Goal: Task Accomplishment & Management: Use online tool/utility

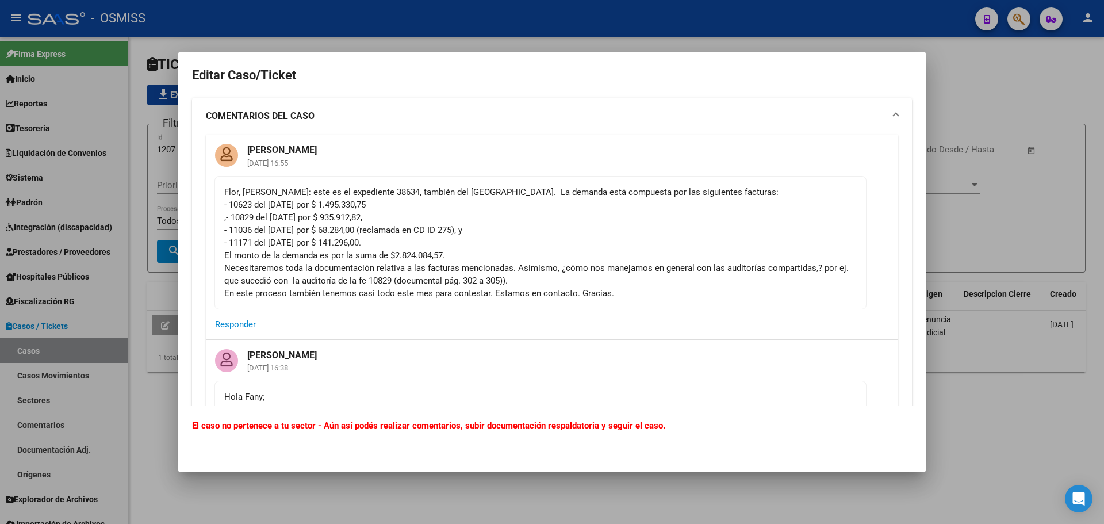
scroll to position [1150, 0]
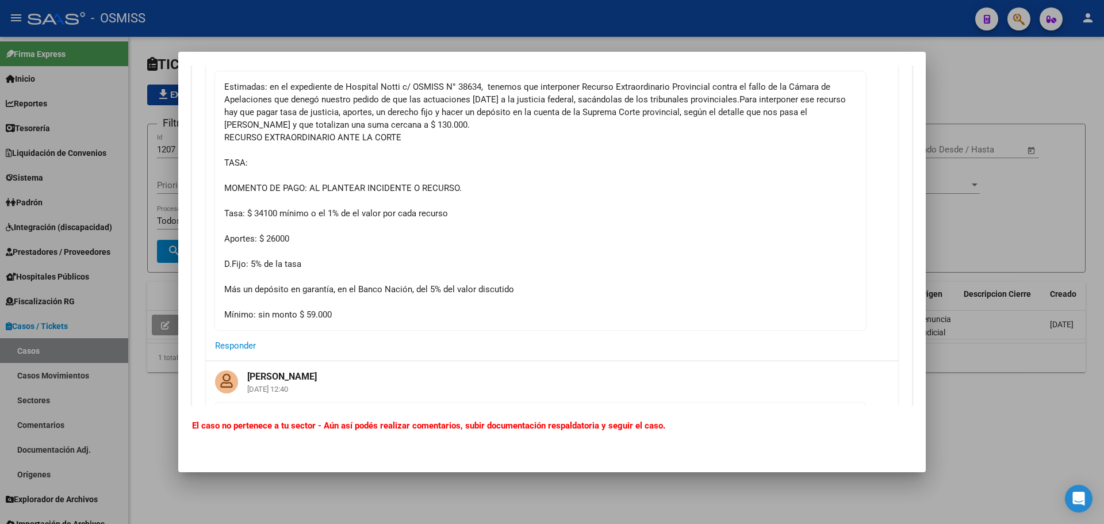
click at [982, 97] on div at bounding box center [552, 262] width 1104 height 524
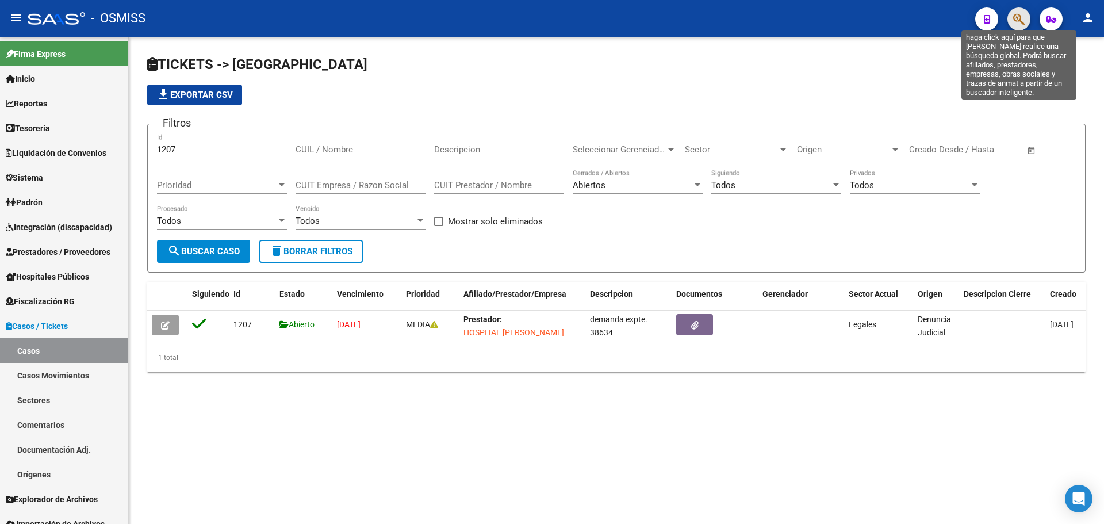
click at [1014, 18] on icon "button" at bounding box center [1019, 19] width 12 height 13
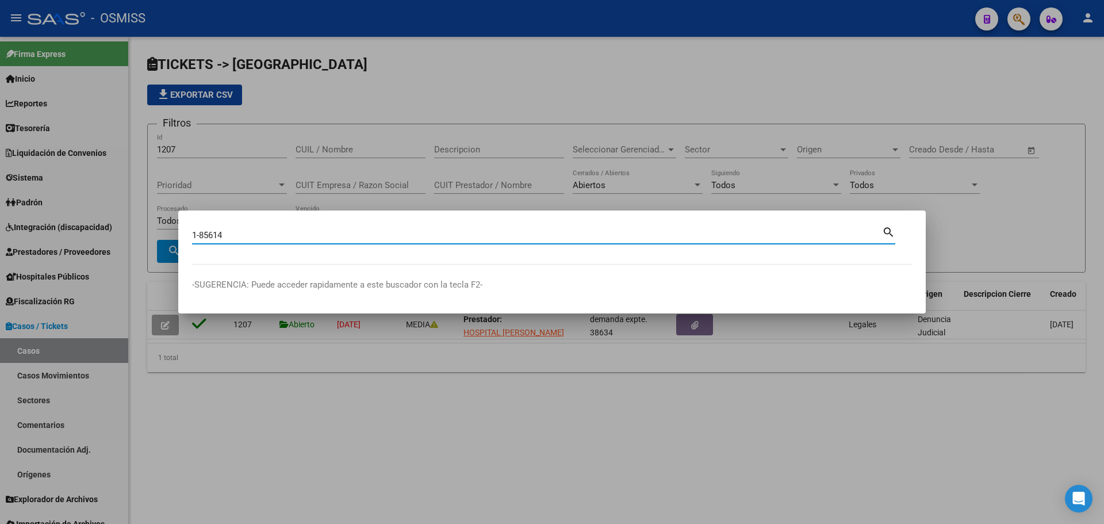
type input "1-85614"
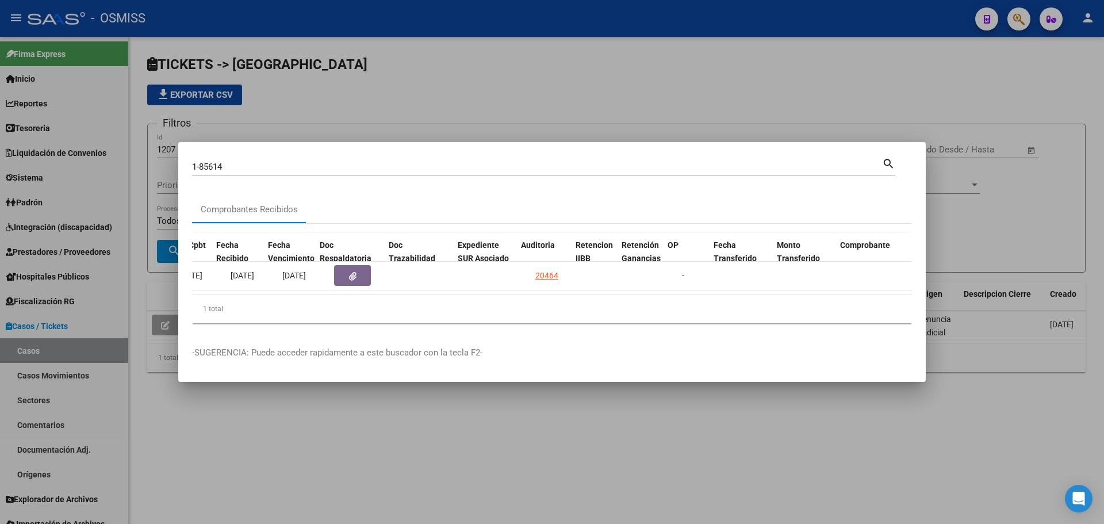
scroll to position [0, 577]
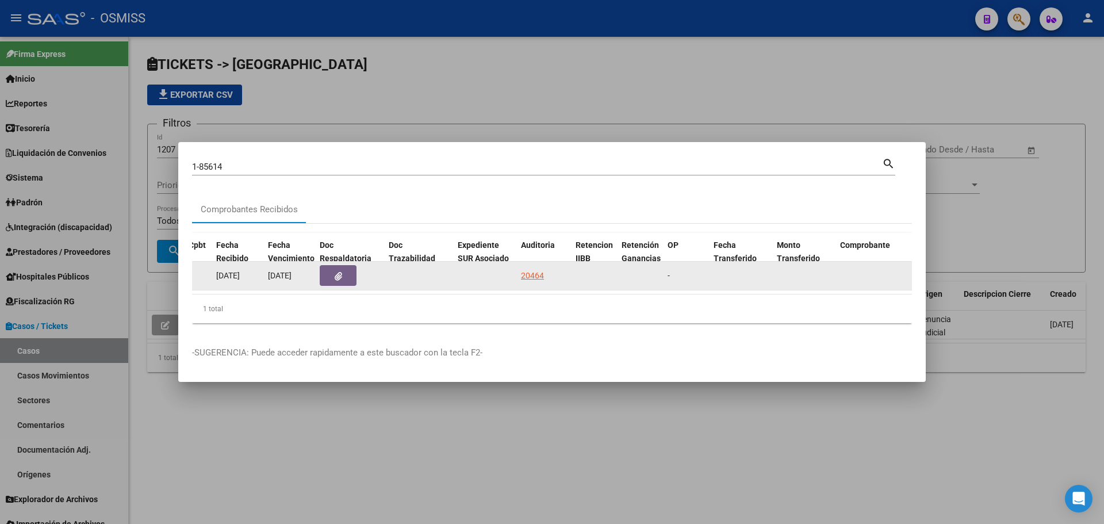
click at [333, 271] on button "button" at bounding box center [338, 275] width 37 height 21
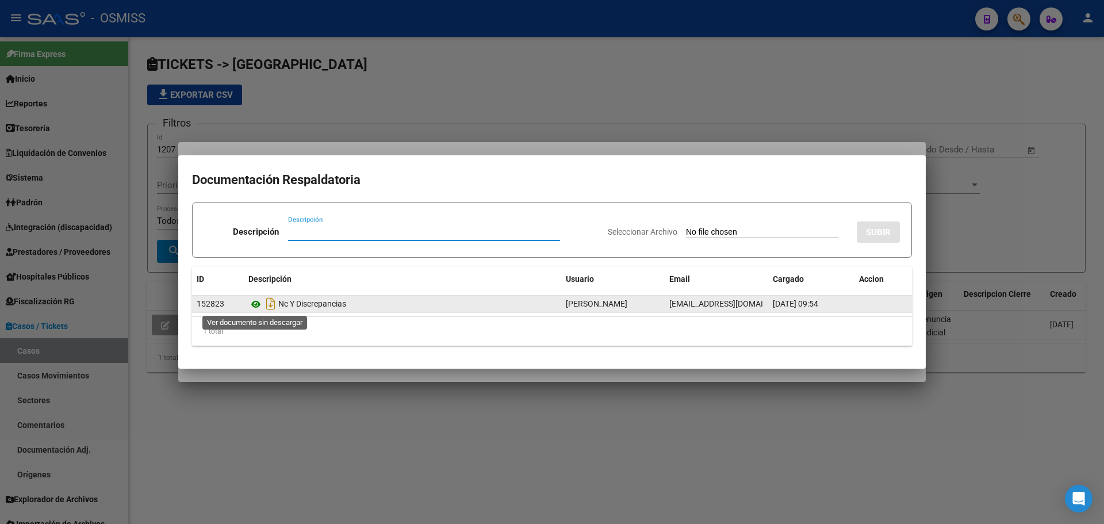
click at [256, 305] on icon at bounding box center [255, 304] width 15 height 14
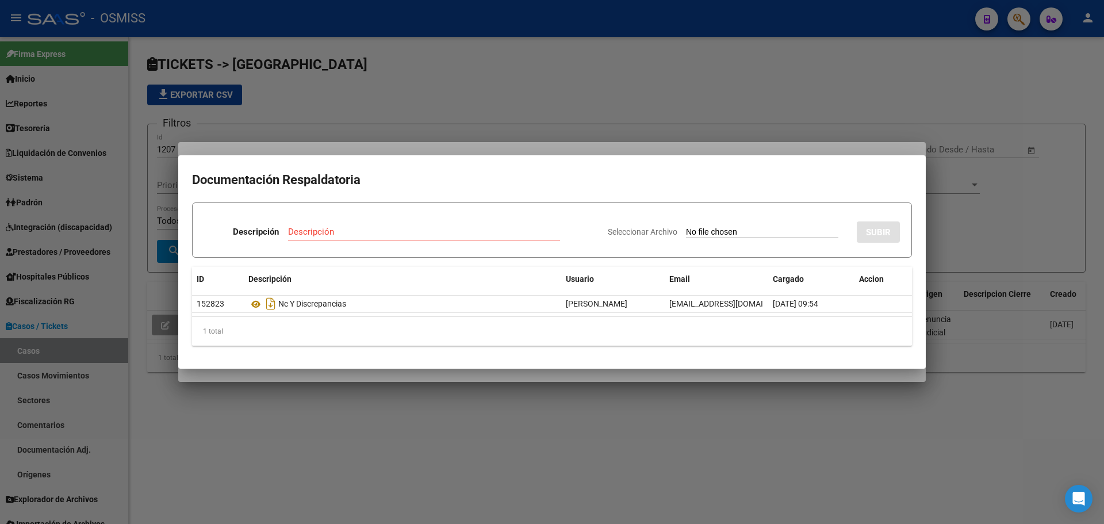
click at [365, 139] on div at bounding box center [552, 262] width 1104 height 524
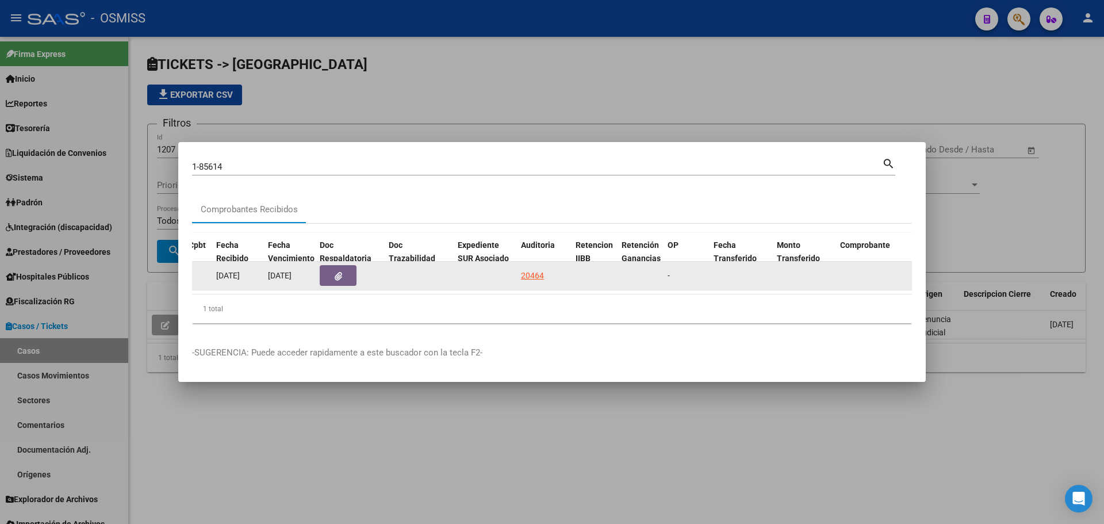
click at [521, 275] on div "20464" at bounding box center [532, 275] width 23 height 13
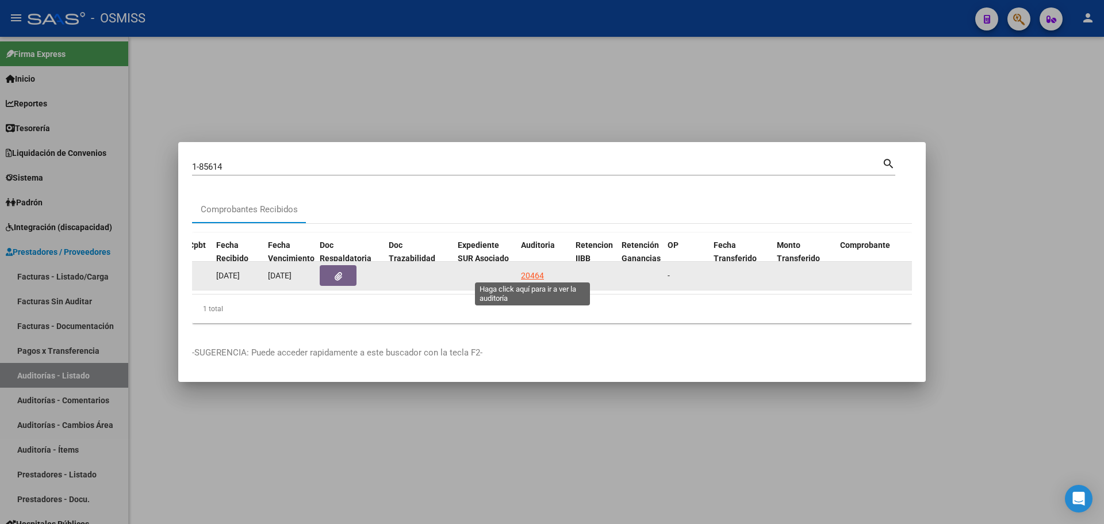
click at [529, 269] on div "20464" at bounding box center [532, 275] width 23 height 13
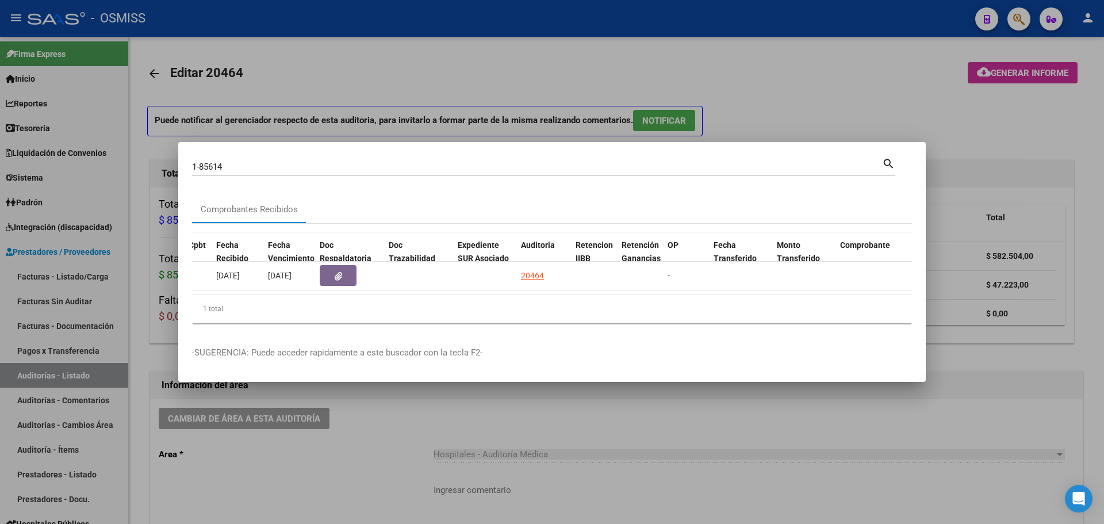
click at [410, 77] on div at bounding box center [552, 262] width 1104 height 524
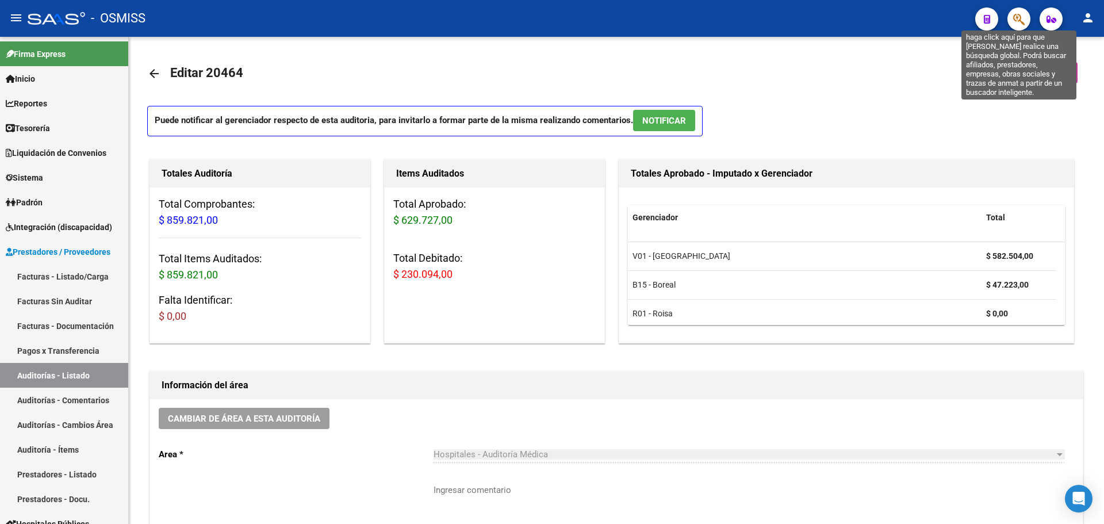
click at [1020, 24] on icon "button" at bounding box center [1019, 19] width 12 height 13
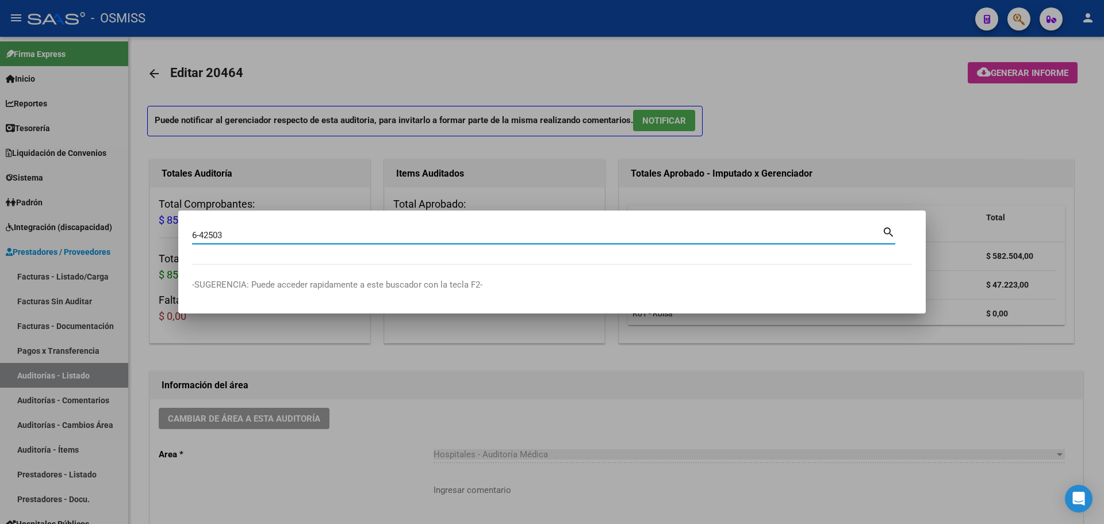
type input "6-42503"
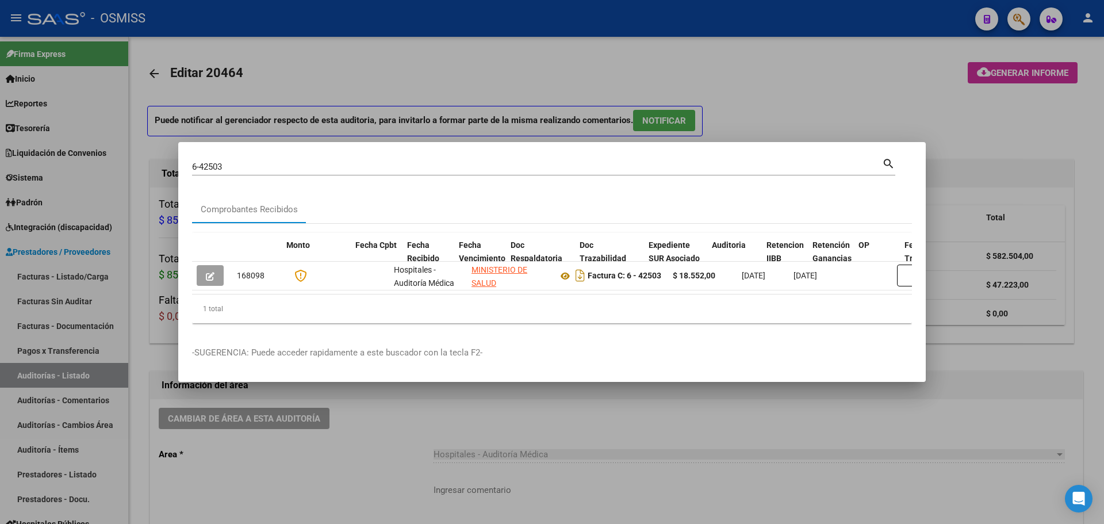
scroll to position [0, 497]
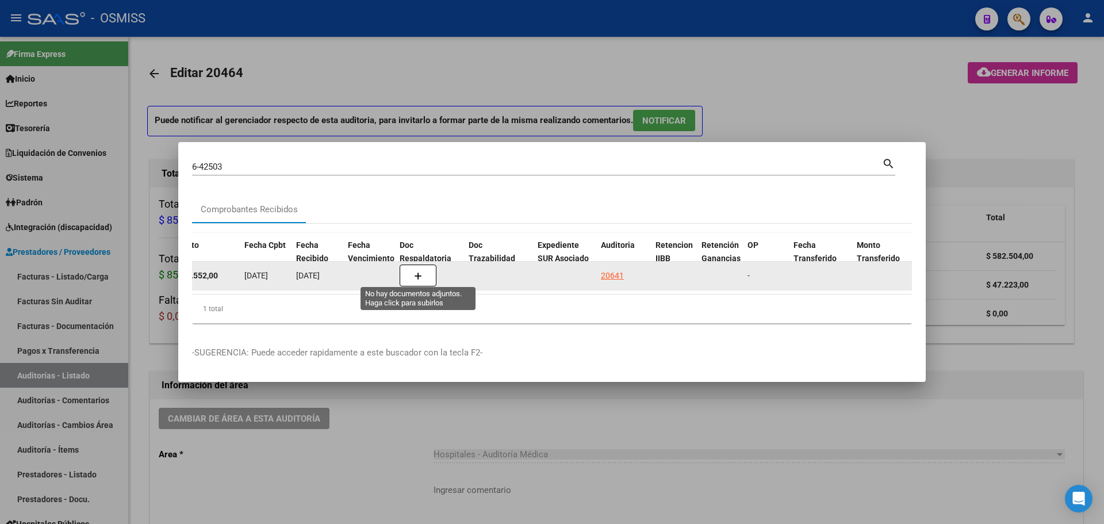
click at [416, 272] on icon "button" at bounding box center [418, 276] width 8 height 9
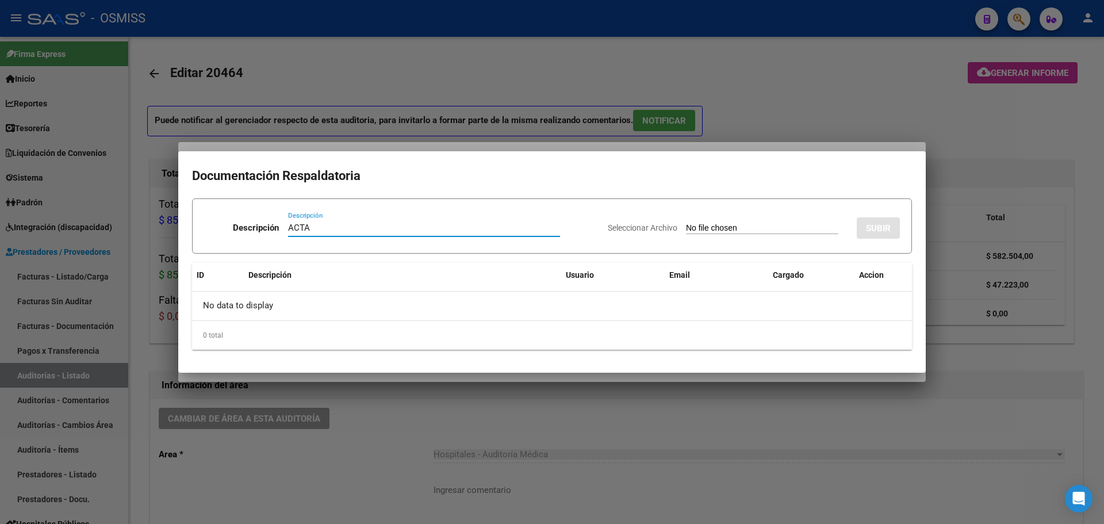
type input "ACTA"
click at [701, 225] on input "Seleccionar Archivo" at bounding box center [762, 228] width 152 height 11
type input "C:\fakepath\ACTA MINISTERIO DE CORDOBA FC. 6-42503.pdf"
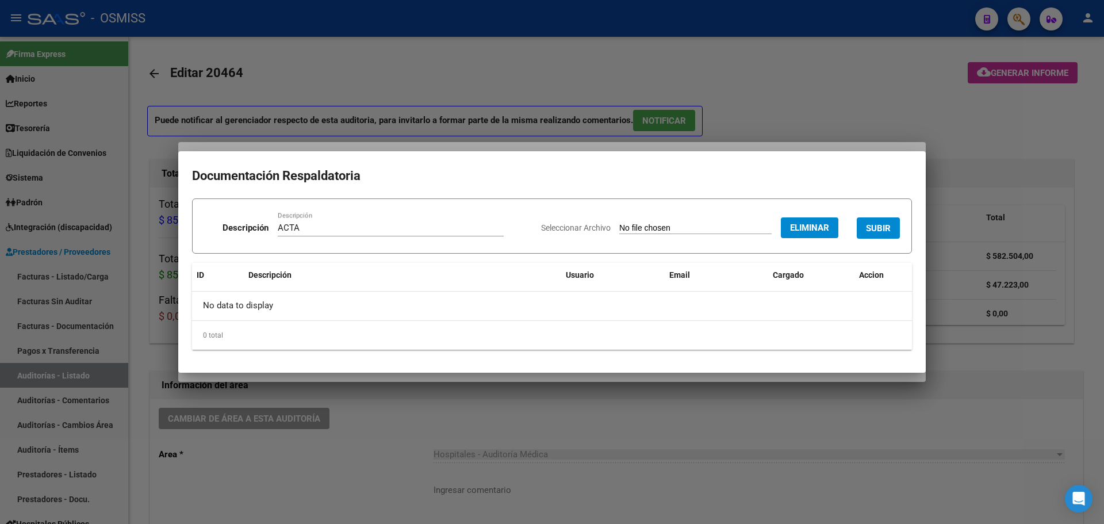
click at [886, 230] on span "SUBIR" at bounding box center [878, 228] width 25 height 10
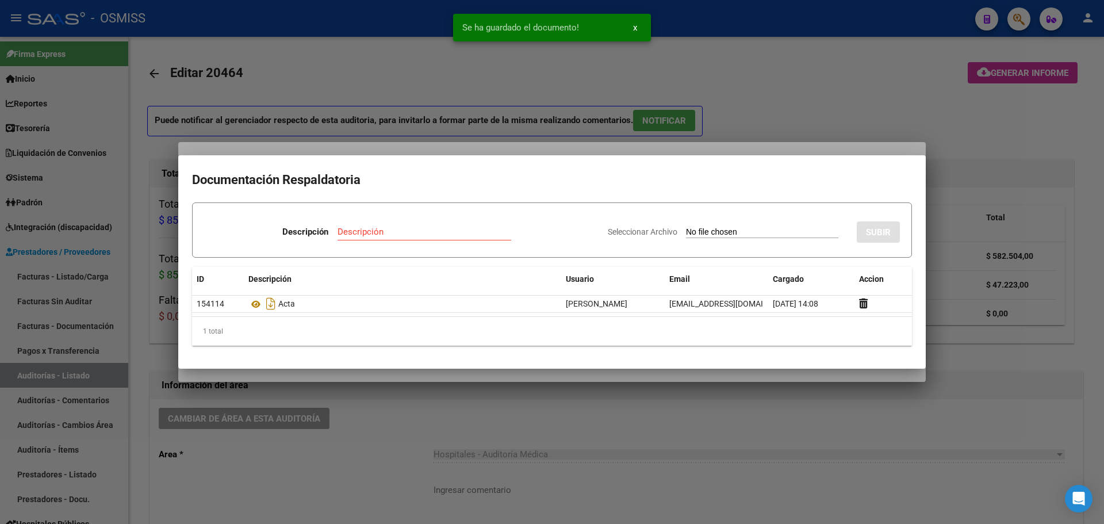
click at [460, 60] on div at bounding box center [552, 262] width 1104 height 524
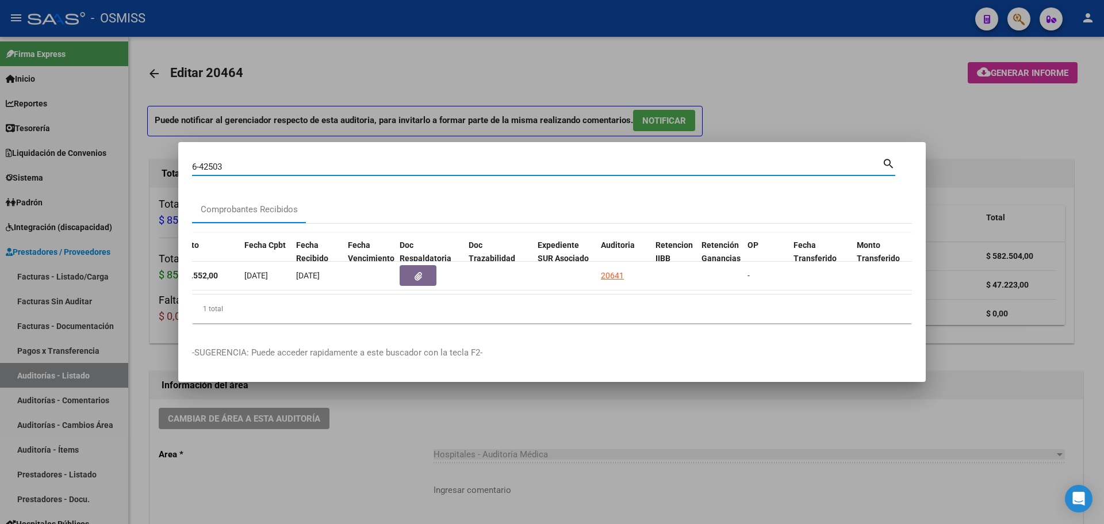
drag, startPoint x: 260, startPoint y: 159, endPoint x: 81, endPoint y: 150, distance: 179.1
click at [81, 150] on div "6-42503 Buscar (apellido, dni, cuil, nro traspaso, cuit, obra social) search Co…" at bounding box center [552, 262] width 1104 height 524
type input "9-23572"
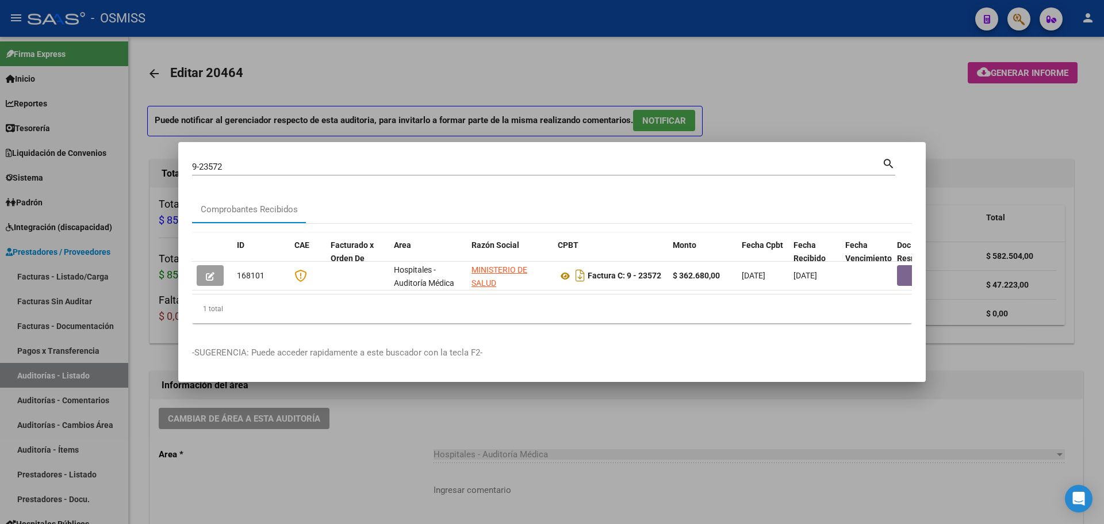
scroll to position [0, 411]
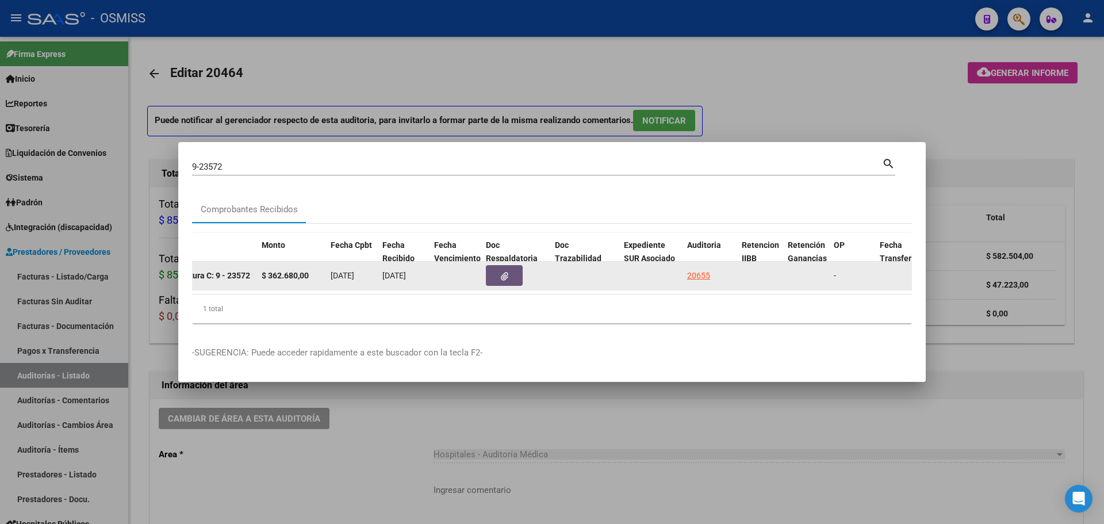
click at [508, 272] on icon "button" at bounding box center [504, 276] width 7 height 9
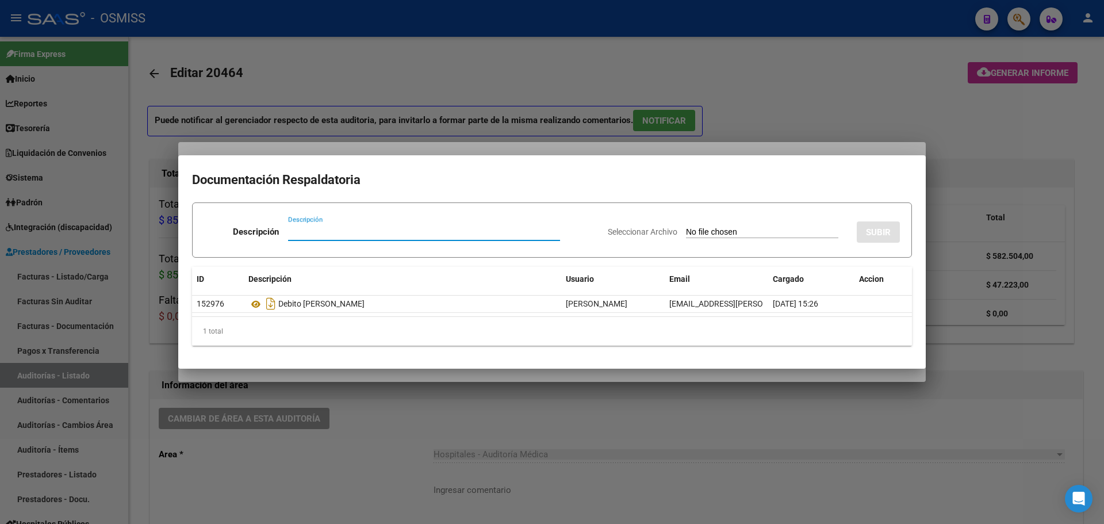
click at [397, 125] on div at bounding box center [552, 262] width 1104 height 524
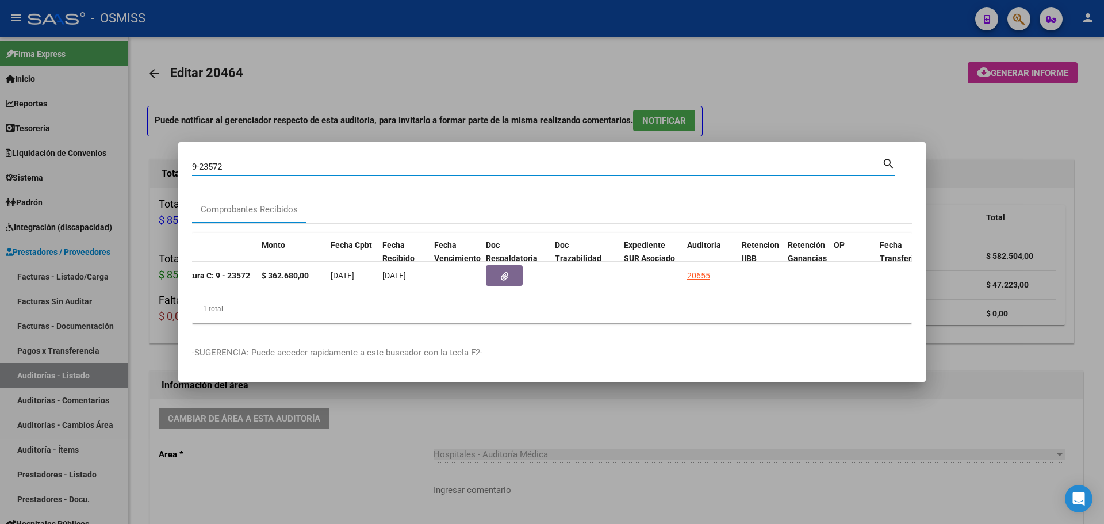
drag, startPoint x: 243, startPoint y: 160, endPoint x: 164, endPoint y: 159, distance: 78.2
click at [164, 159] on div "9-23572 Buscar (apellido, dni, cuil, nro traspaso, cuit, obra social) search Co…" at bounding box center [552, 262] width 1104 height 524
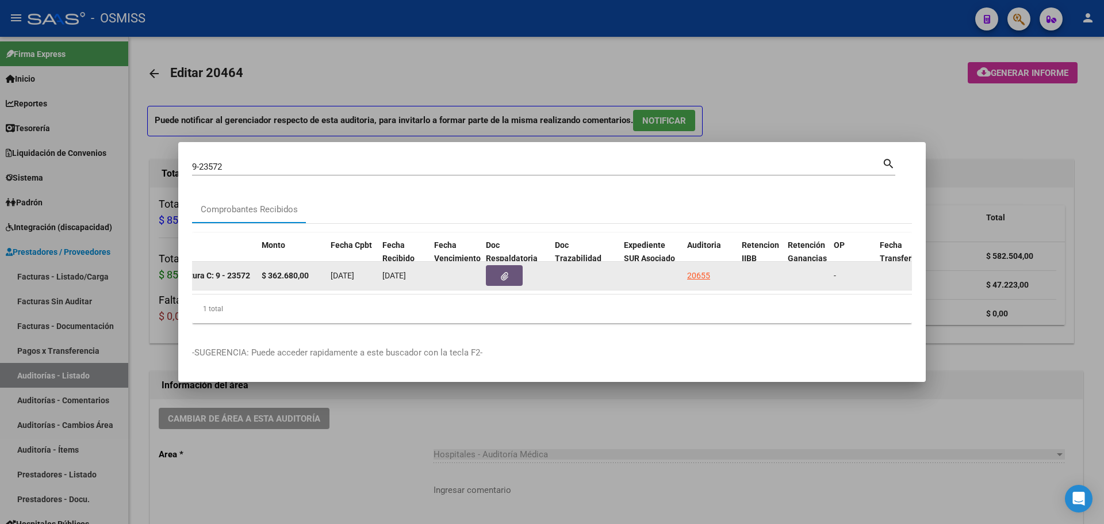
click at [515, 271] on button "button" at bounding box center [504, 275] width 37 height 21
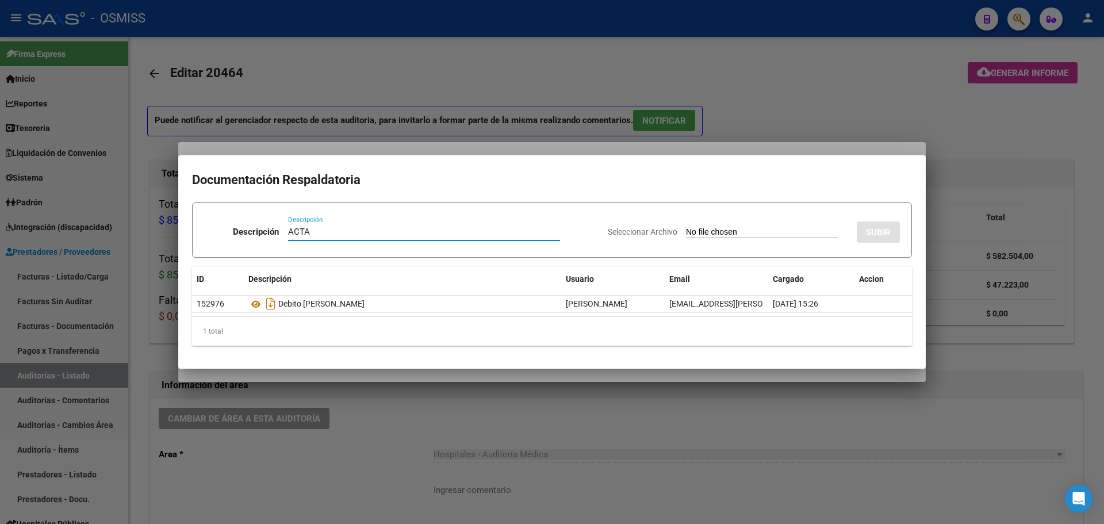
type input "ACTA"
click at [695, 233] on input "Seleccionar Archivo" at bounding box center [762, 232] width 152 height 11
type input "C:\fakepath\ACTA MINISTERIO DE CORDOBA FC. 9-23572.pdf"
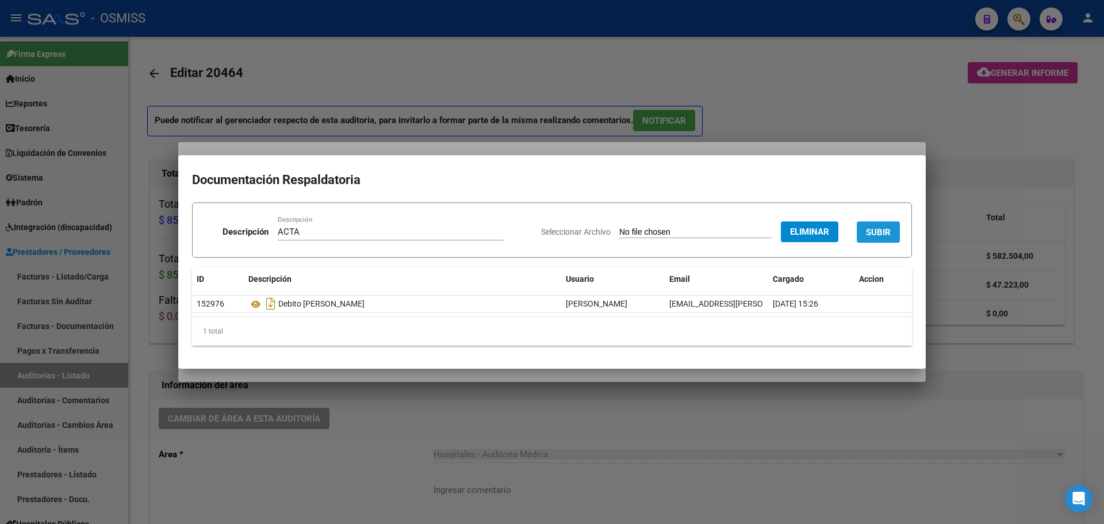
click at [865, 231] on button "SUBIR" at bounding box center [878, 231] width 43 height 21
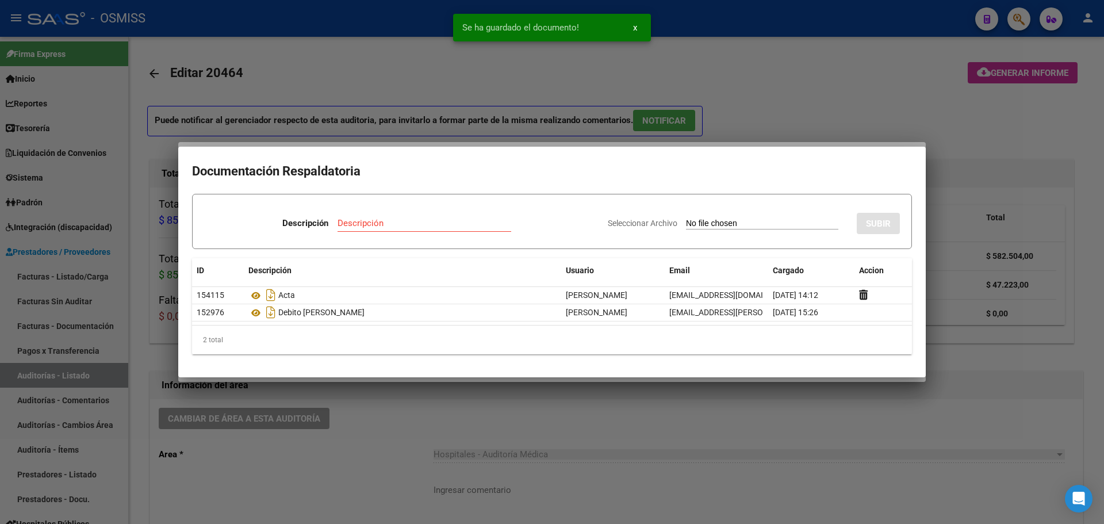
click at [350, 142] on div at bounding box center [552, 262] width 1104 height 524
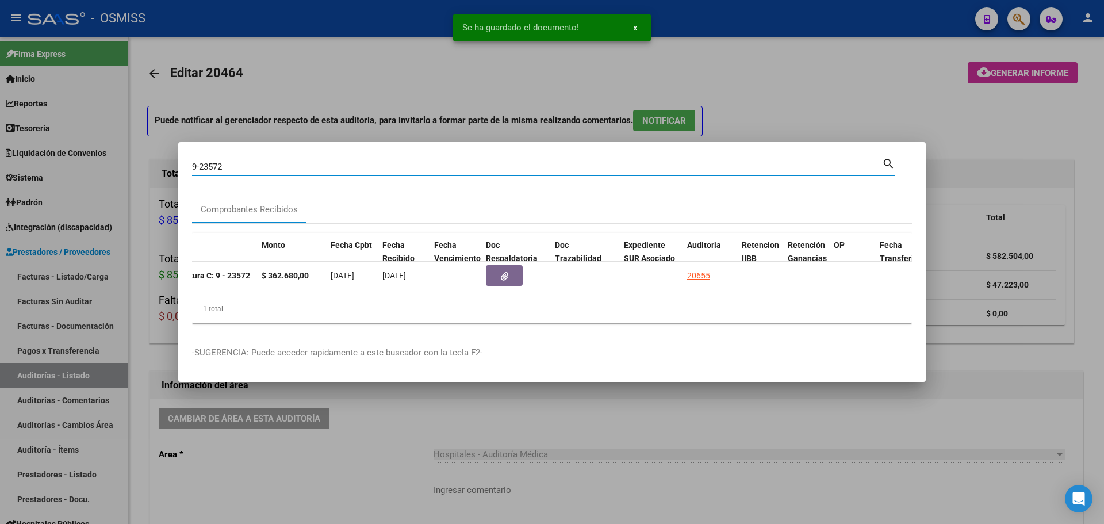
drag, startPoint x: 246, startPoint y: 162, endPoint x: 0, endPoint y: 162, distance: 246.1
click at [0, 162] on div "9-23572 Buscar (apellido, dni, cuil, nro traspaso, cuit, obra social) search Co…" at bounding box center [552, 262] width 1104 height 524
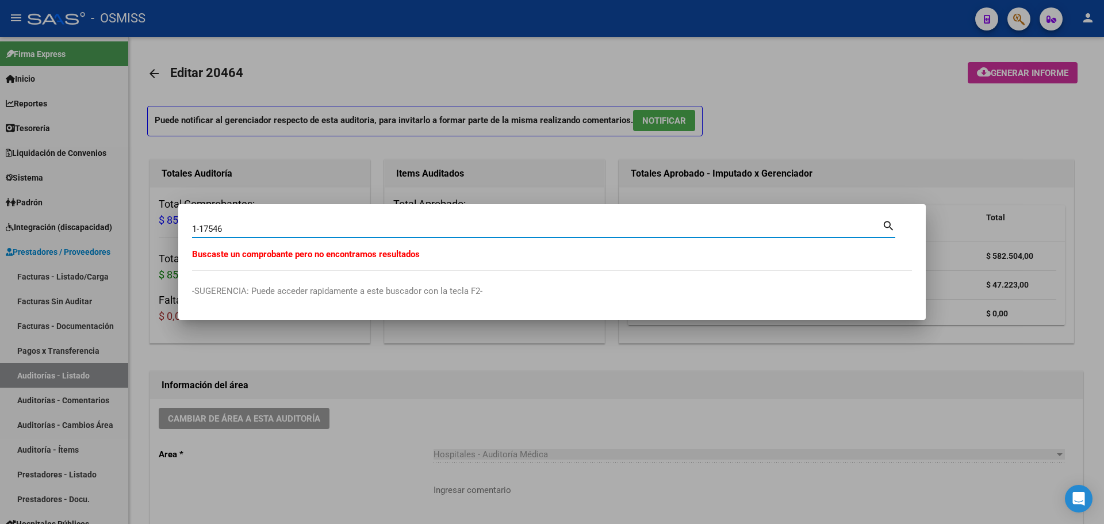
click at [195, 228] on input "1-17546" at bounding box center [537, 229] width 690 height 10
type input "10-17546"
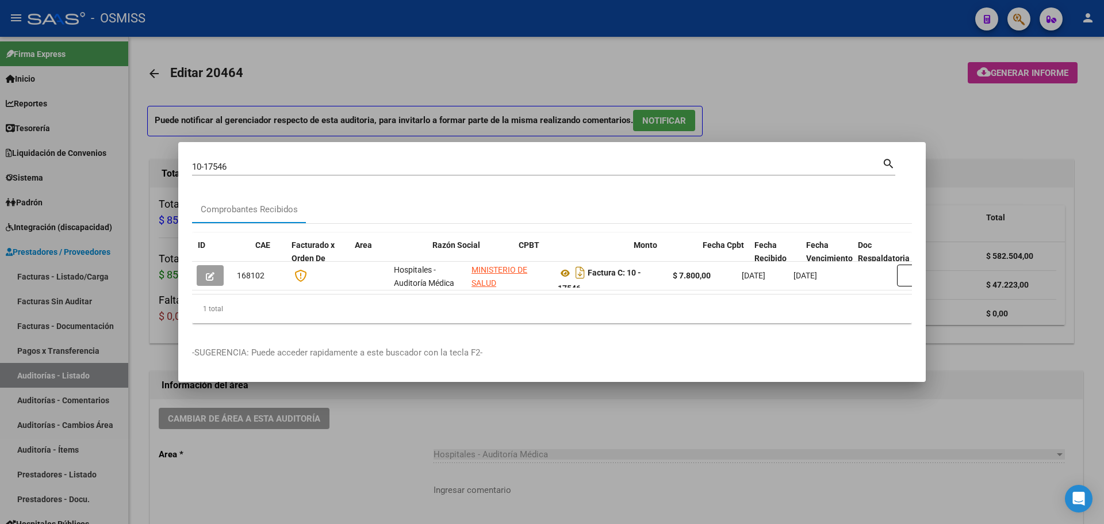
scroll to position [0, 470]
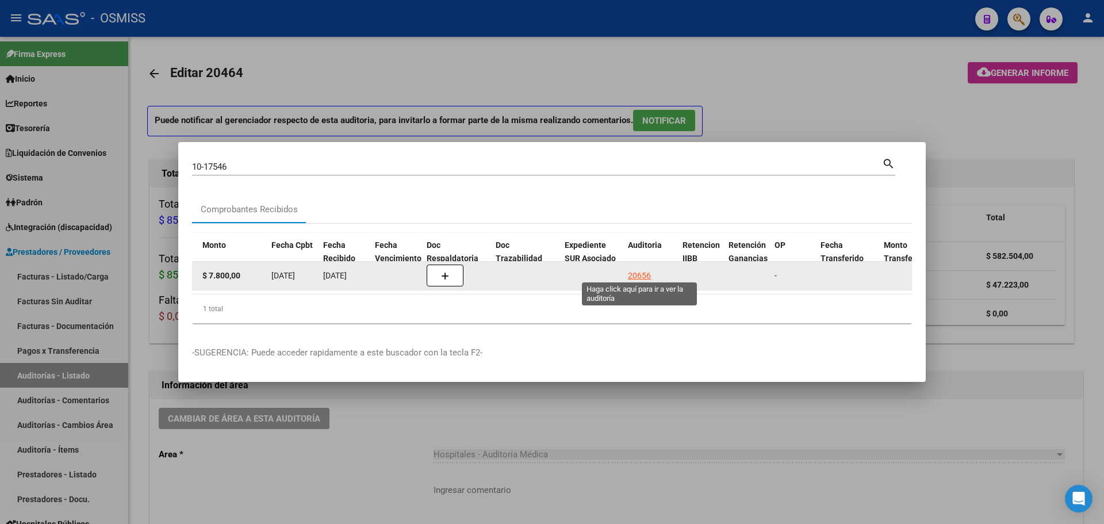
click at [640, 270] on div "20656" at bounding box center [639, 275] width 23 height 13
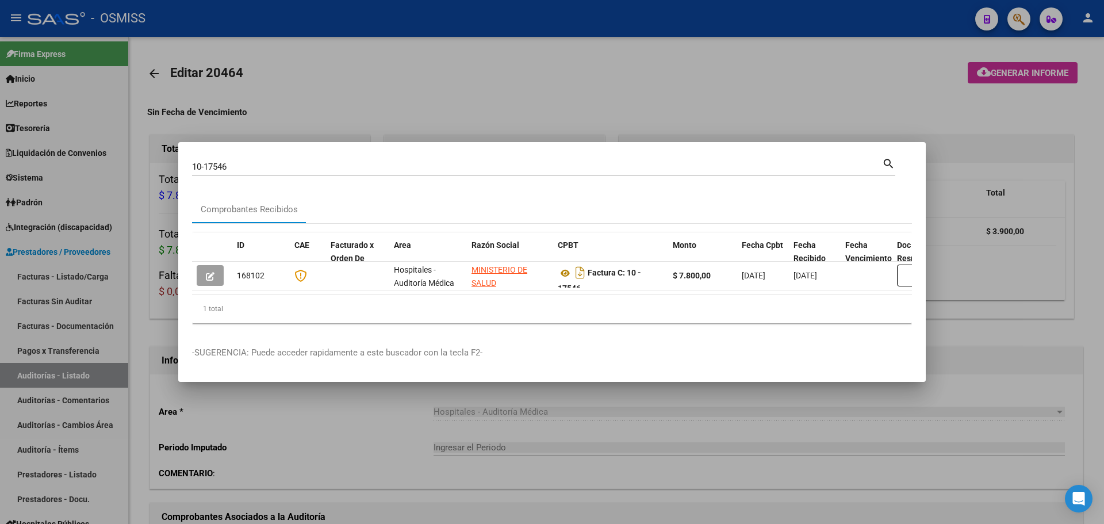
click at [311, 76] on div at bounding box center [552, 262] width 1104 height 524
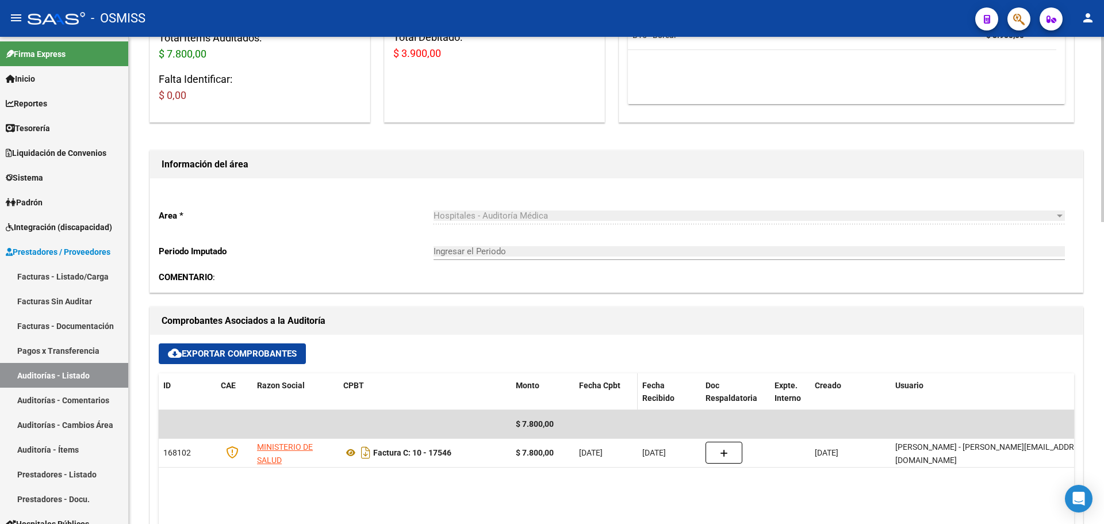
scroll to position [288, 0]
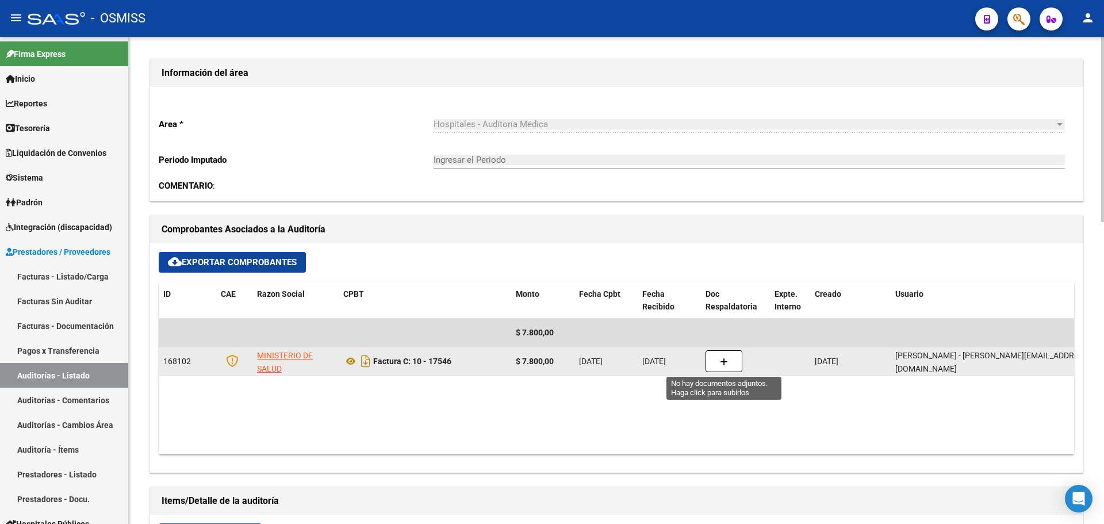
click at [711, 356] on button "button" at bounding box center [724, 361] width 37 height 22
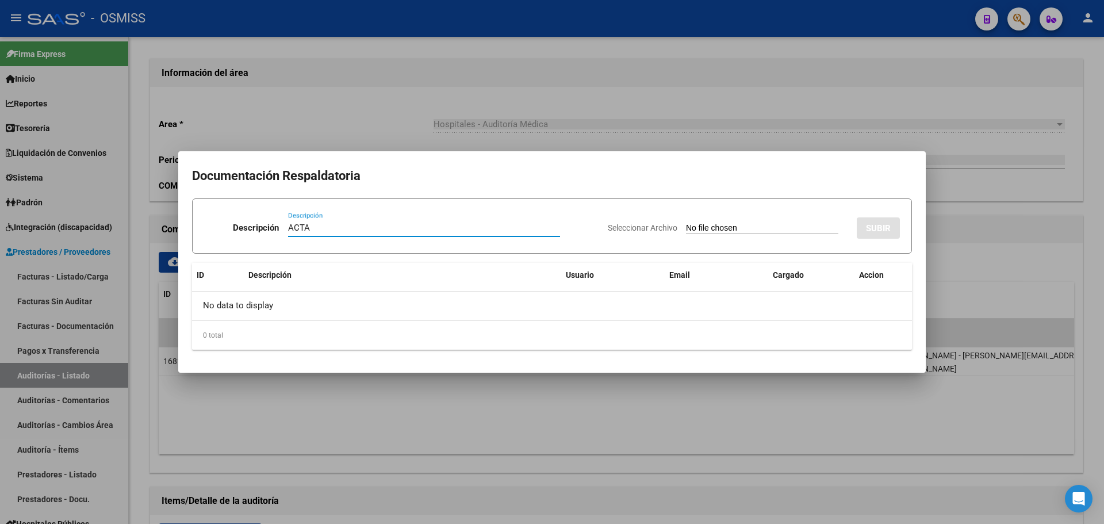
type input "ACTA"
click at [724, 225] on input "Seleccionar Archivo" at bounding box center [762, 228] width 152 height 11
type input "C:\fakepath\ACTA MINISTERIO DE CORDOBA FC. 10-17546.pdf"
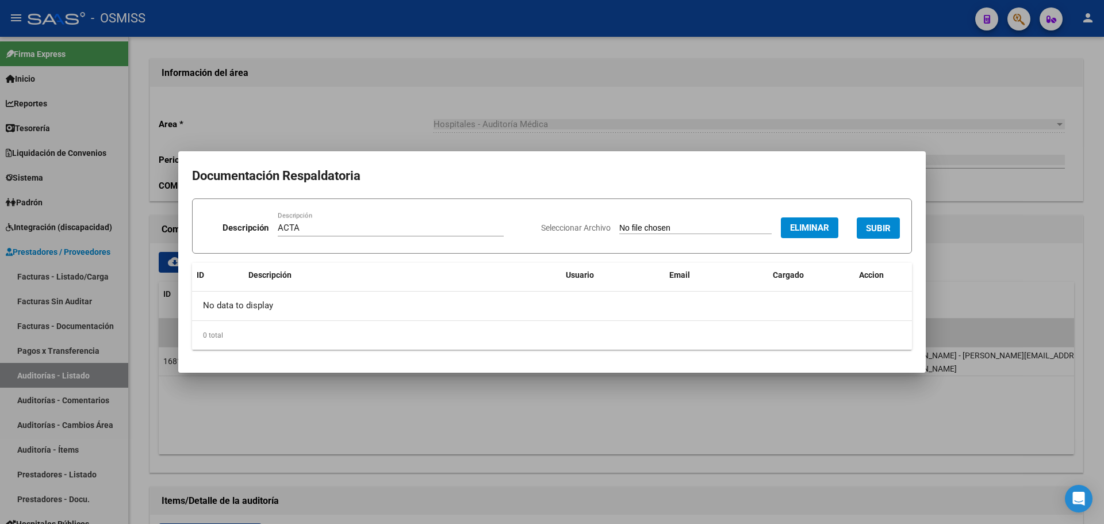
click at [862, 224] on button "SUBIR" at bounding box center [878, 227] width 43 height 21
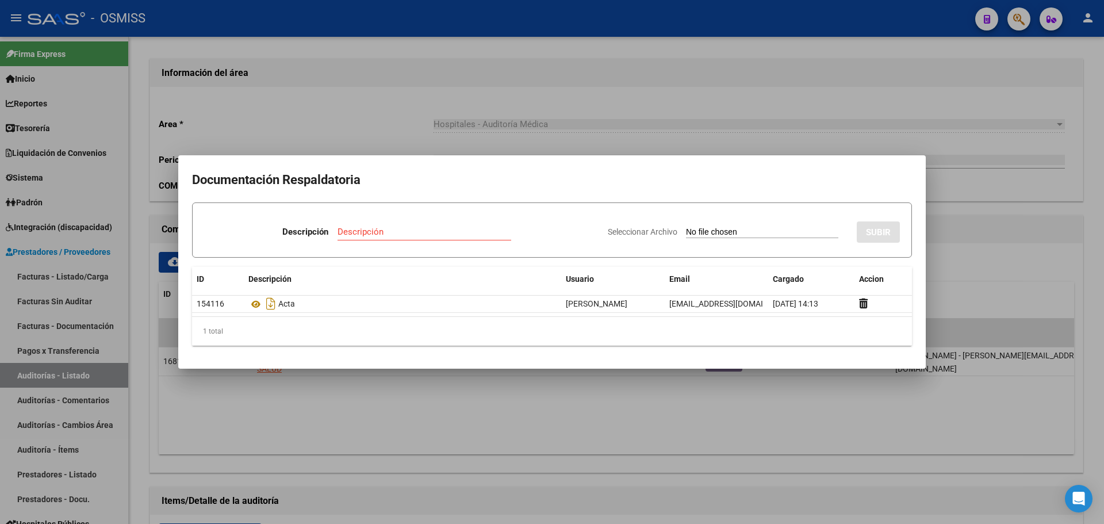
click at [369, 82] on div at bounding box center [552, 262] width 1104 height 524
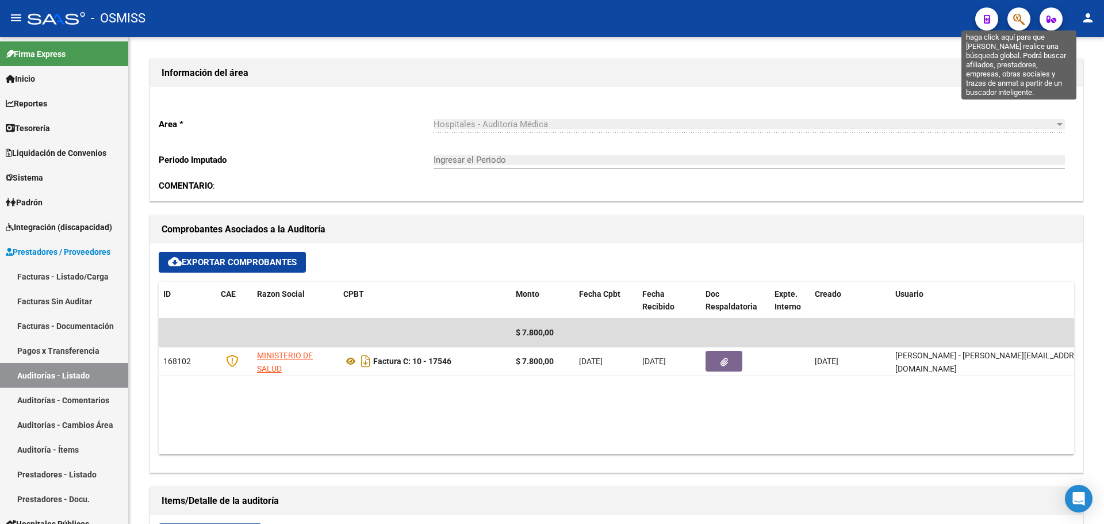
click at [1020, 24] on icon "button" at bounding box center [1019, 19] width 12 height 13
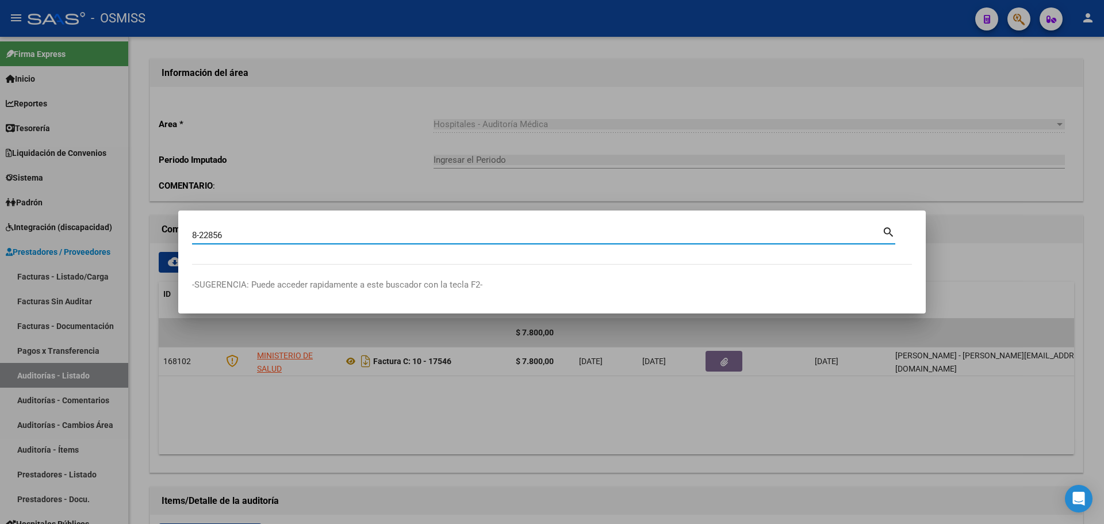
type input "8-22856"
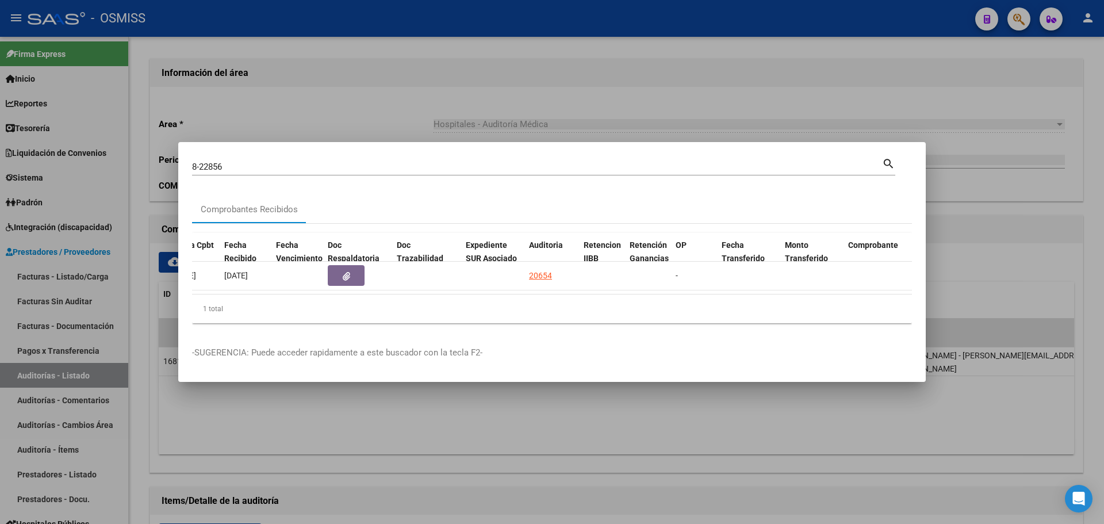
scroll to position [0, 532]
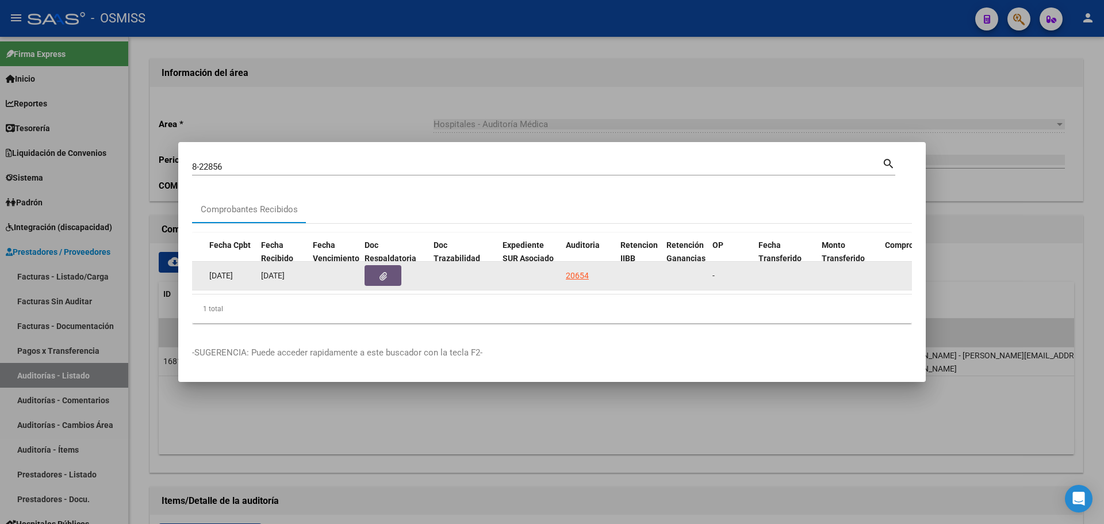
click at [382, 281] on button "button" at bounding box center [383, 275] width 37 height 21
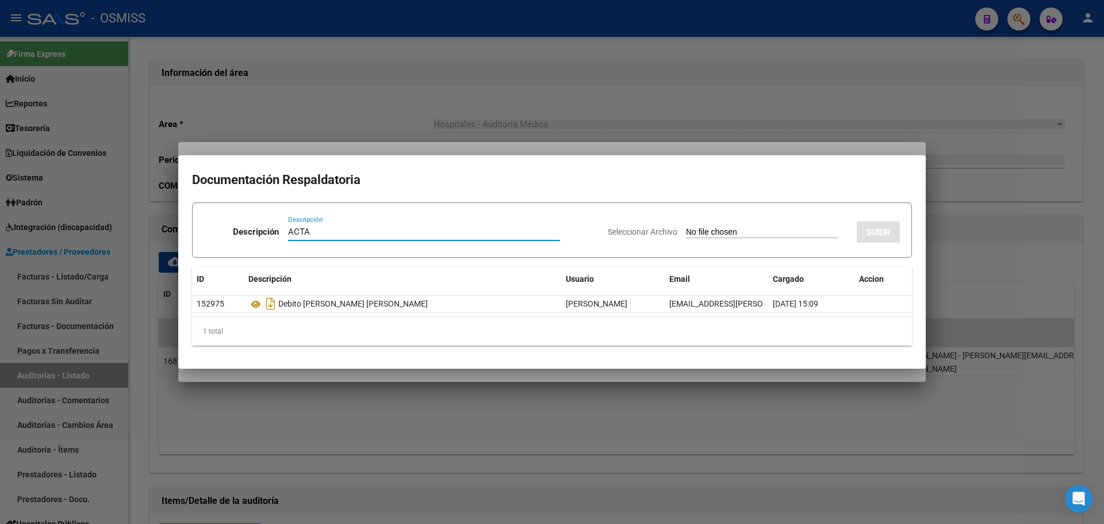
type input "ACTA"
click at [687, 235] on input "Seleccionar Archivo" at bounding box center [762, 232] width 152 height 11
type input "C:\fakepath\ACTA MINISTERIO DE CORDOBA FC. 8-22856.pdf"
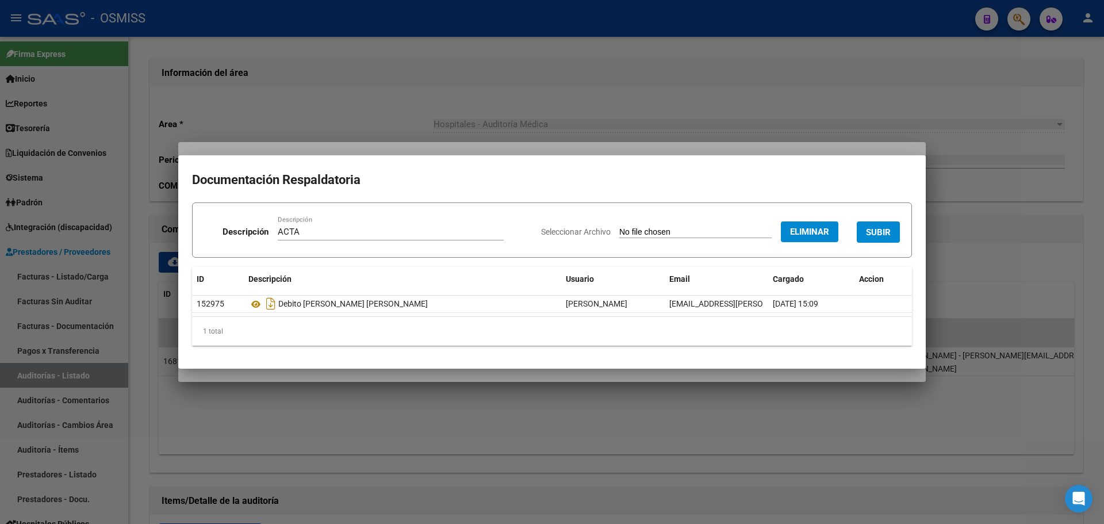
click at [851, 241] on div "Seleccionar Archivo Eliminar SUBIR" at bounding box center [720, 229] width 359 height 35
click at [869, 236] on span "SUBIR" at bounding box center [878, 232] width 25 height 10
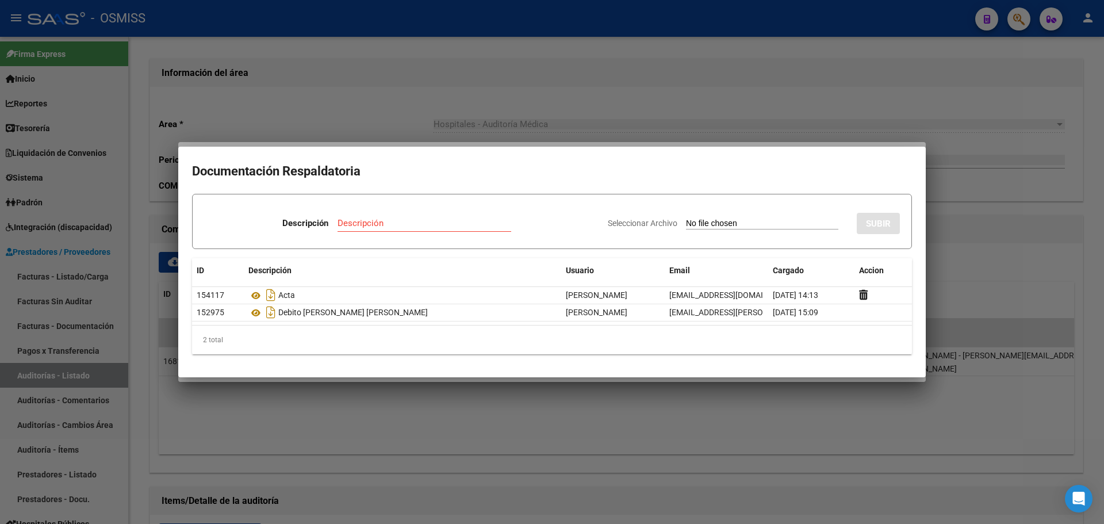
click at [322, 142] on div at bounding box center [552, 262] width 1104 height 524
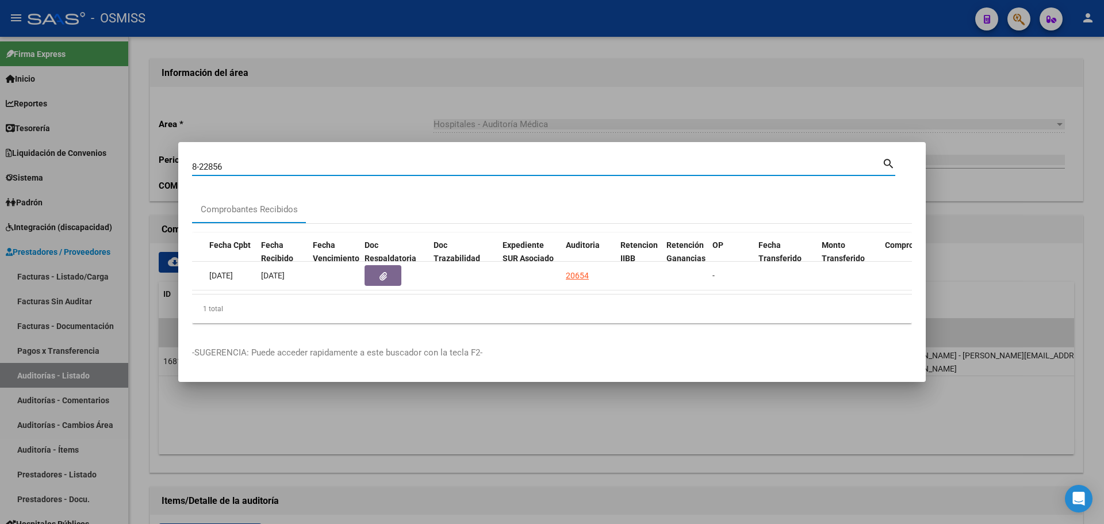
drag, startPoint x: 244, startPoint y: 162, endPoint x: 38, endPoint y: 163, distance: 206.4
click at [38, 163] on div "8-22856 Buscar (apellido, dni, cuil, nro traspaso, cuit, obra social) search Co…" at bounding box center [552, 262] width 1104 height 524
type input "37-29639"
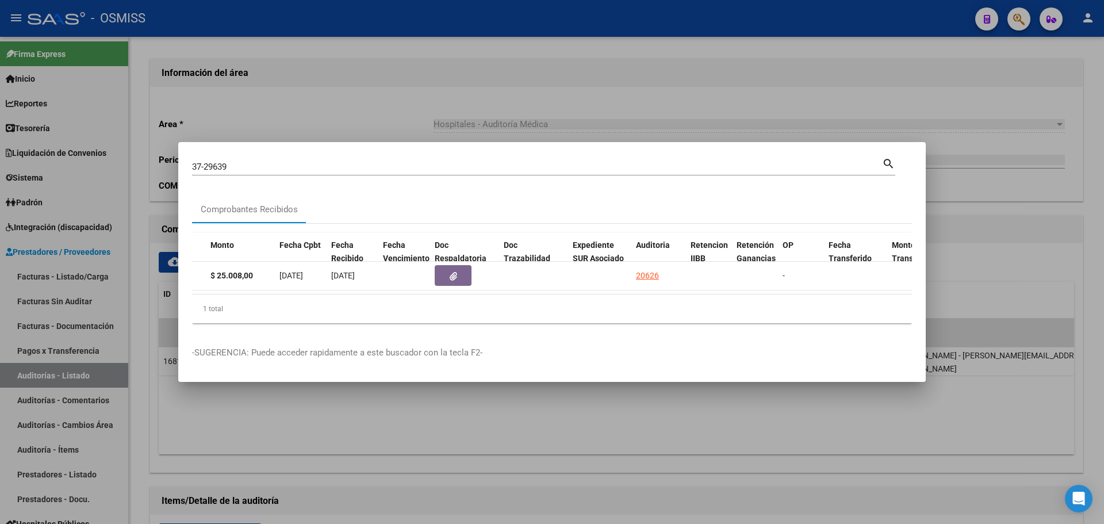
scroll to position [0, 448]
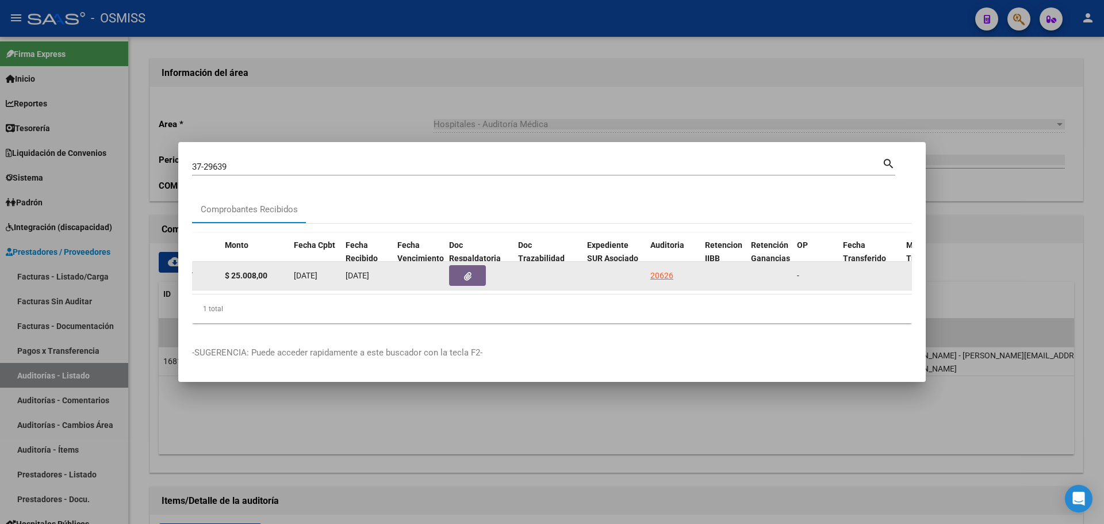
click at [465, 275] on icon "button" at bounding box center [467, 276] width 7 height 9
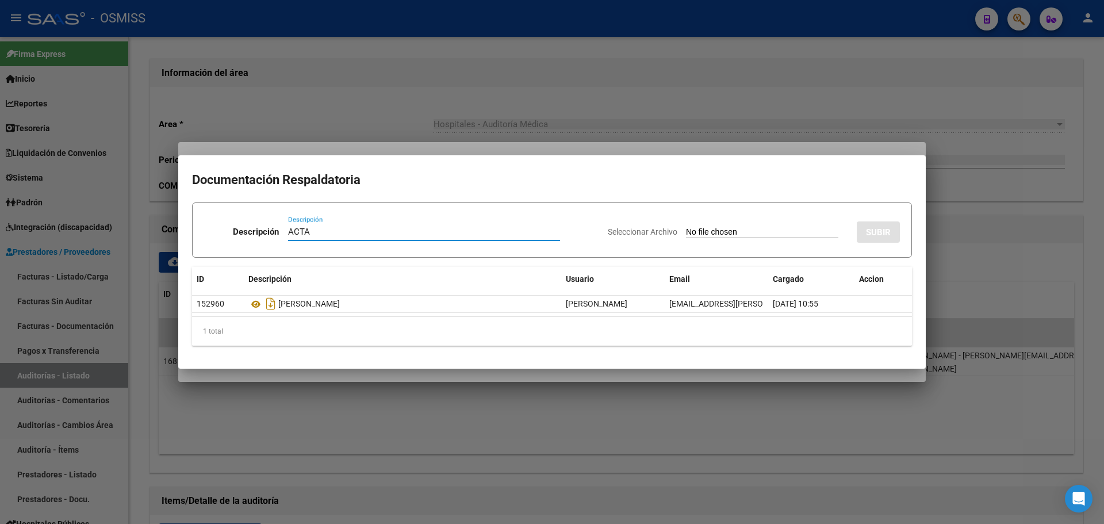
type input "ACTA"
click at [691, 236] on input "Seleccionar Archivo" at bounding box center [762, 232] width 152 height 11
type input "C:\fakepath\ACTA MINISTERIO DE CORDOBA FC. 37-29639.pdf"
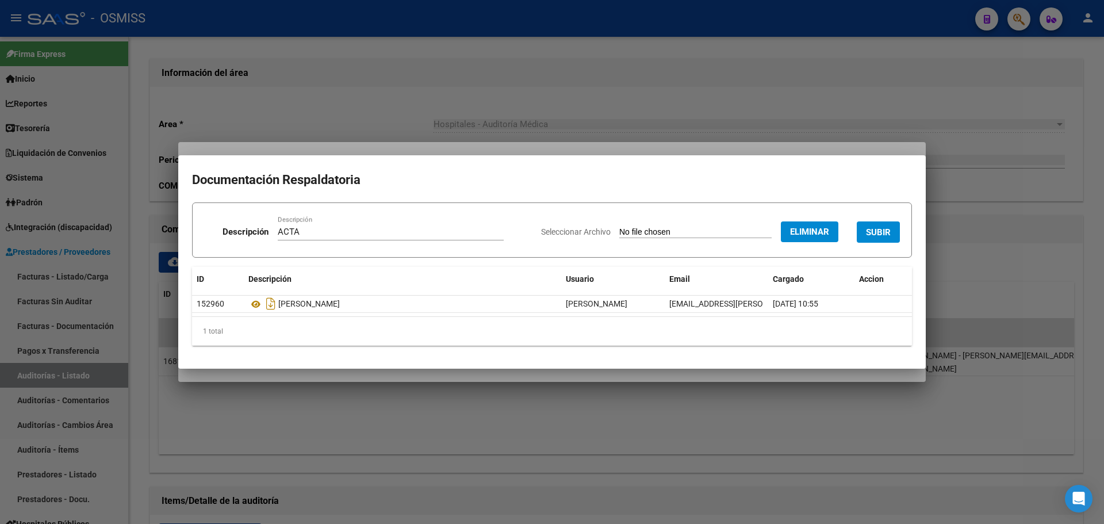
click at [877, 228] on span "SUBIR" at bounding box center [878, 232] width 25 height 10
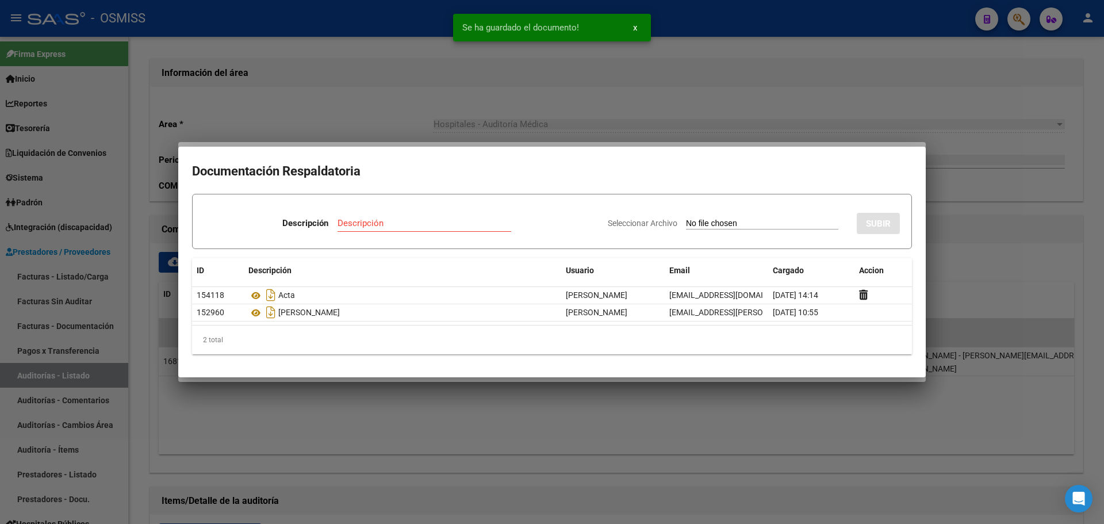
click at [564, 143] on div at bounding box center [552, 262] width 1104 height 524
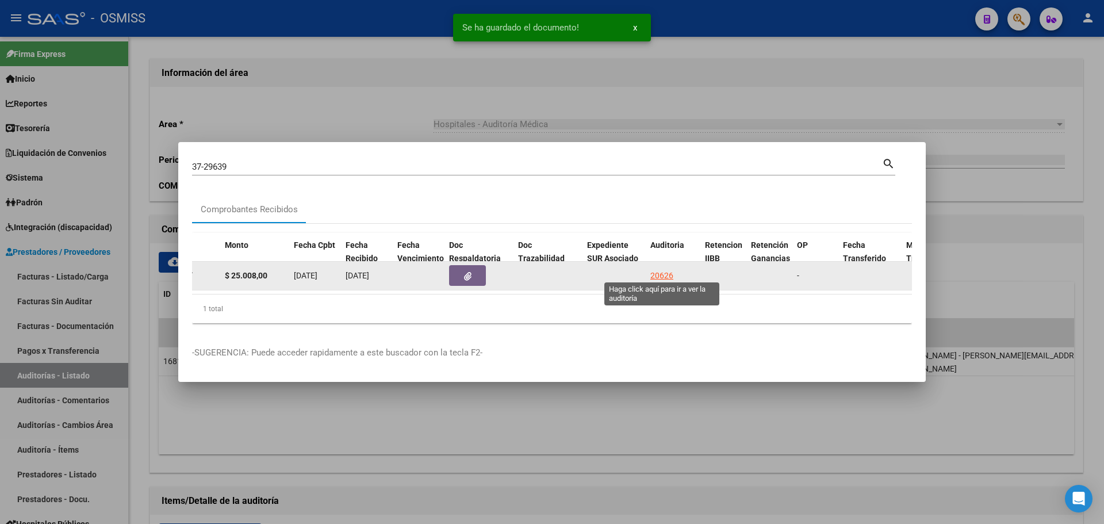
click at [653, 274] on div "20626" at bounding box center [661, 275] width 23 height 13
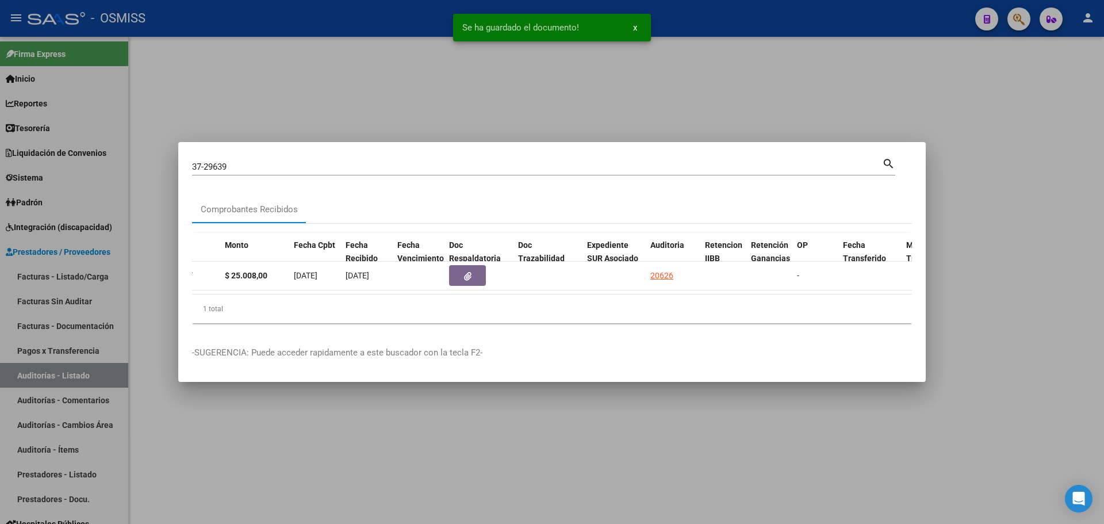
click at [317, 89] on div at bounding box center [552, 262] width 1104 height 524
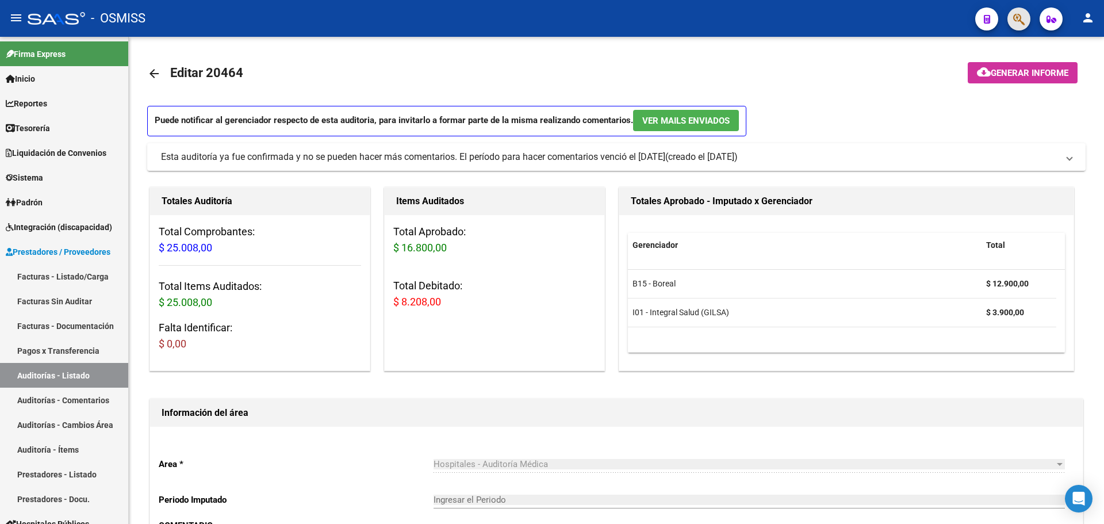
click at [1012, 22] on button "button" at bounding box center [1018, 18] width 23 height 23
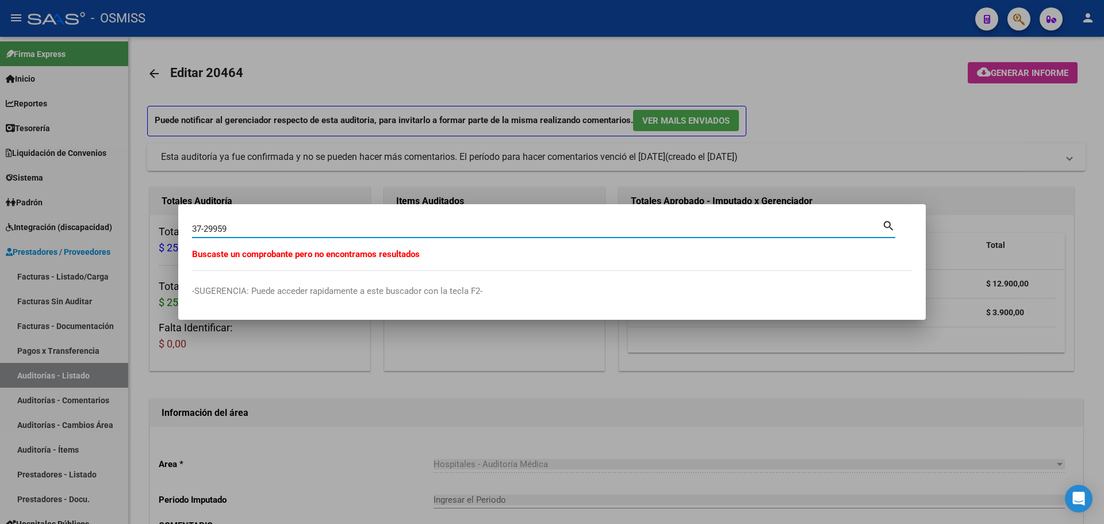
click at [220, 224] on input "37-29959" at bounding box center [537, 229] width 690 height 10
type input "37-29559"
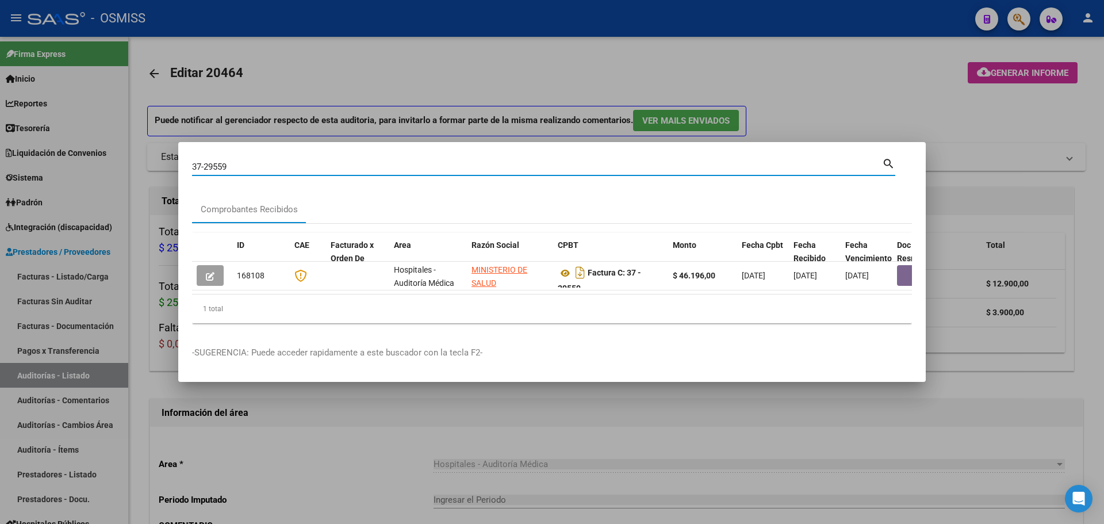
click at [239, 286] on datatable-selection "168108 Hospitales - Auditoría Médica MINISTERIO DE SALUD 30999257182 Factura C:…" at bounding box center [552, 287] width 720 height 10
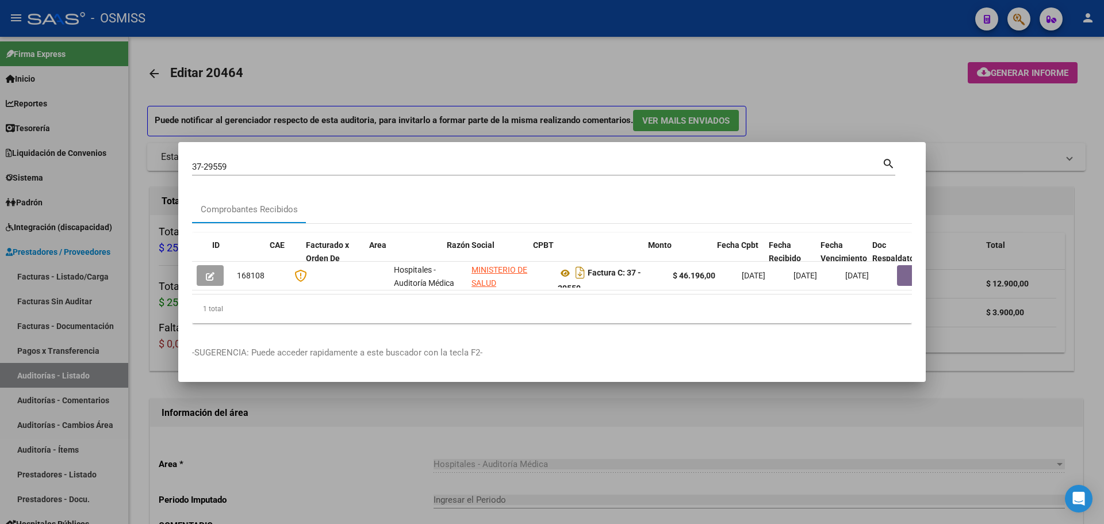
scroll to position [0, 588]
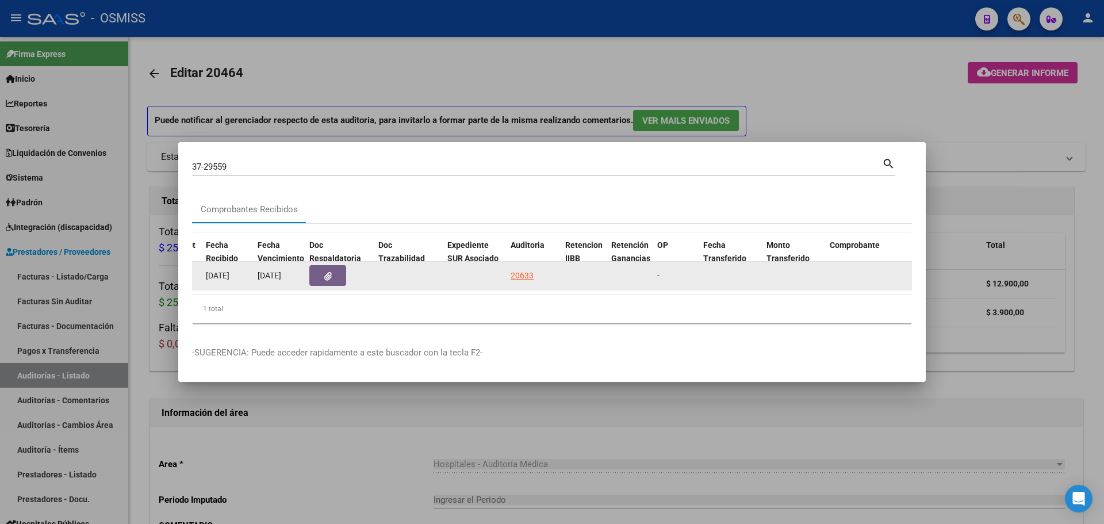
click at [320, 274] on button "button" at bounding box center [327, 275] width 37 height 21
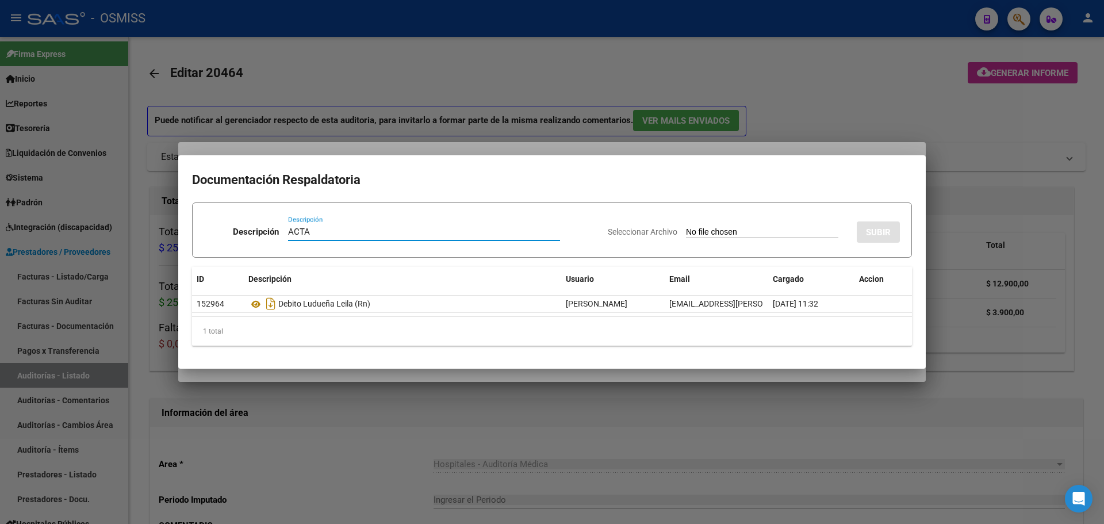
type input "ACTA"
click at [686, 237] on input "Seleccionar Archivo" at bounding box center [762, 232] width 152 height 11
type input "C:\fakepath\ACTA MINISTERIO DE CORDOBA FC. 37-29559.pdf"
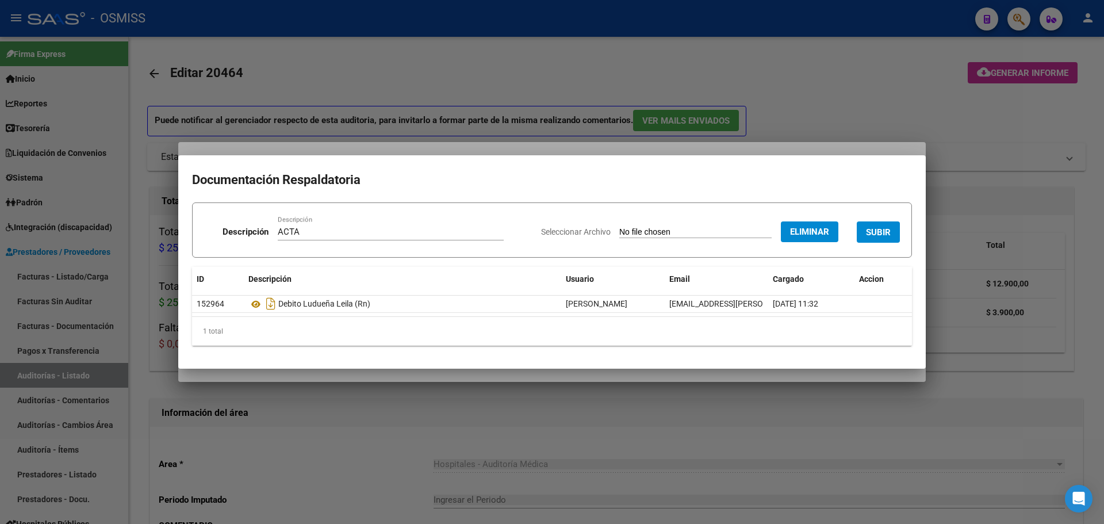
click at [876, 227] on span "SUBIR" at bounding box center [878, 232] width 25 height 10
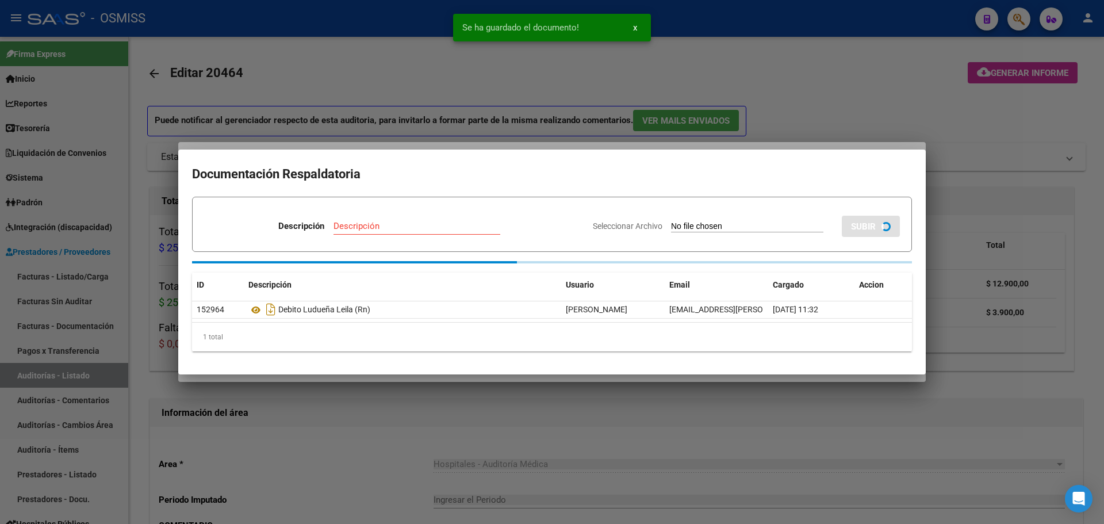
click at [627, 140] on div at bounding box center [552, 262] width 1104 height 524
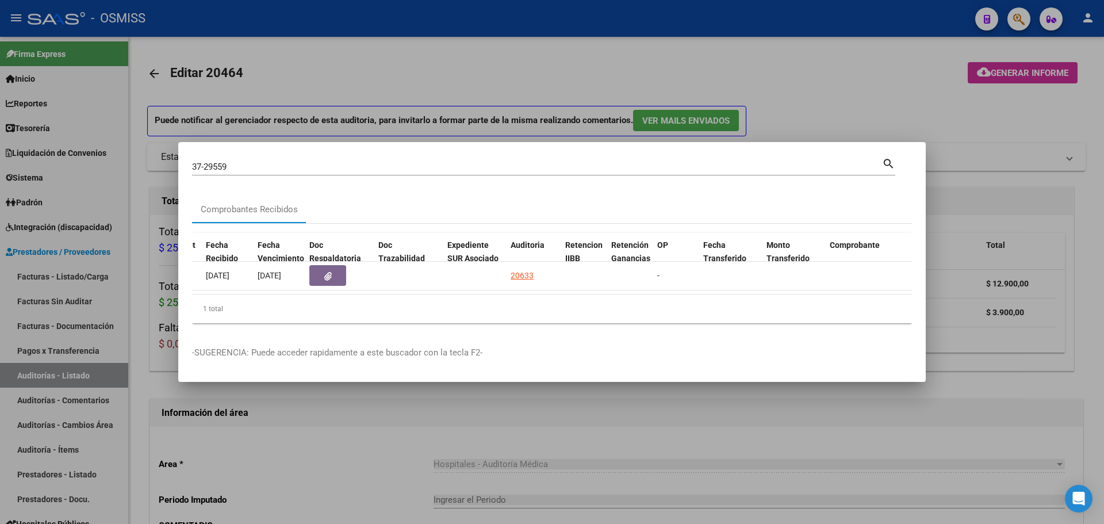
drag, startPoint x: 292, startPoint y: 163, endPoint x: 116, endPoint y: 165, distance: 176.0
click at [116, 165] on div "37-29559 Buscar (apellido, dni, cuil, nro traspaso, cuit, obra social) search C…" at bounding box center [552, 262] width 1104 height 524
type input "48-12950"
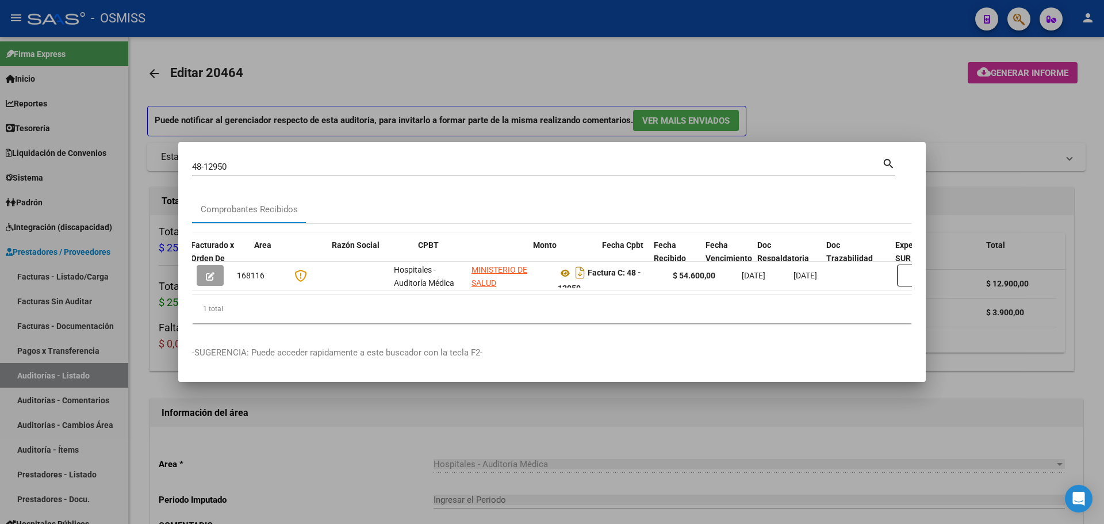
scroll to position [0, 551]
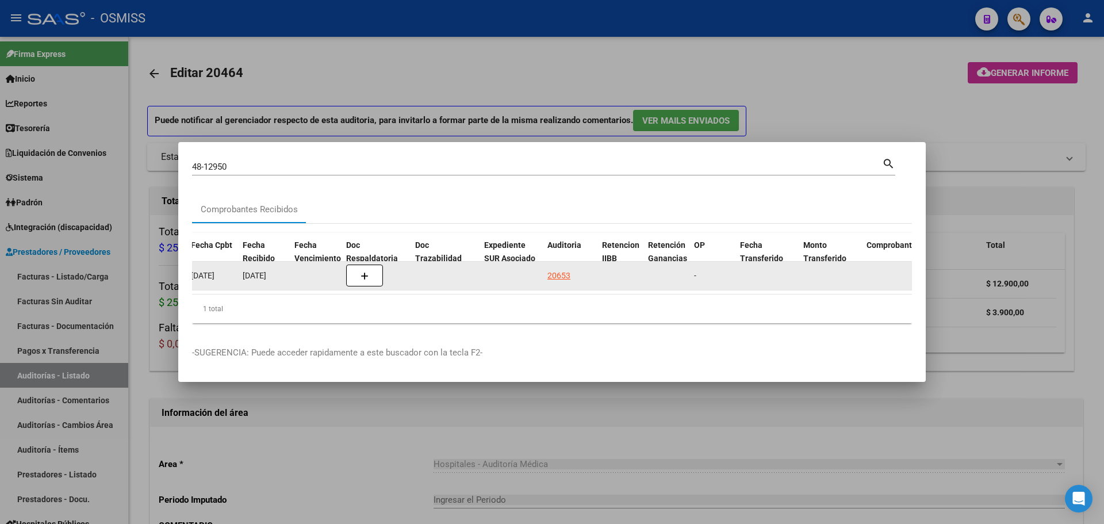
click at [369, 265] on button "button" at bounding box center [364, 276] width 37 height 22
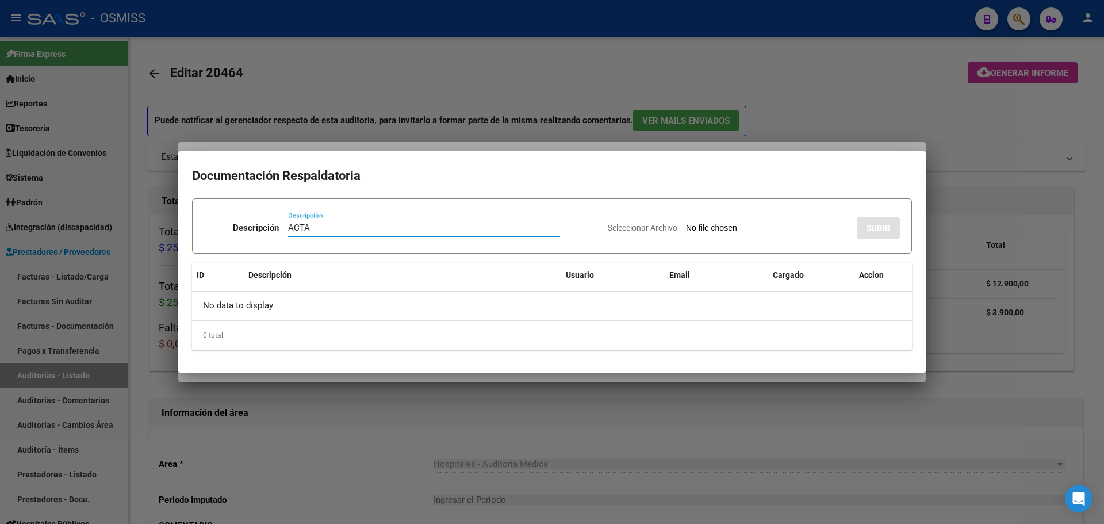
type input "ACTA"
click at [682, 235] on div "Seleccionar Archivo SUBIR" at bounding box center [754, 225] width 292 height 35
click at [686, 228] on input "Seleccionar Archivo" at bounding box center [762, 228] width 152 height 11
type input "C:\fakepath\ACTA MINISTERIO DE CORDOBA FC. 48-12950.pdf"
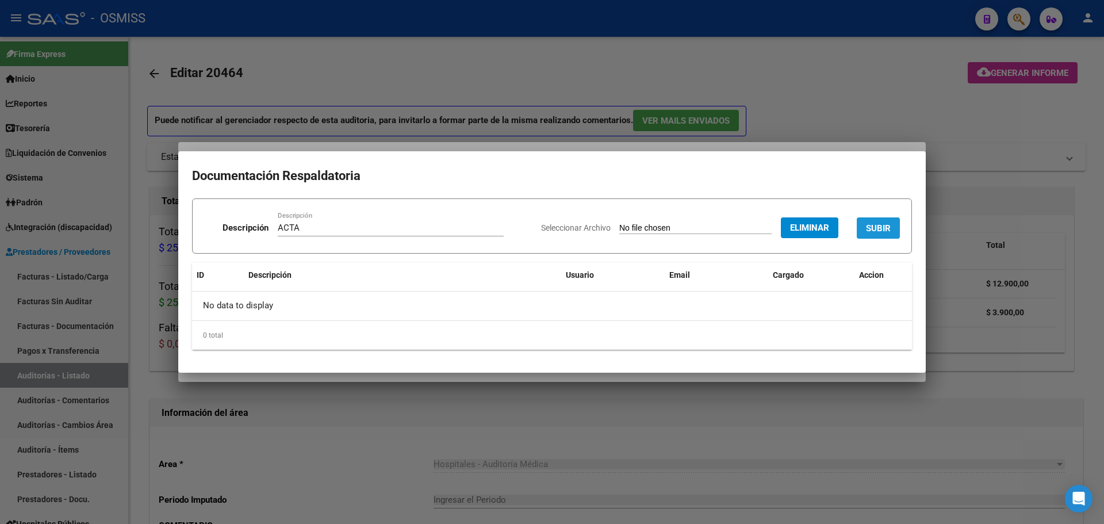
click at [871, 225] on span "SUBIR" at bounding box center [878, 228] width 25 height 10
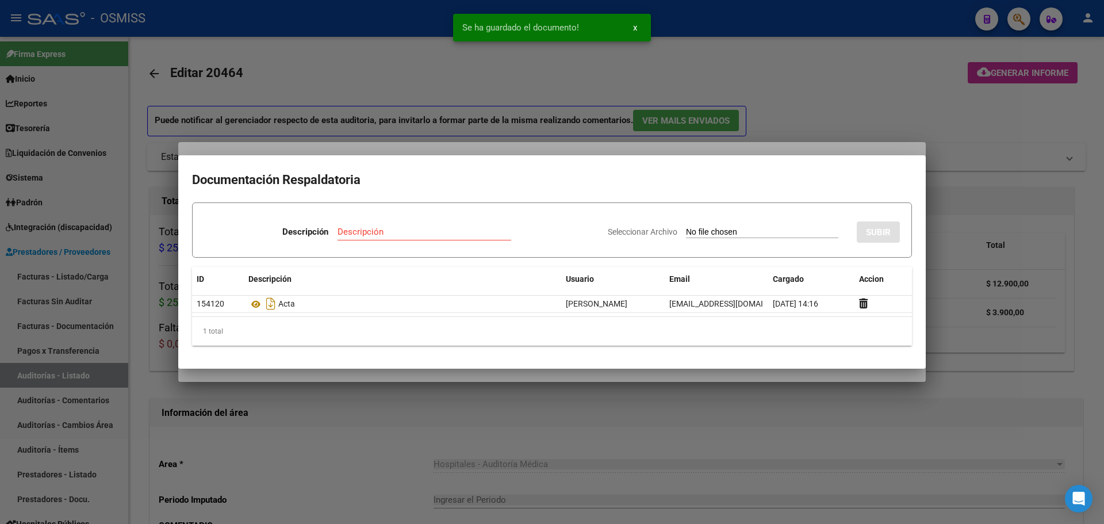
click at [553, 141] on div at bounding box center [552, 262] width 1104 height 524
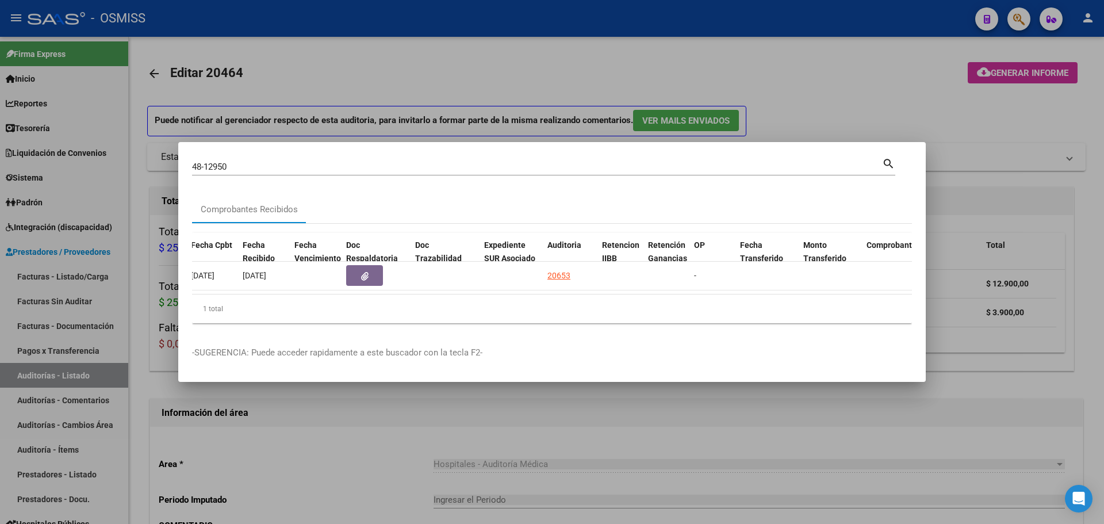
click at [214, 98] on div at bounding box center [552, 262] width 1104 height 524
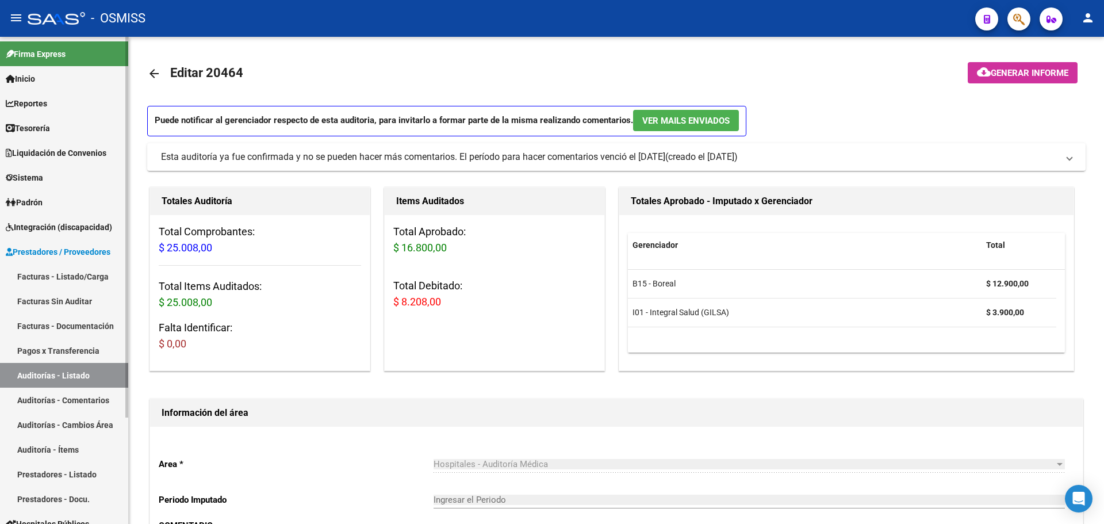
click at [46, 129] on span "Tesorería" at bounding box center [28, 128] width 44 height 13
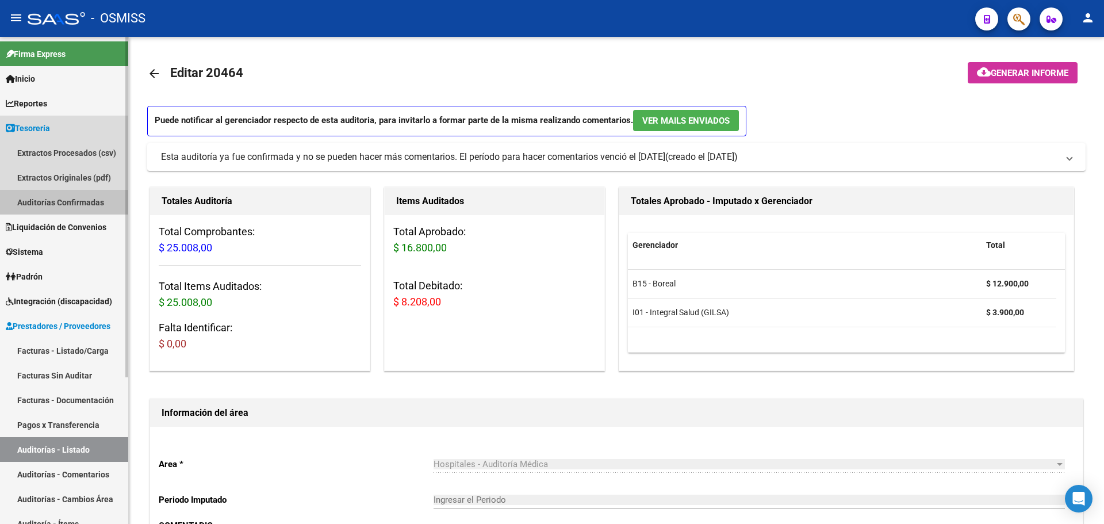
click at [43, 202] on link "Auditorías Confirmadas" at bounding box center [64, 202] width 128 height 25
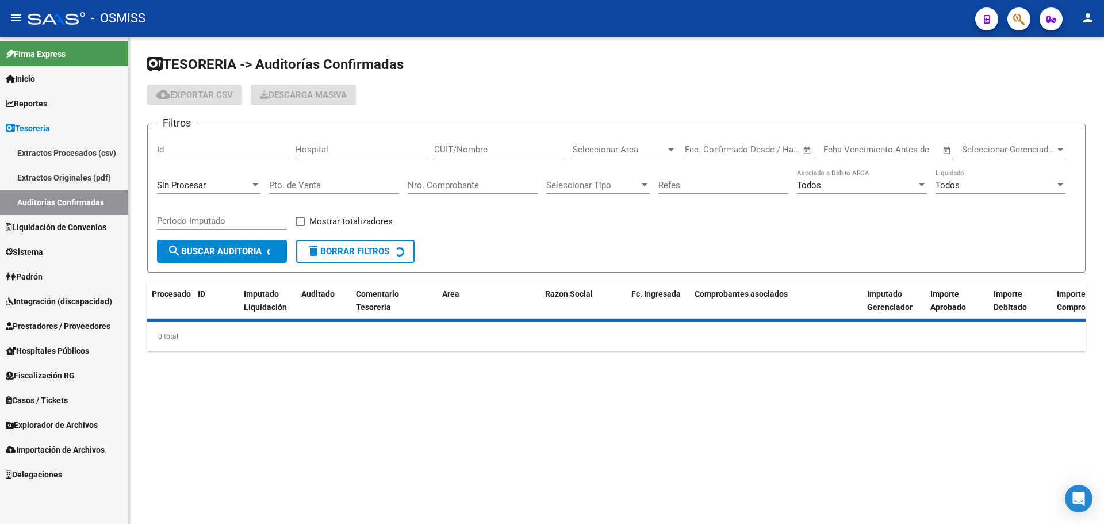
click at [189, 191] on div "Sin Procesar" at bounding box center [209, 181] width 104 height 25
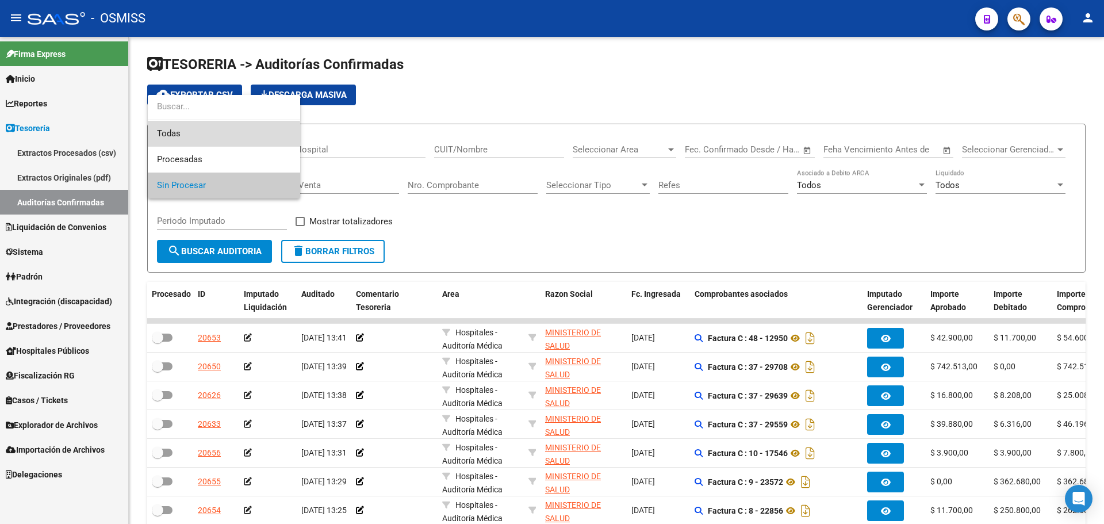
click at [210, 136] on span "Todas" at bounding box center [224, 134] width 134 height 26
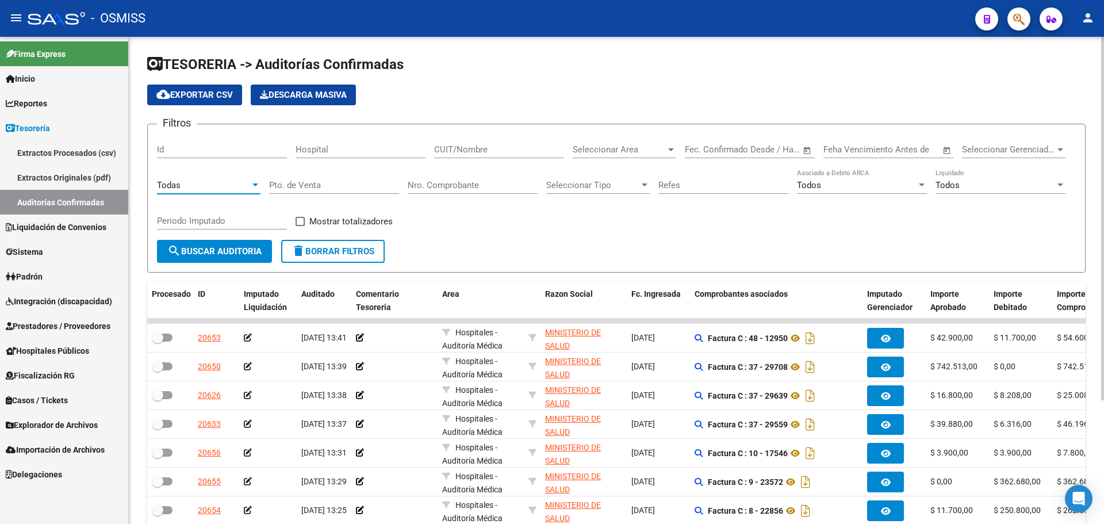
click at [451, 183] on input "Nro. Comprobante" at bounding box center [473, 185] width 130 height 10
type input "1040"
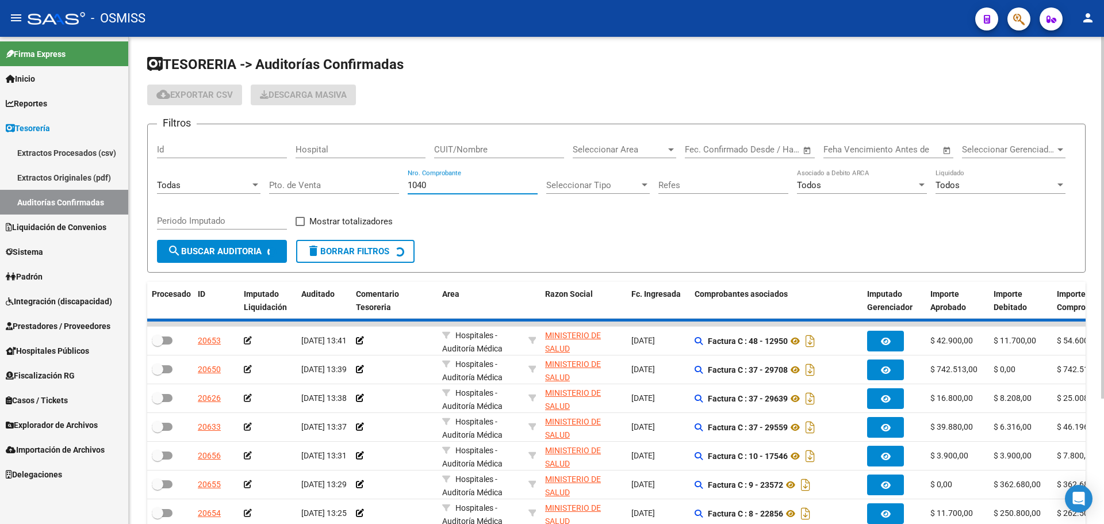
checkbox input "true"
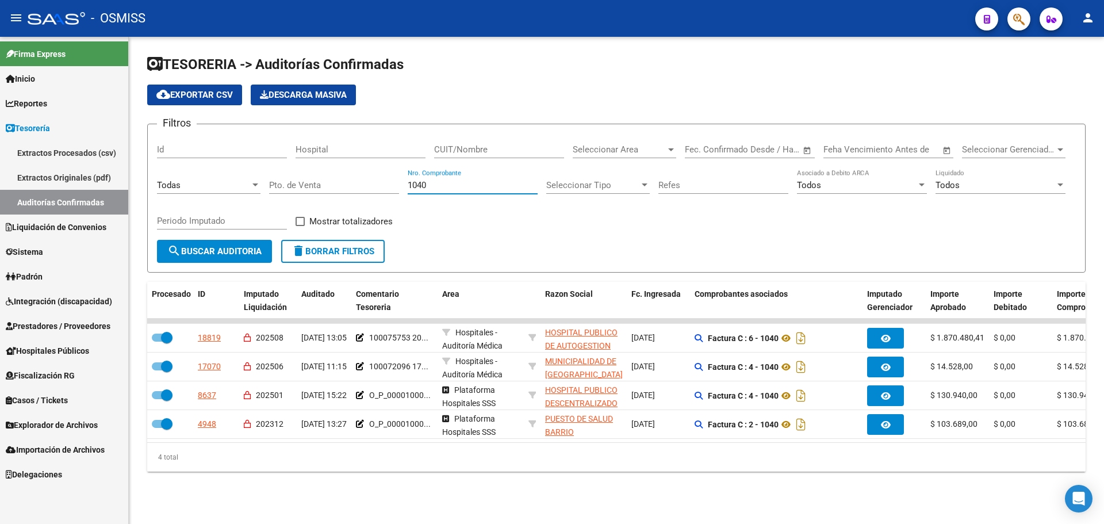
type input "1040"
click at [390, 491] on div "TESORERIA -> Auditorías Confirmadas cloud_download Exportar CSV Descarga Masiva…" at bounding box center [616, 273] width 975 height 472
click at [493, 231] on div "Filtros Id Hospital CUIT/Nombre Seleccionar Area Seleccionar Area Fecha inicio …" at bounding box center [616, 186] width 919 height 106
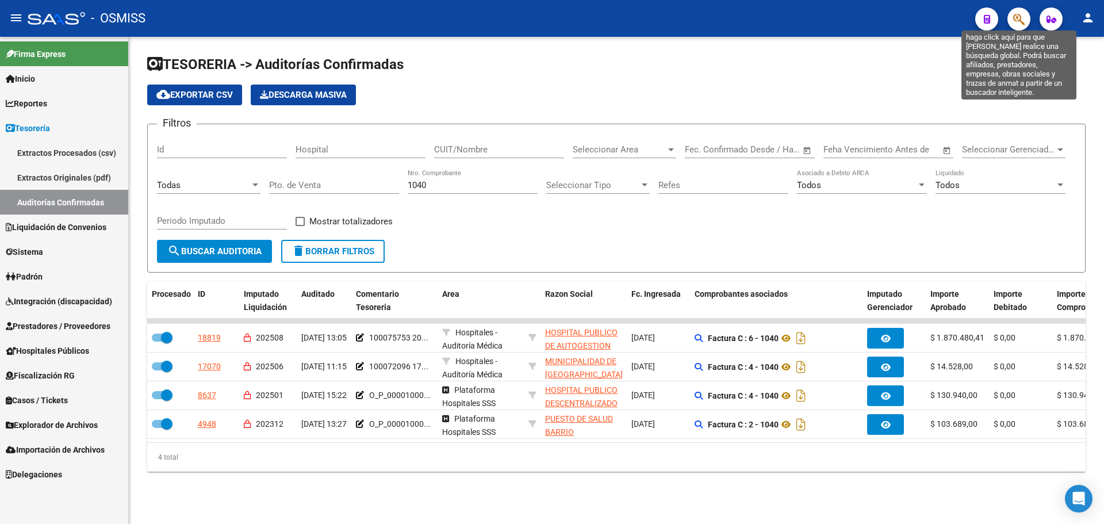
click at [1015, 22] on icon "button" at bounding box center [1019, 19] width 12 height 13
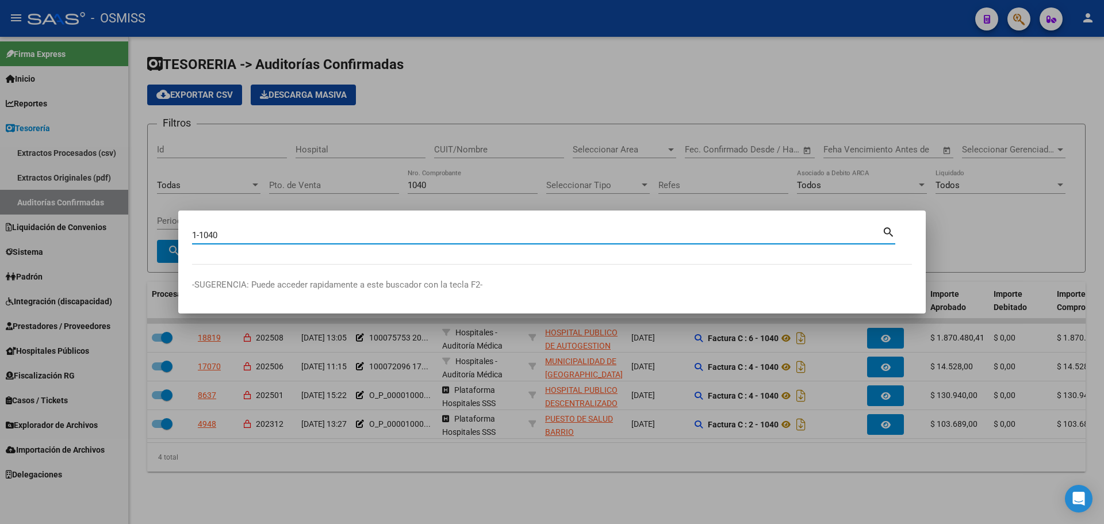
type input "1-1040"
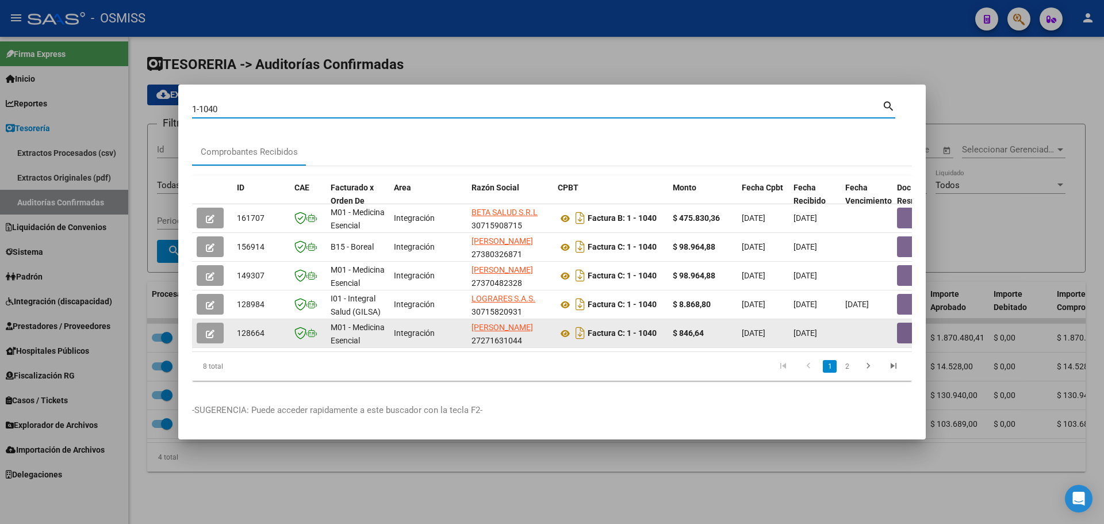
scroll to position [1, 0]
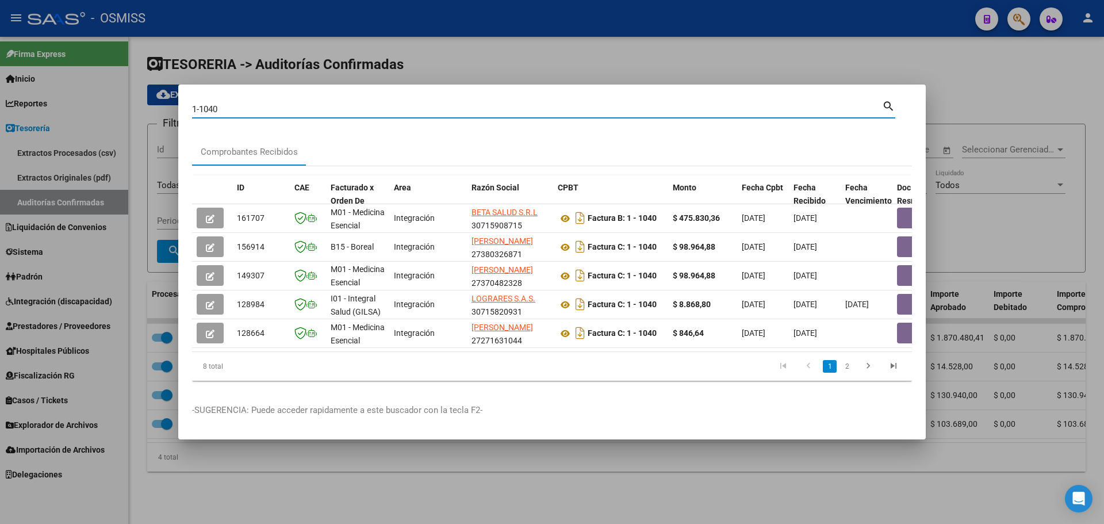
click at [848, 369] on link "2" at bounding box center [847, 366] width 14 height 13
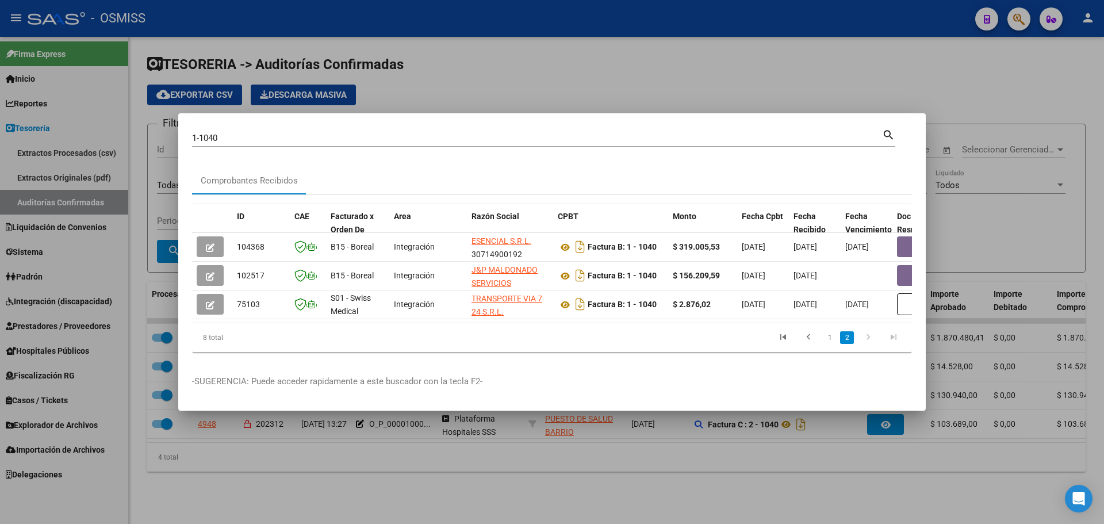
click at [261, 455] on div at bounding box center [552, 262] width 1104 height 524
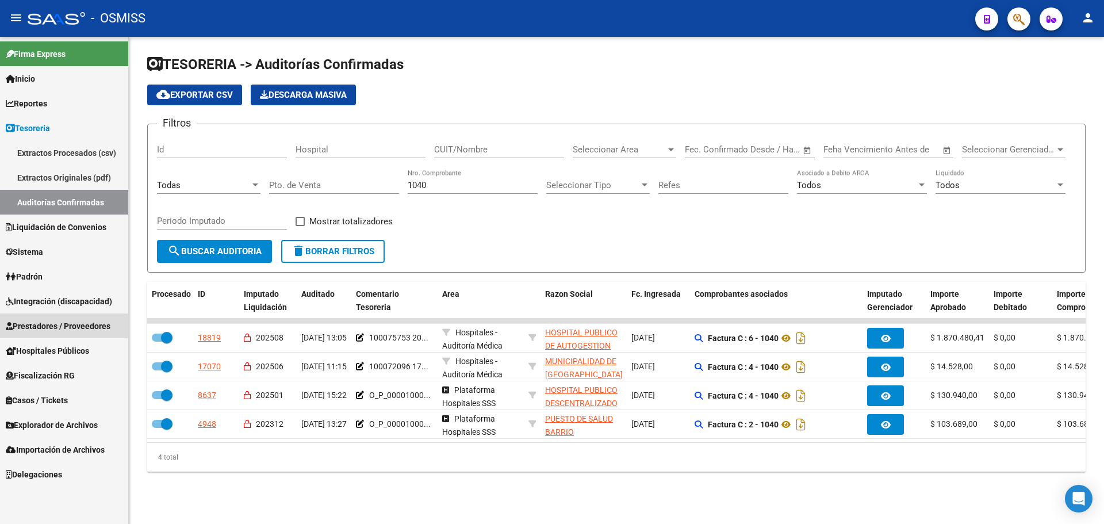
click at [53, 324] on span "Prestadores / Proveedores" at bounding box center [58, 326] width 105 height 13
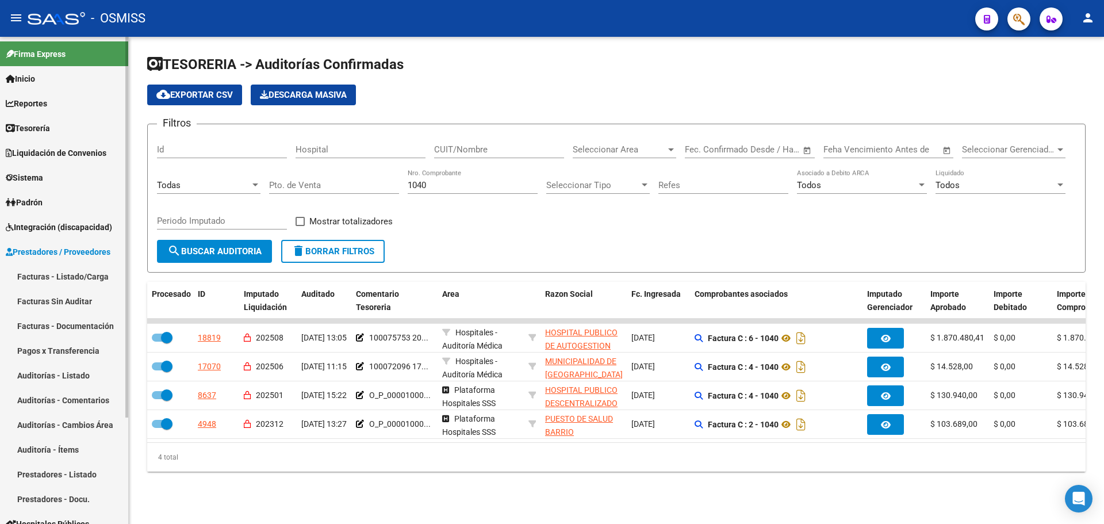
click at [58, 274] on link "Facturas - Listado/Carga" at bounding box center [64, 276] width 128 height 25
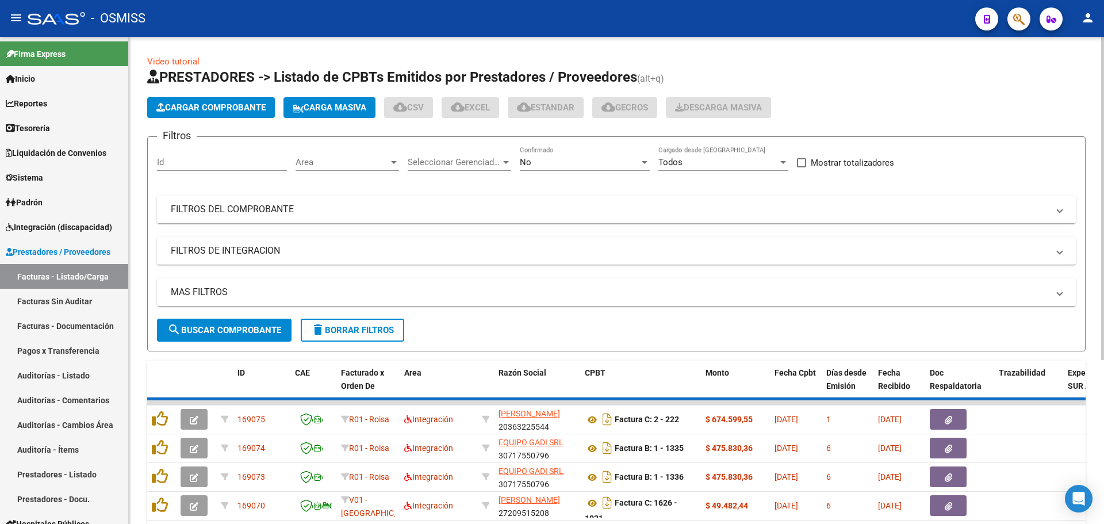
click at [233, 106] on span "Cargar Comprobante" at bounding box center [210, 107] width 109 height 10
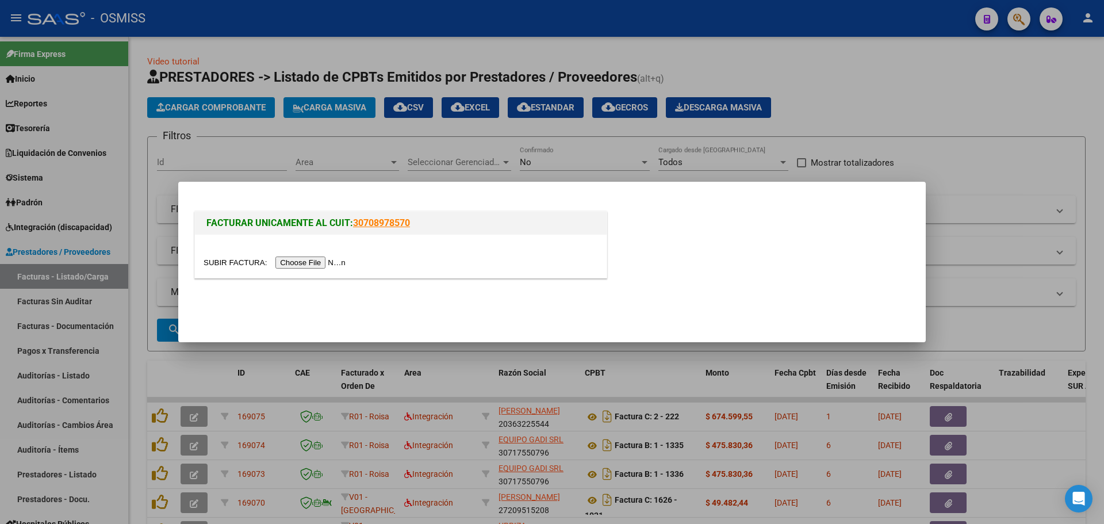
click at [311, 263] on input "file" at bounding box center [276, 262] width 145 height 12
type input "C:\fakepath\HOSPITAL [PERSON_NAME] 0001-00001040.pdf"
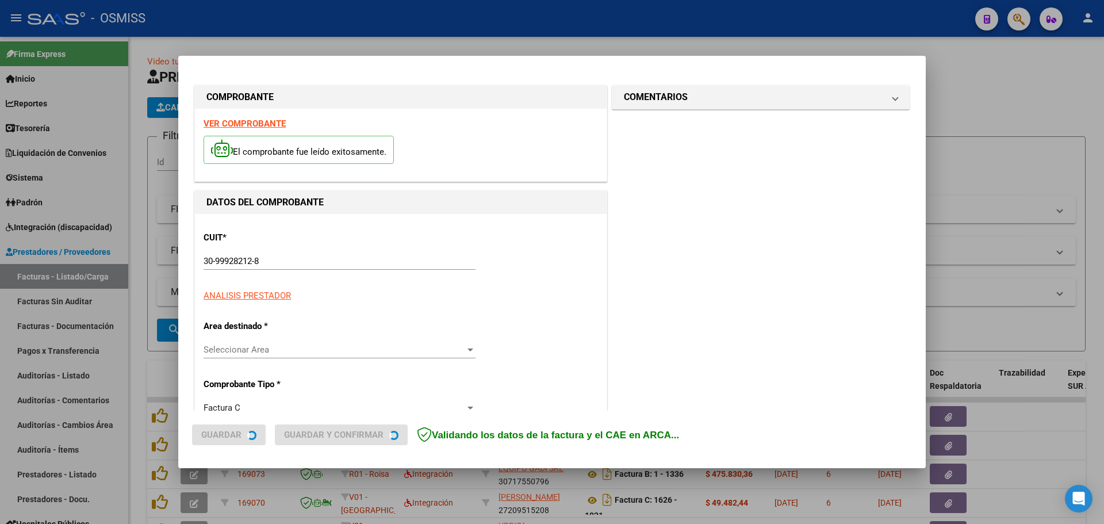
type input "[DATE]"
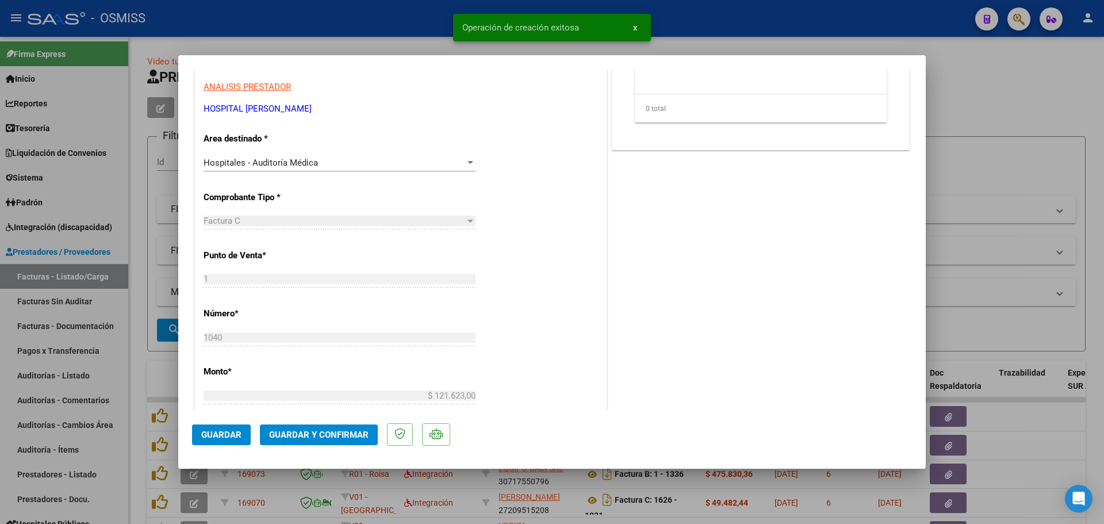
scroll to position [173, 0]
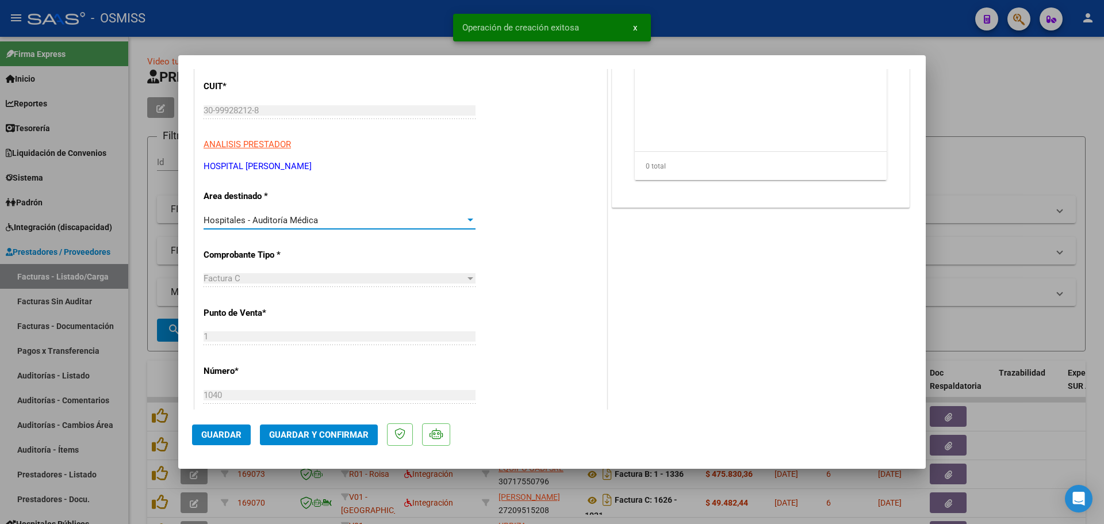
click at [298, 219] on span "Hospitales - Auditoría Médica" at bounding box center [261, 220] width 114 height 10
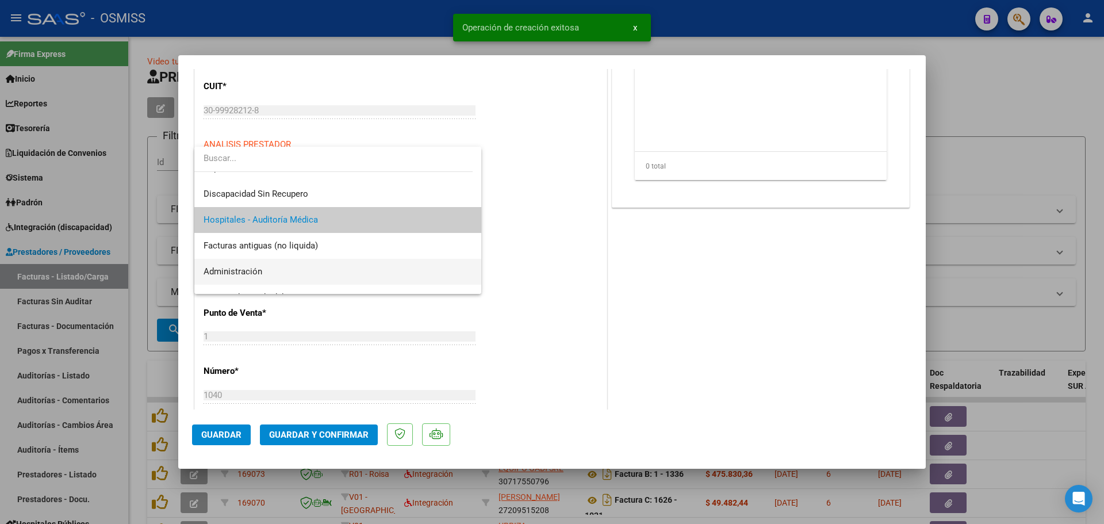
scroll to position [293, 0]
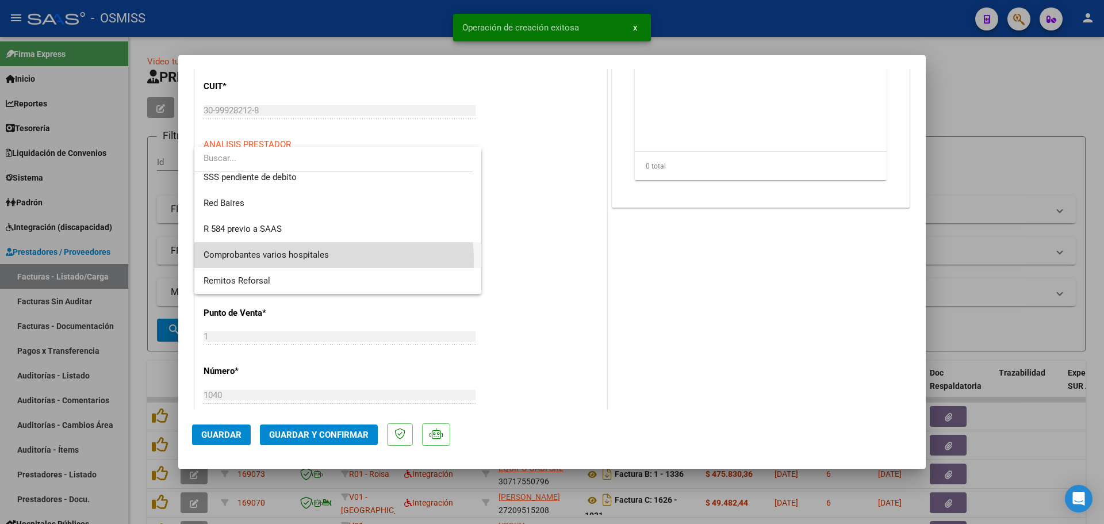
click at [289, 260] on span "Comprobantes varios hospitales" at bounding box center [338, 255] width 269 height 26
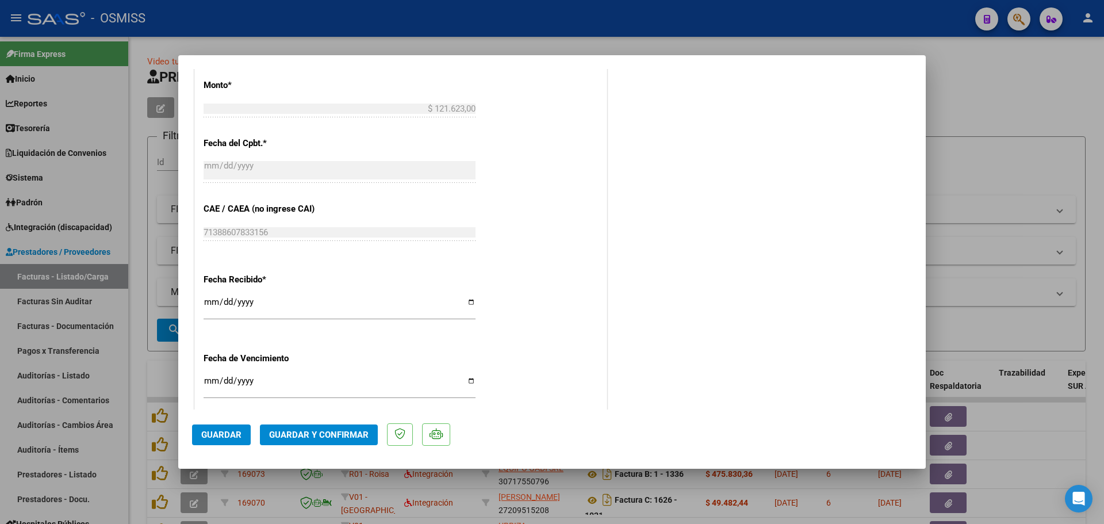
scroll to position [633, 0]
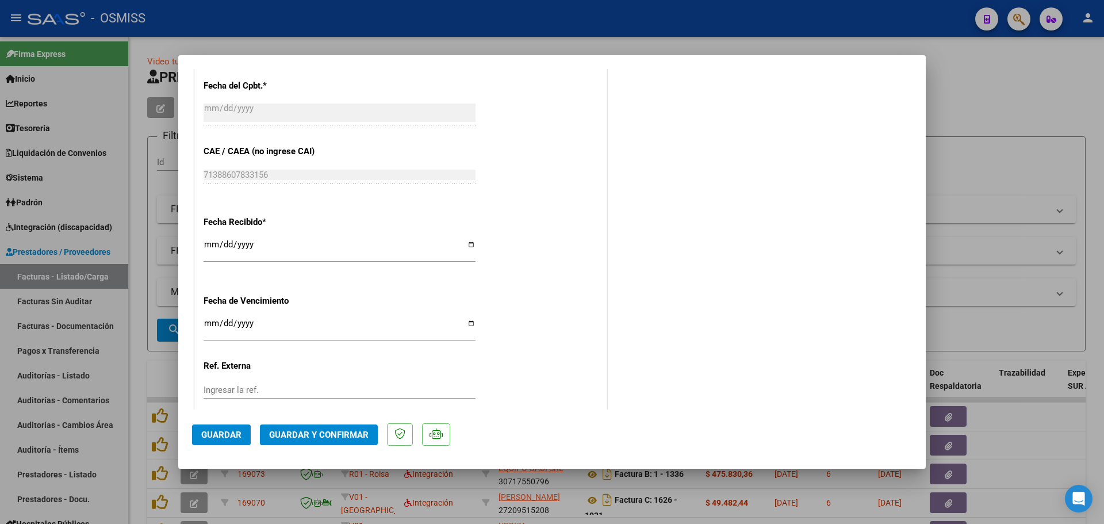
click at [209, 245] on input "[DATE]" at bounding box center [340, 249] width 272 height 18
type input "[DATE]"
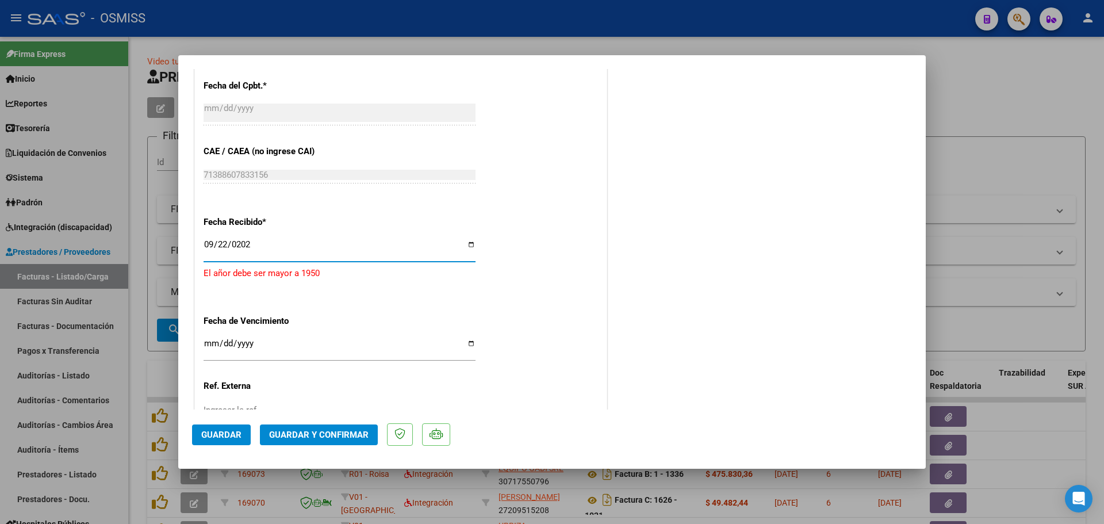
type input "[DATE]"
click at [212, 320] on input "[DATE]" at bounding box center [340, 328] width 272 height 18
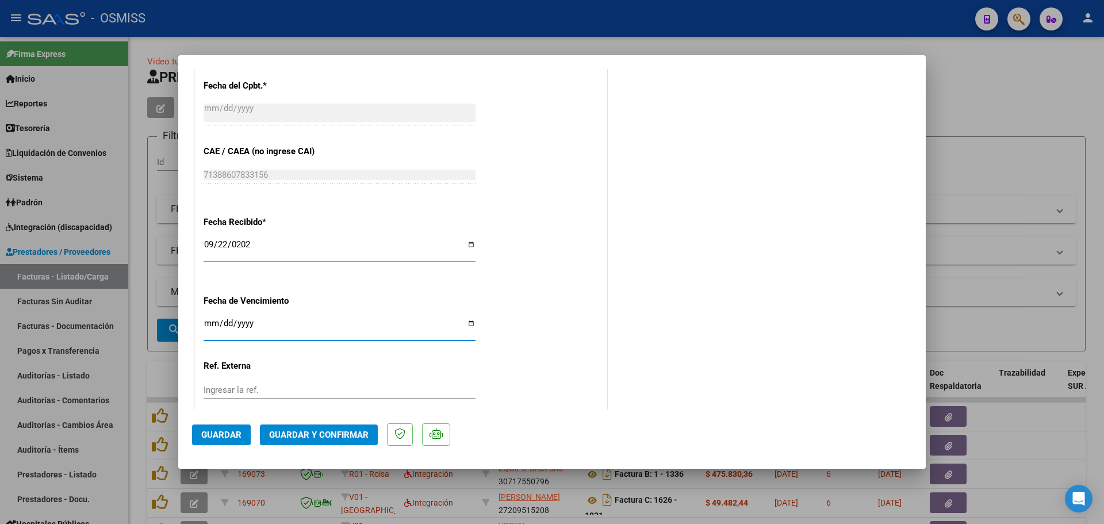
type input "[DATE]"
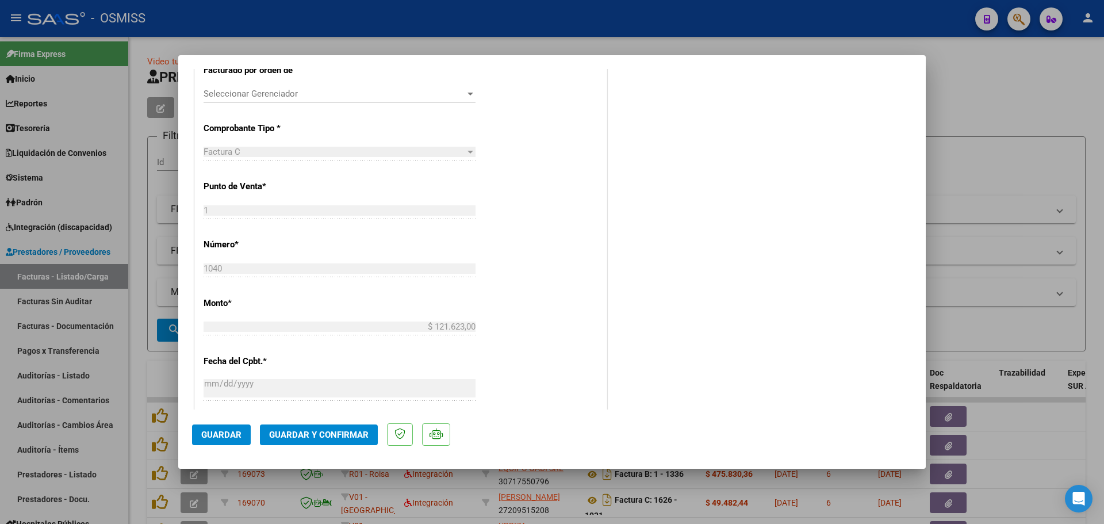
scroll to position [0, 0]
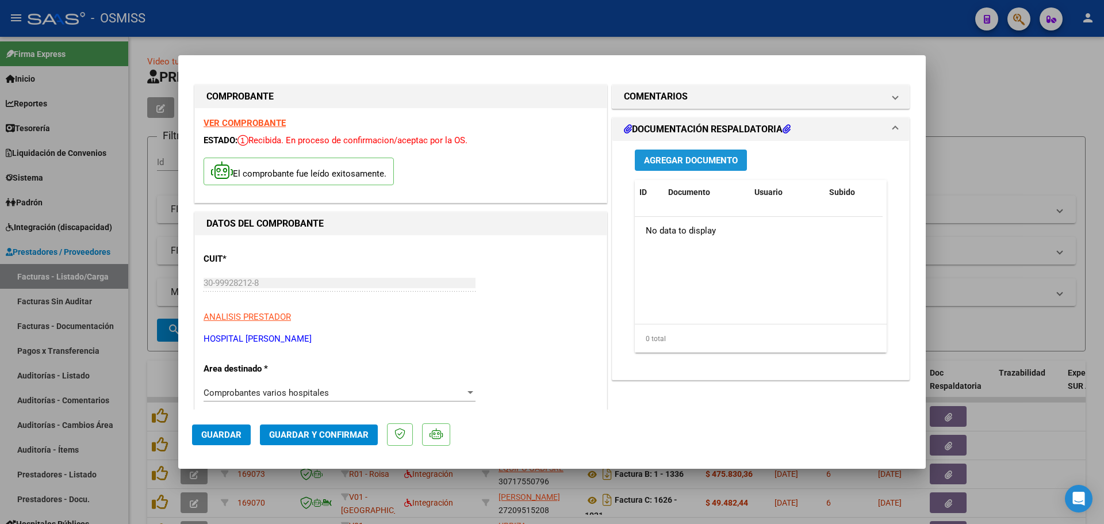
click at [675, 166] on button "Agregar Documento" at bounding box center [691, 160] width 112 height 21
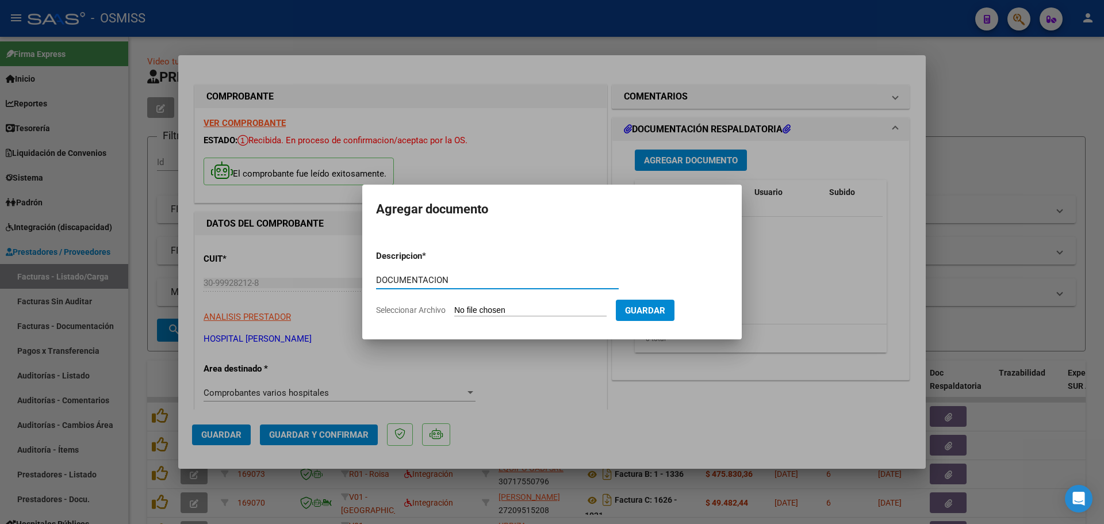
type input "DOCUMENTACION"
type input "C:\fakepath\DOCUMENTACION 1071.pdf"
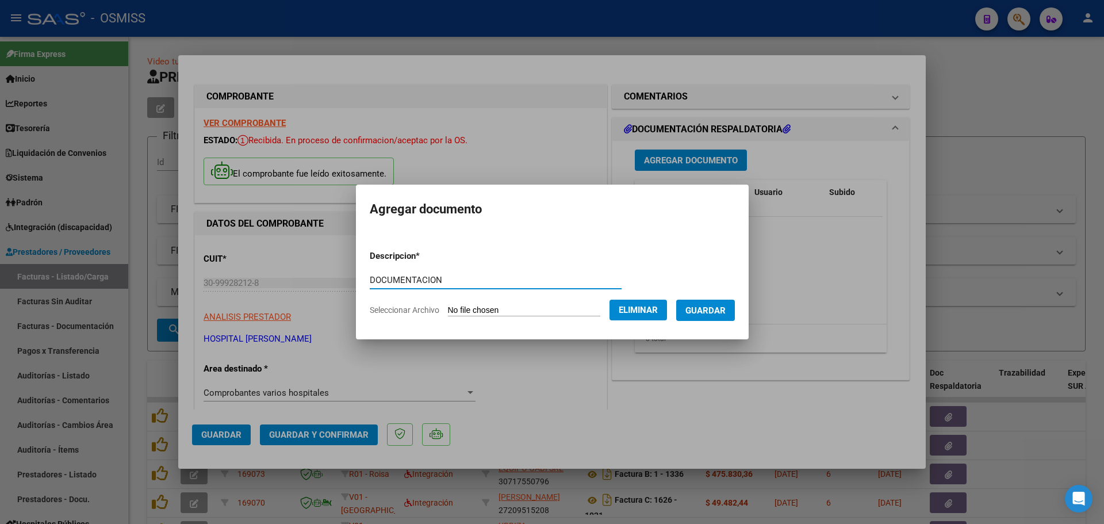
click at [711, 305] on span "Guardar" at bounding box center [705, 310] width 40 height 10
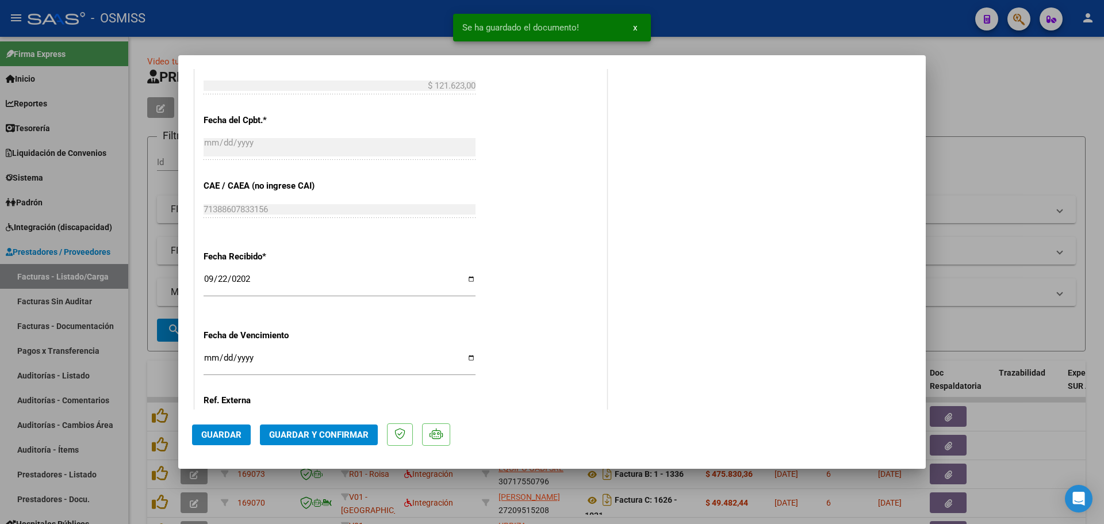
scroll to position [702, 0]
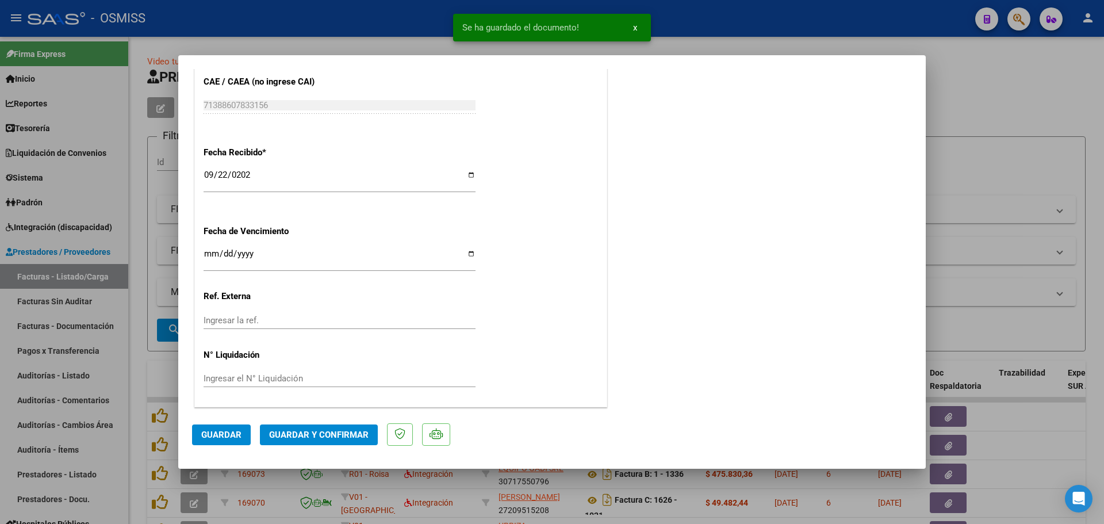
click at [312, 438] on span "Guardar y Confirmar" at bounding box center [318, 435] width 99 height 10
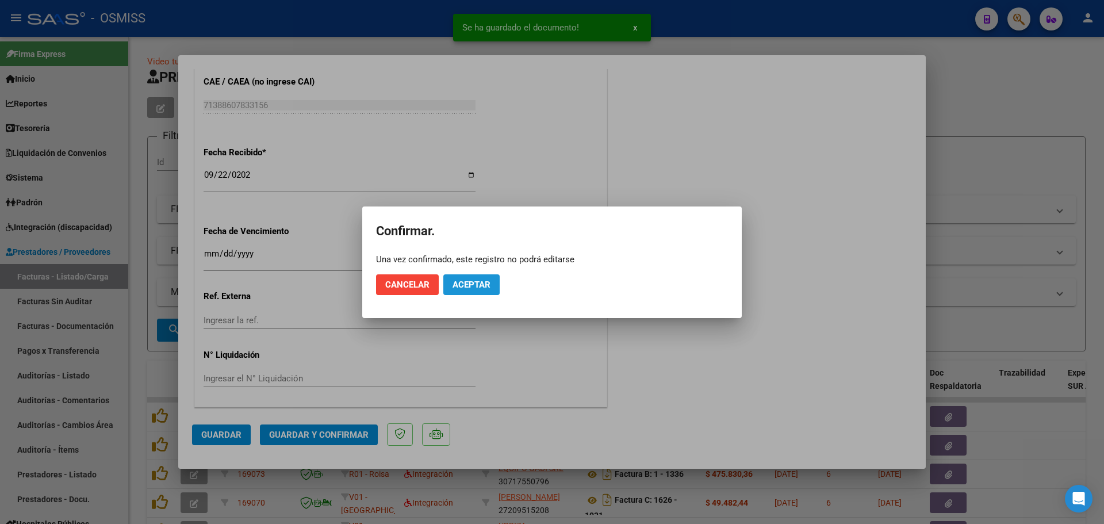
click at [459, 288] on span "Aceptar" at bounding box center [472, 284] width 38 height 10
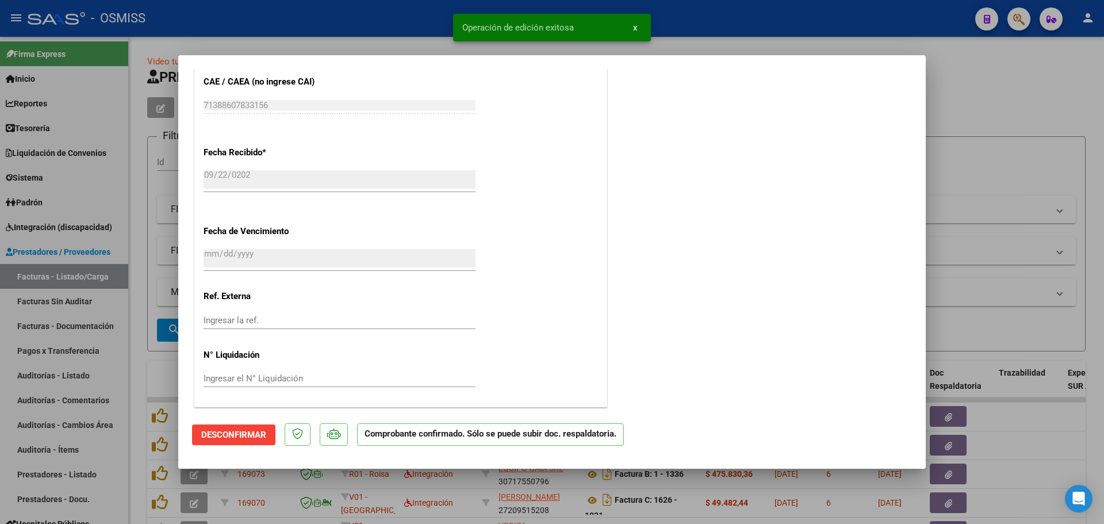
click at [135, 217] on div at bounding box center [552, 262] width 1104 height 524
type input "$ 0,00"
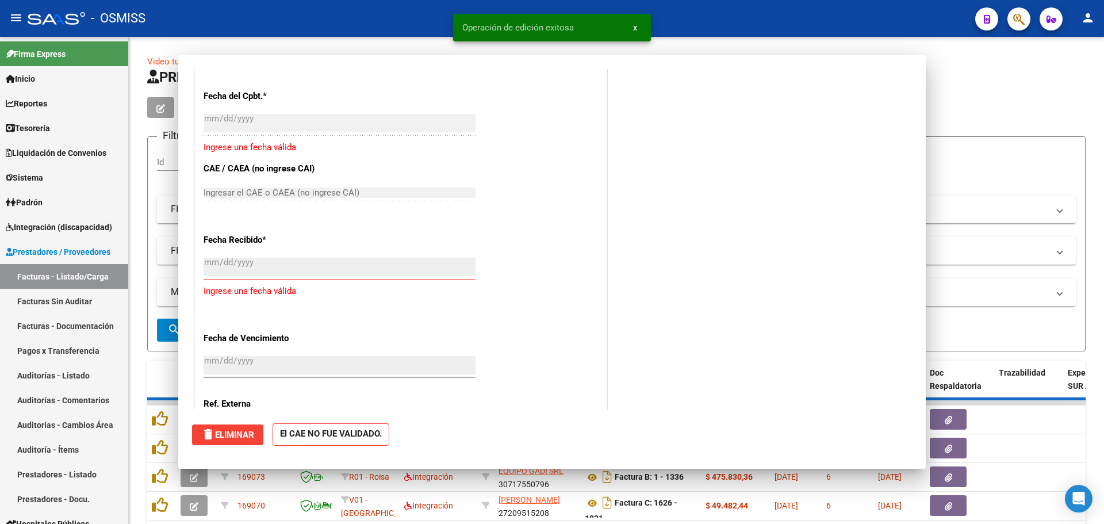
scroll to position [0, 0]
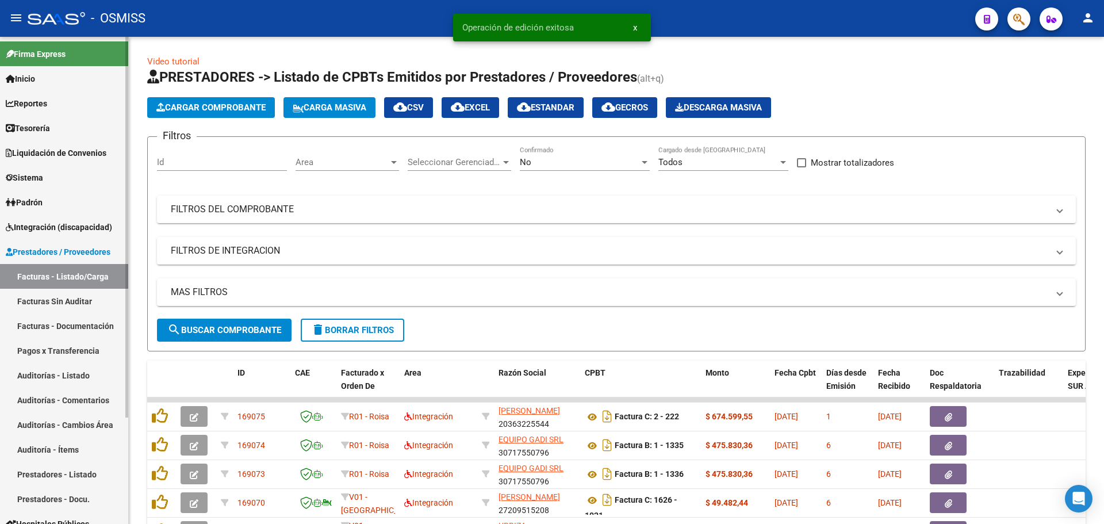
click at [97, 387] on link "Auditorías - Listado" at bounding box center [64, 375] width 128 height 25
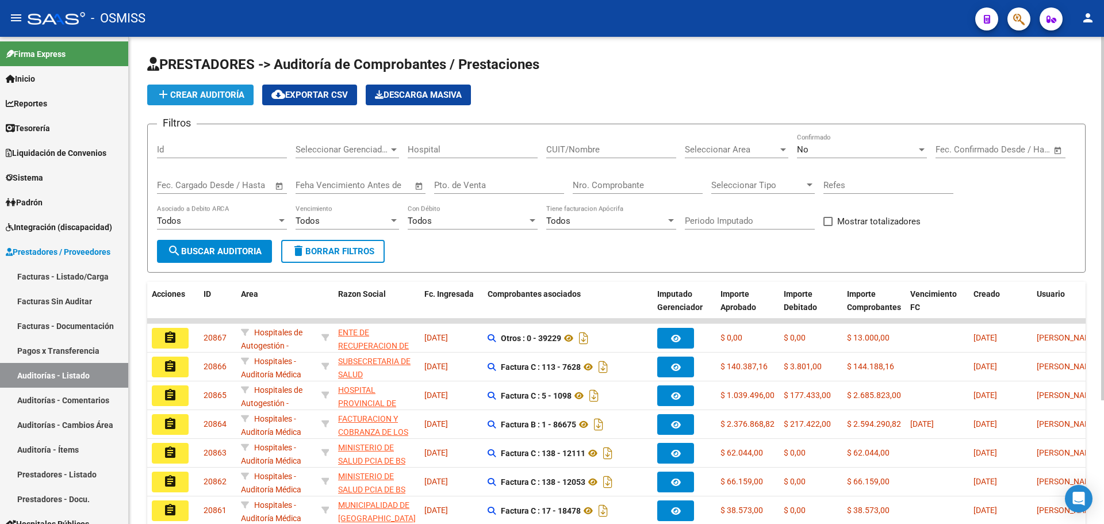
click at [218, 89] on button "add Crear Auditoría" at bounding box center [200, 95] width 106 height 21
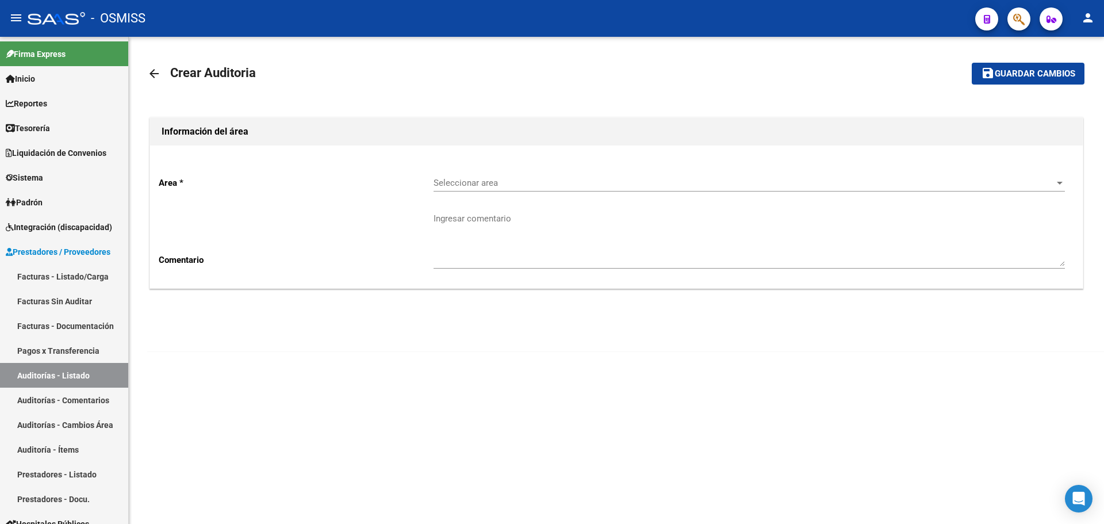
click at [500, 188] on div "Seleccionar area Seleccionar area" at bounding box center [749, 179] width 631 height 25
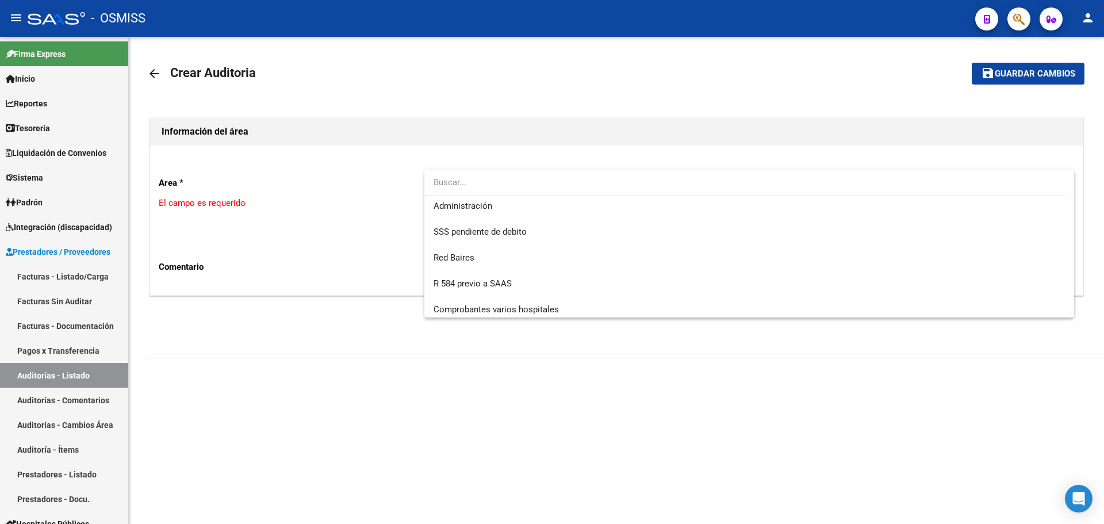
scroll to position [319, 0]
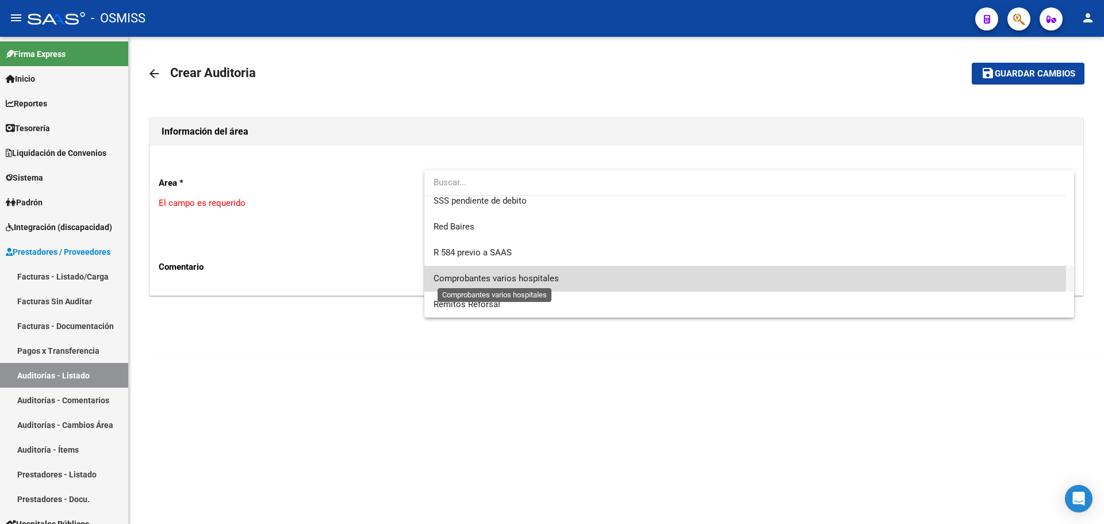
click at [524, 274] on span "Comprobantes varios hospitales" at bounding box center [496, 278] width 125 height 10
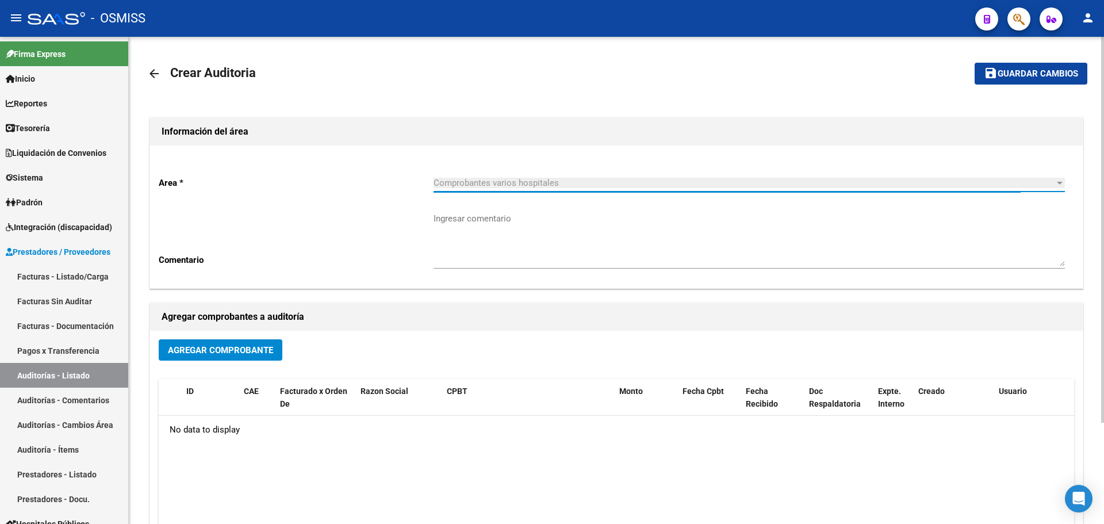
click at [248, 352] on span "Agregar Comprobante" at bounding box center [220, 350] width 105 height 10
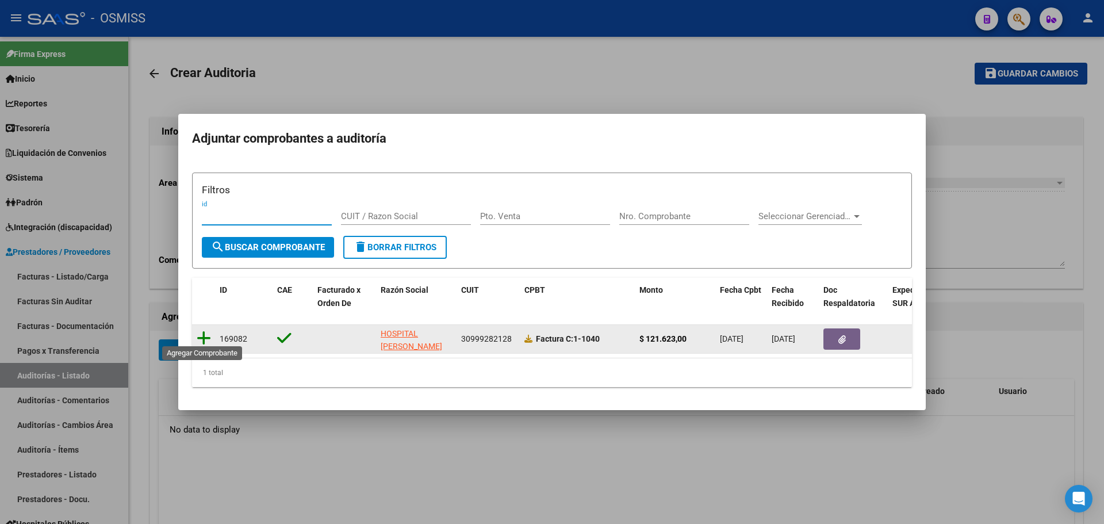
click at [204, 336] on icon at bounding box center [204, 338] width 14 height 16
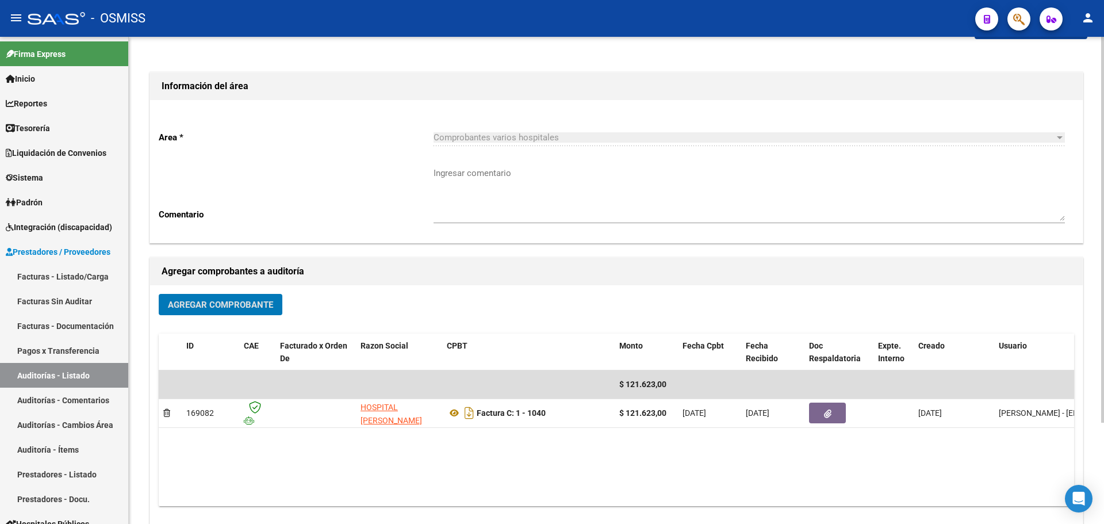
scroll to position [0, 0]
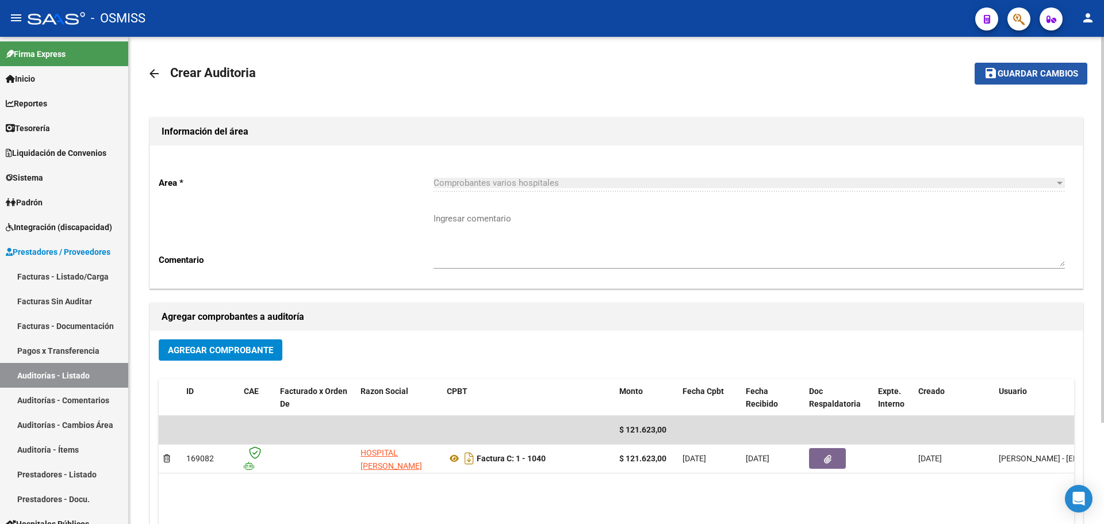
click at [1052, 69] on span "Guardar cambios" at bounding box center [1038, 74] width 81 height 10
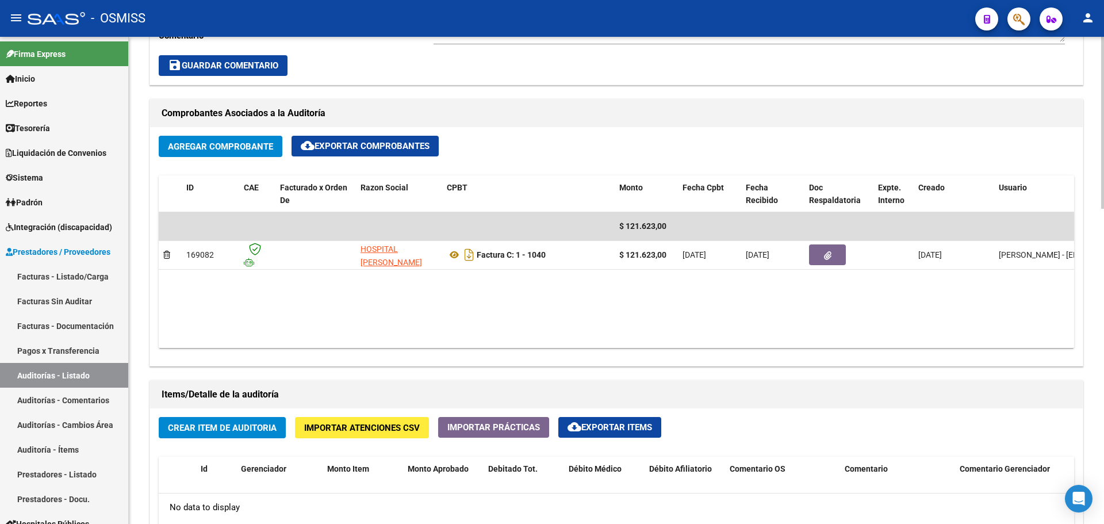
scroll to position [690, 0]
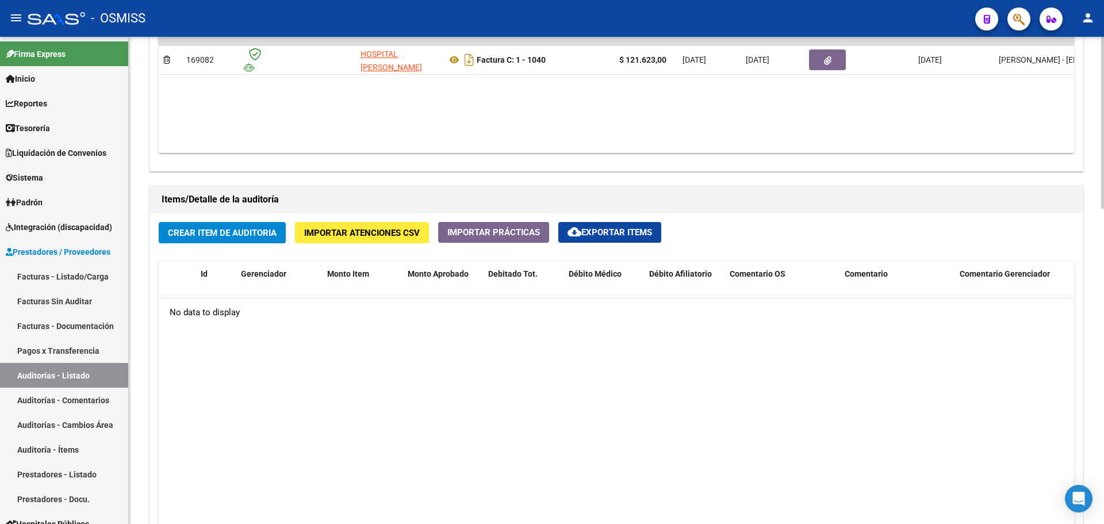
click at [391, 243] on div "Crear Item de Auditoria Importar Atenciones CSV Importar Prácticas cloud_downlo…" at bounding box center [616, 429] width 933 height 433
click at [391, 236] on span "Importar Atenciones CSV" at bounding box center [362, 233] width 116 height 10
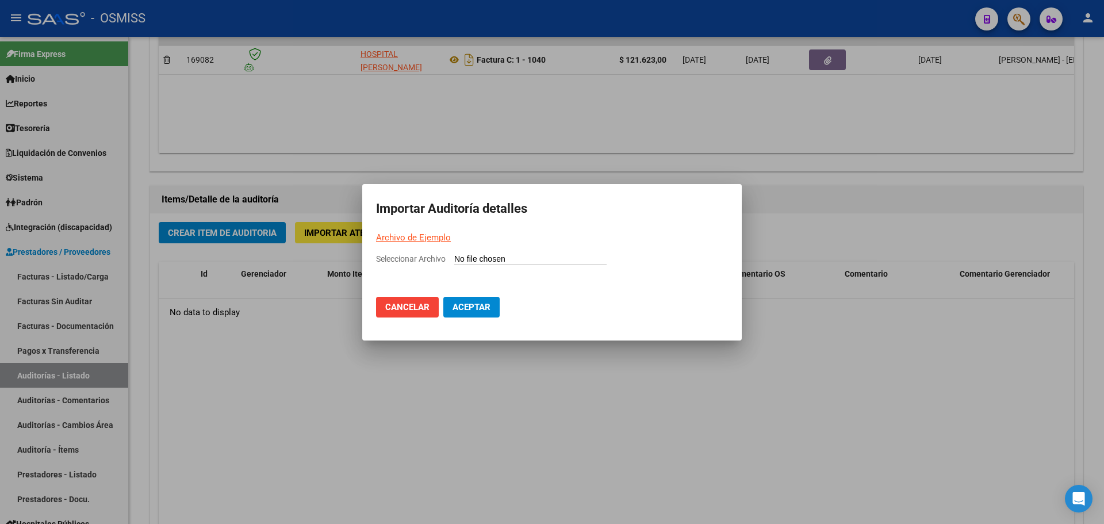
click at [430, 239] on link "Archivo de Ejemplo" at bounding box center [413, 237] width 75 height 10
click at [473, 265] on input "Seleccionar Archivo" at bounding box center [530, 259] width 152 height 11
type input "C:\fakepath\Auditoria-demo-saas.csv"
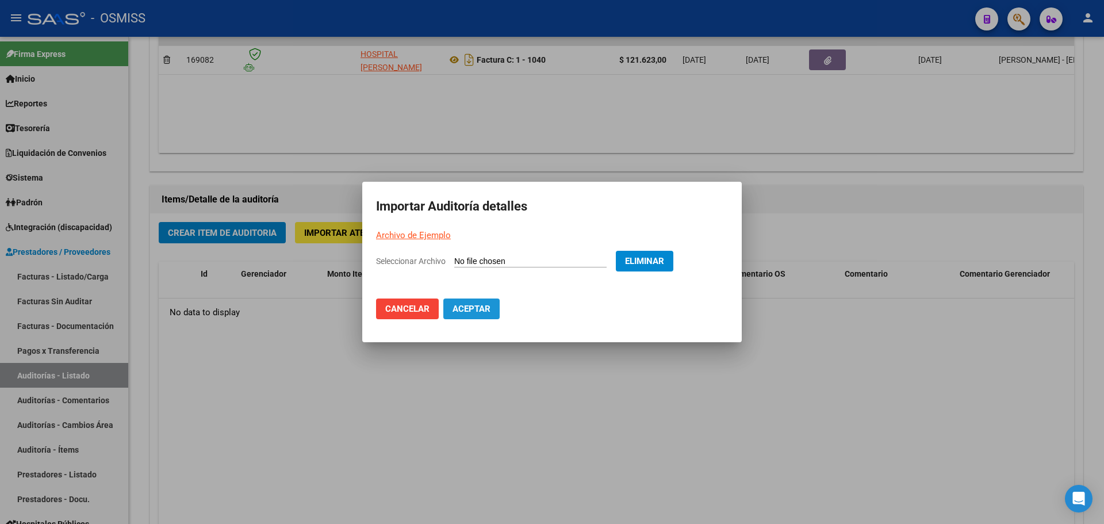
click at [491, 316] on button "Aceptar" at bounding box center [471, 308] width 56 height 21
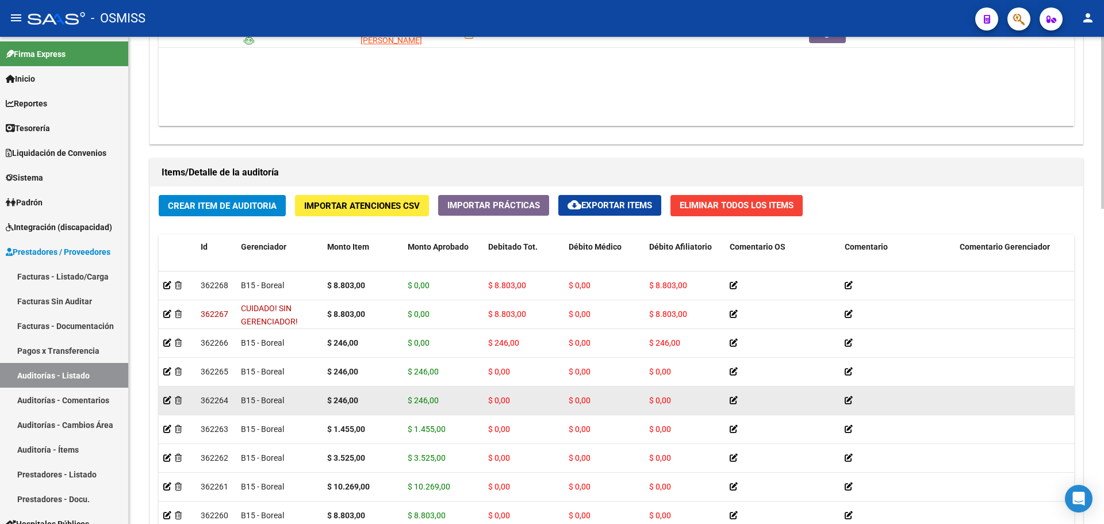
scroll to position [805, 0]
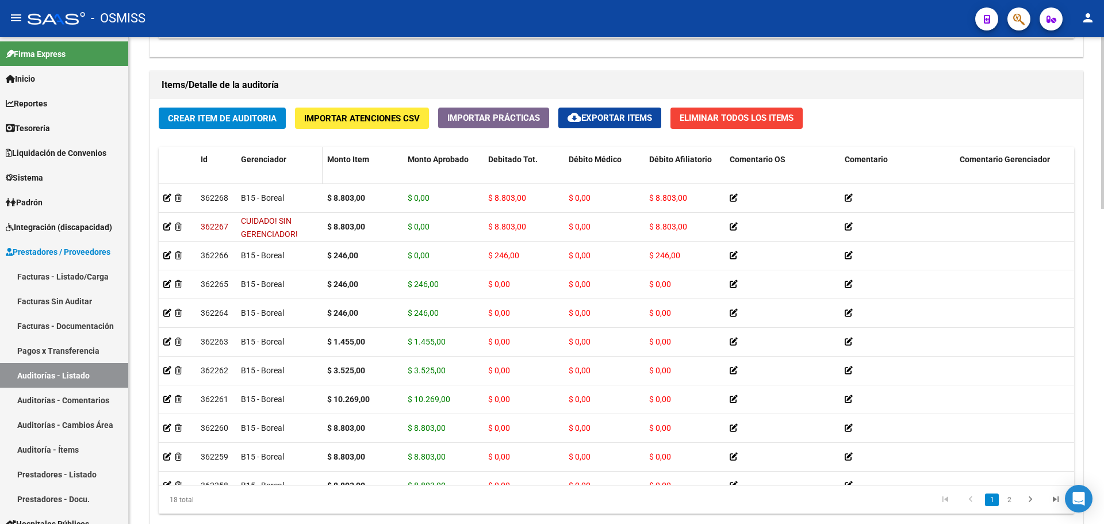
click at [271, 160] on span "Gerenciador" at bounding box center [263, 159] width 45 height 9
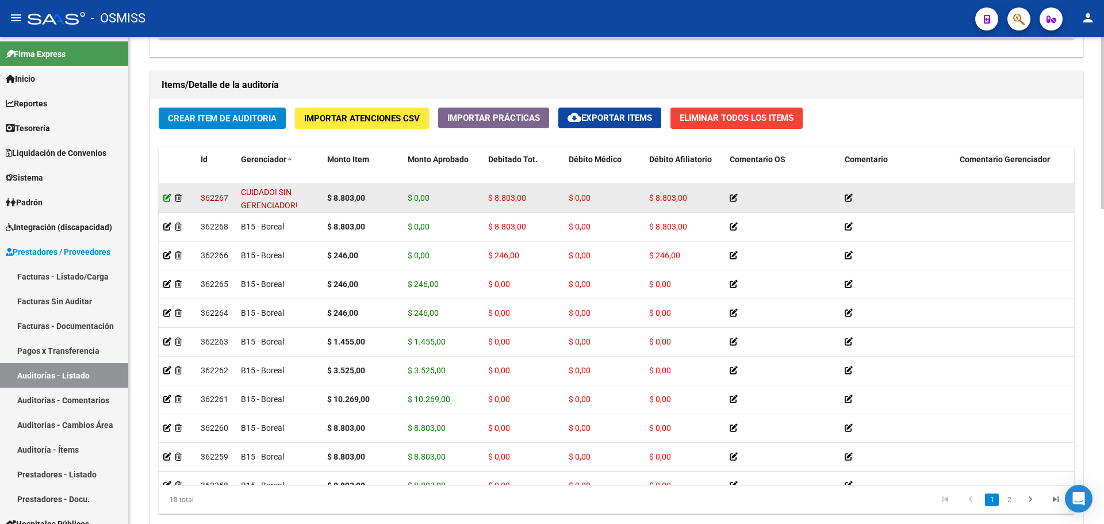
click at [165, 198] on icon at bounding box center [167, 198] width 8 height 8
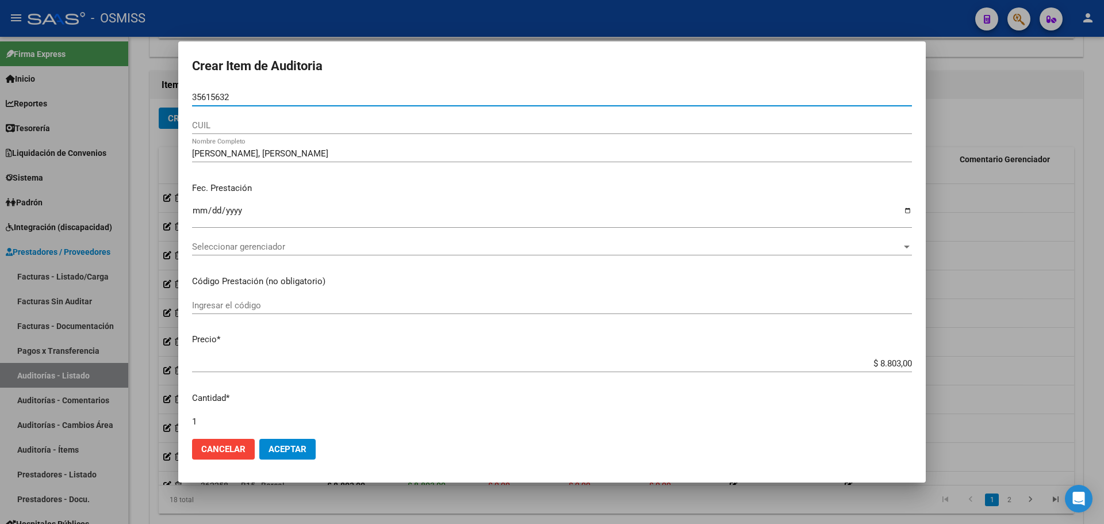
click at [214, 247] on span "Seleccionar gerenciador" at bounding box center [547, 247] width 710 height 10
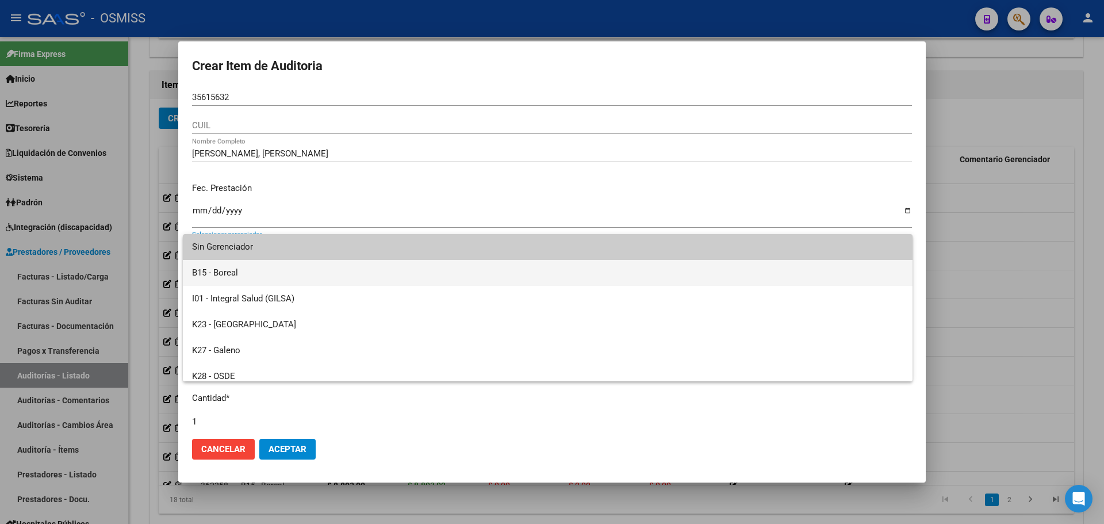
click at [235, 276] on span "B15 - Boreal" at bounding box center [547, 273] width 711 height 26
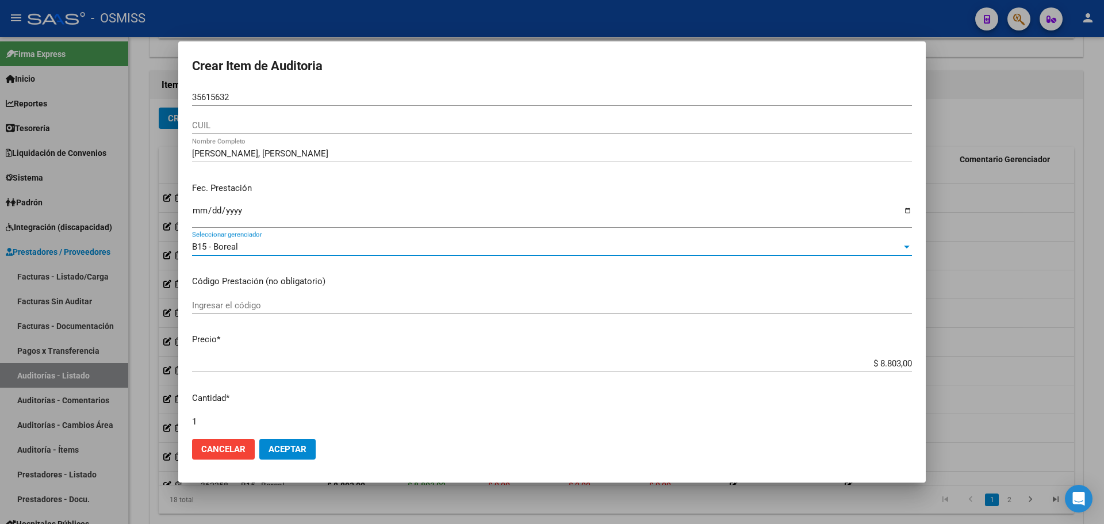
click at [307, 457] on button "Aceptar" at bounding box center [287, 449] width 56 height 21
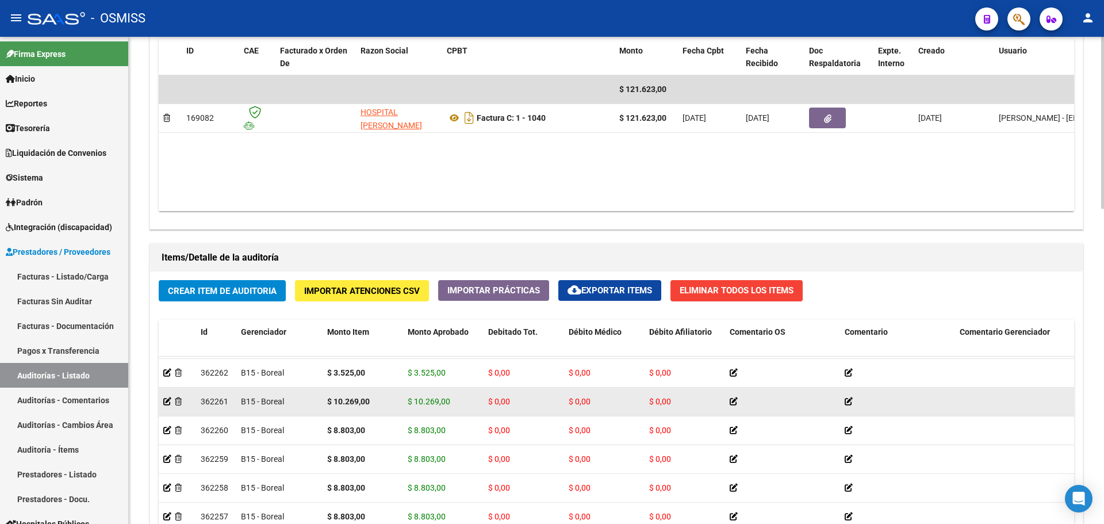
scroll to position [173, 0]
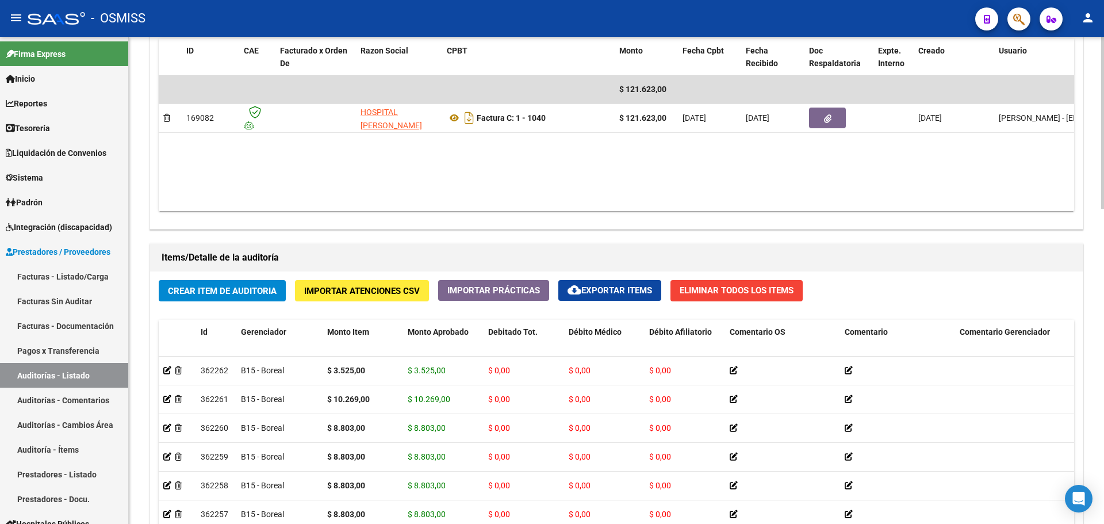
click at [473, 255] on h1 "Items/Detalle de la auditoría" at bounding box center [617, 257] width 910 height 18
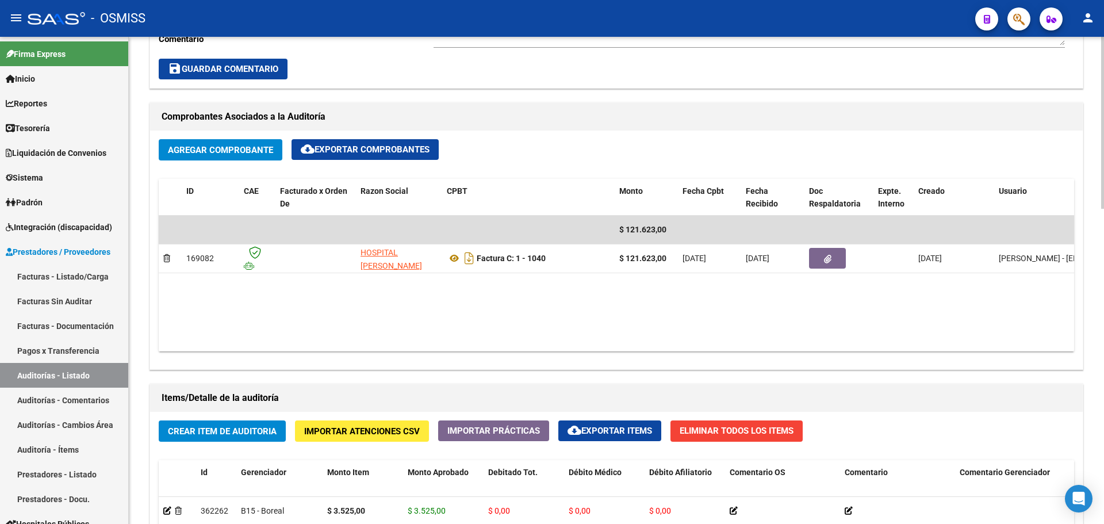
scroll to position [435, 0]
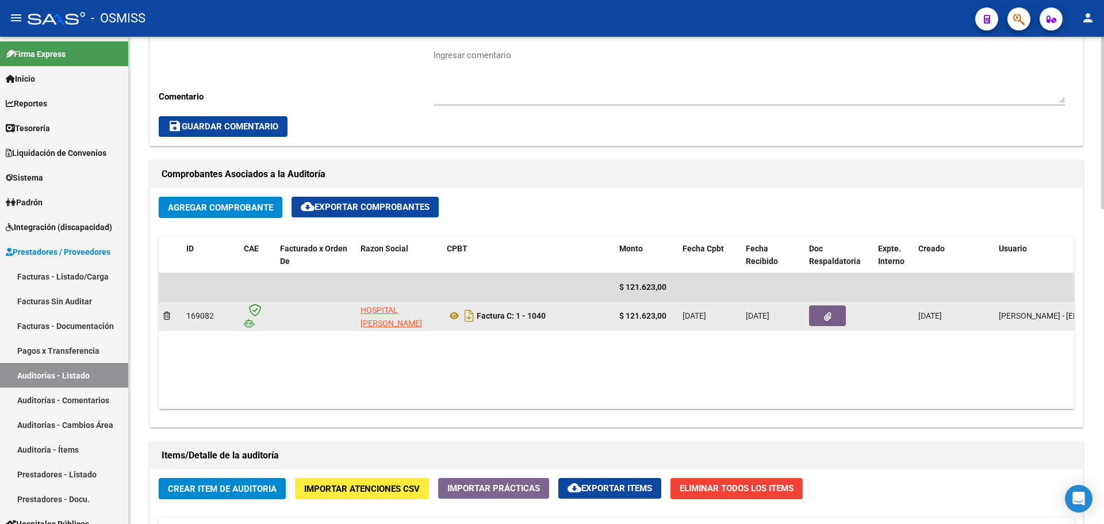
click at [827, 306] on button "button" at bounding box center [827, 315] width 37 height 21
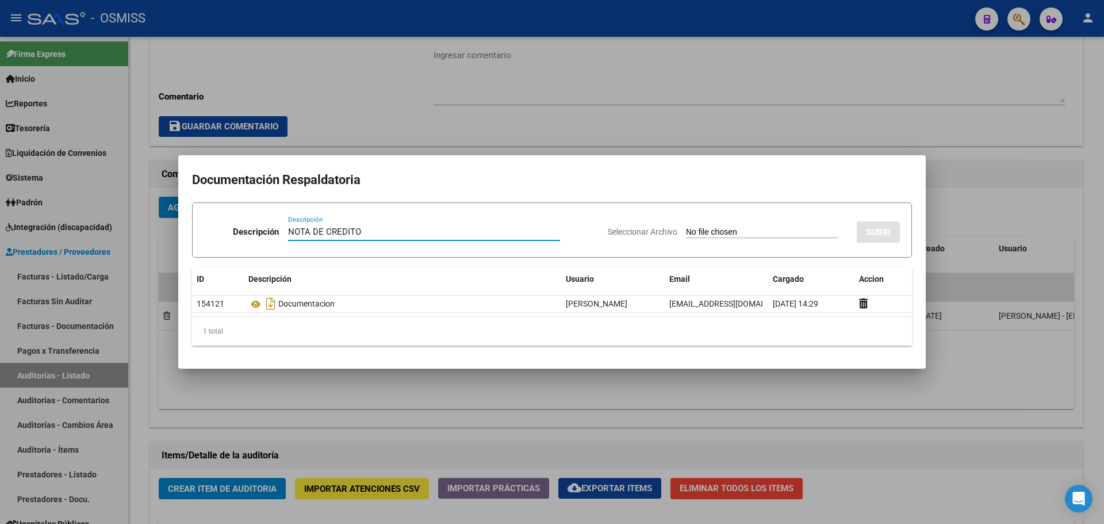
type input "NOTA DE CREDITO"
click at [692, 235] on input "Seleccionar Archivo" at bounding box center [762, 232] width 152 height 11
type input "C:\fakepath\NC. HOSPITAL LENCINAS FC. 1040.pdf"
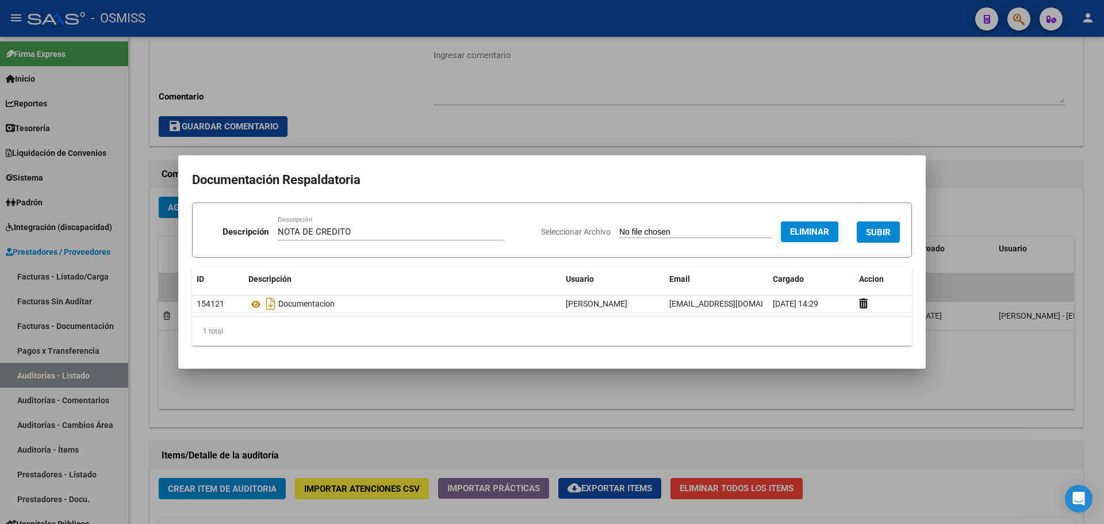
click at [869, 229] on span "SUBIR" at bounding box center [878, 232] width 25 height 10
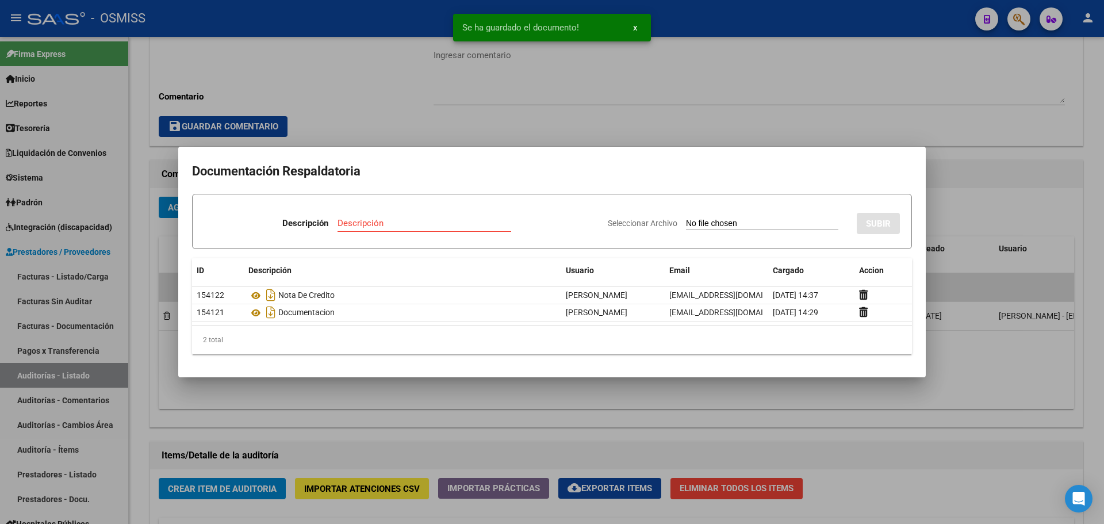
click at [390, 97] on div at bounding box center [552, 262] width 1104 height 524
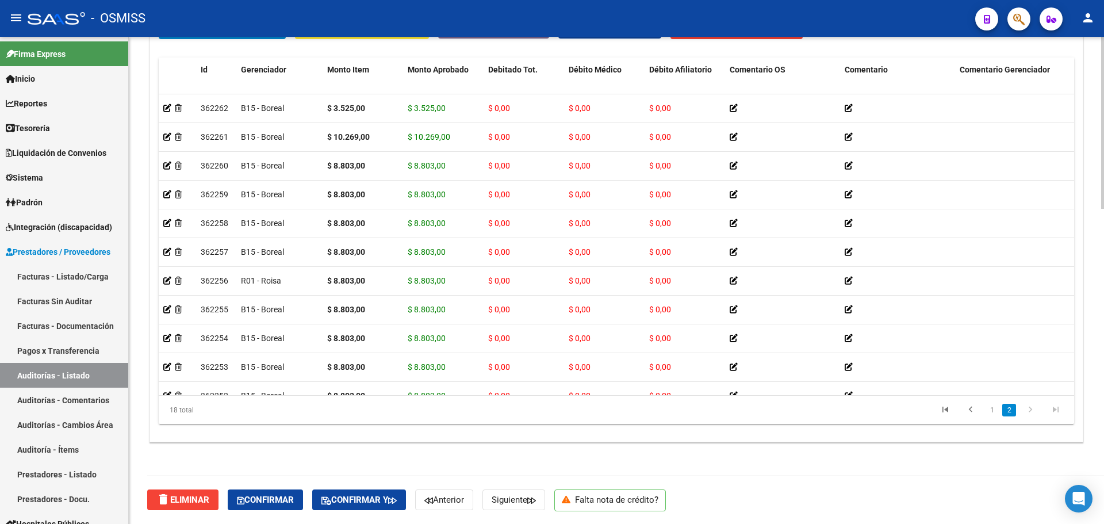
scroll to position [228, 0]
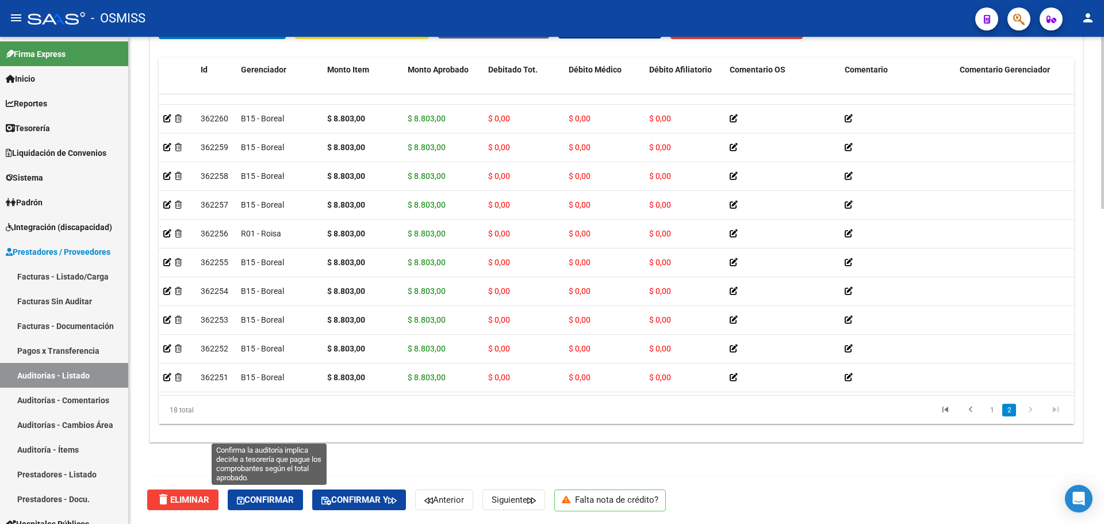
click at [273, 499] on span "Confirmar" at bounding box center [265, 500] width 57 height 10
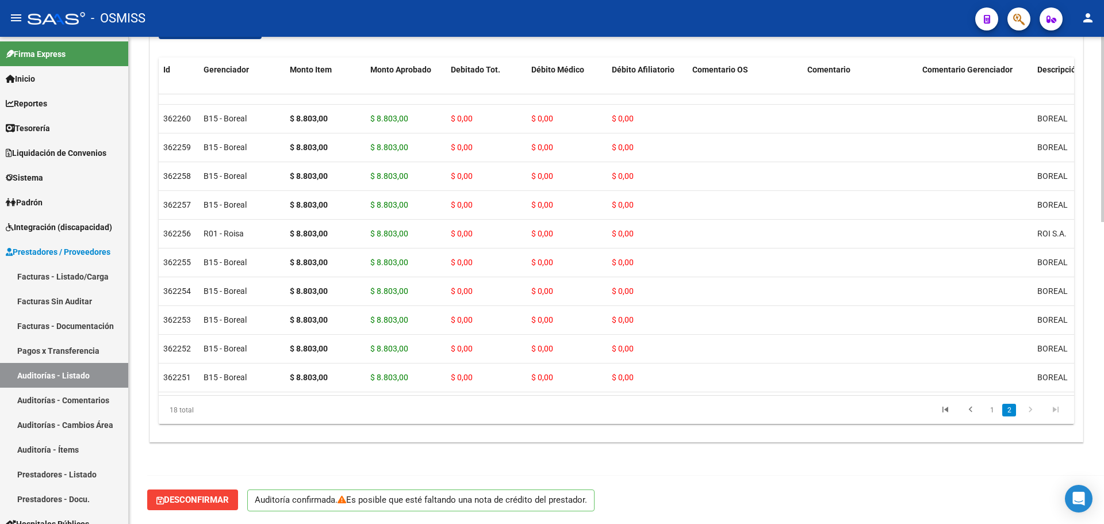
scroll to position [792, 0]
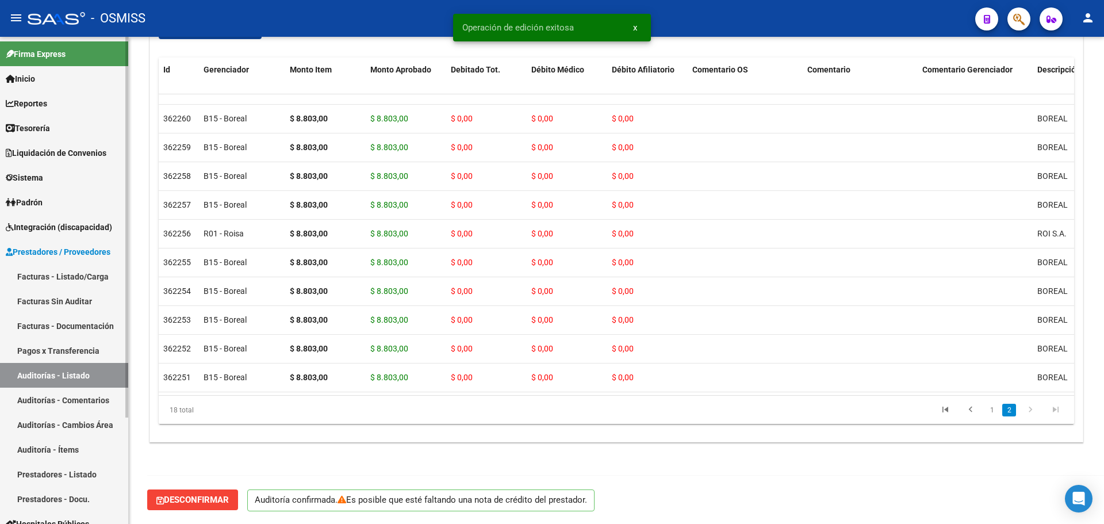
click at [45, 124] on span "Tesorería" at bounding box center [28, 128] width 44 height 13
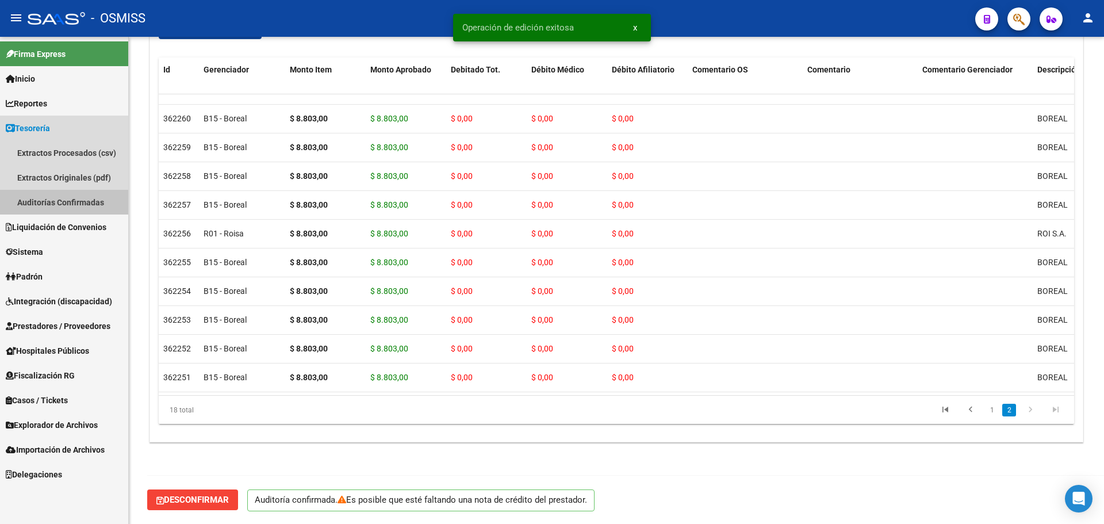
click at [50, 203] on link "Auditorías Confirmadas" at bounding box center [64, 202] width 128 height 25
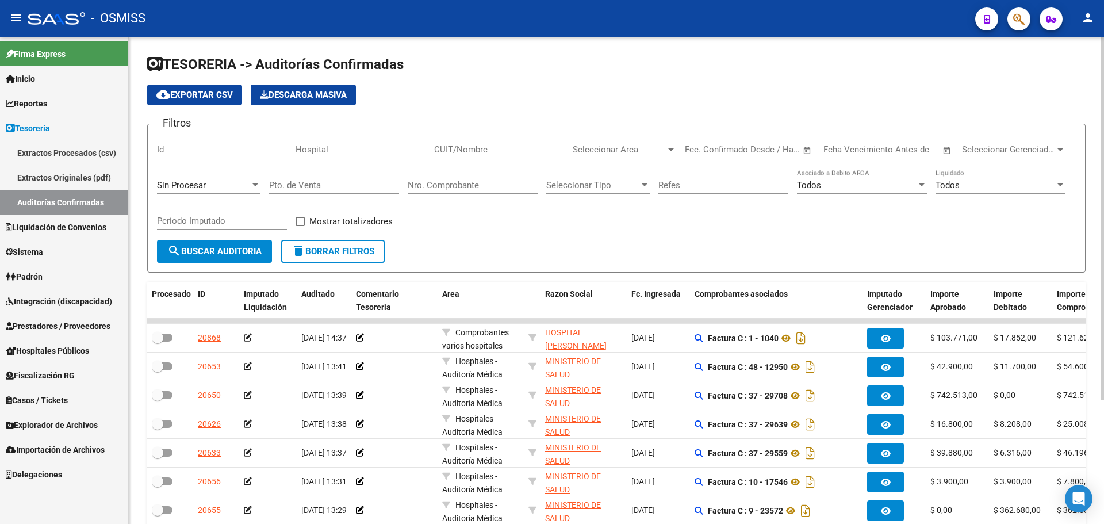
click at [700, 237] on div "Filtros Id Hospital CUIT/Nombre Seleccionar Area Seleccionar Area Fecha inicio …" at bounding box center [616, 186] width 919 height 106
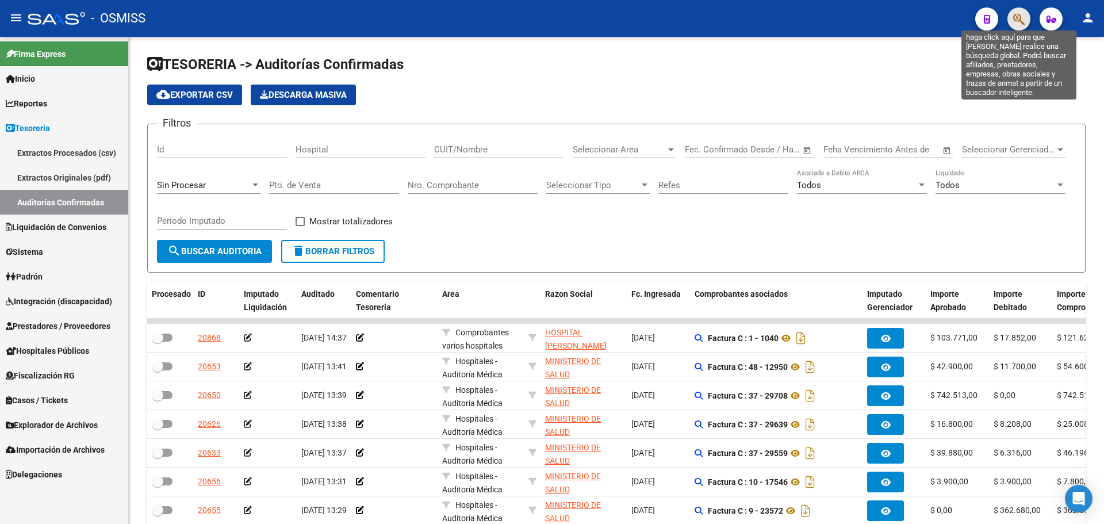
click at [1020, 24] on icon "button" at bounding box center [1019, 19] width 12 height 13
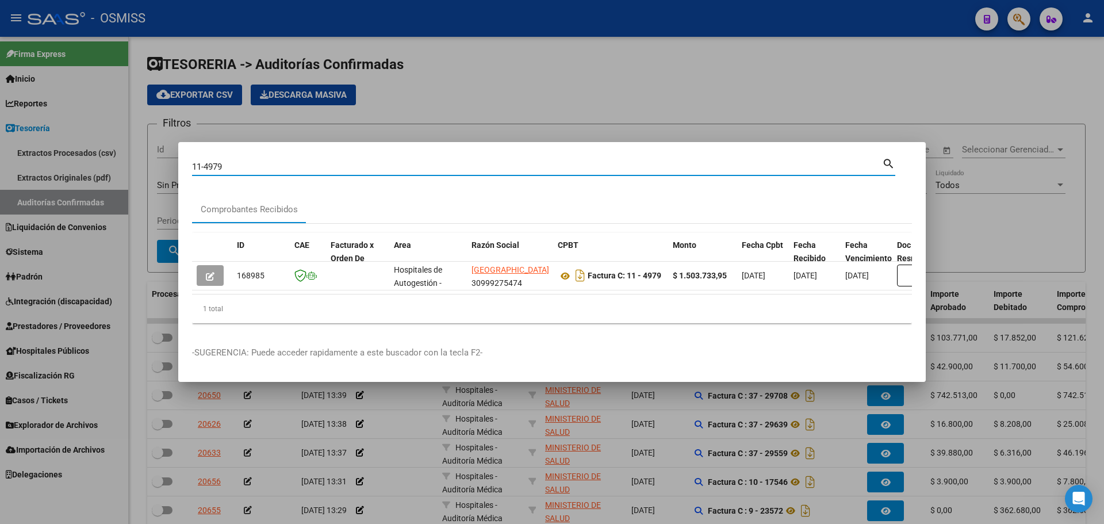
drag, startPoint x: 331, startPoint y: 163, endPoint x: 68, endPoint y: 154, distance: 262.4
click at [68, 154] on div "11-4979 Buscar (apellido, dni, cuil, nro traspaso, cuit, obra social) search Co…" at bounding box center [552, 262] width 1104 height 524
type input "1-85238"
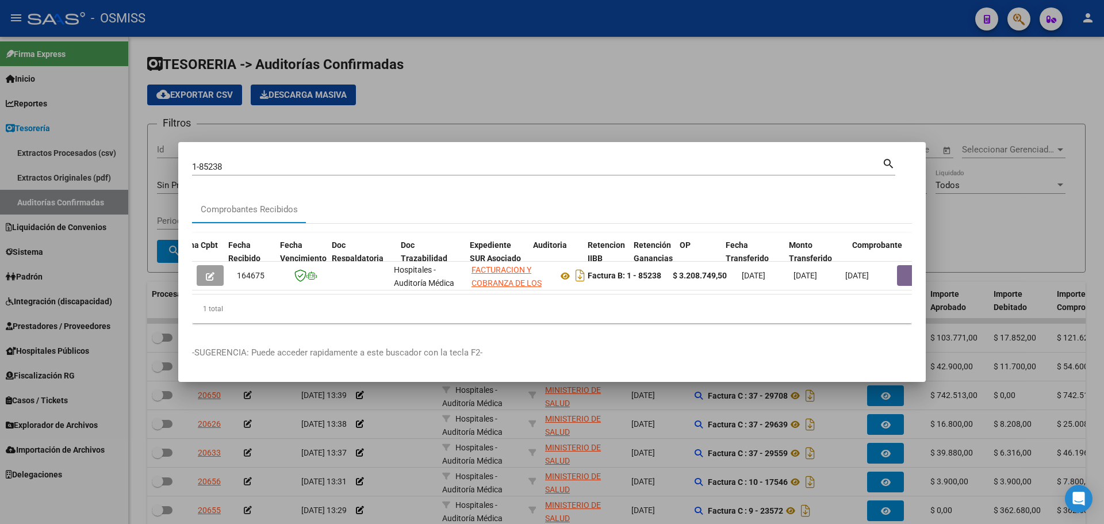
scroll to position [0, 616]
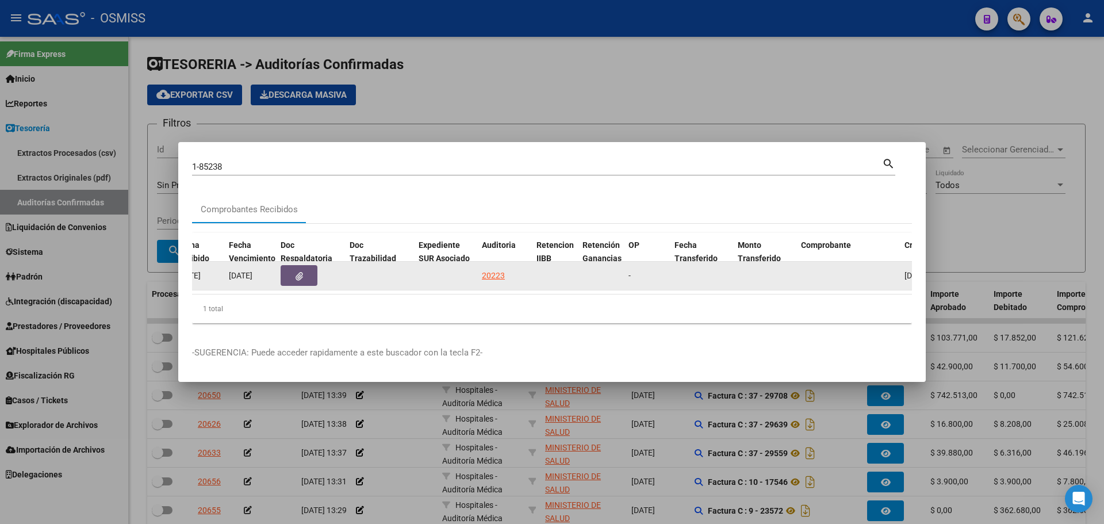
click at [296, 270] on span "button" at bounding box center [299, 275] width 7 height 10
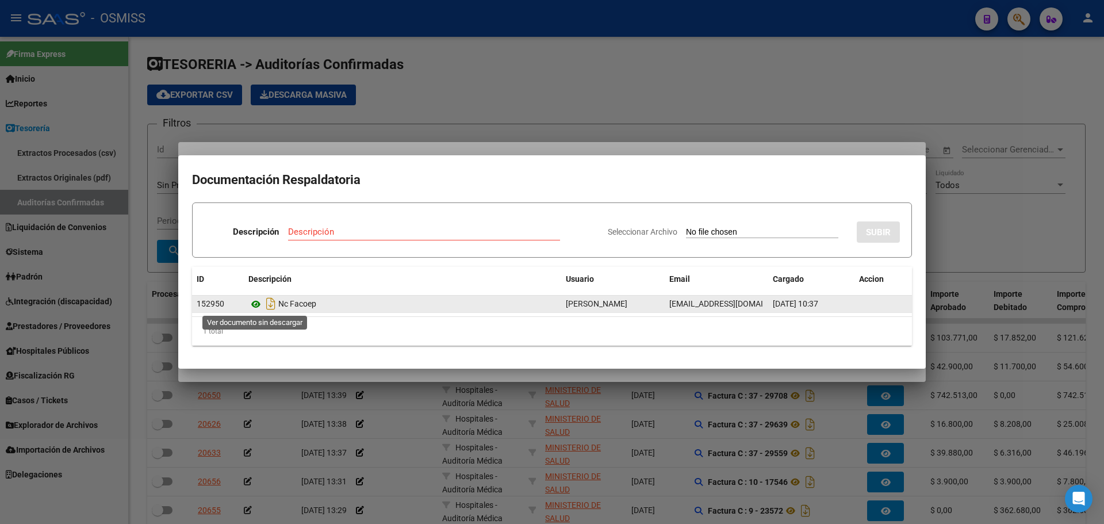
click at [253, 303] on icon at bounding box center [255, 304] width 15 height 14
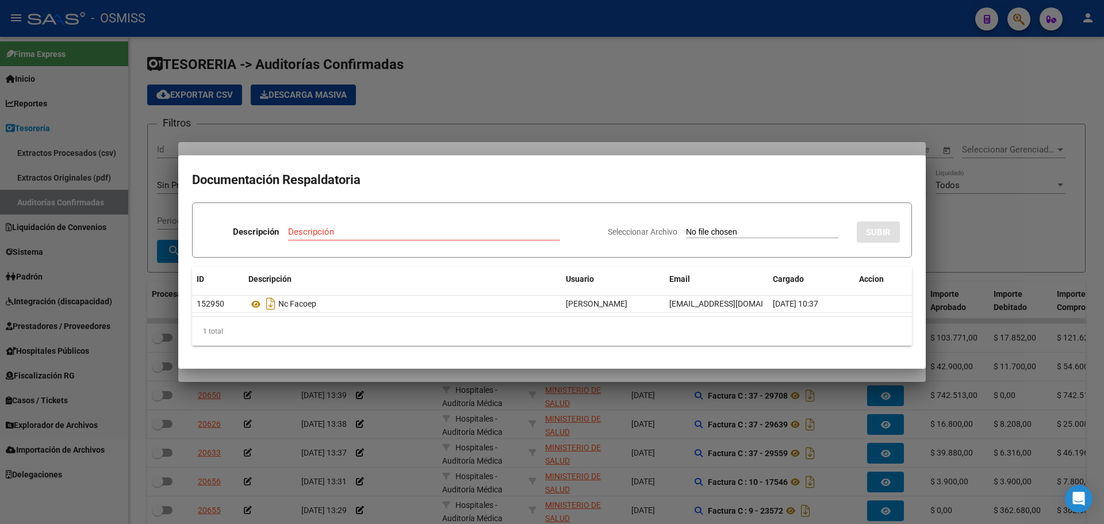
click at [597, 147] on div at bounding box center [552, 262] width 1104 height 524
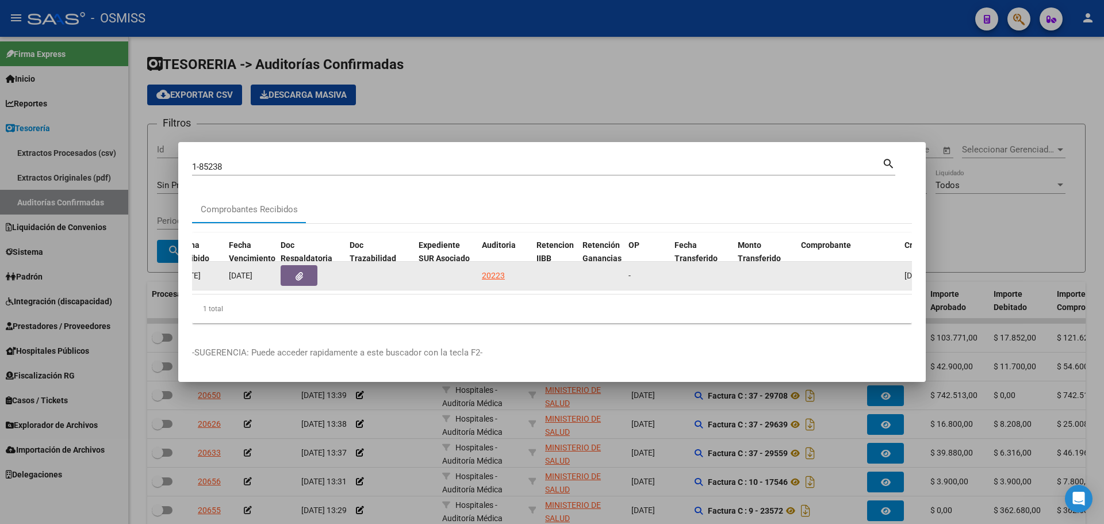
click at [491, 271] on div "20223" at bounding box center [493, 275] width 23 height 13
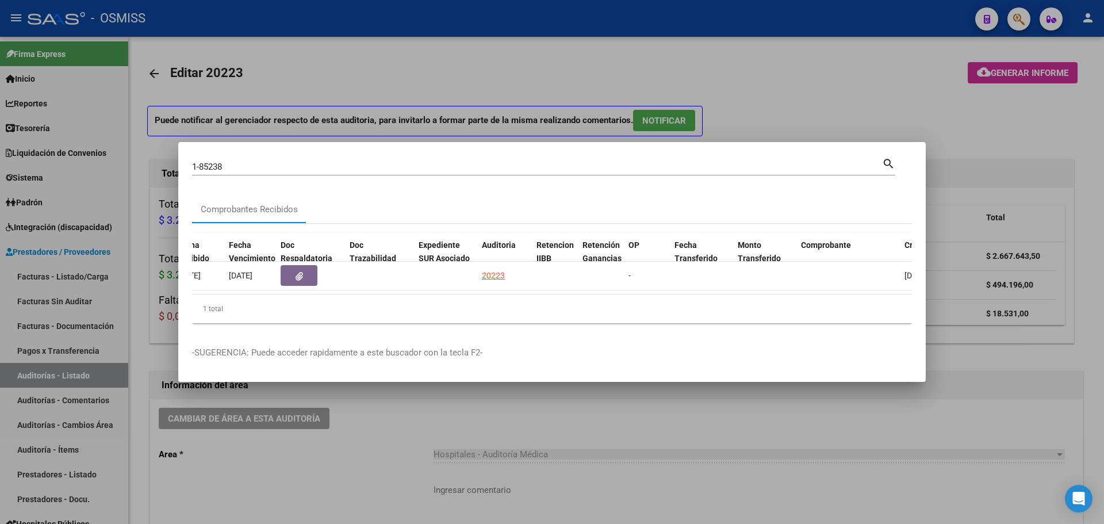
click at [376, 40] on div at bounding box center [552, 262] width 1104 height 524
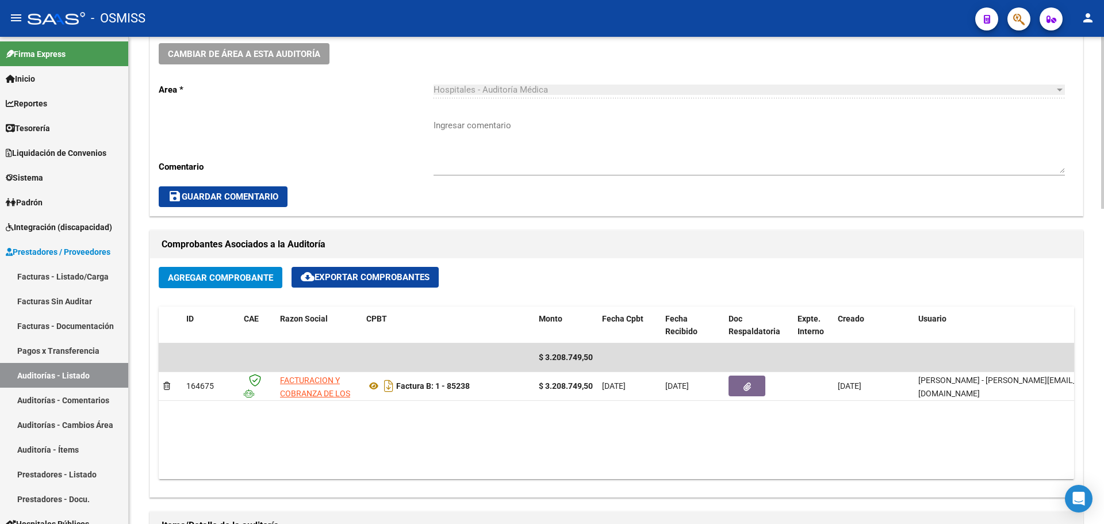
scroll to position [460, 0]
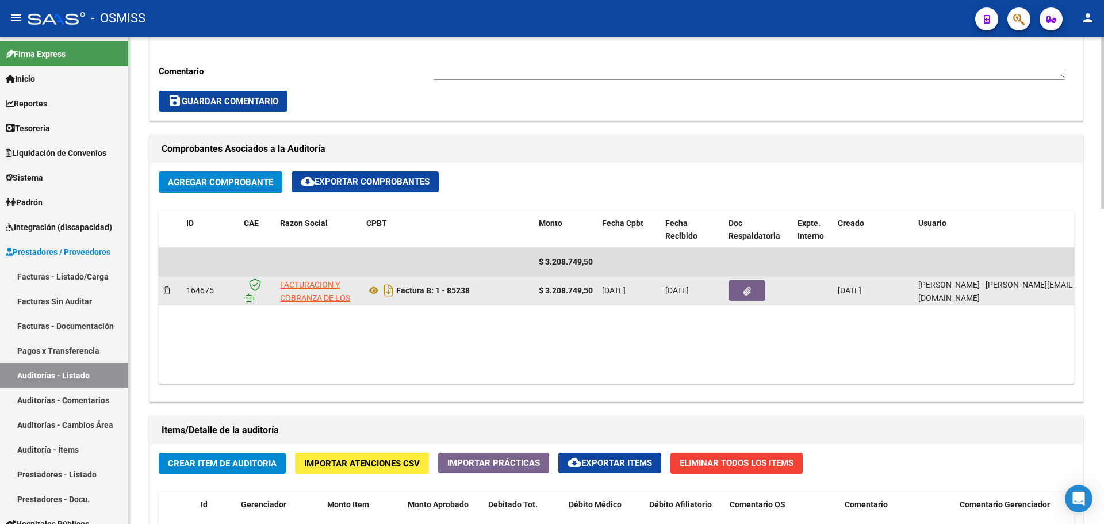
click at [742, 294] on button "button" at bounding box center [747, 290] width 37 height 21
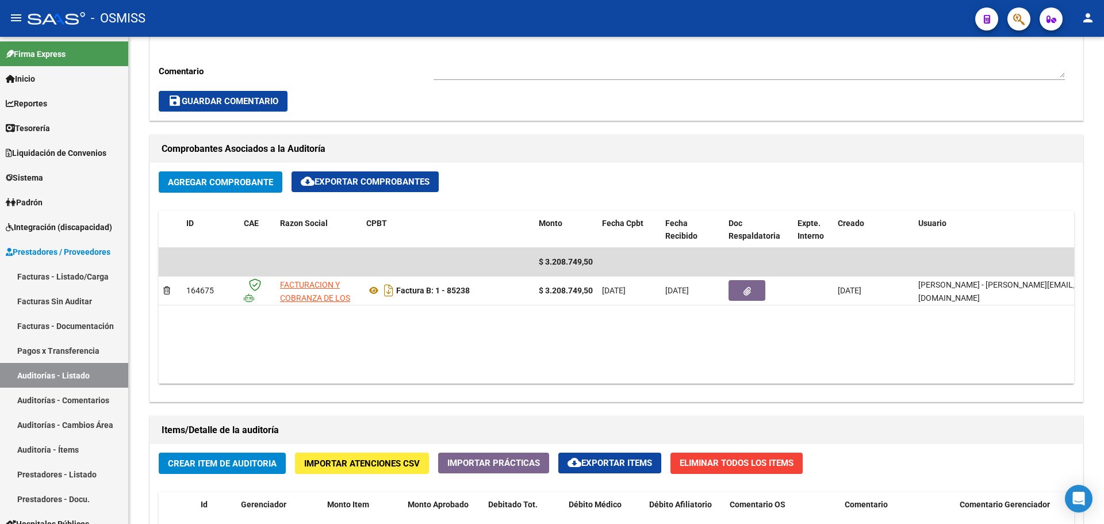
click at [1002, 22] on div at bounding box center [1014, 19] width 32 height 24
click at [1013, 23] on icon "button" at bounding box center [1019, 19] width 12 height 13
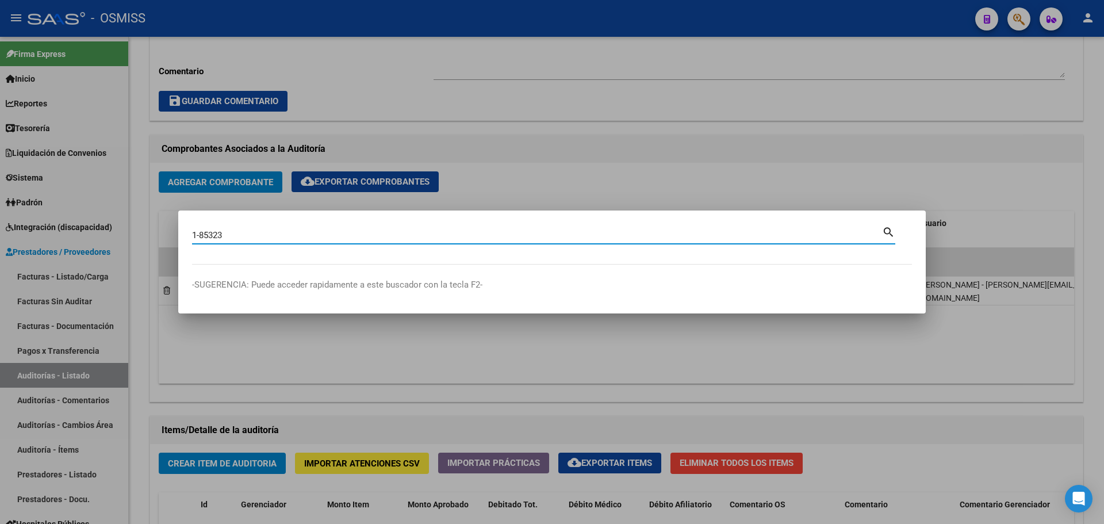
type input "1-85323"
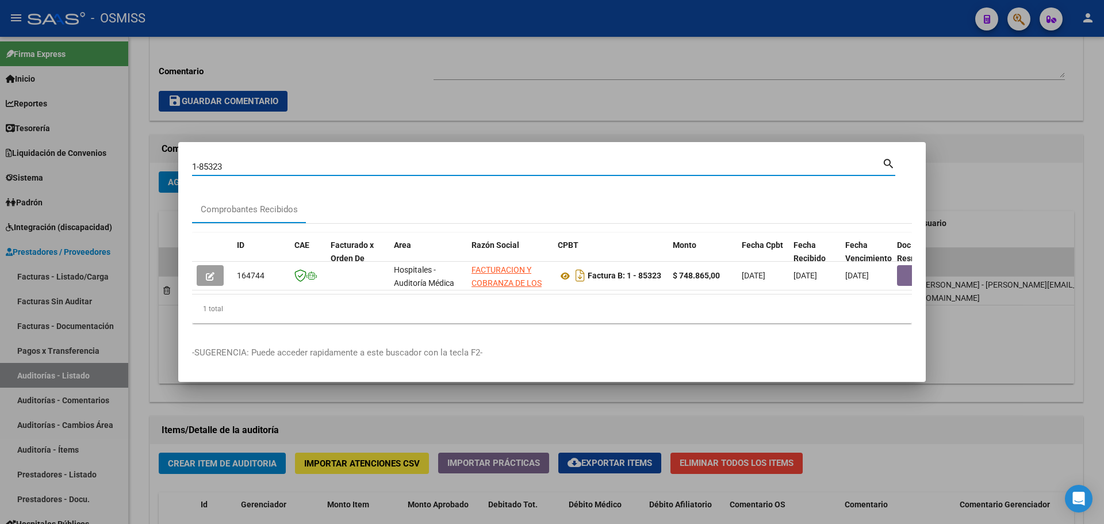
scroll to position [0, 438]
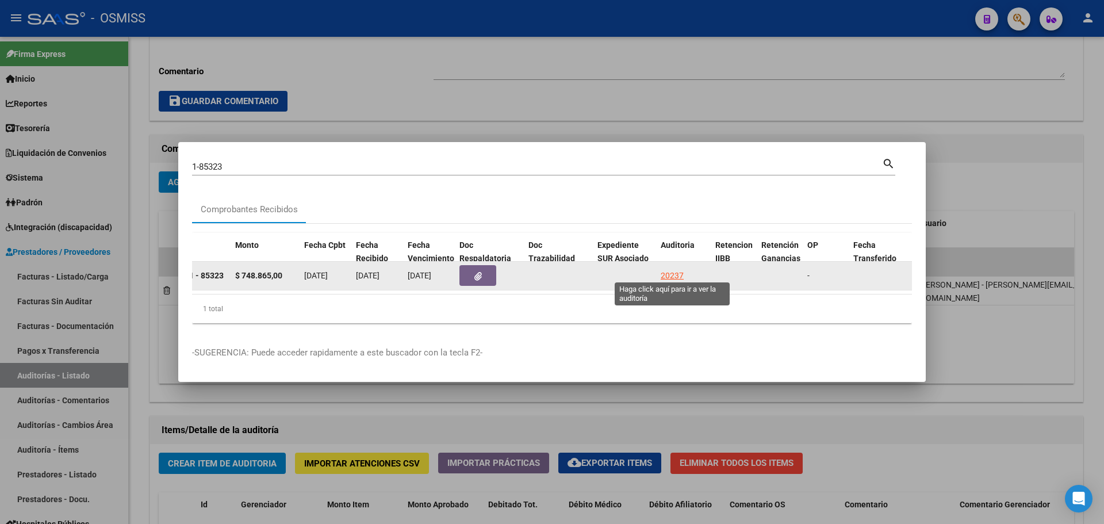
click at [662, 269] on div "20237" at bounding box center [672, 275] width 23 height 13
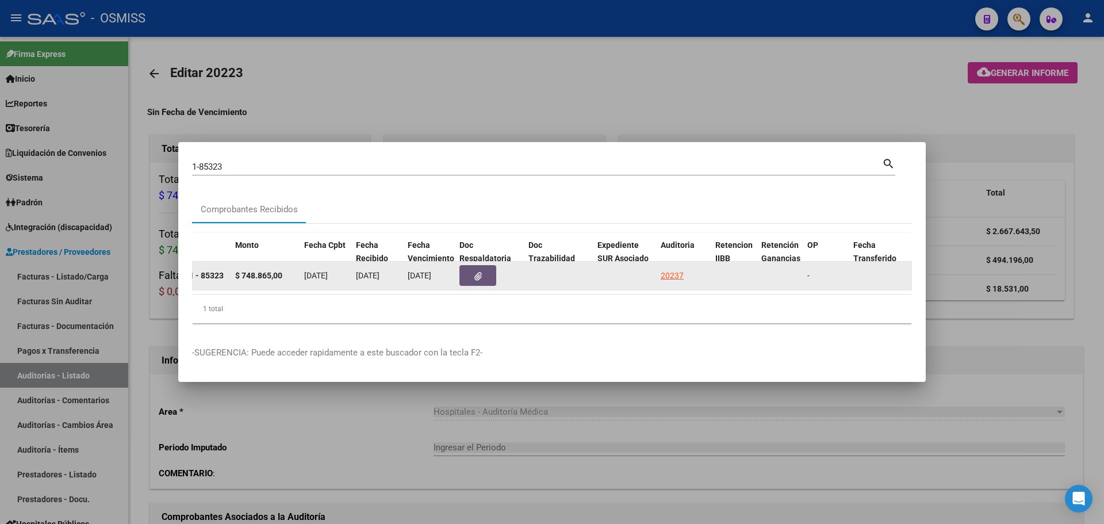
click at [482, 275] on button "button" at bounding box center [477, 275] width 37 height 21
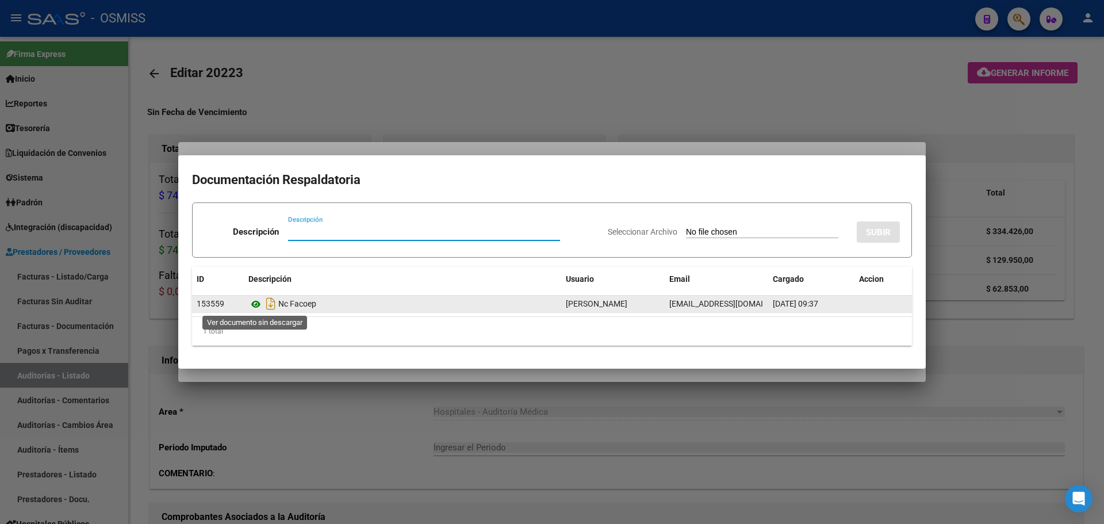
click at [250, 304] on icon at bounding box center [255, 304] width 15 height 14
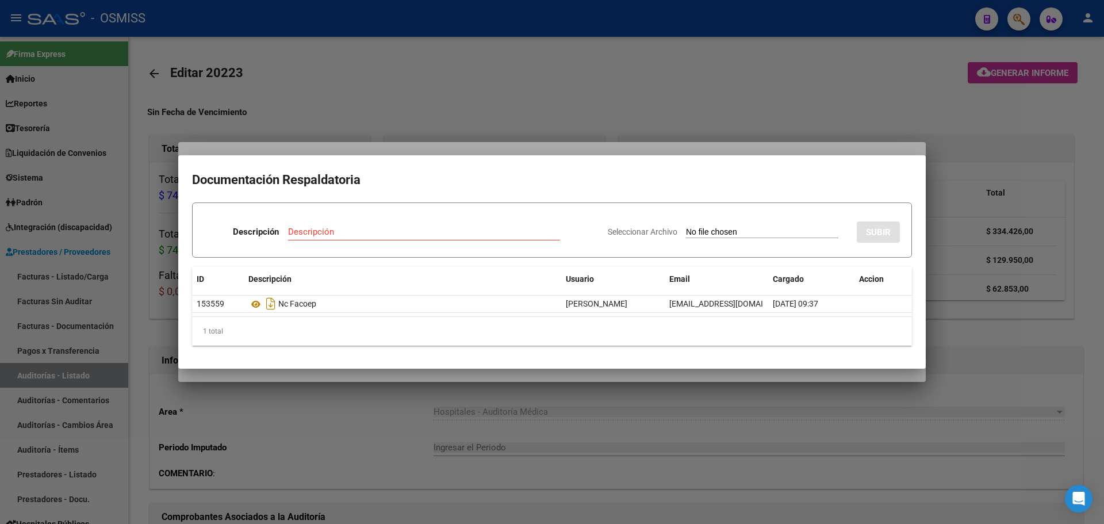
click at [347, 55] on div at bounding box center [552, 262] width 1104 height 524
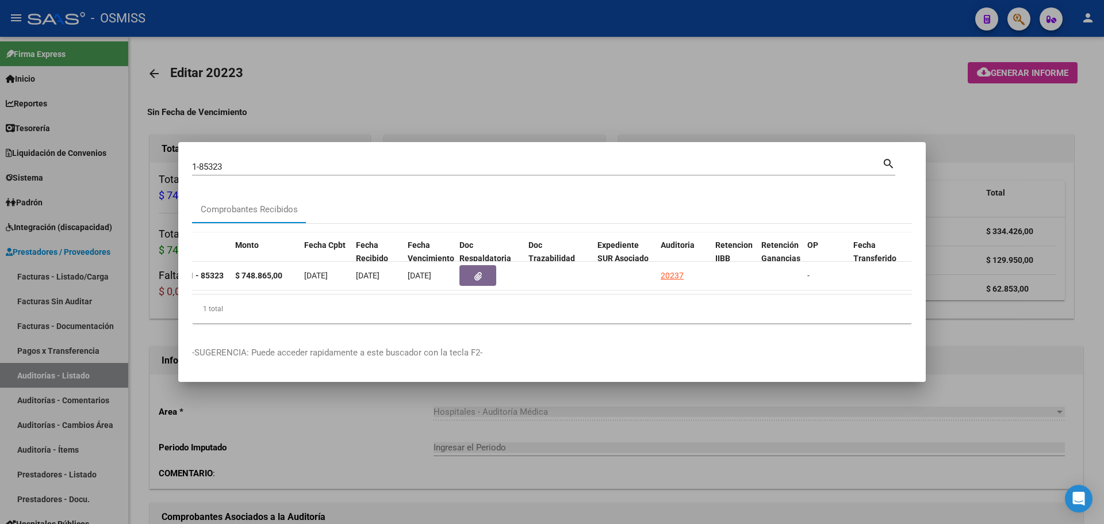
click at [348, 77] on div at bounding box center [552, 262] width 1104 height 524
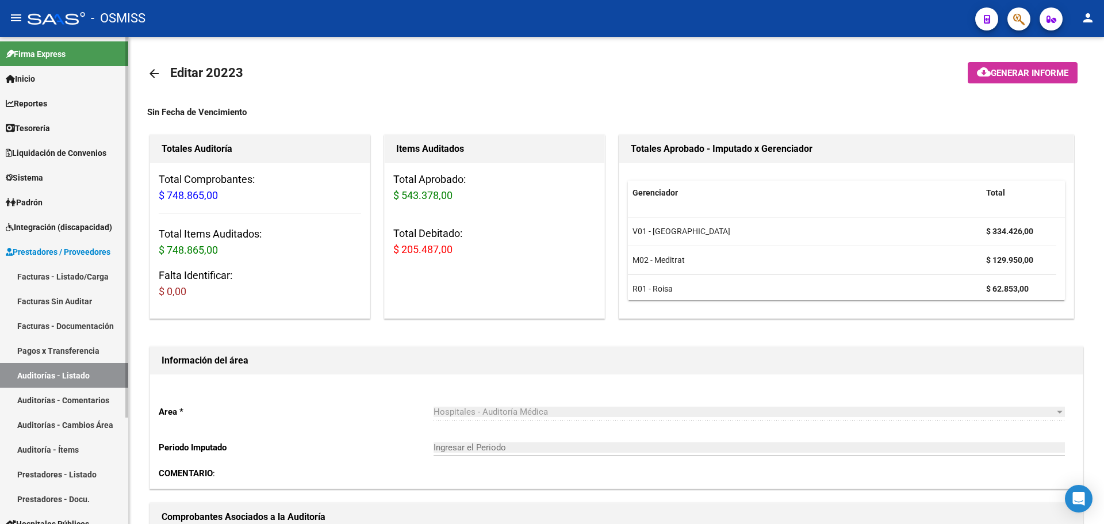
click at [71, 128] on link "Tesorería" at bounding box center [64, 128] width 128 height 25
click at [71, 129] on link "Tesorería" at bounding box center [64, 128] width 128 height 25
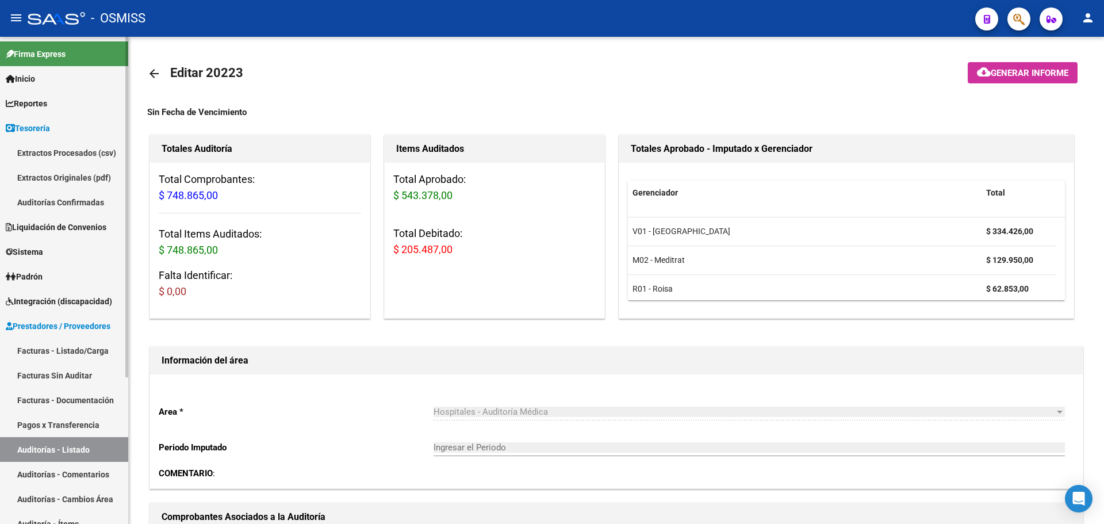
click at [79, 189] on link "Extractos Originales (pdf)" at bounding box center [64, 177] width 128 height 25
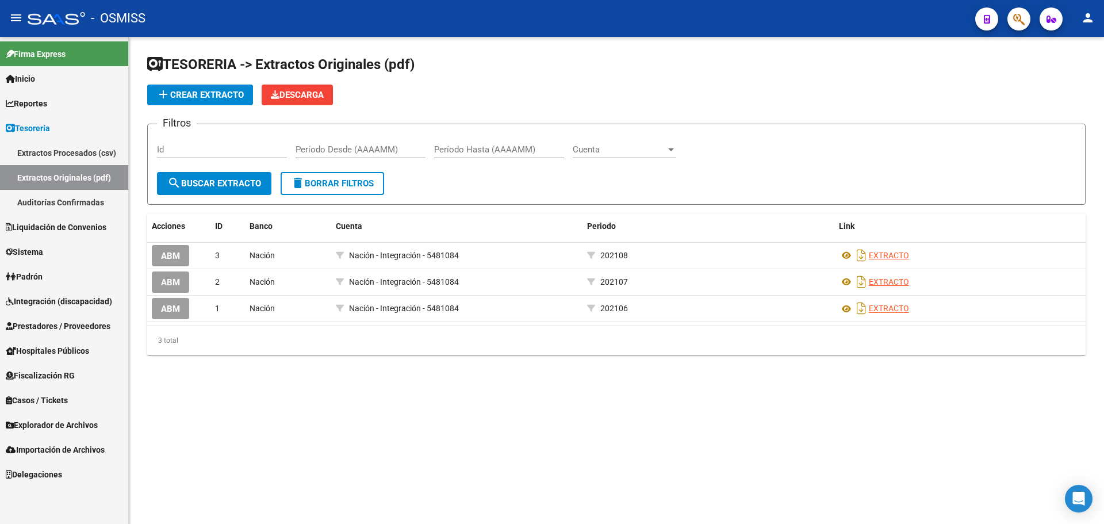
click at [75, 206] on link "Auditorías Confirmadas" at bounding box center [64, 202] width 128 height 25
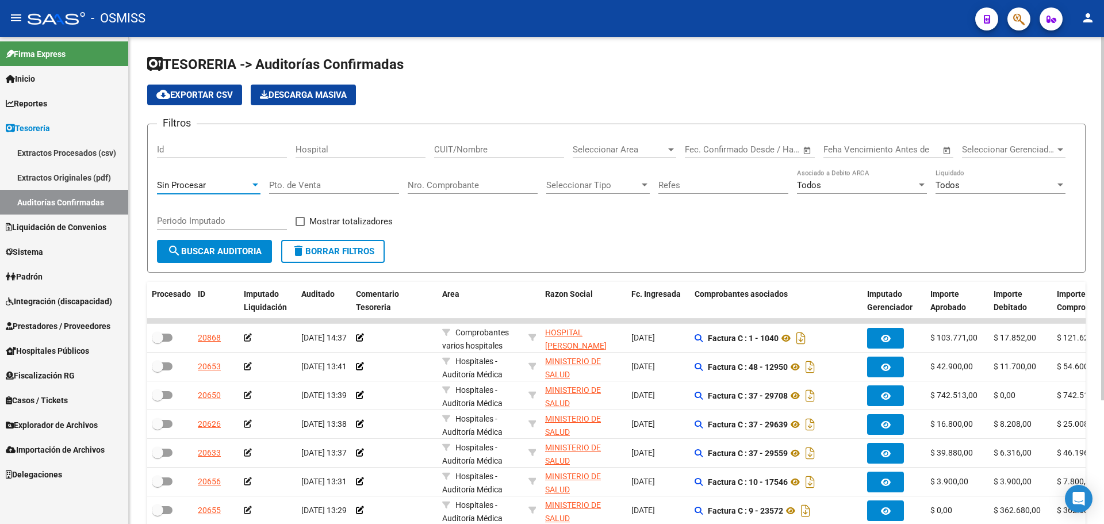
click at [212, 183] on div "Sin Procesar" at bounding box center [203, 185] width 93 height 10
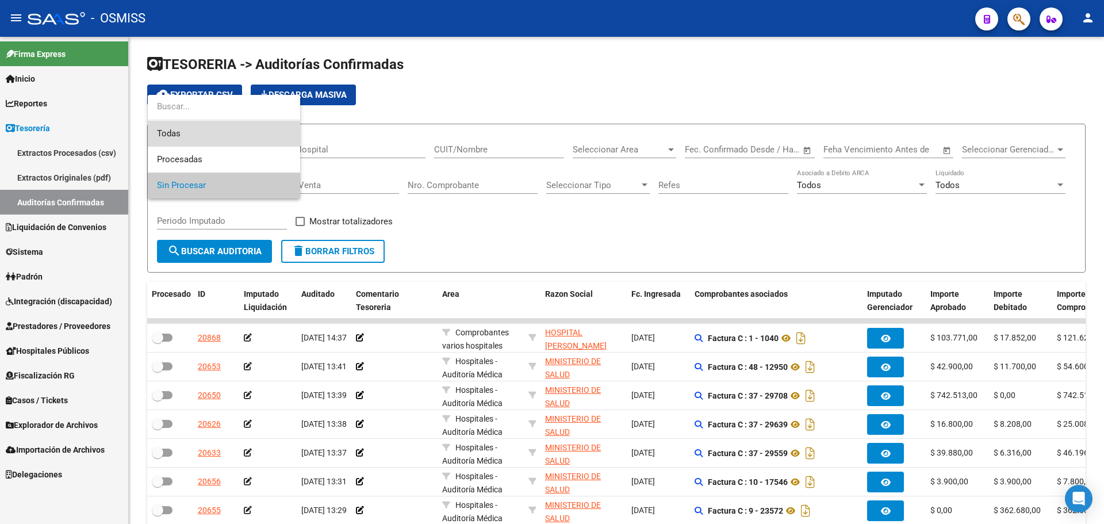
click at [191, 133] on span "Todas" at bounding box center [224, 134] width 134 height 26
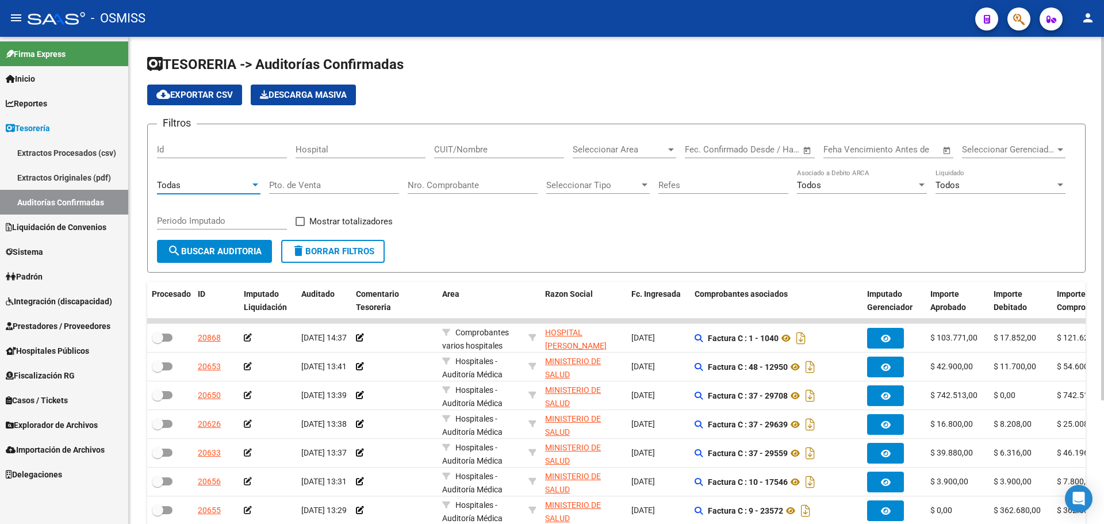
click at [434, 176] on div "Nro. Comprobante" at bounding box center [473, 181] width 130 height 25
type input "4673"
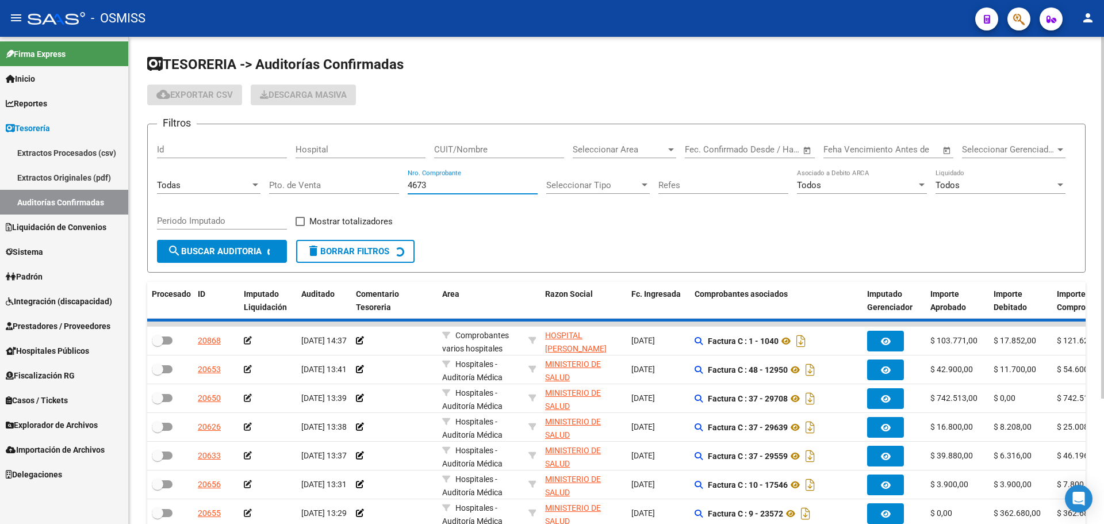
checkbox input "true"
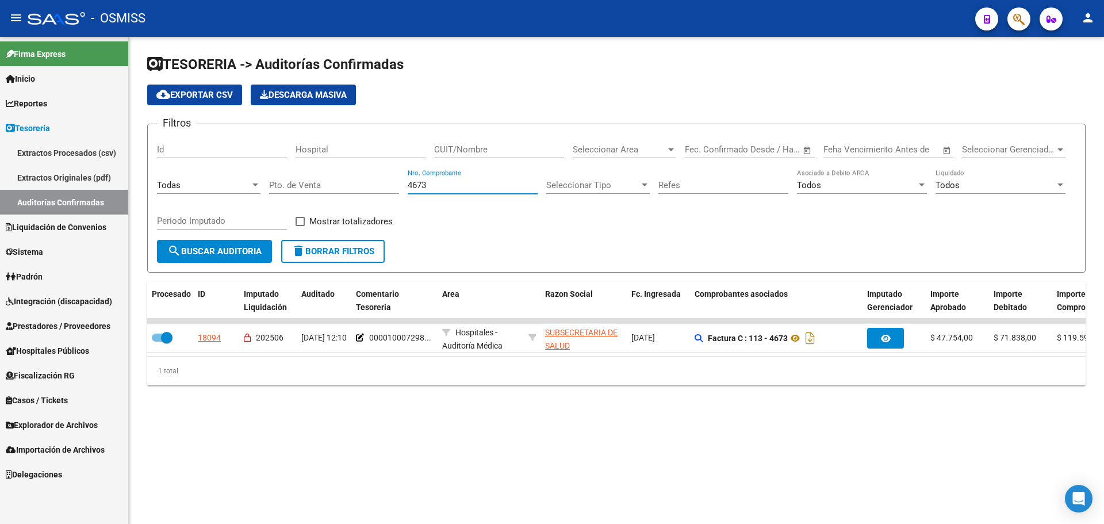
type input "4673"
drag, startPoint x: 450, startPoint y: 431, endPoint x: 443, endPoint y: 437, distance: 8.5
click at [449, 432] on mat-sidenav-content "TESORERIA -> Auditorías Confirmadas cloud_download Exportar CSV Descarga Masiva…" at bounding box center [616, 280] width 975 height 487
click at [209, 335] on div "18094" at bounding box center [209, 337] width 23 height 13
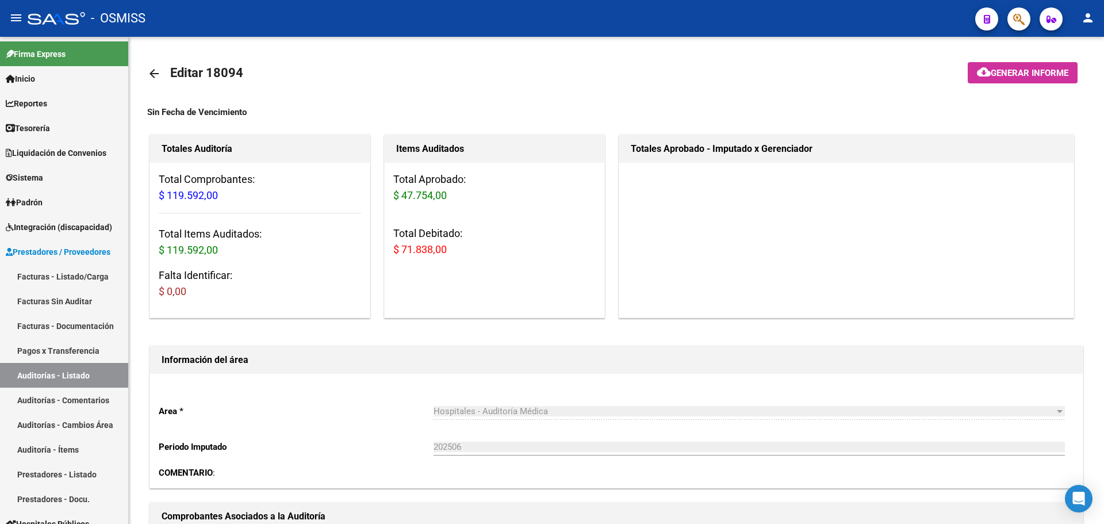
scroll to position [288, 0]
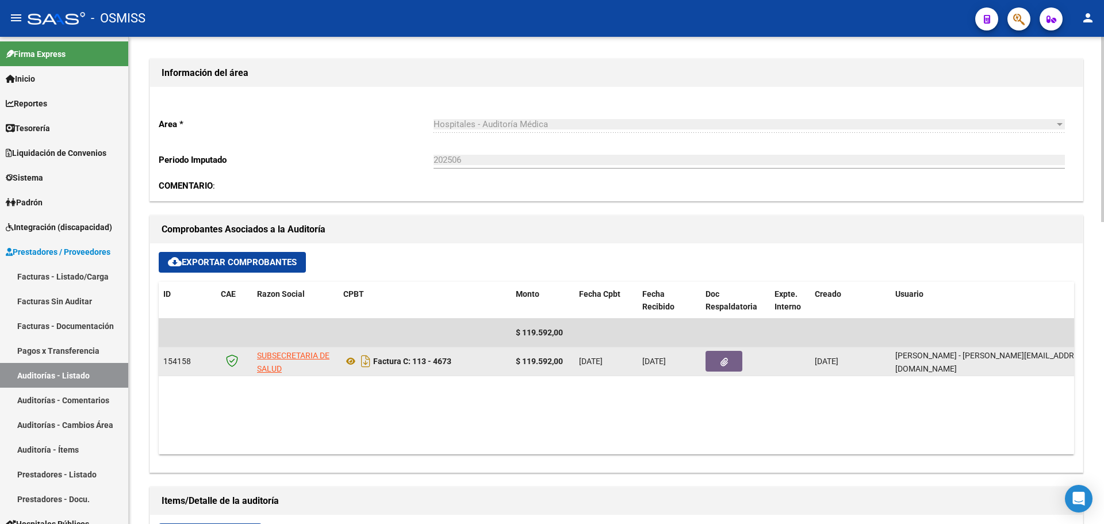
click at [735, 370] on button "button" at bounding box center [724, 361] width 37 height 21
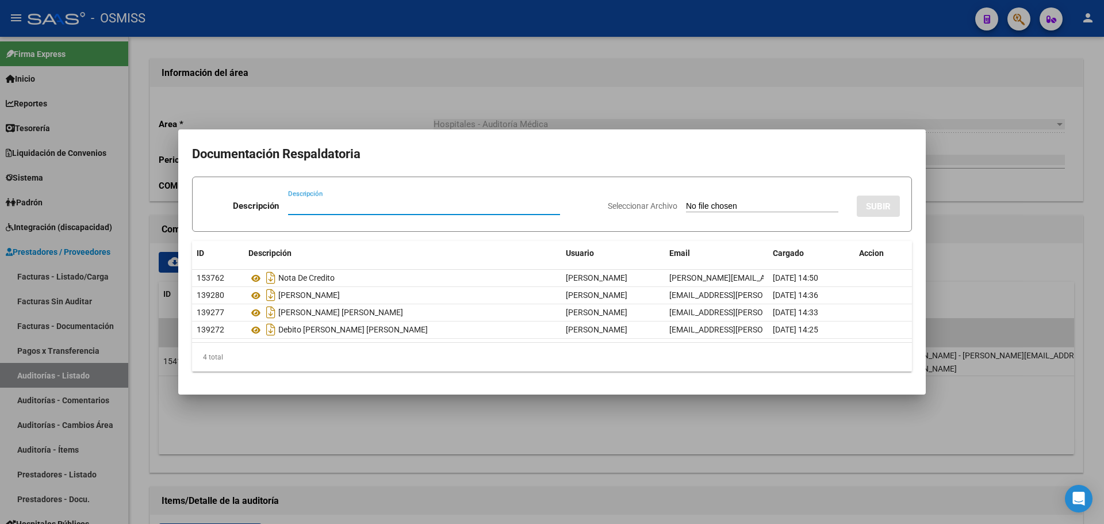
click at [1029, 223] on div at bounding box center [552, 262] width 1104 height 524
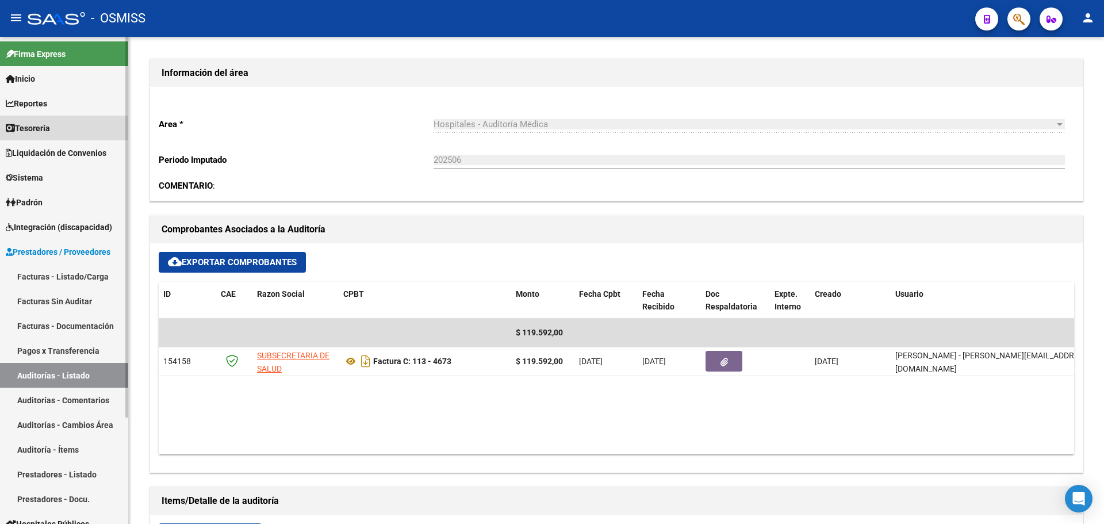
click at [50, 131] on span "Tesorería" at bounding box center [28, 128] width 44 height 13
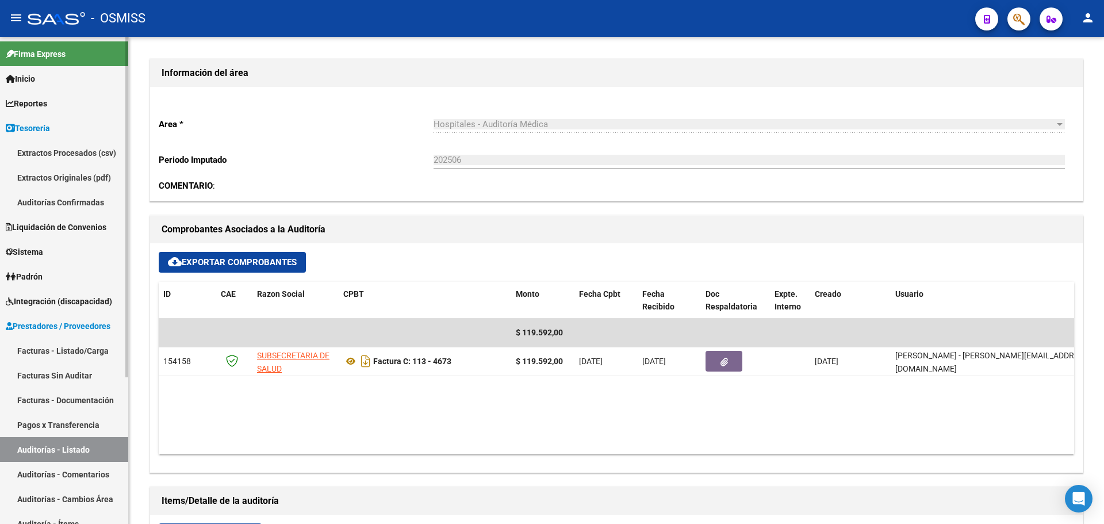
click at [83, 199] on link "Auditorías Confirmadas" at bounding box center [64, 202] width 128 height 25
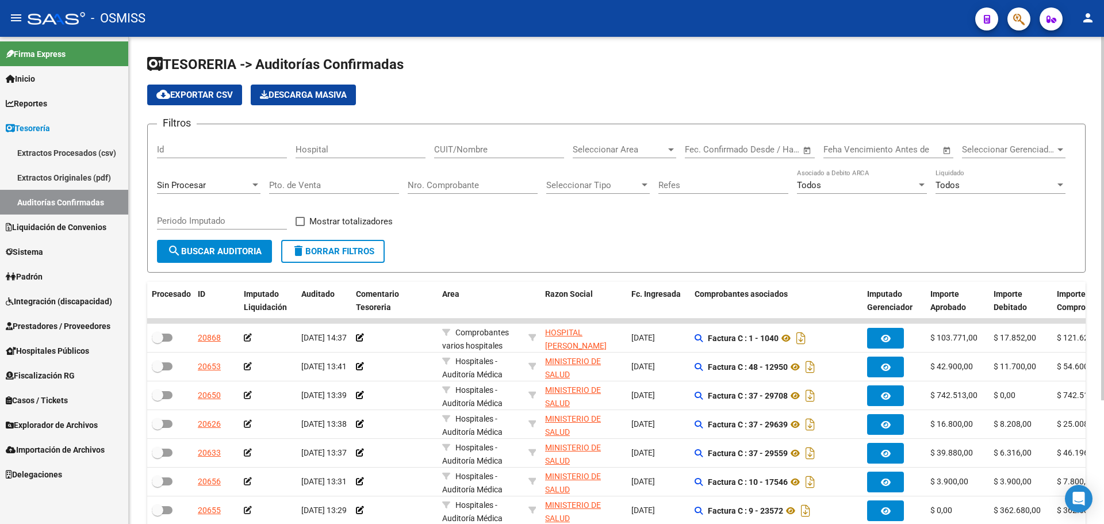
click at [212, 174] on div "Sin Procesar" at bounding box center [209, 181] width 104 height 25
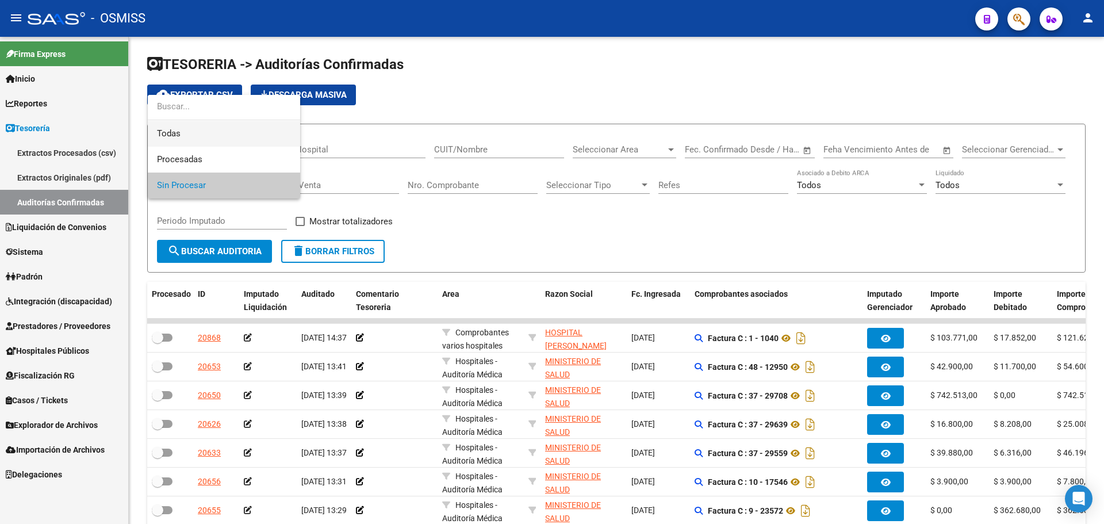
click at [212, 127] on span "Todas" at bounding box center [224, 134] width 134 height 26
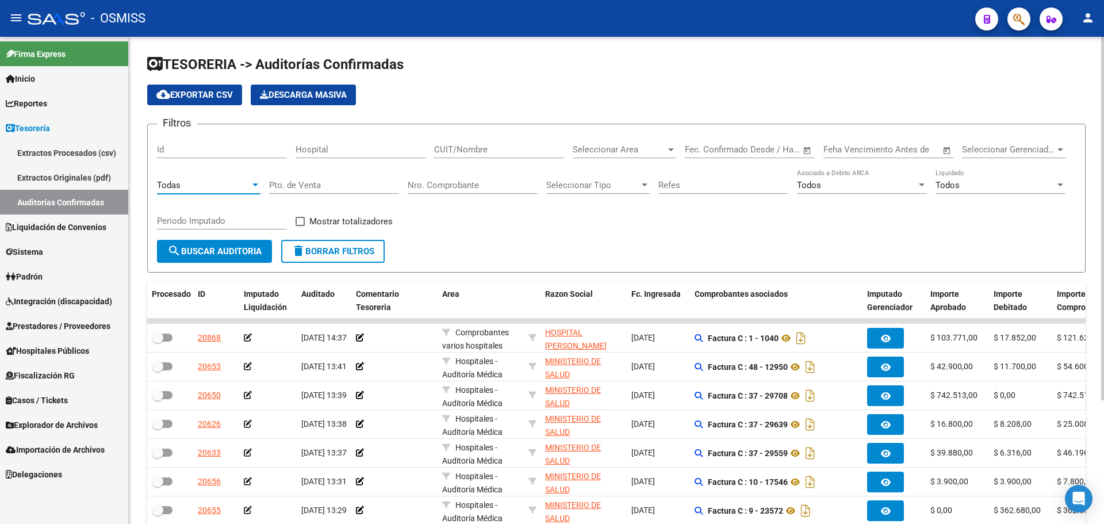
click at [454, 184] on input "Nro. Comprobante" at bounding box center [473, 185] width 130 height 10
type input "348"
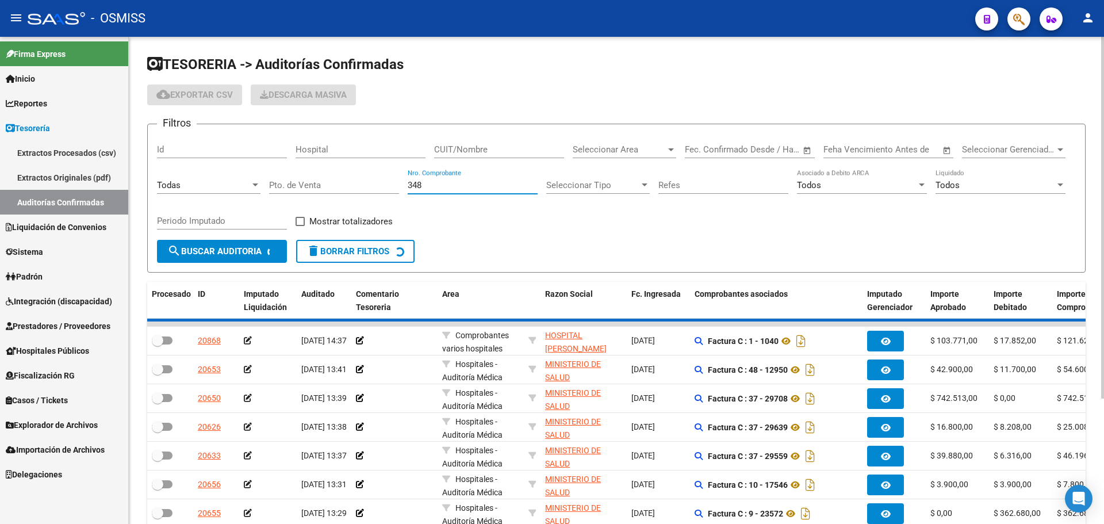
checkbox input "true"
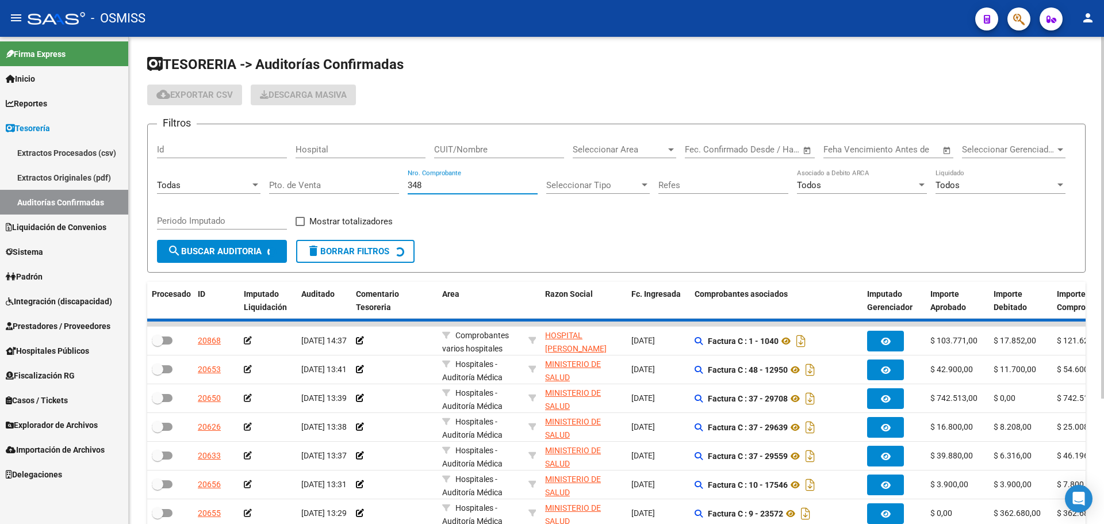
checkbox input "true"
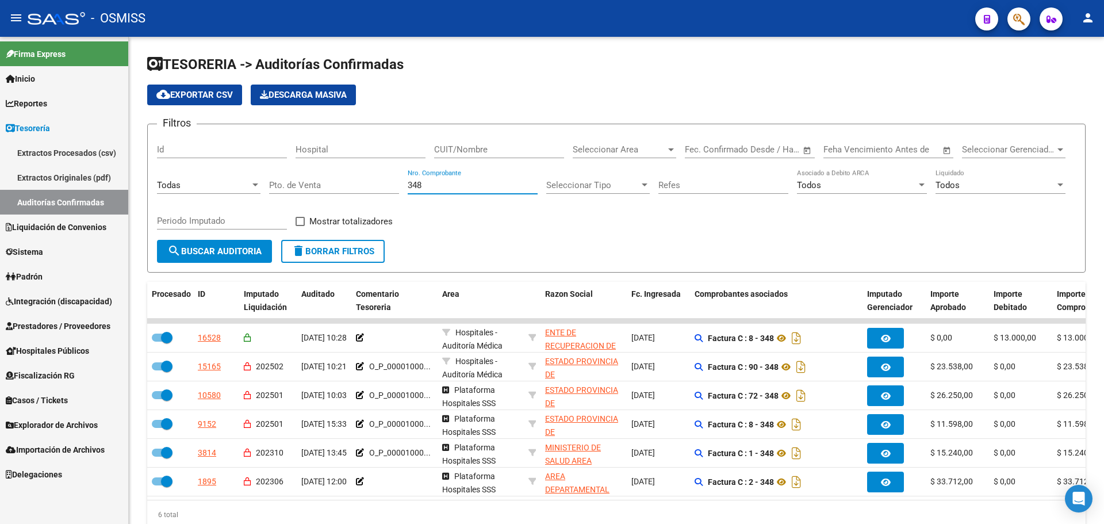
type input "348"
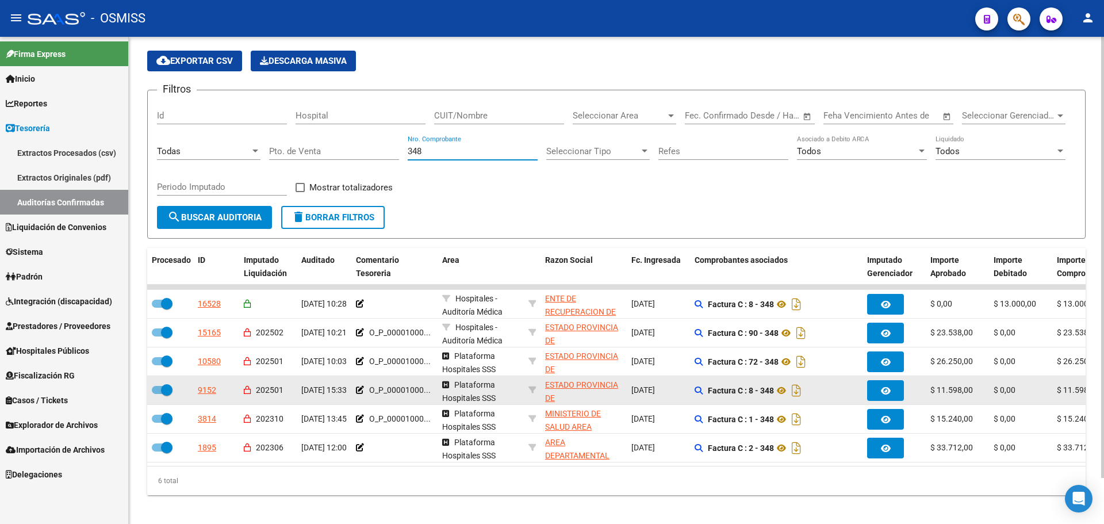
scroll to position [51, 0]
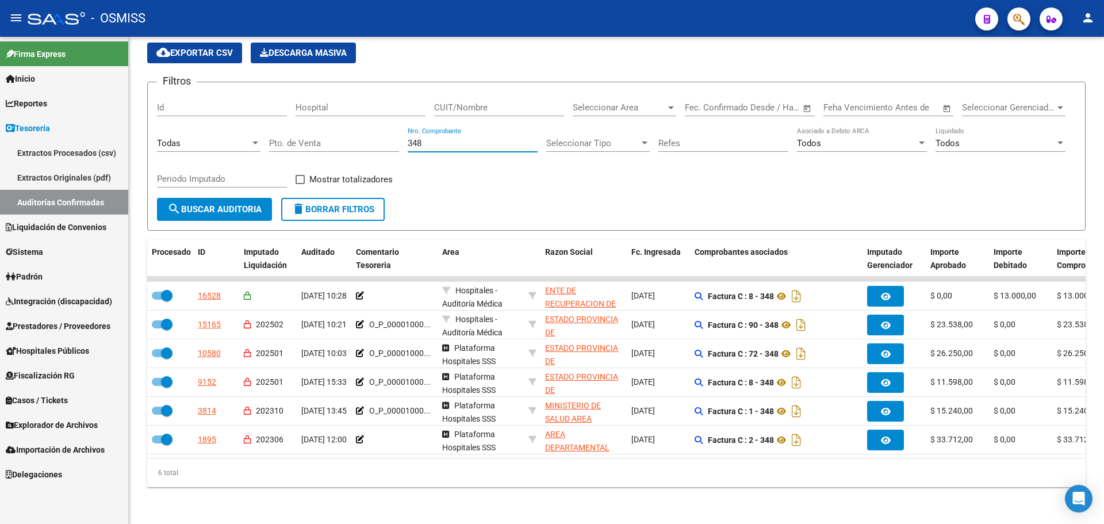
click at [1010, 26] on button "button" at bounding box center [1018, 18] width 23 height 23
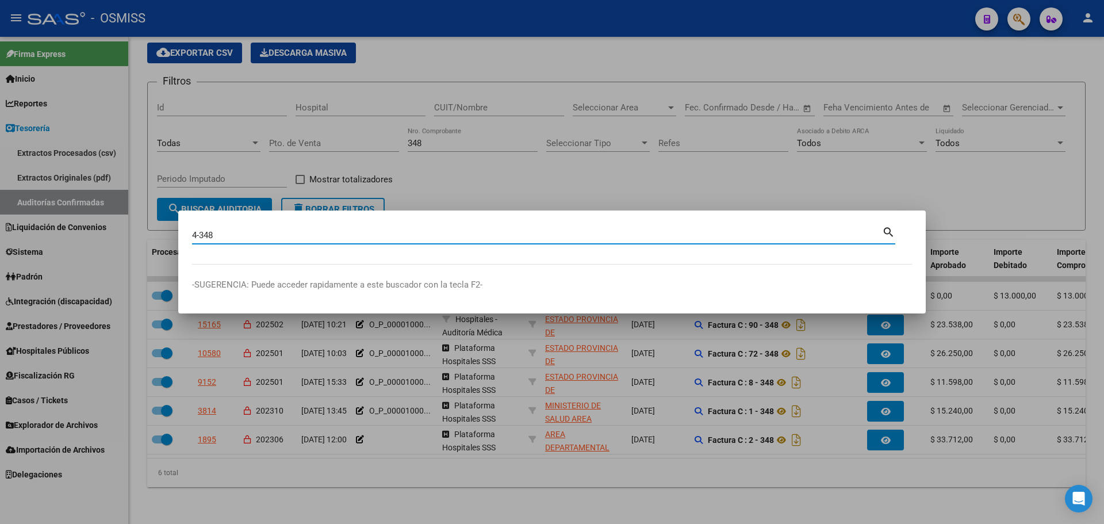
type input "4-348"
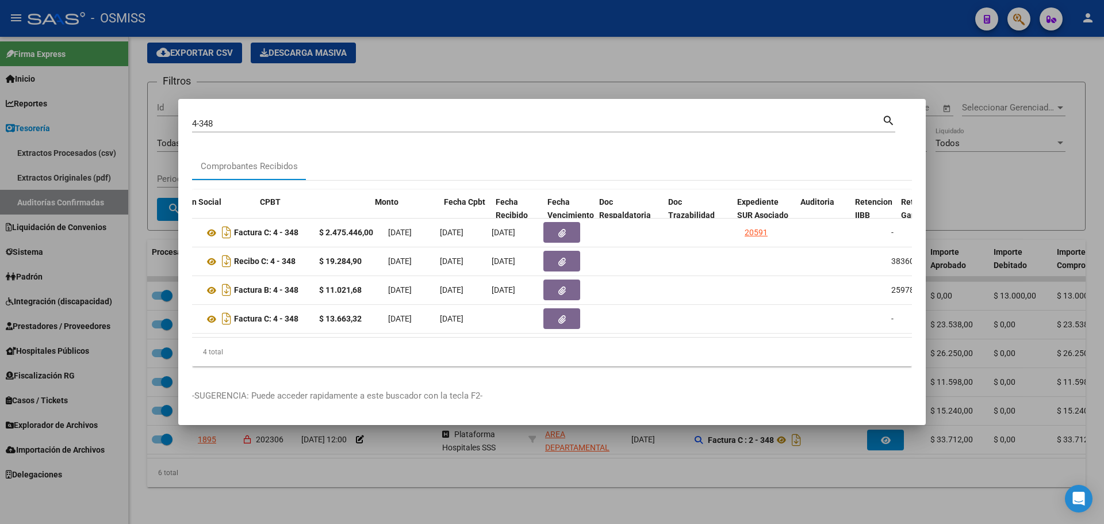
scroll to position [0, 366]
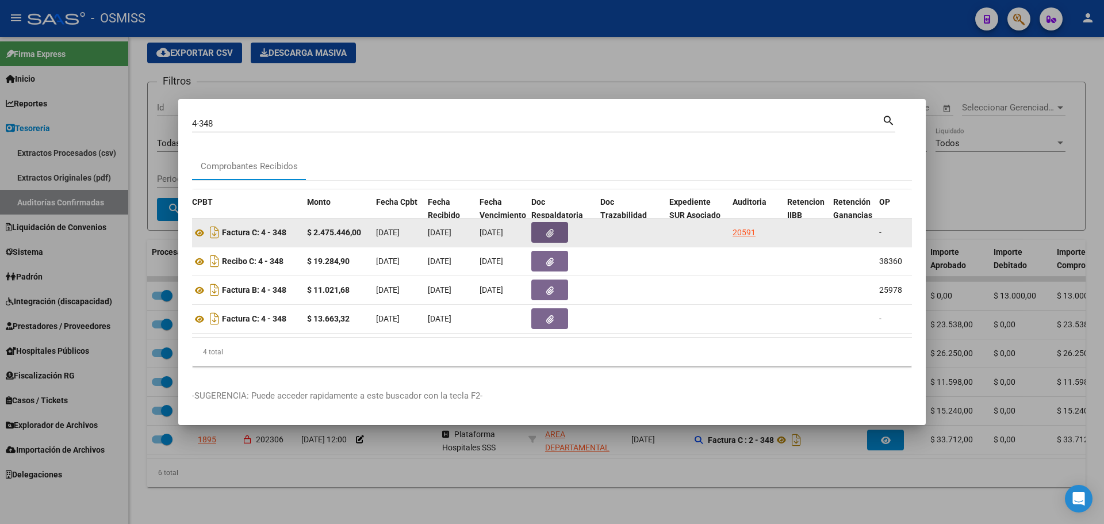
click at [554, 227] on button "button" at bounding box center [549, 232] width 37 height 21
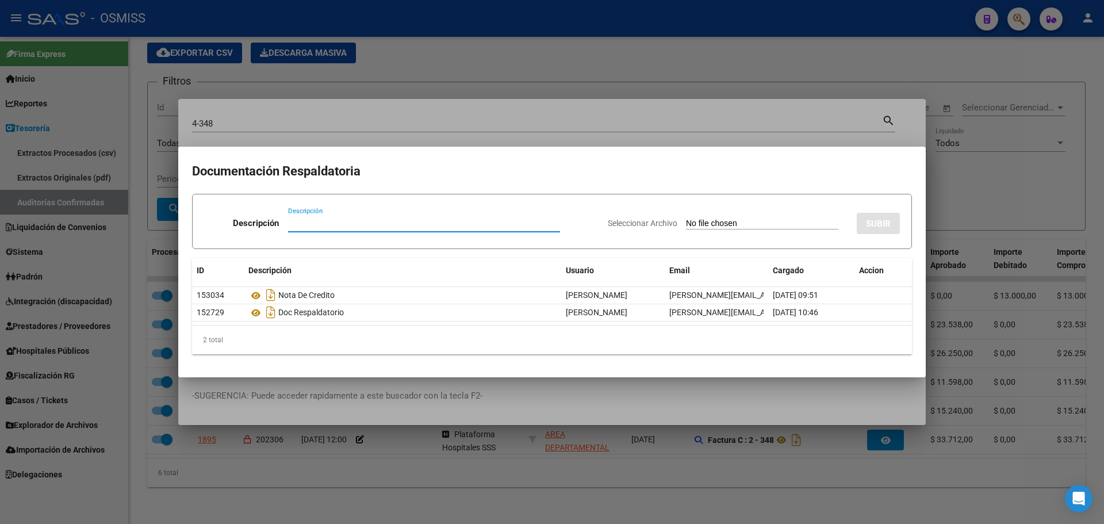
click at [543, 417] on div at bounding box center [552, 262] width 1104 height 524
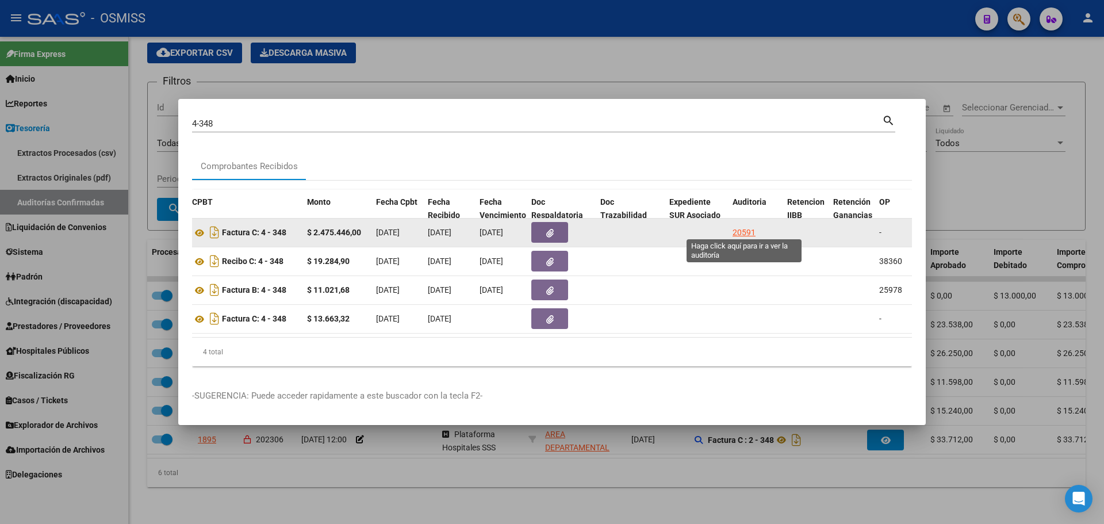
click at [738, 229] on div "20591" at bounding box center [744, 232] width 23 height 13
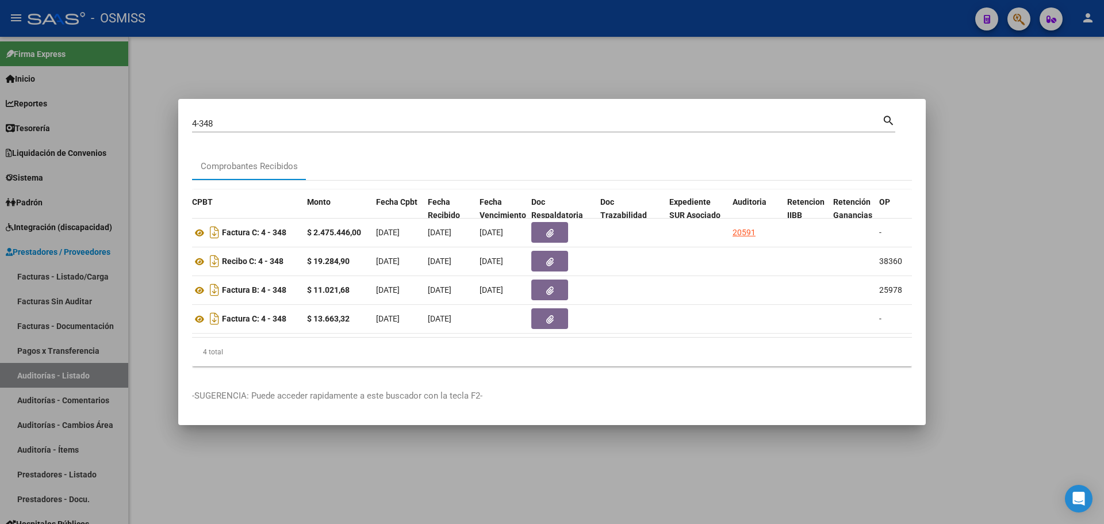
click at [505, 81] on div at bounding box center [552, 262] width 1104 height 524
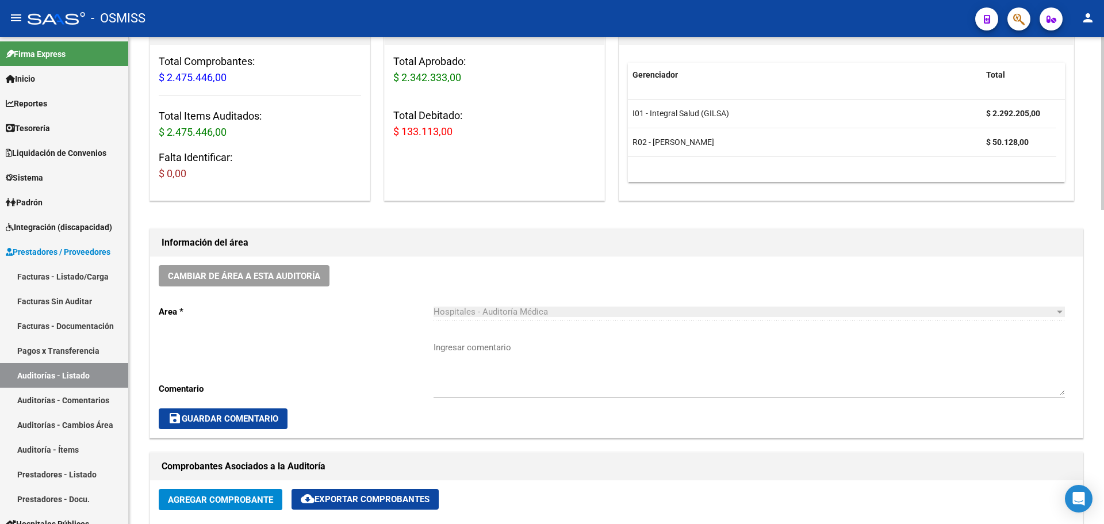
scroll to position [115, 0]
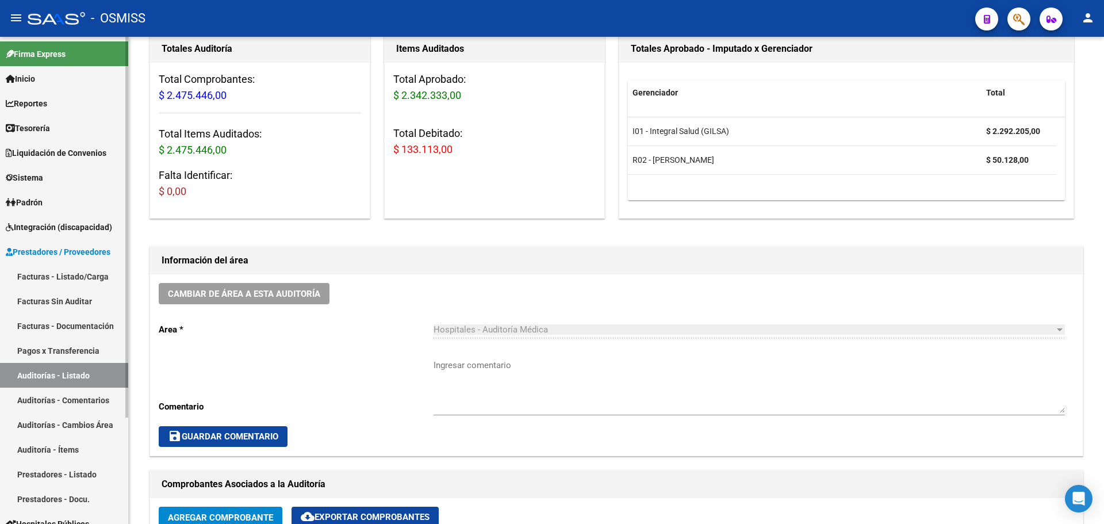
click at [35, 137] on link "Tesorería" at bounding box center [64, 128] width 128 height 25
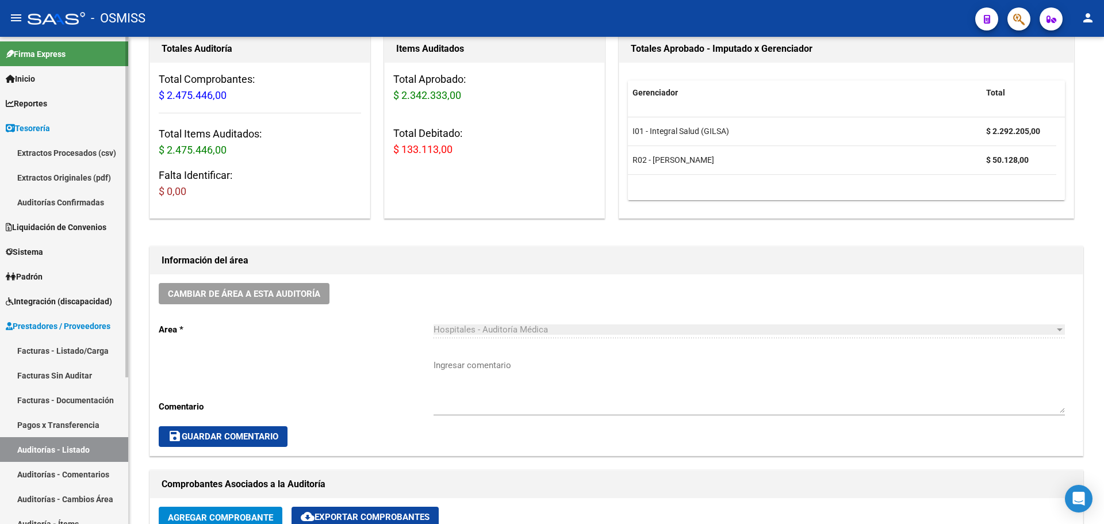
click at [39, 191] on link "Auditorías Confirmadas" at bounding box center [64, 202] width 128 height 25
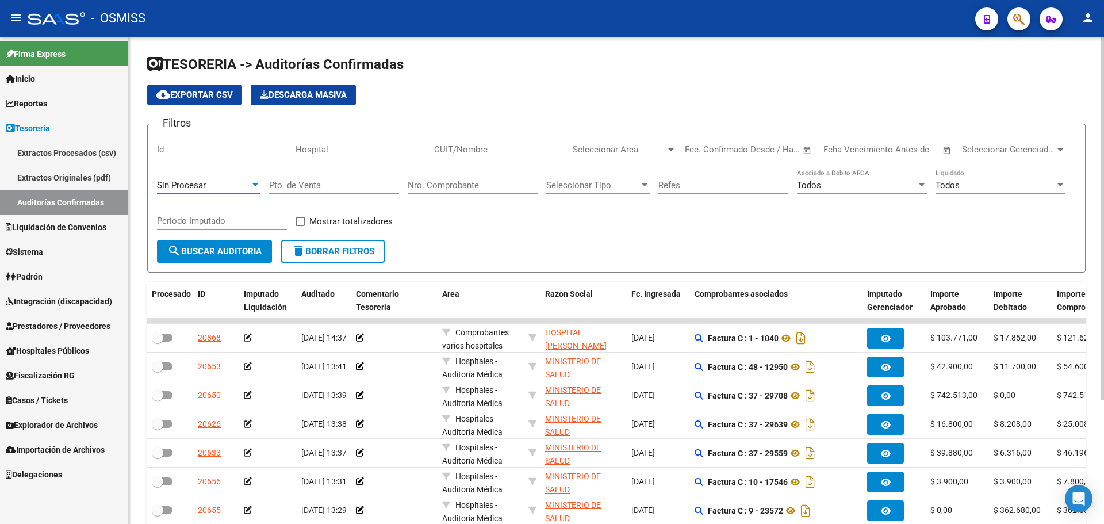
click at [220, 186] on div "Sin Procesar" at bounding box center [203, 185] width 93 height 10
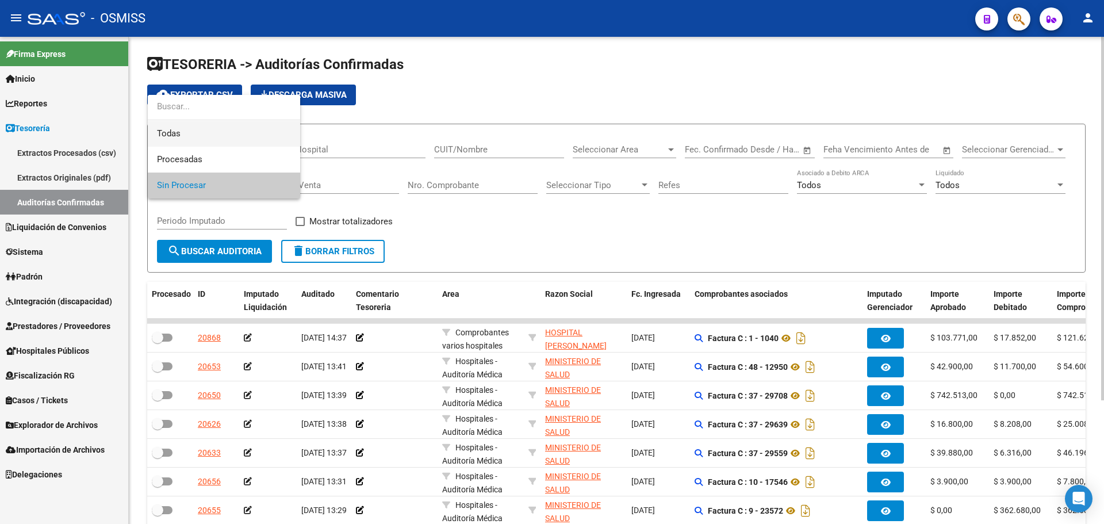
click at [198, 135] on span "Todas" at bounding box center [224, 134] width 134 height 26
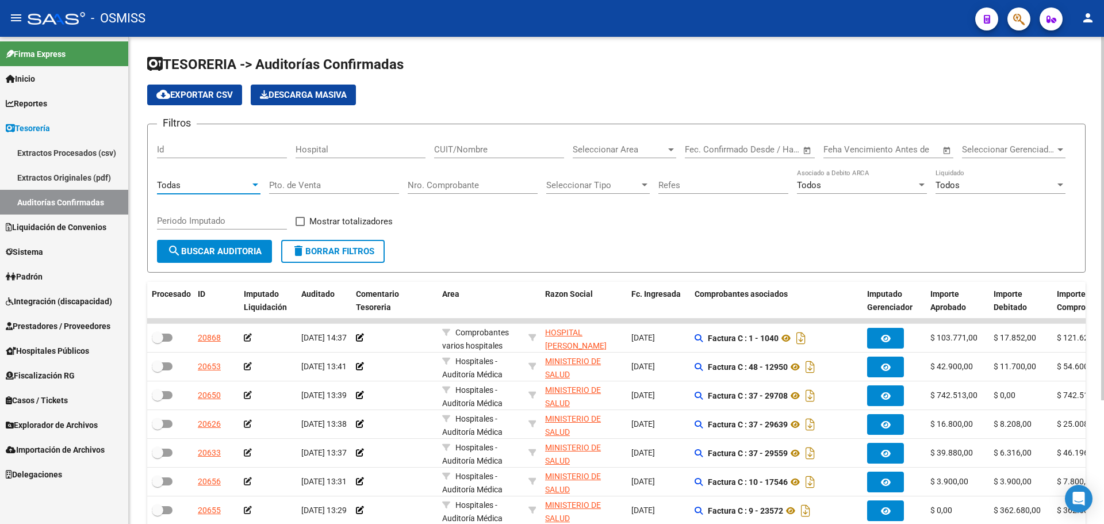
click at [431, 178] on div "Nro. Comprobante" at bounding box center [473, 181] width 130 height 25
type input "5051"
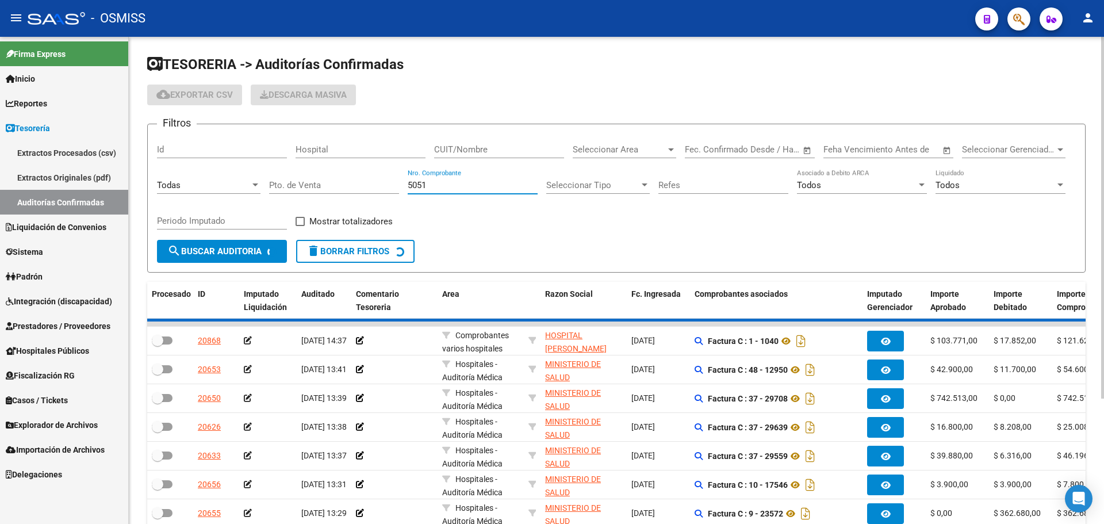
checkbox input "true"
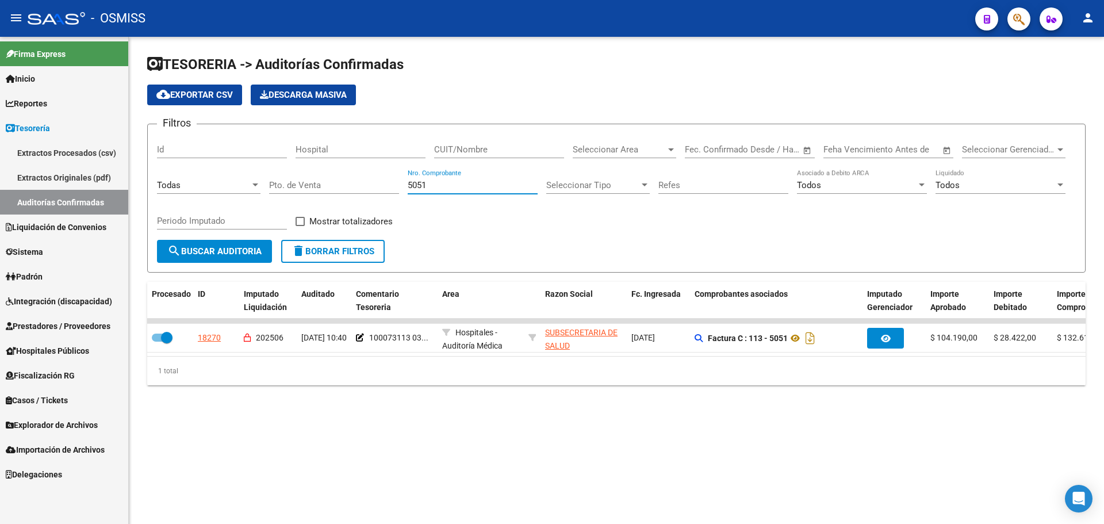
type input "5051"
click at [411, 366] on div "1 total" at bounding box center [616, 371] width 938 height 29
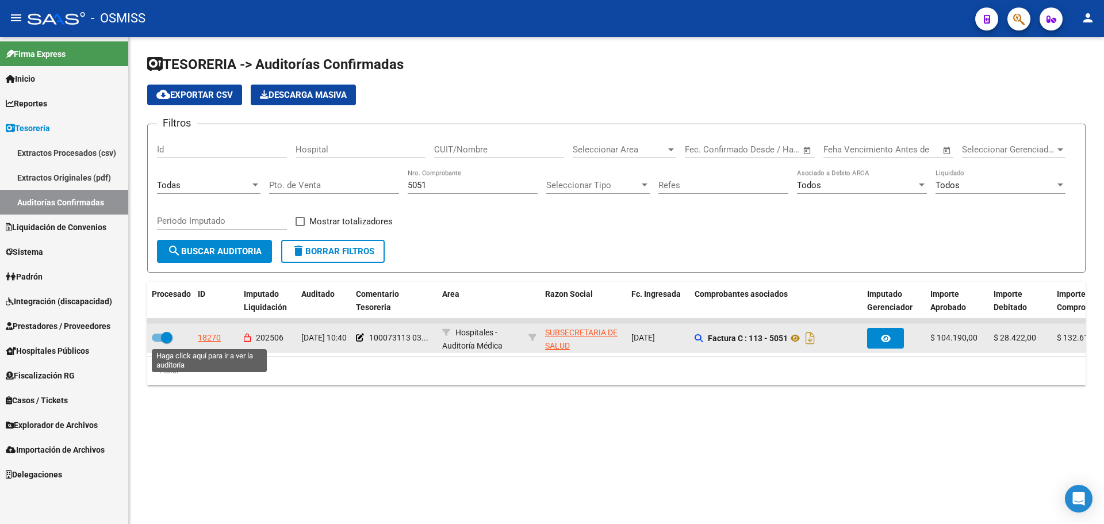
click at [215, 344] on div "18270" at bounding box center [209, 337] width 23 height 13
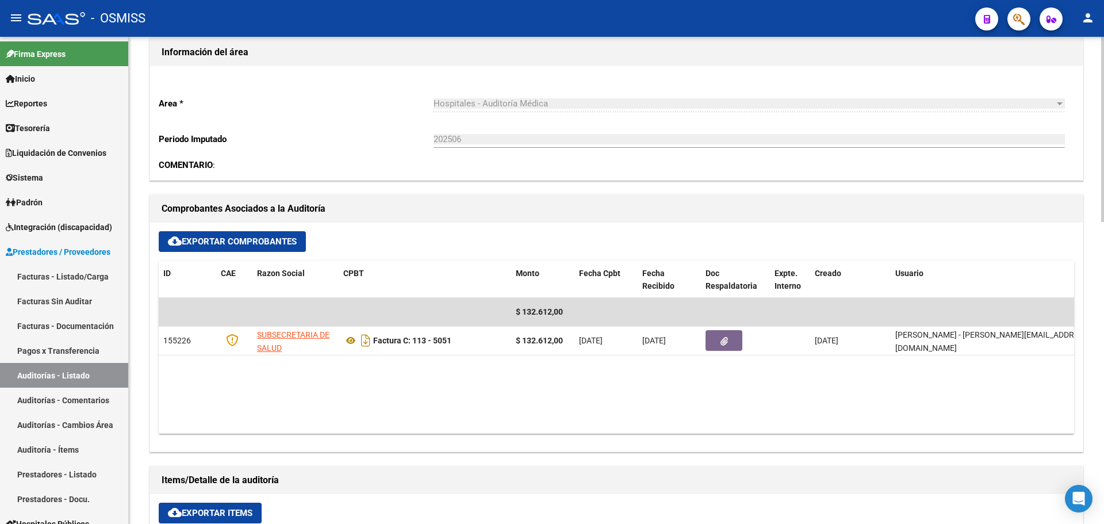
scroll to position [403, 0]
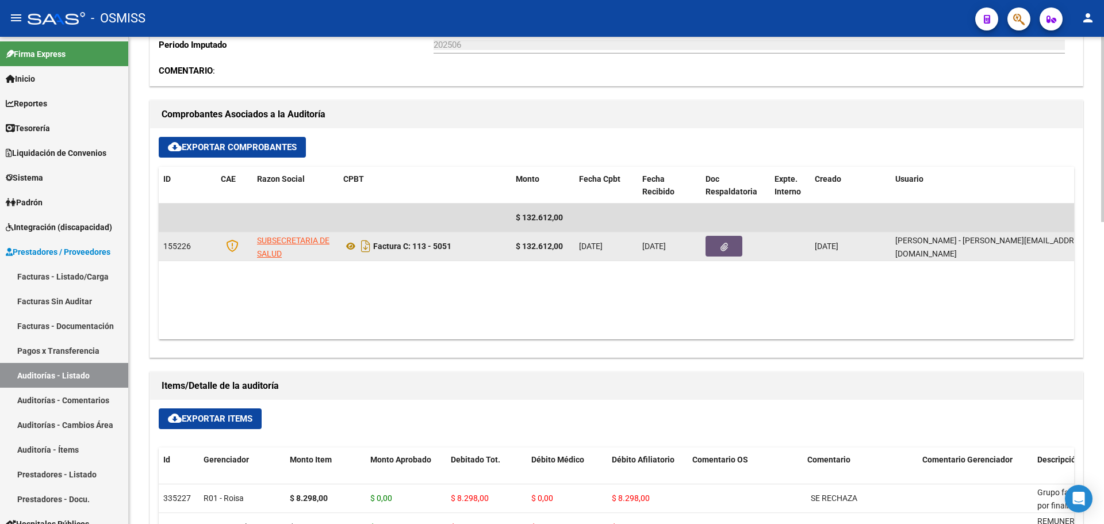
click at [712, 253] on button "button" at bounding box center [724, 246] width 37 height 21
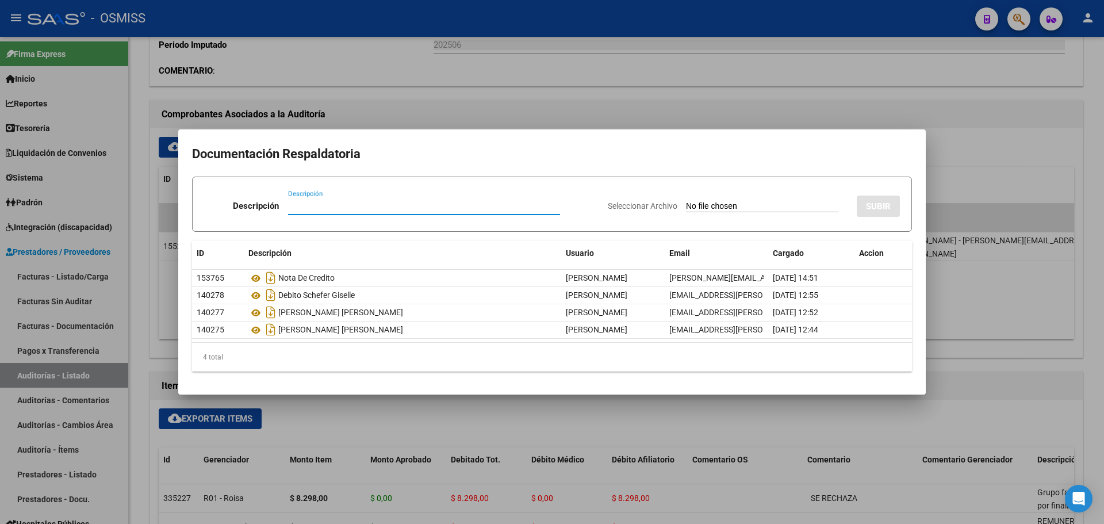
click at [597, 94] on div at bounding box center [552, 262] width 1104 height 524
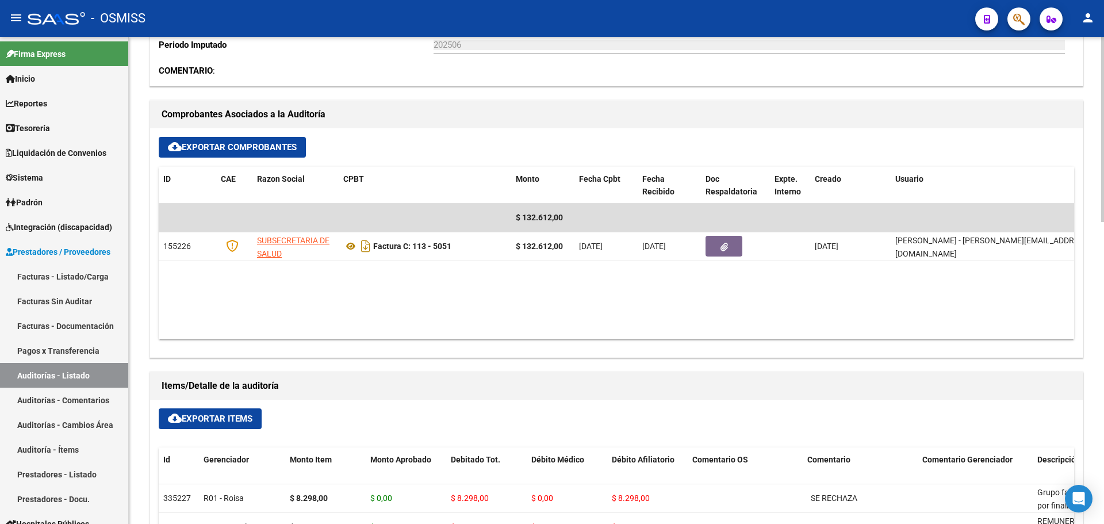
click at [733, 275] on datatable-body "$ 132.612,00 155226 SUBSECRETARIA DE SALUD Factura C: 113 - 5051 $ 132.612,00 […" at bounding box center [616, 272] width 915 height 136
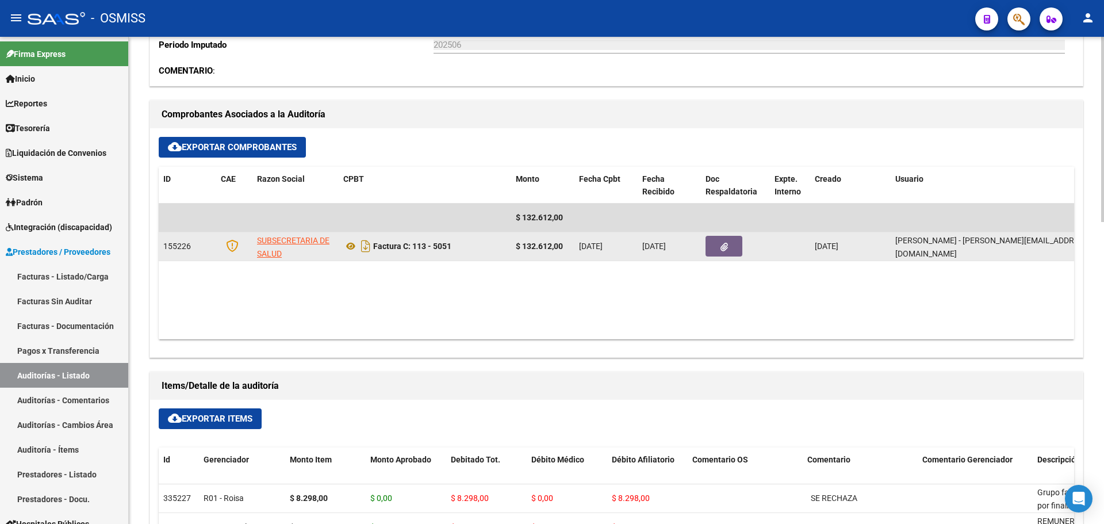
click at [740, 241] on button "button" at bounding box center [724, 246] width 37 height 21
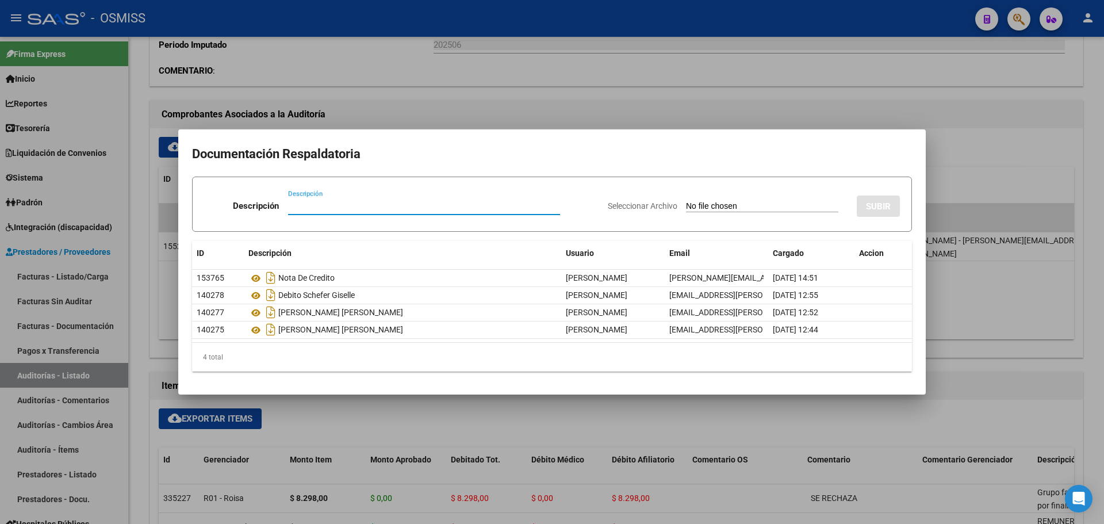
click at [923, 187] on mat-dialog-content "Documentación Respaldatoria Descripción Descripción Seleccionar Archivo SUBIR I…" at bounding box center [552, 261] width 748 height 237
click at [995, 168] on div at bounding box center [552, 262] width 1104 height 524
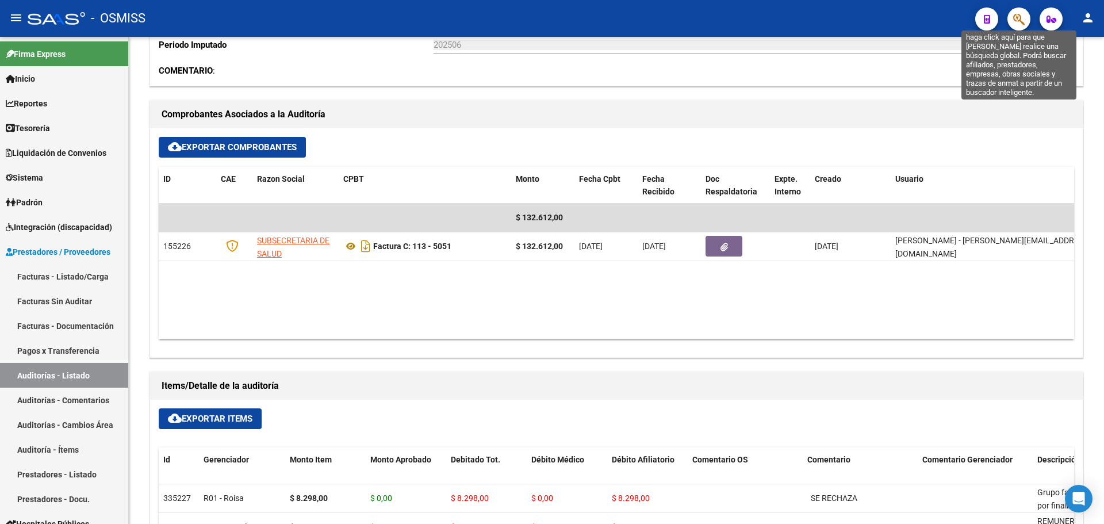
click at [1014, 25] on icon "button" at bounding box center [1019, 19] width 12 height 13
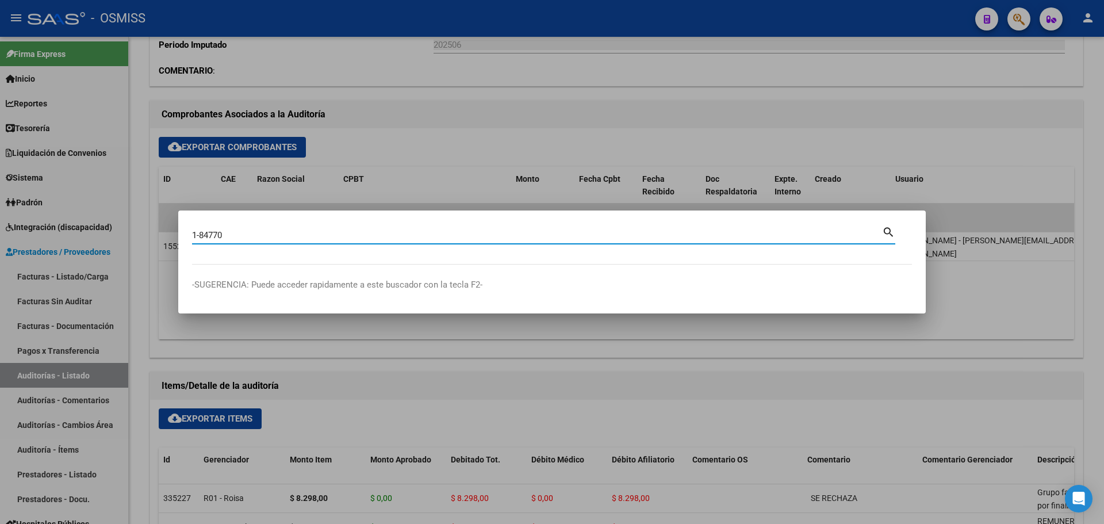
type input "1-84770"
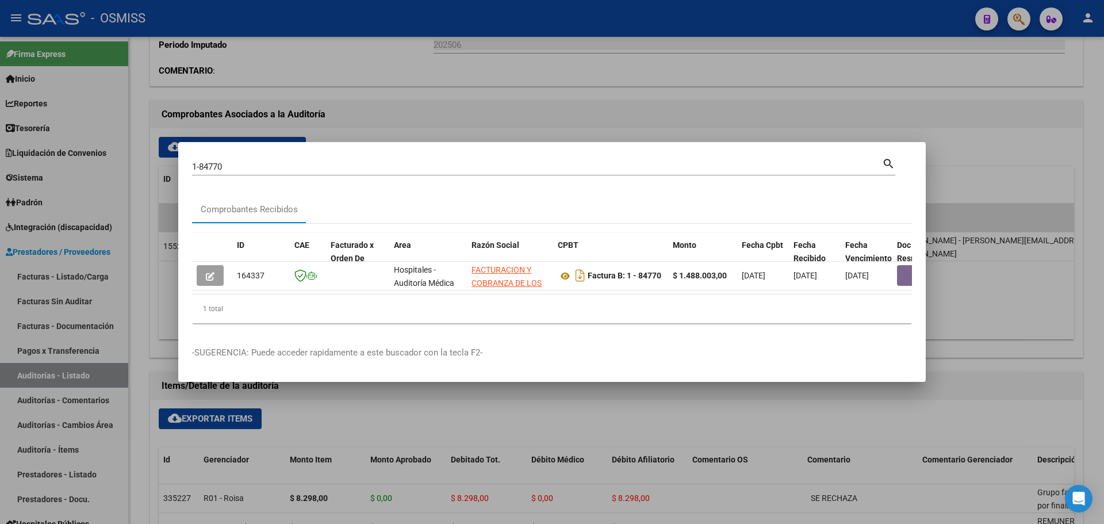
drag, startPoint x: 341, startPoint y: 289, endPoint x: 420, endPoint y: 290, distance: 78.8
click at [420, 290] on datatable-body "164337 Hospitales - Auditoría Médica FACTURACION Y COBRANZA DE LOS EFECTORES PU…" at bounding box center [552, 278] width 720 height 33
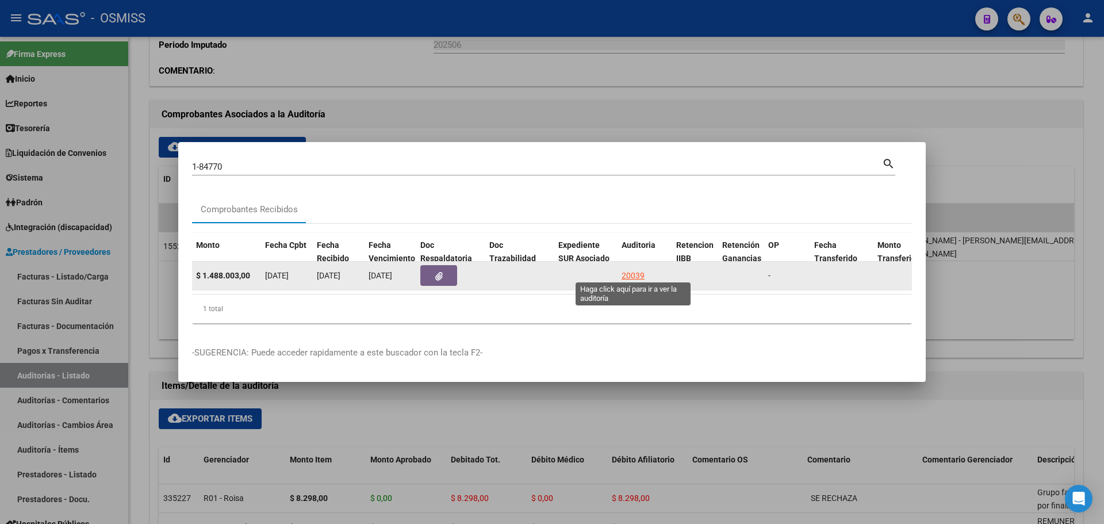
click at [634, 271] on div "20039" at bounding box center [633, 275] width 23 height 13
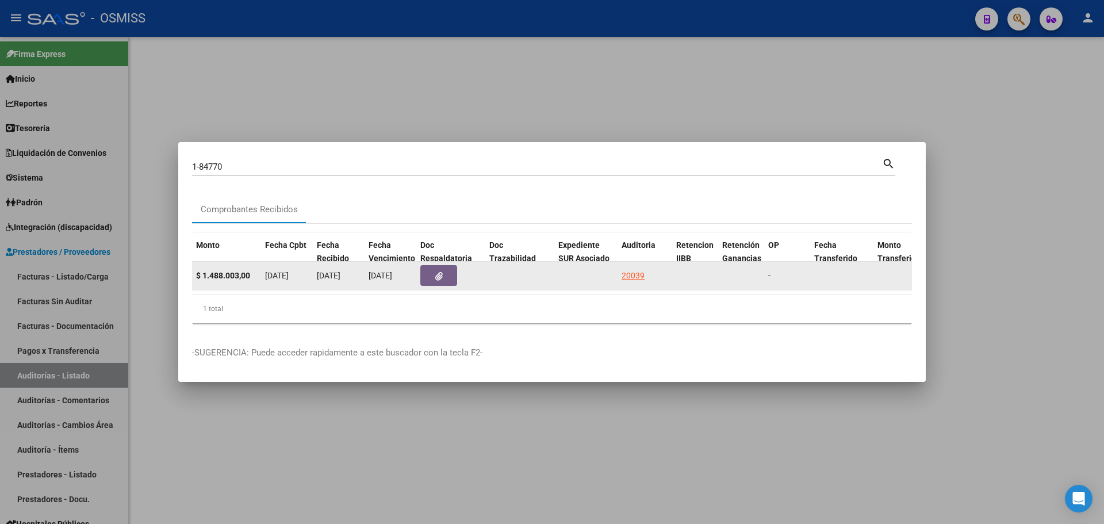
click at [456, 275] on button "button" at bounding box center [438, 275] width 37 height 21
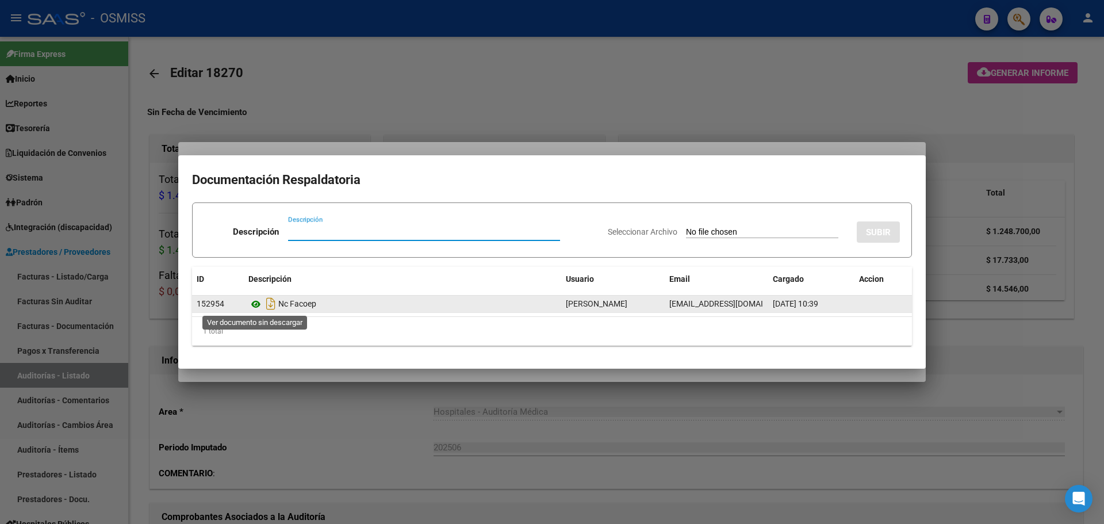
click at [258, 303] on icon at bounding box center [255, 304] width 15 height 14
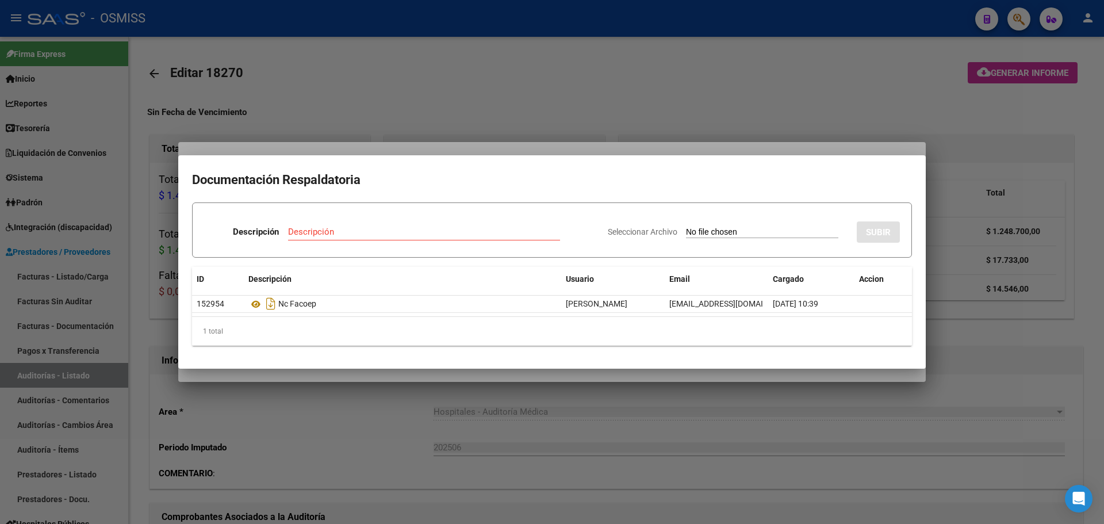
click at [325, 98] on div at bounding box center [552, 262] width 1104 height 524
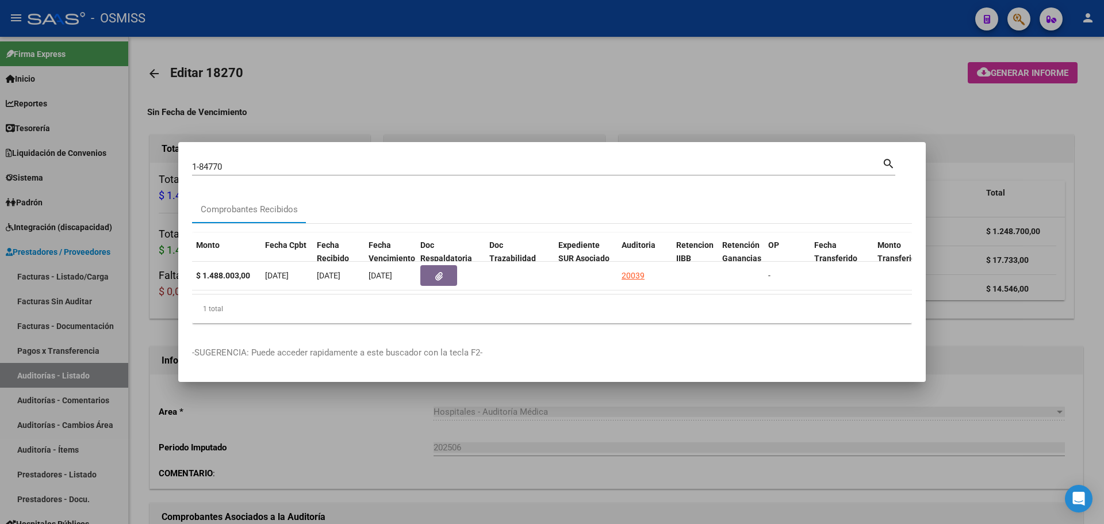
click at [325, 98] on div at bounding box center [552, 262] width 1104 height 524
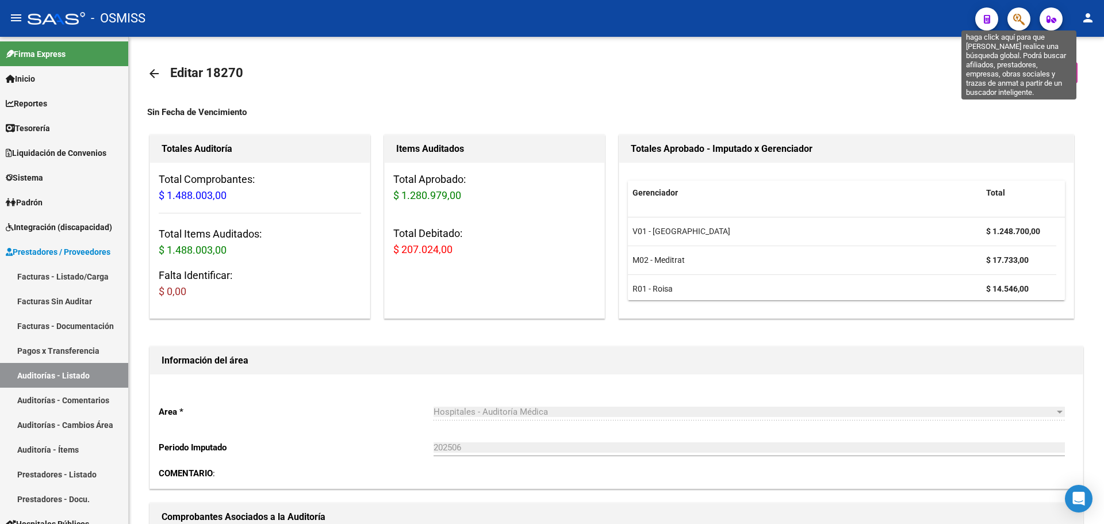
click at [1018, 21] on icon "button" at bounding box center [1019, 19] width 12 height 13
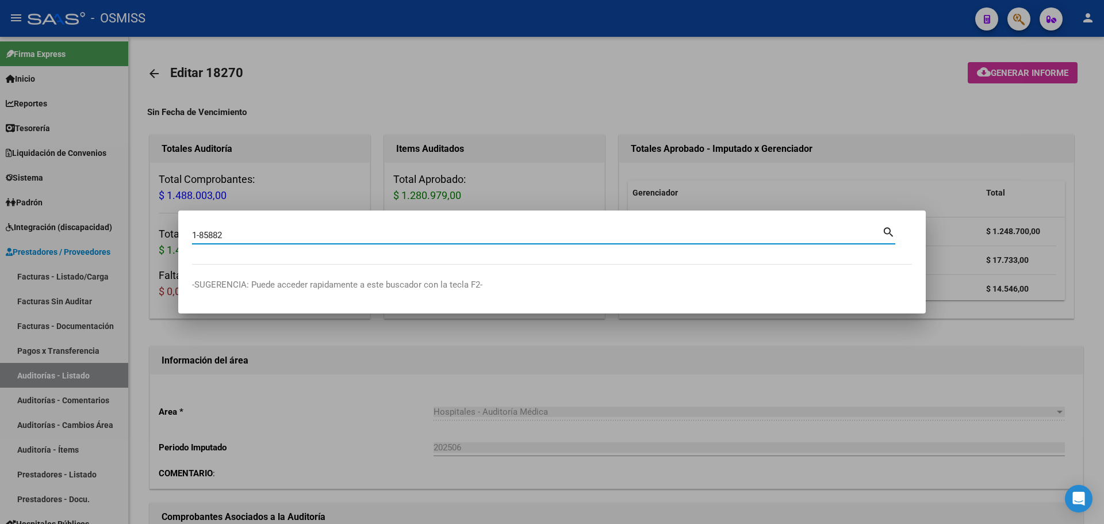
type input "1-85882"
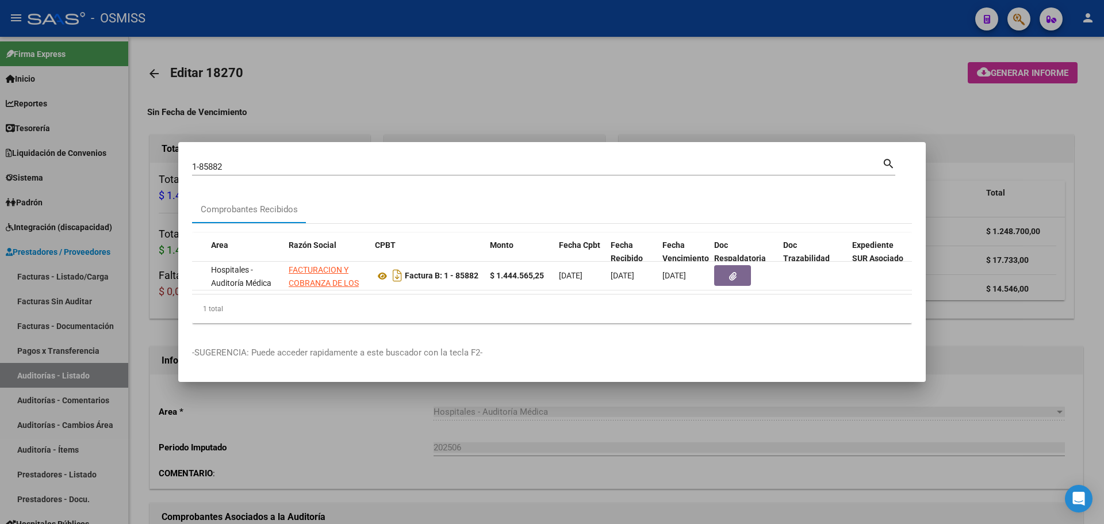
scroll to position [0, 191]
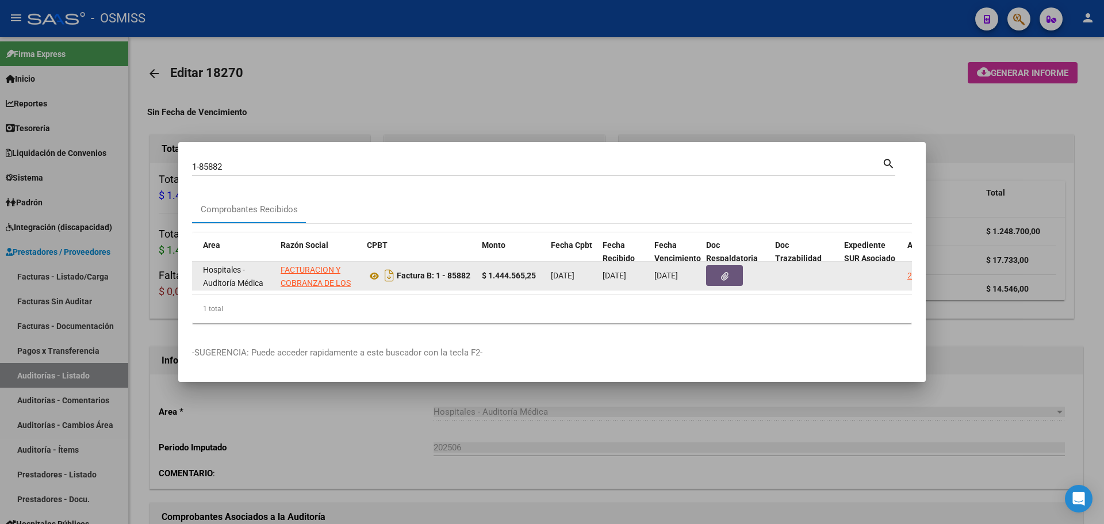
click at [717, 269] on button "button" at bounding box center [724, 275] width 37 height 21
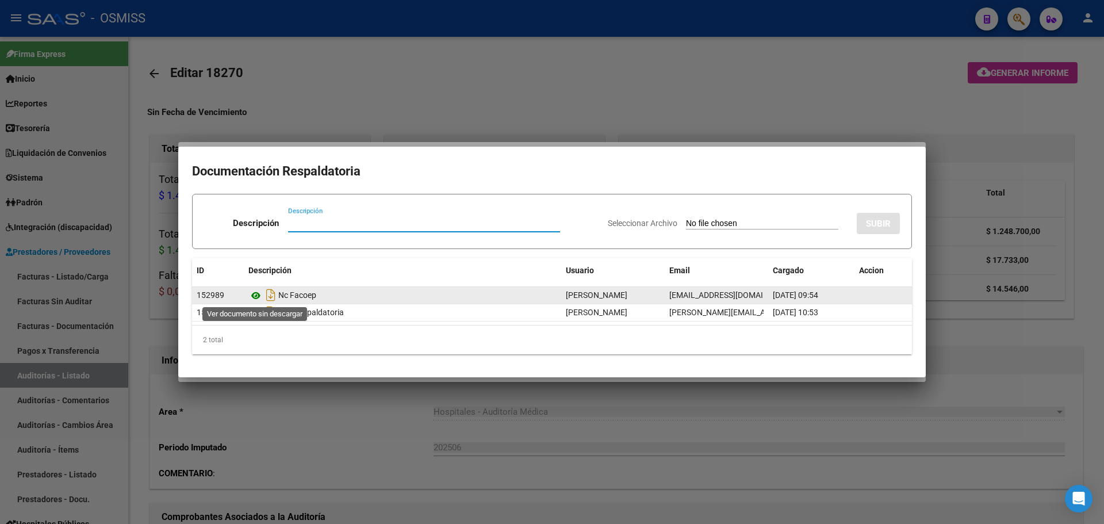
click at [258, 298] on icon at bounding box center [255, 296] width 15 height 14
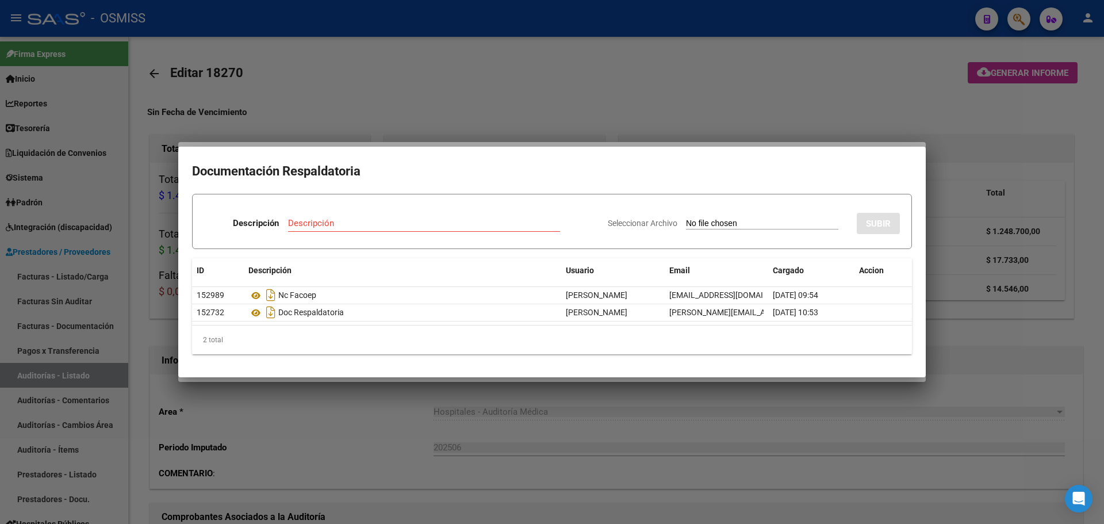
click at [386, 138] on div at bounding box center [552, 262] width 1104 height 524
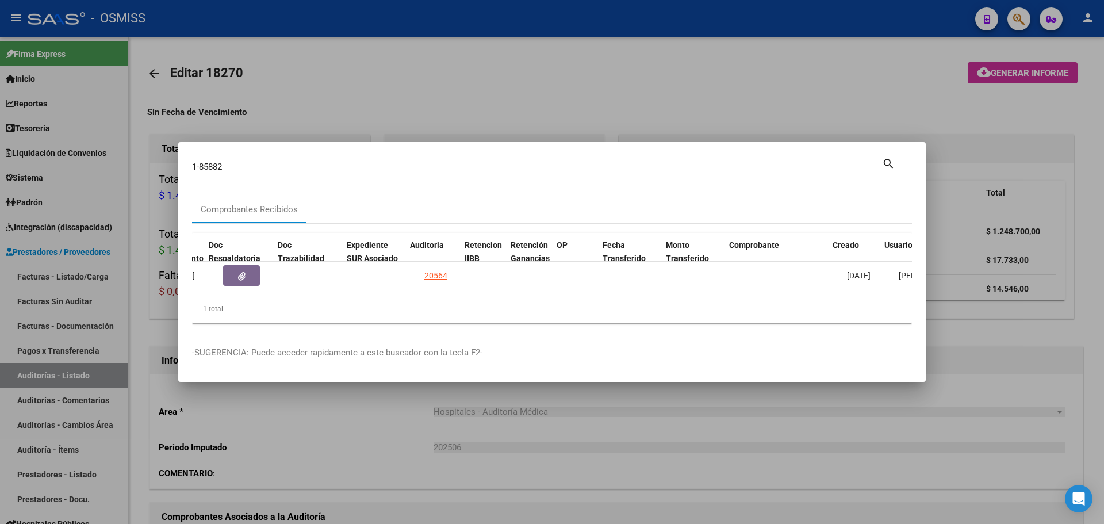
scroll to position [0, 688]
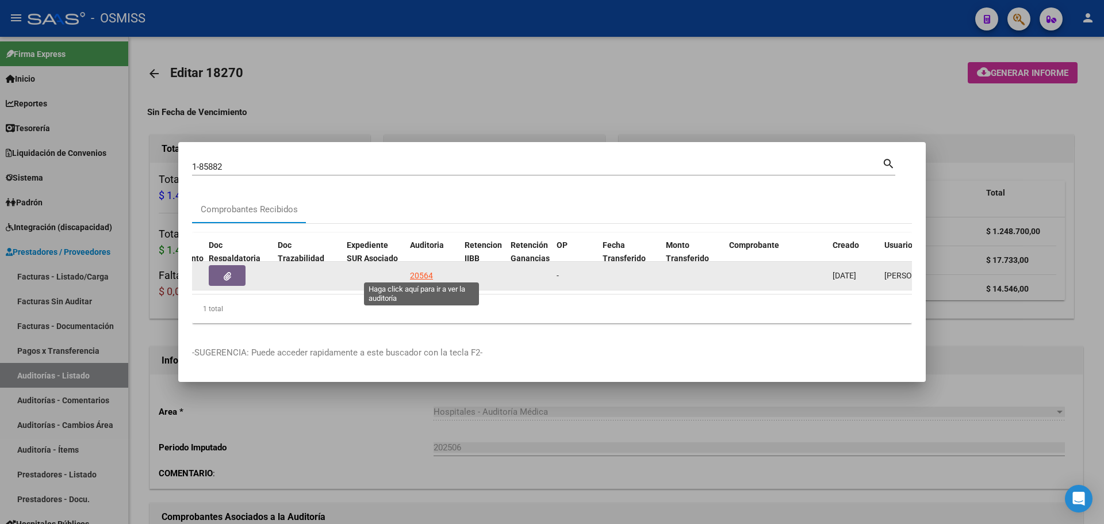
click at [426, 269] on div "20564" at bounding box center [421, 275] width 23 height 13
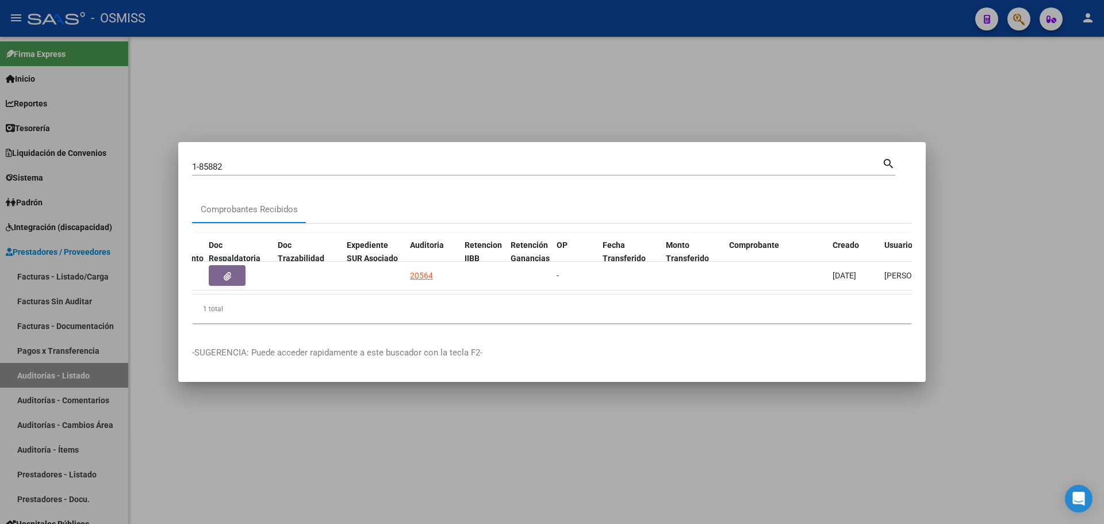
click at [378, 94] on div at bounding box center [552, 262] width 1104 height 524
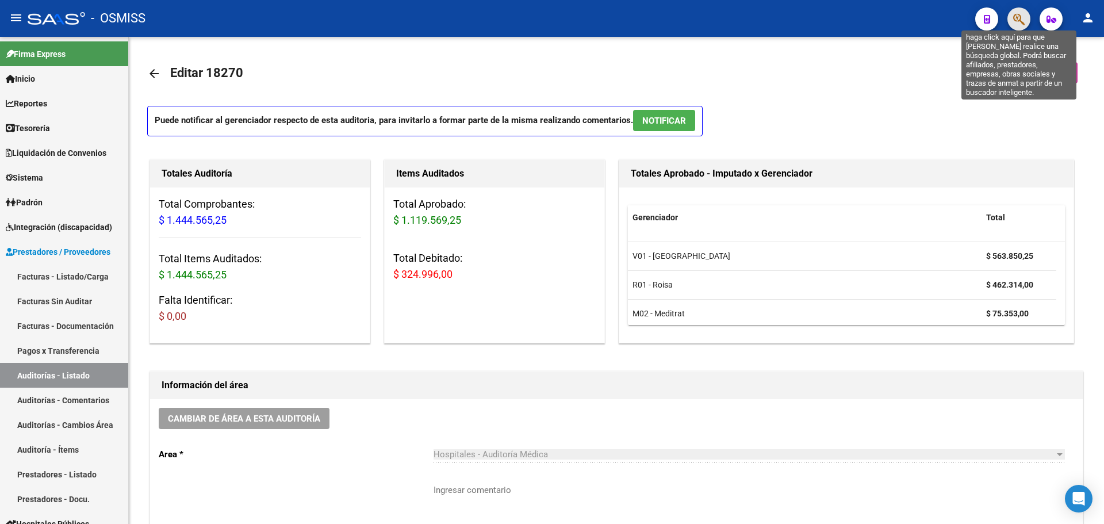
click at [1017, 17] on icon "button" at bounding box center [1019, 19] width 12 height 13
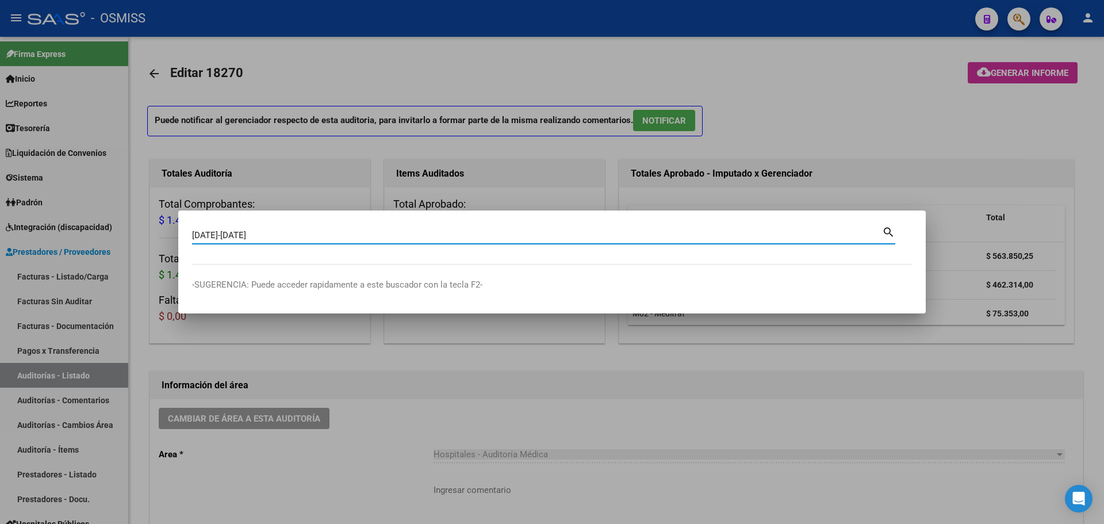
type input "[DATE]-[DATE]"
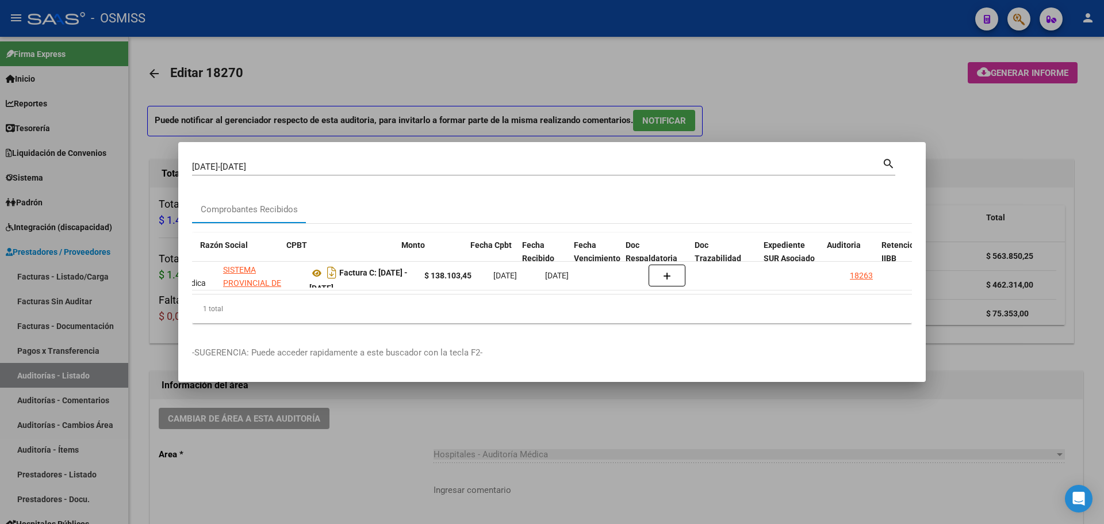
scroll to position [0, 271]
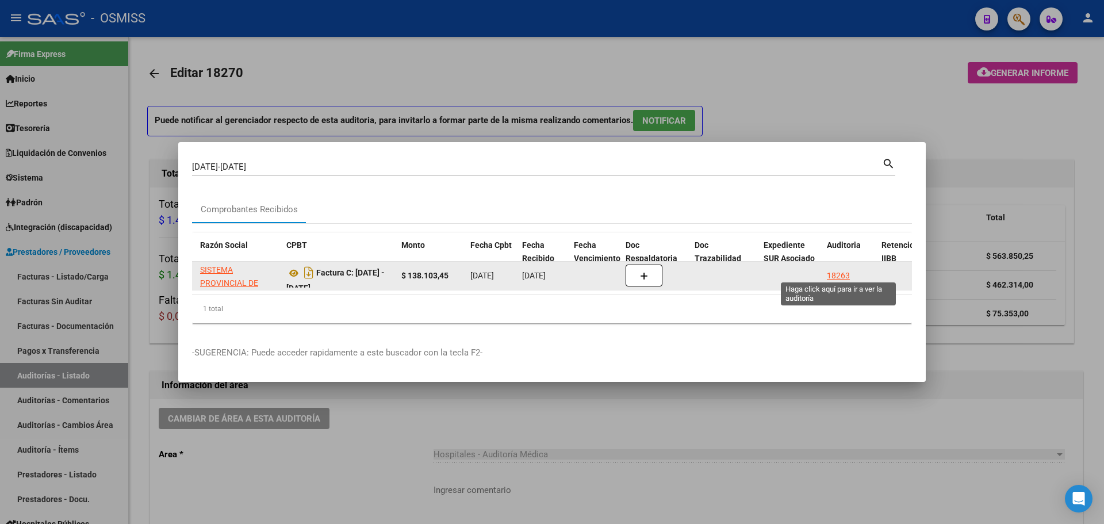
click at [838, 271] on div "18263" at bounding box center [838, 275] width 23 height 13
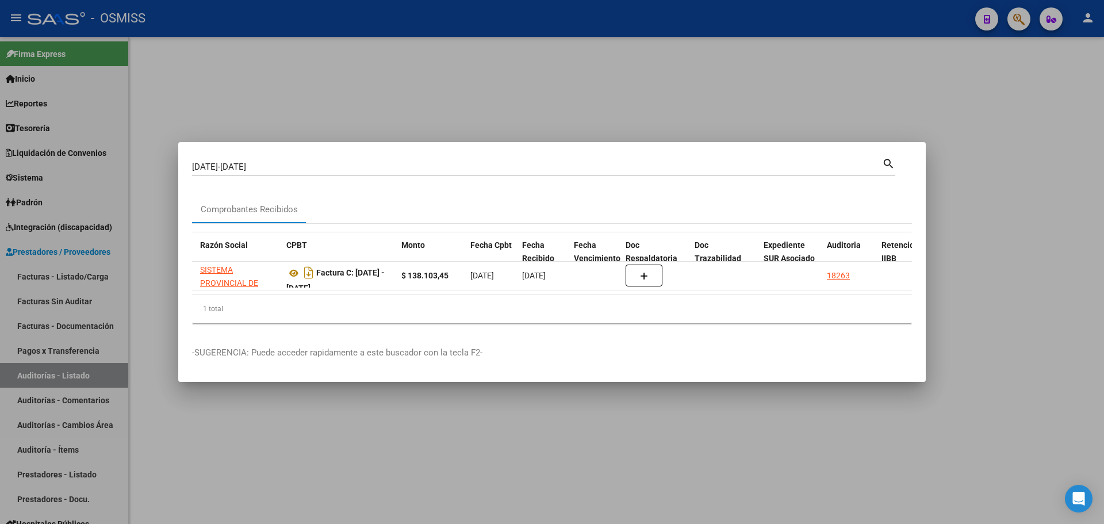
click at [492, 83] on div at bounding box center [552, 262] width 1104 height 524
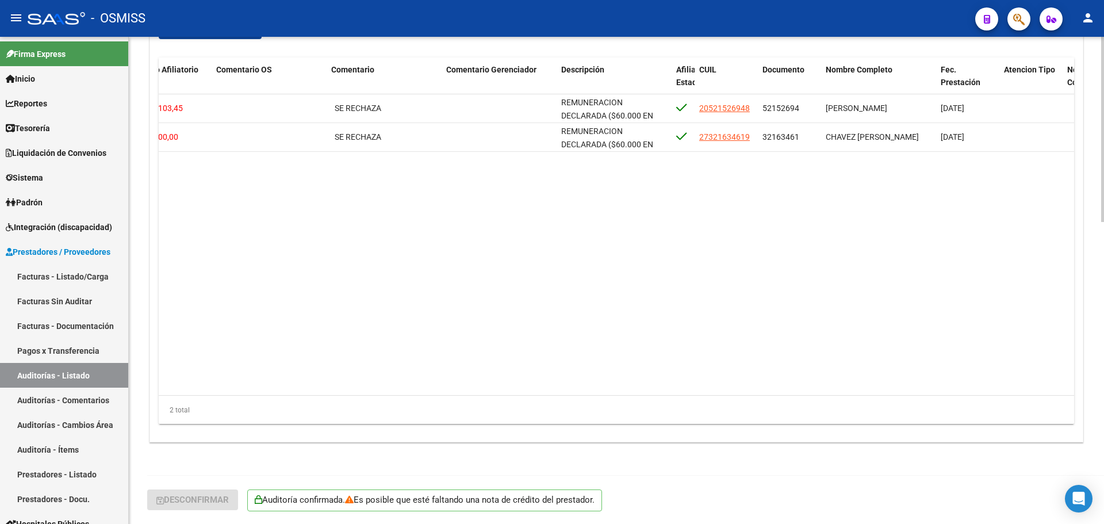
scroll to position [0, 536]
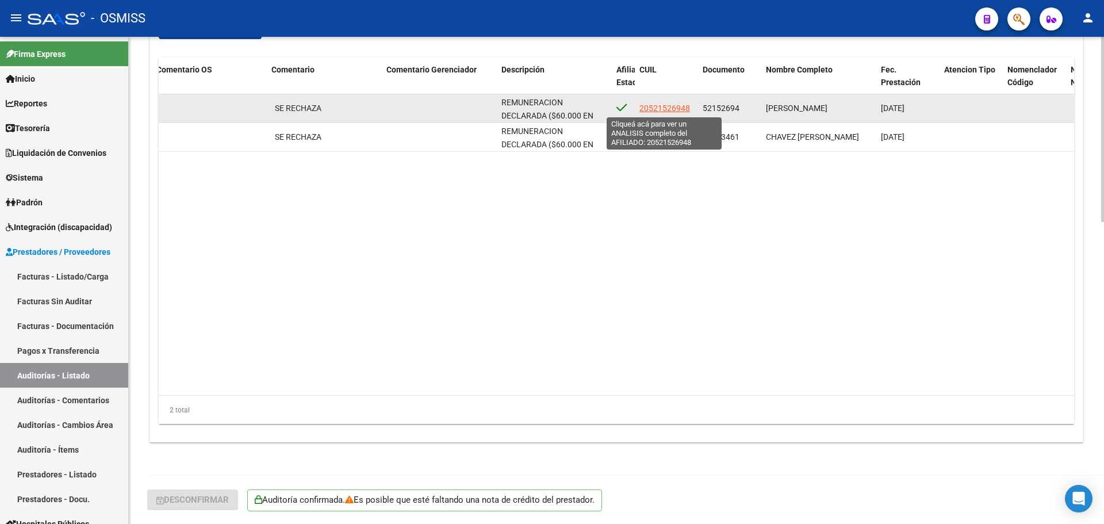
click at [660, 109] on span "20521526948" at bounding box center [664, 108] width 51 height 9
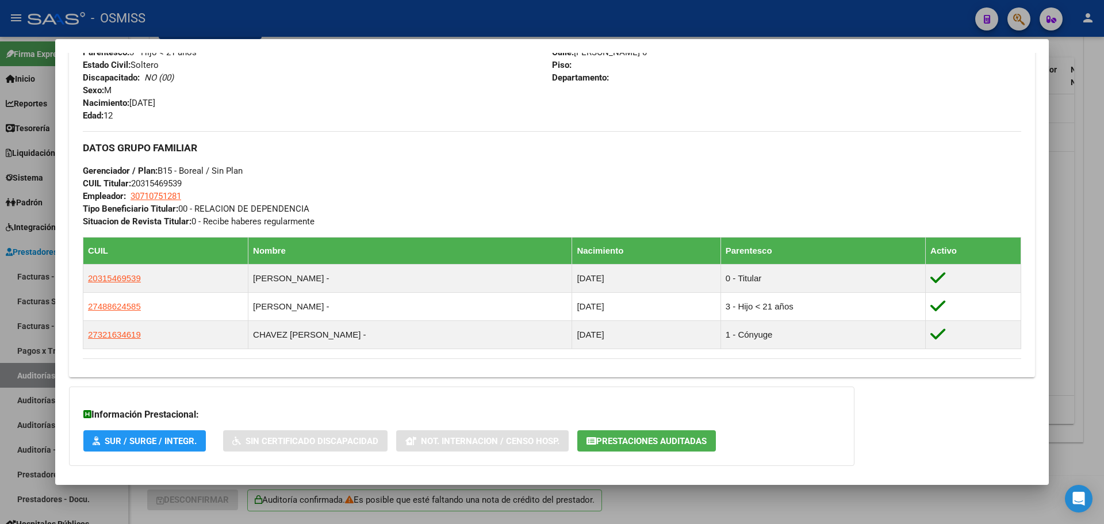
scroll to position [518, 0]
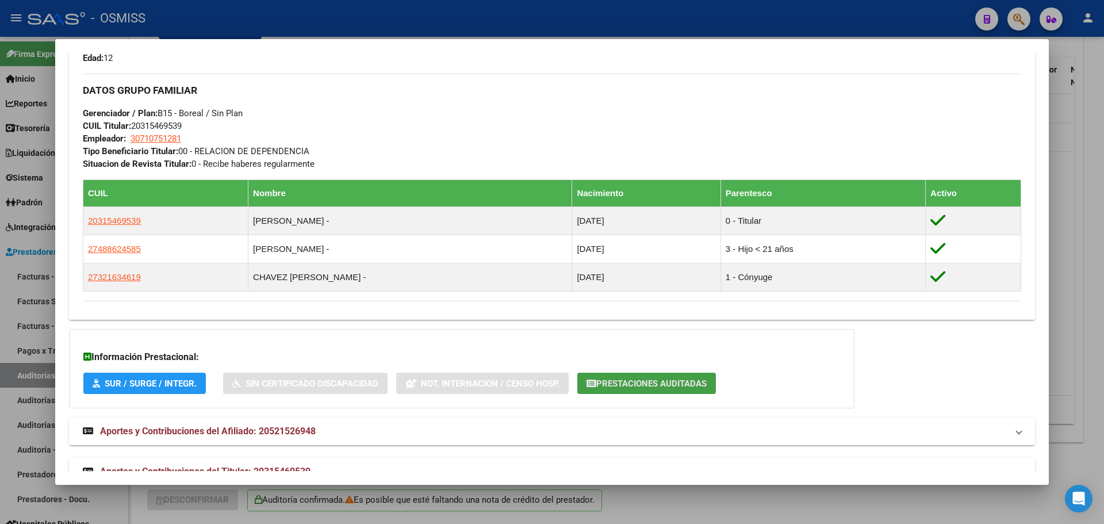
click at [678, 378] on span "Prestaciones Auditadas" at bounding box center [651, 383] width 110 height 10
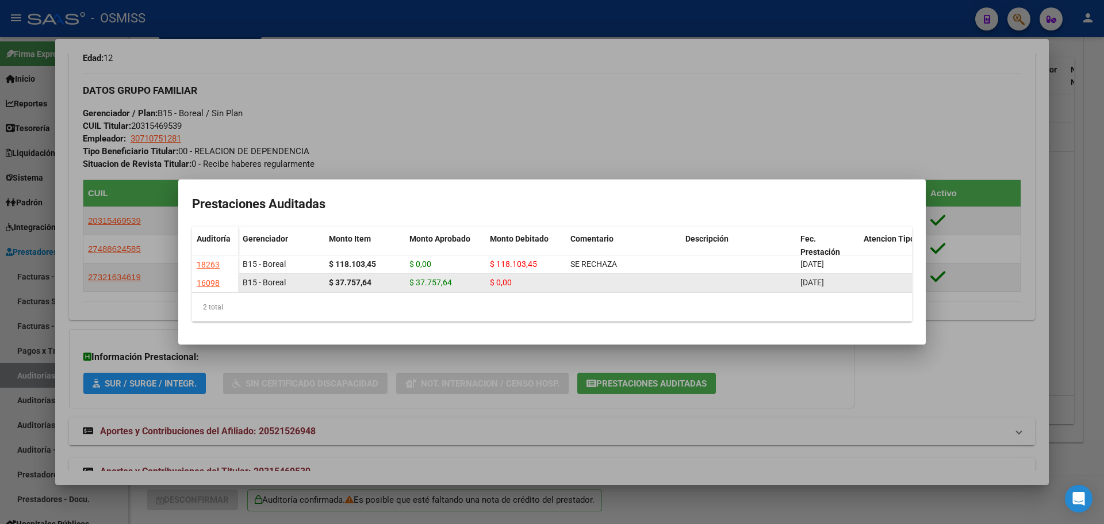
drag, startPoint x: 801, startPoint y: 274, endPoint x: 859, endPoint y: 275, distance: 58.1
click at [859, 275] on div "B15 - Boreal $ 37.757,64 $ 37.757,64 $ 0,00 [DATE] [PERSON_NAME] [DATE]" at bounding box center [686, 283] width 897 height 18
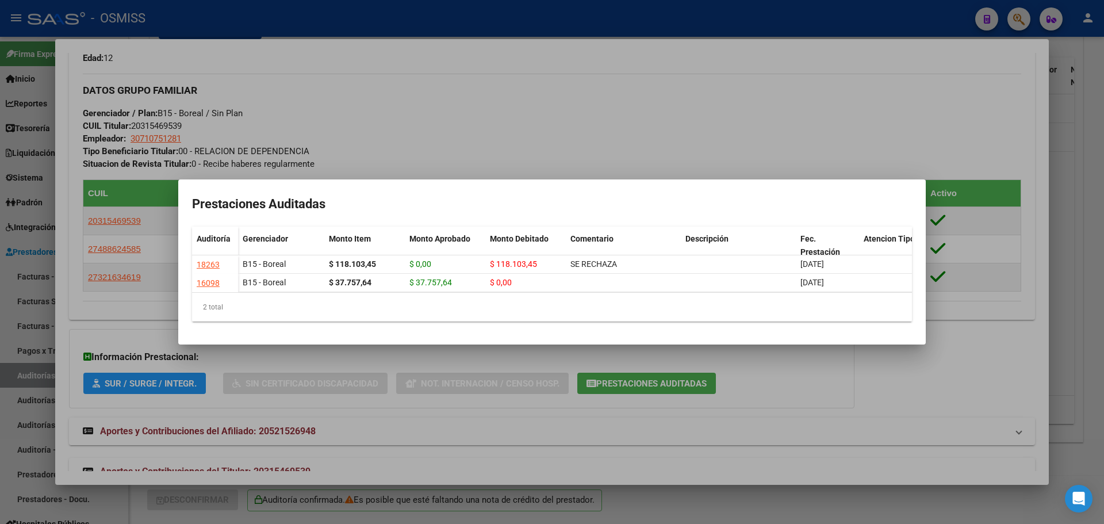
click at [759, 375] on div at bounding box center [552, 262] width 1104 height 524
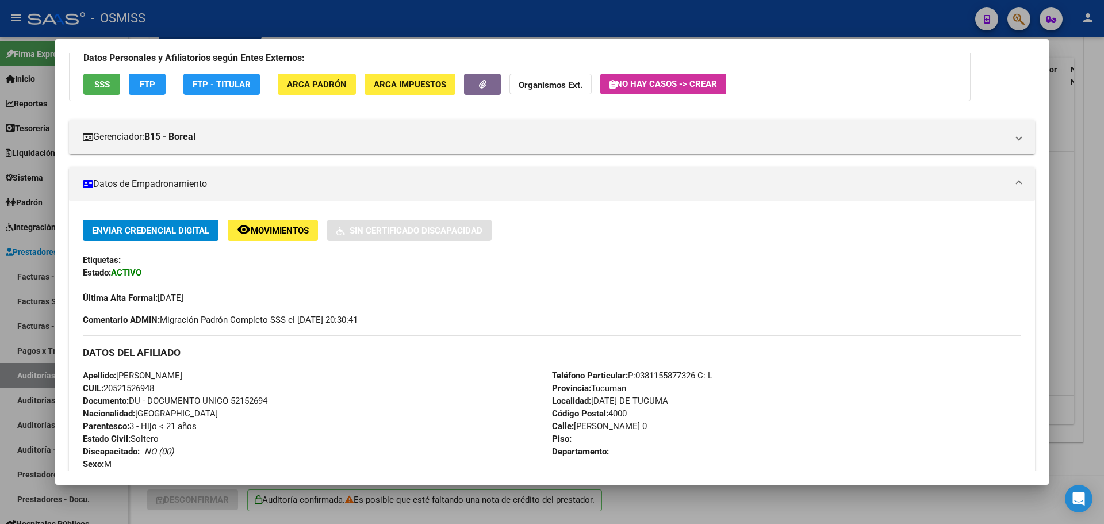
scroll to position [85, 0]
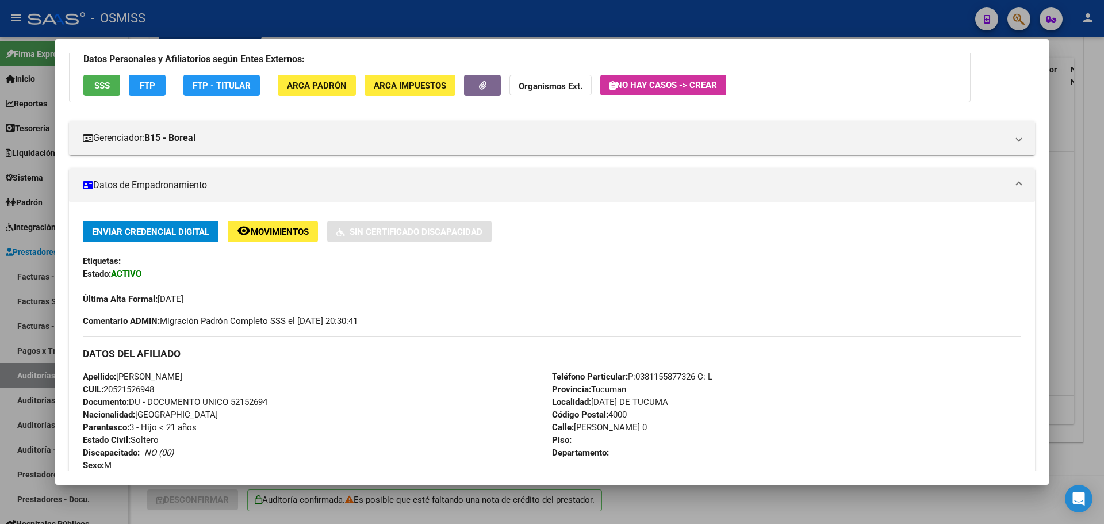
click at [290, 230] on span "Movimientos" at bounding box center [280, 232] width 58 height 10
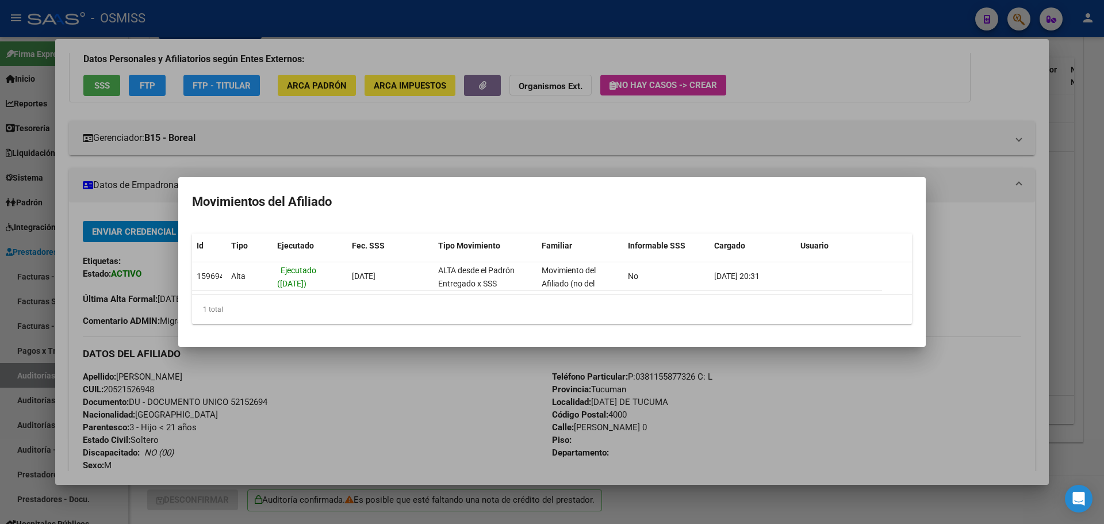
click at [491, 165] on div at bounding box center [552, 262] width 1104 height 524
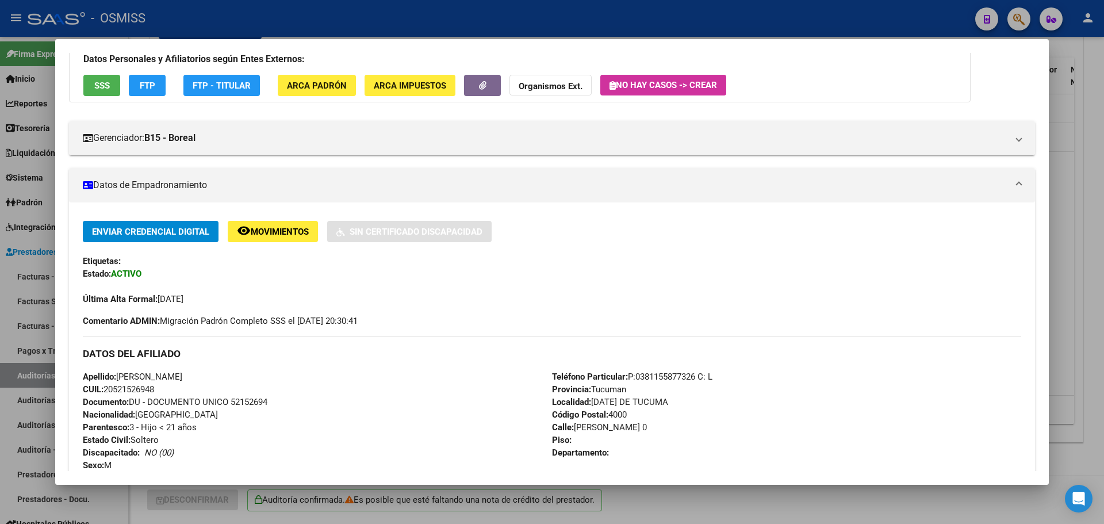
click at [103, 87] on span "SSS" at bounding box center [102, 86] width 16 height 10
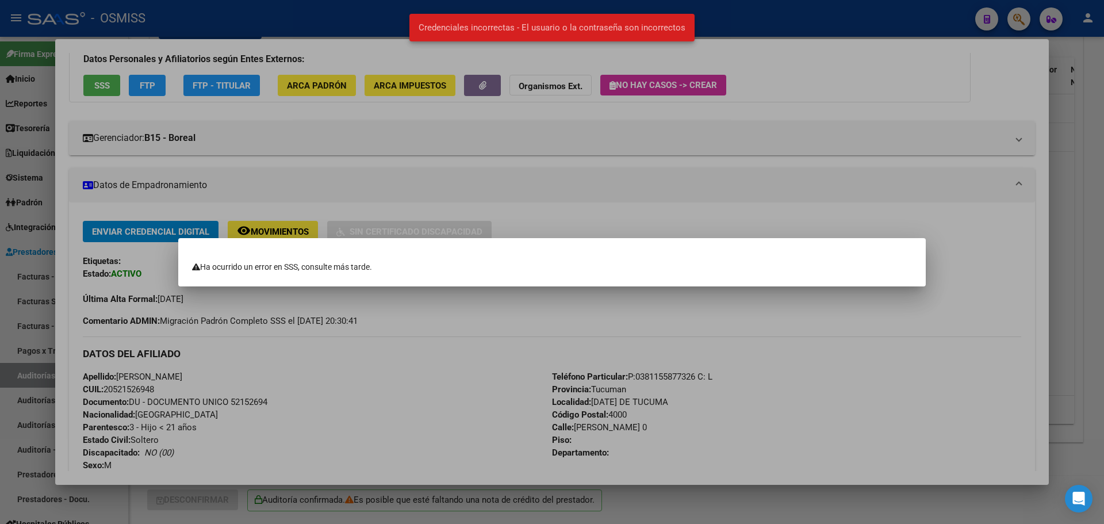
click at [538, 173] on div at bounding box center [552, 262] width 1104 height 524
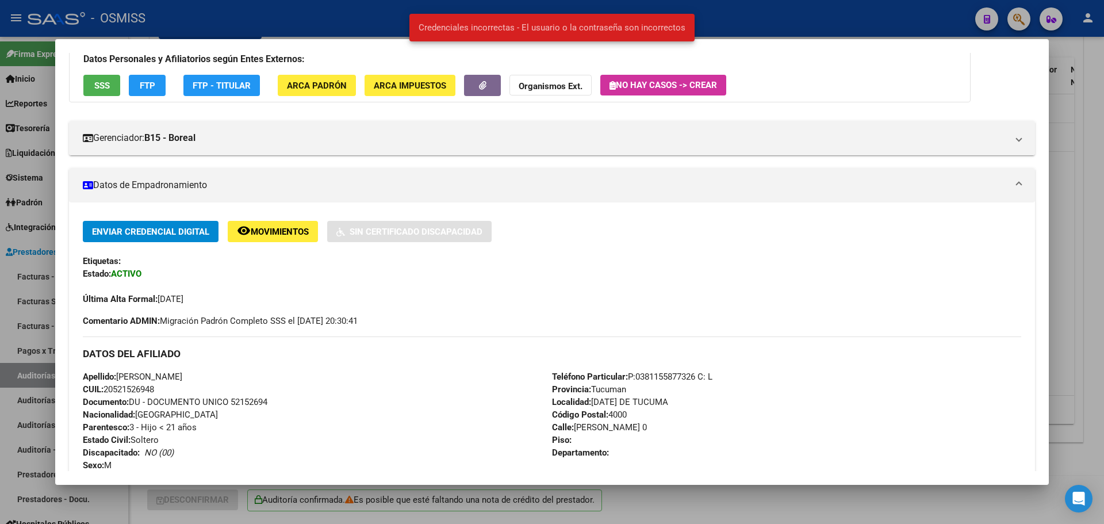
click at [159, 87] on button "FTP" at bounding box center [147, 85] width 37 height 21
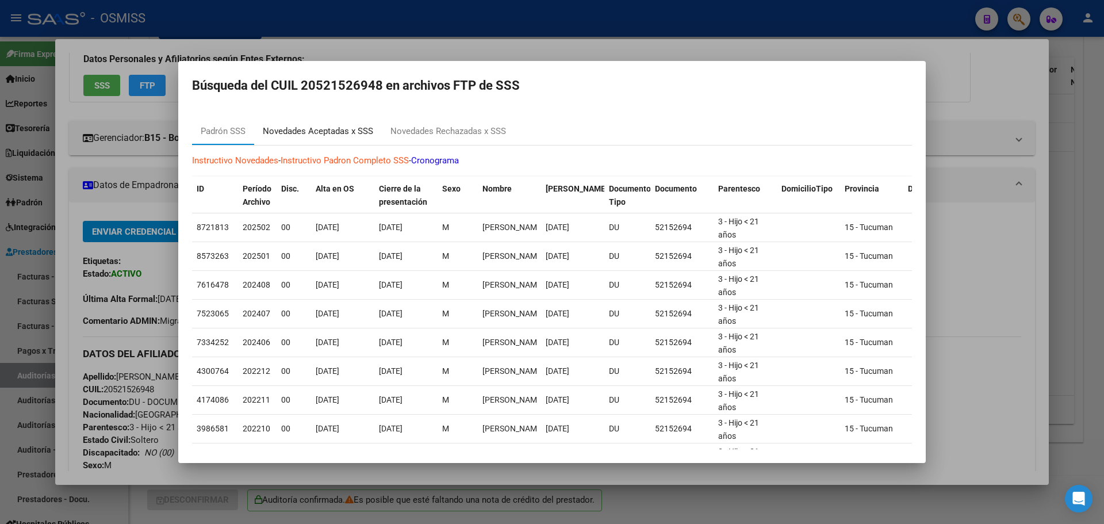
click at [346, 129] on div "Novedades Aceptadas x SSS" at bounding box center [318, 131] width 110 height 13
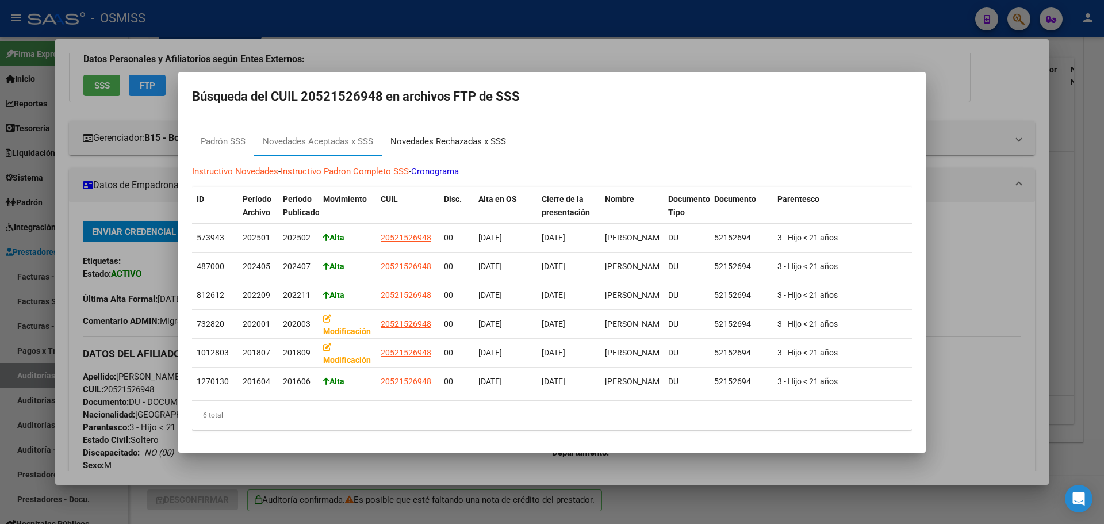
click at [445, 137] on div "Novedades Rechazadas x SSS" at bounding box center [448, 141] width 116 height 13
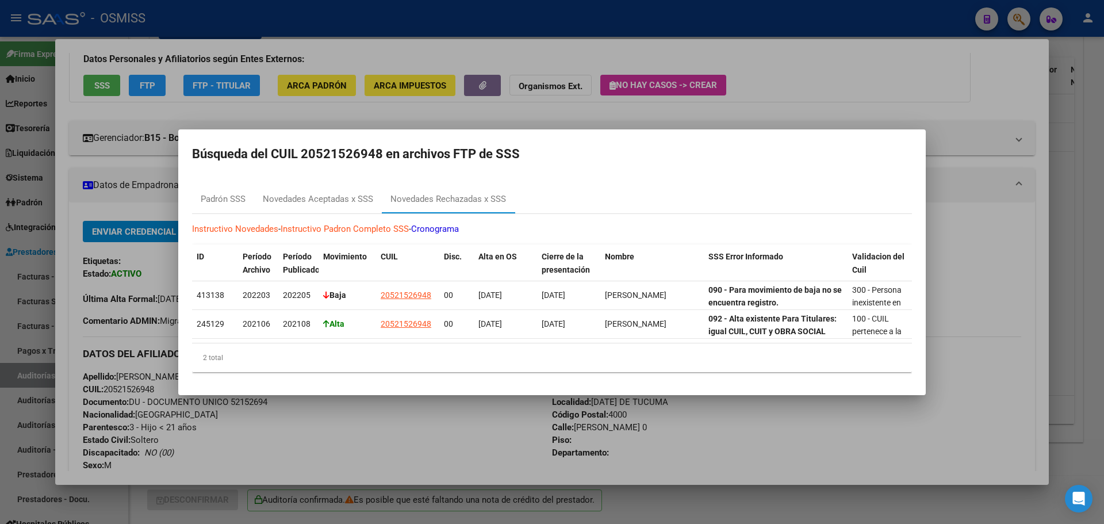
click at [696, 438] on div at bounding box center [552, 262] width 1104 height 524
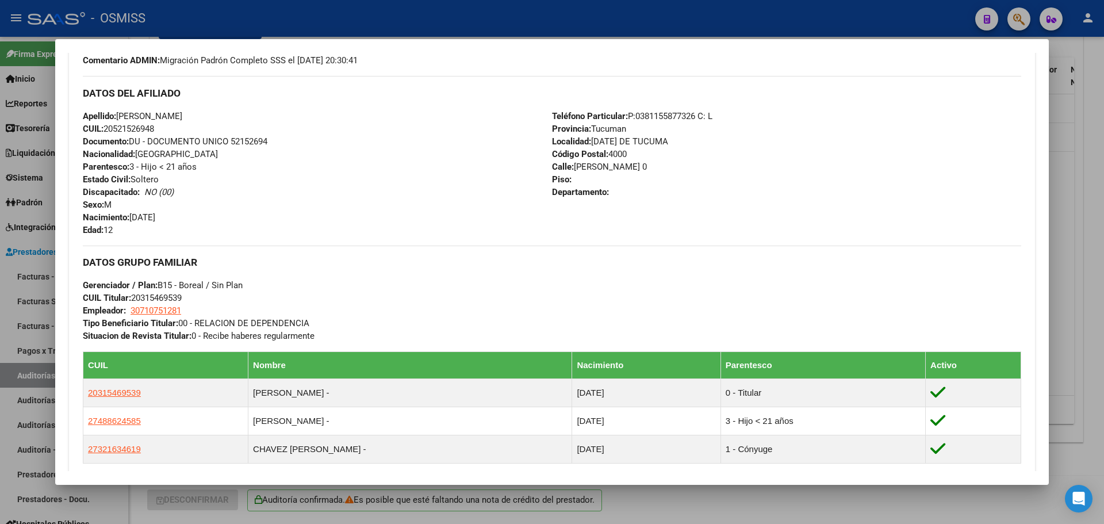
scroll to position [345, 0]
click at [339, 306] on div "DATOS GRUPO FAMILIAR Gerenciador / Plan: B15 - Boreal / Sin Plan CUIL Titular: …" at bounding box center [552, 294] width 938 height 97
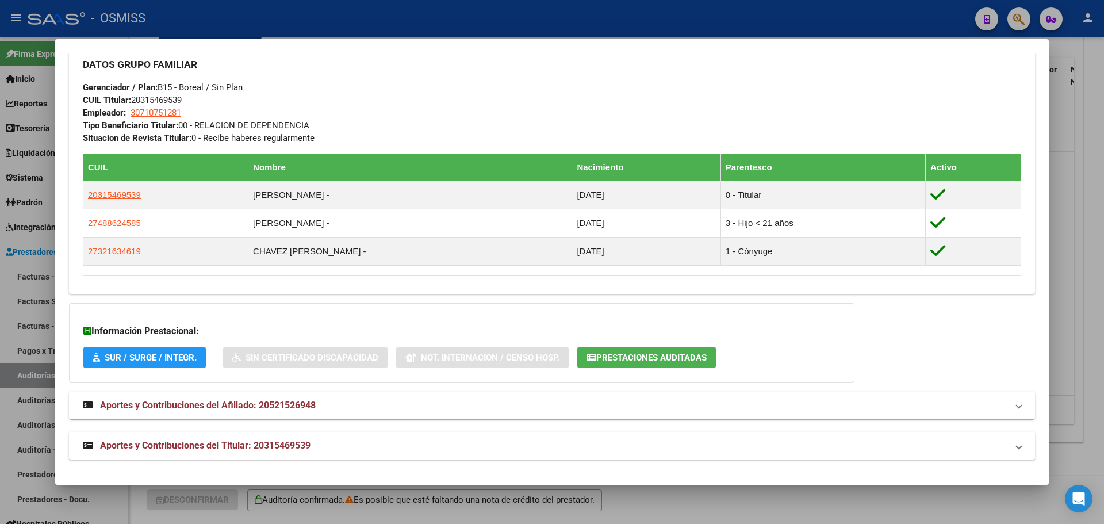
scroll to position [545, 0]
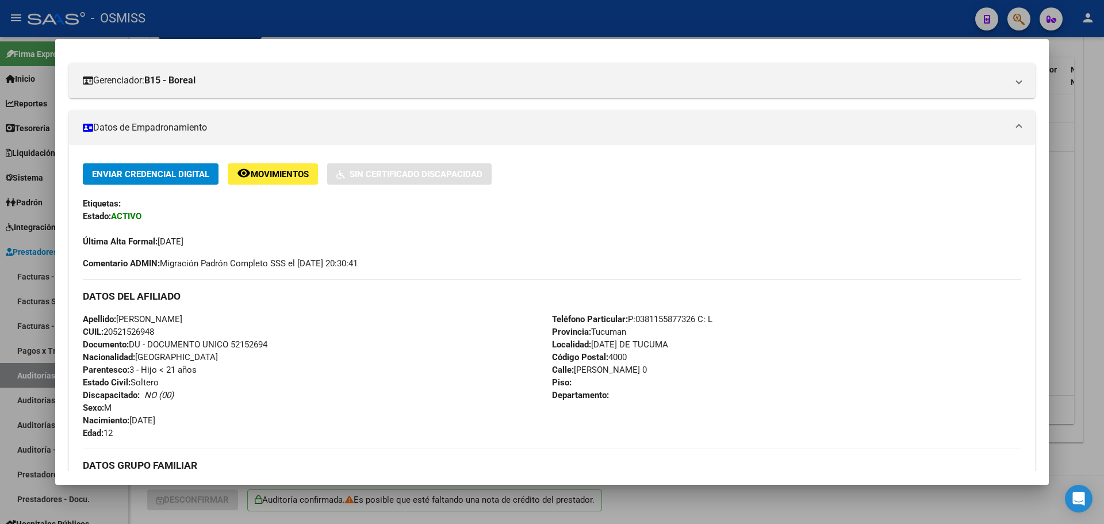
click at [323, 247] on div "Última Alta Formal: [DATE]" at bounding box center [552, 235] width 938 height 25
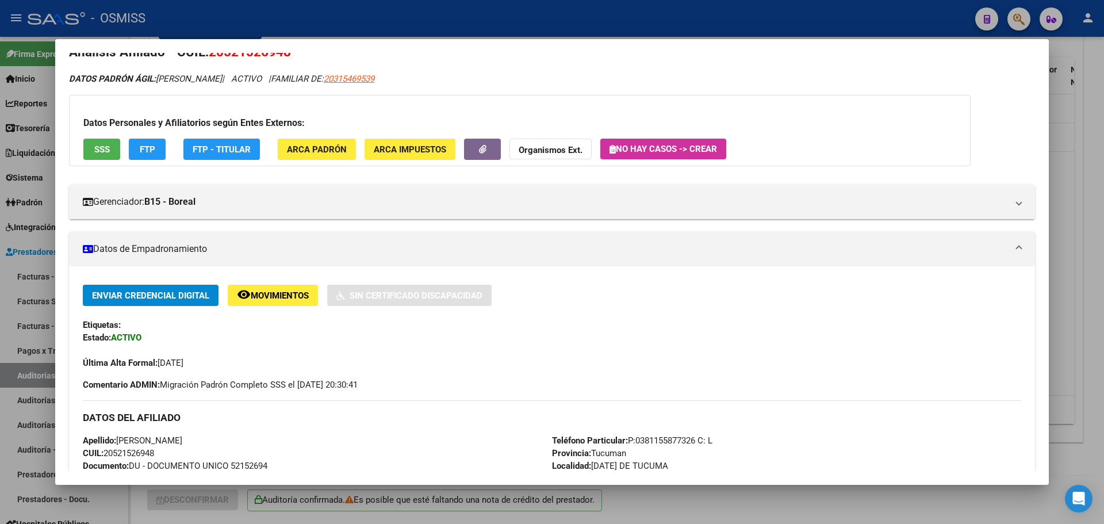
scroll to position [0, 0]
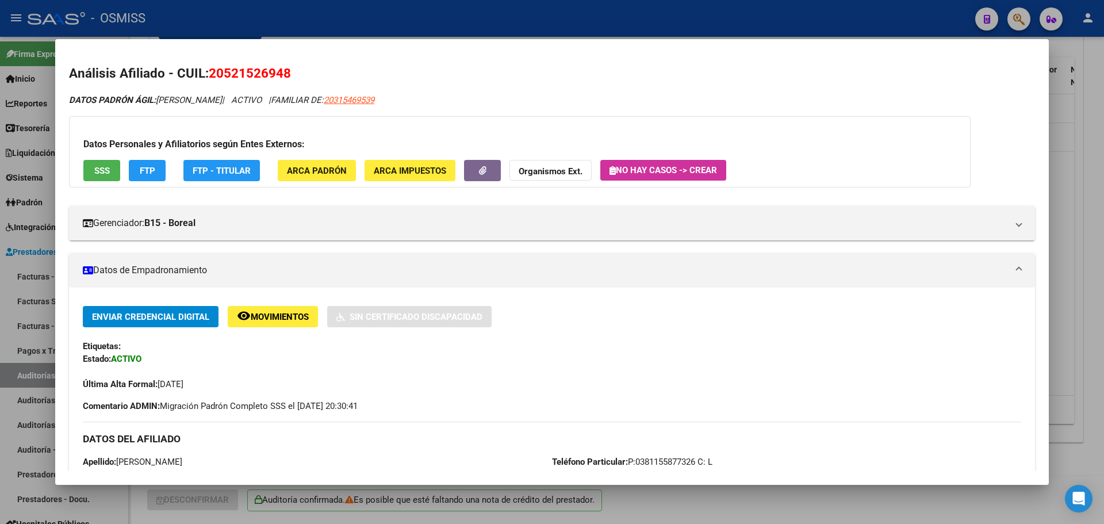
click at [530, 167] on strong "Organismos Ext." at bounding box center [551, 171] width 64 height 10
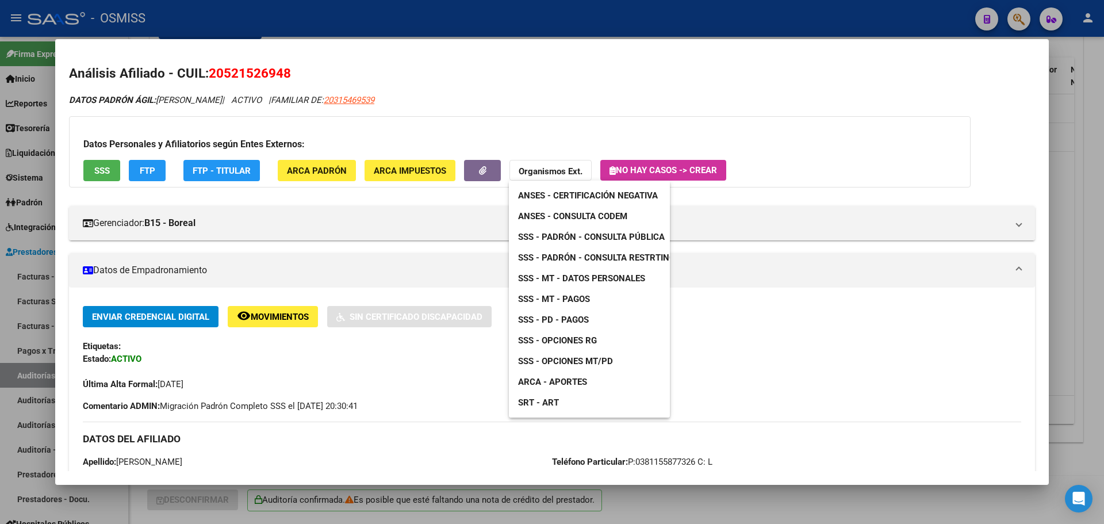
click at [530, 167] on div at bounding box center [552, 262] width 1104 height 524
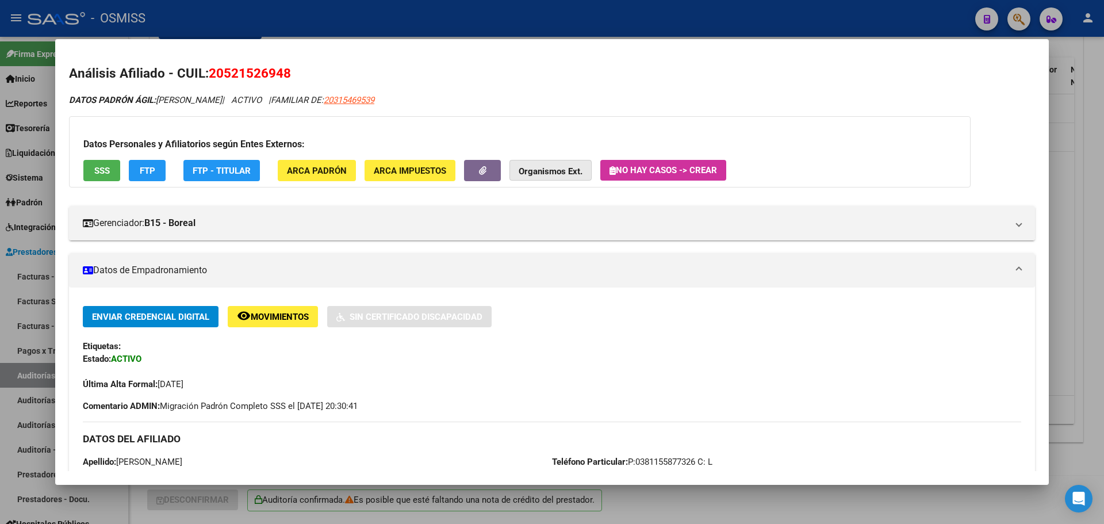
click at [530, 167] on strong "Organismos Ext." at bounding box center [551, 171] width 64 height 10
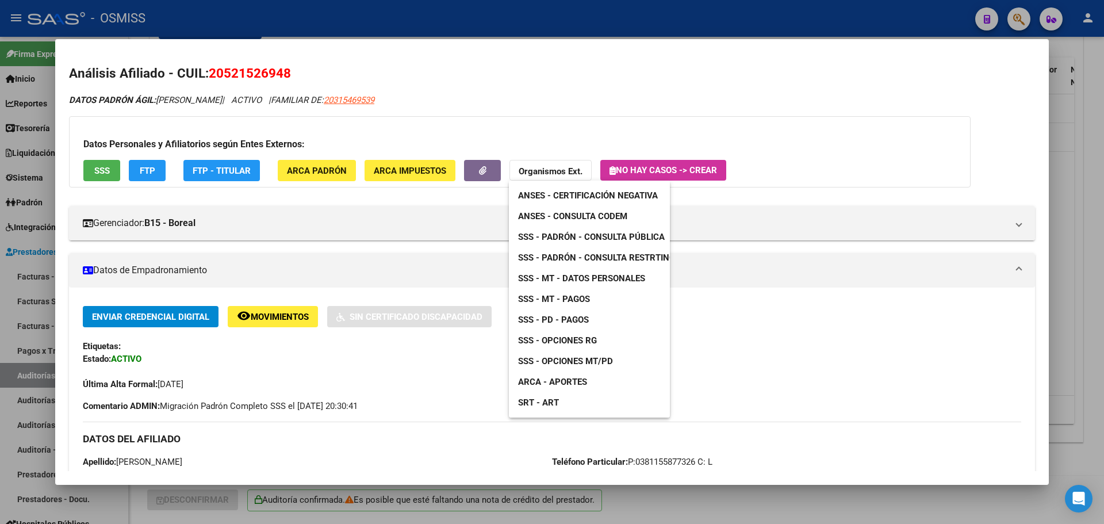
click at [576, 383] on span "ARCA - Aportes" at bounding box center [552, 382] width 69 height 10
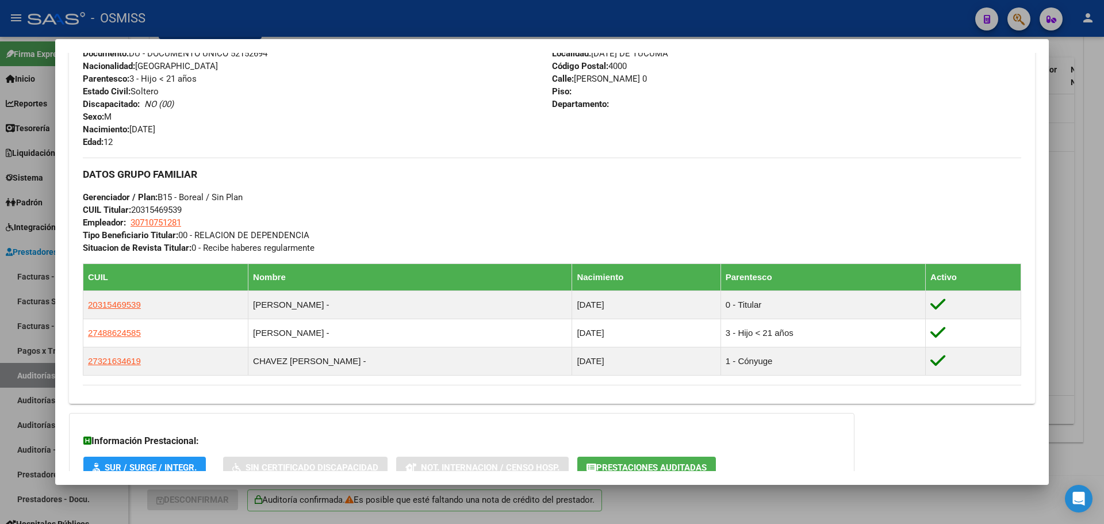
scroll to position [518, 0]
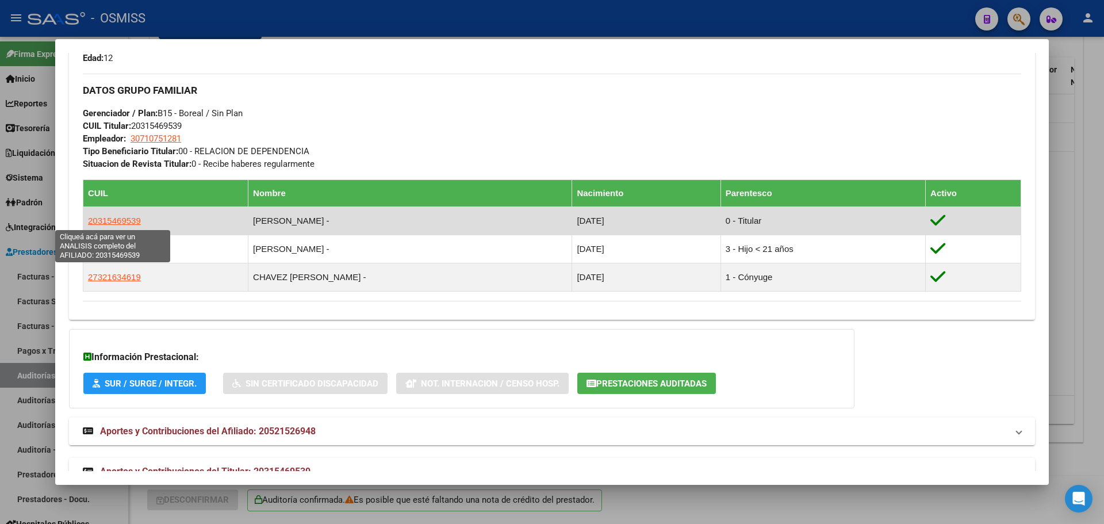
drag, startPoint x: 161, startPoint y: 223, endPoint x: 84, endPoint y: 220, distance: 77.1
click at [84, 220] on td "20315469539" at bounding box center [165, 220] width 165 height 28
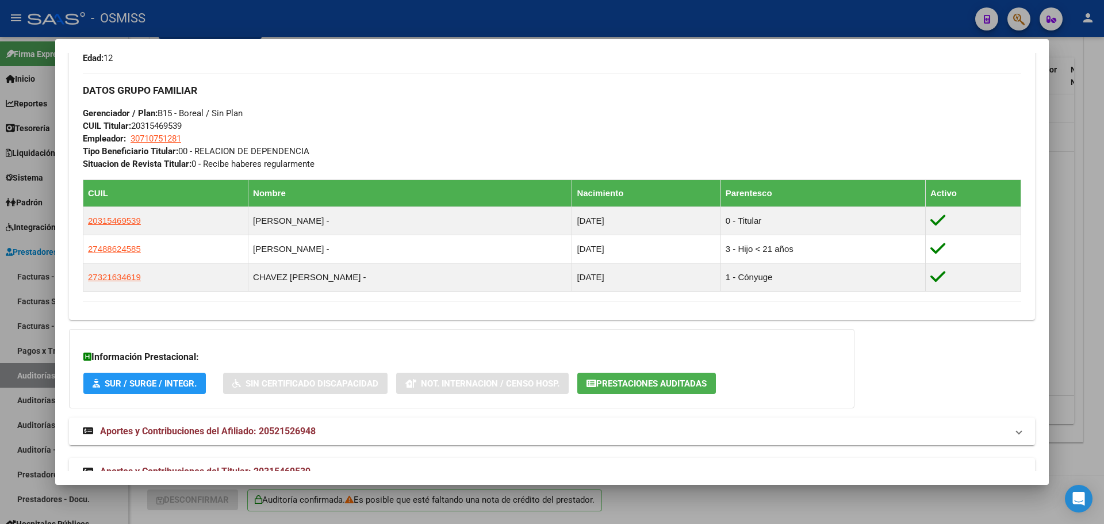
copy span "20315469539"
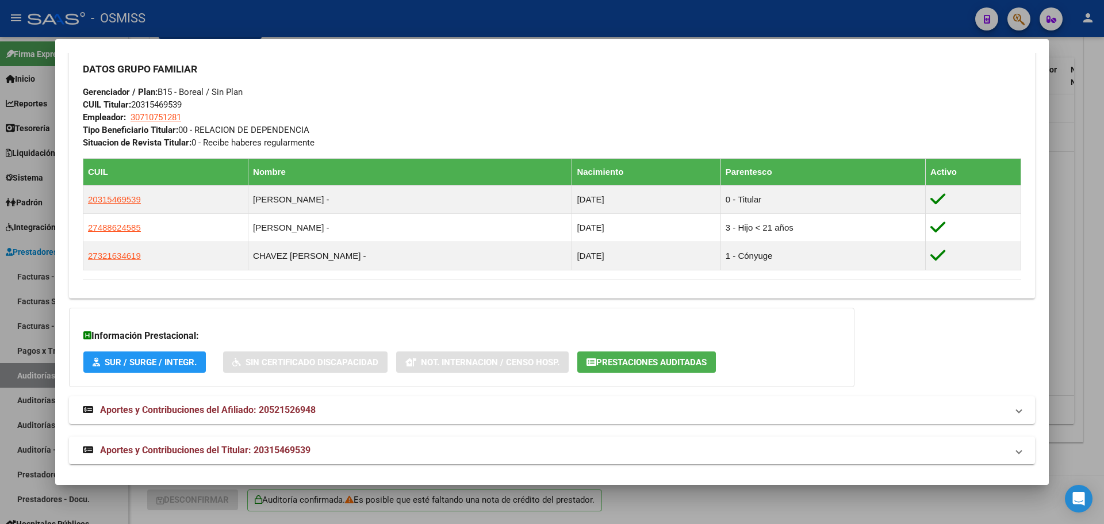
scroll to position [545, 0]
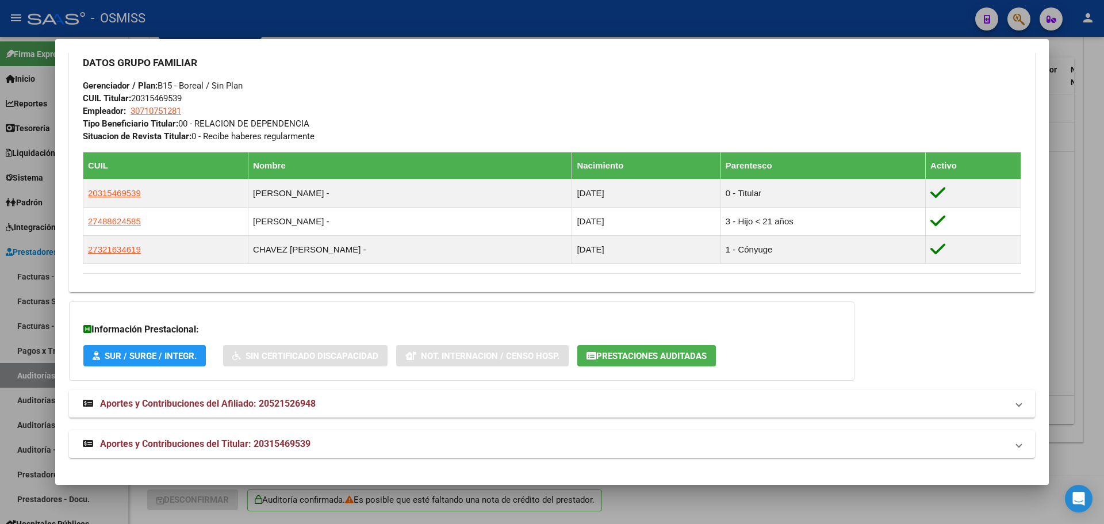
click at [334, 294] on div "DATOS PADRÓN ÁGIL: [PERSON_NAME] | ACTIVO | FAMILIAR DE: 20315469539 Datos Pers…" at bounding box center [552, 3] width 966 height 909
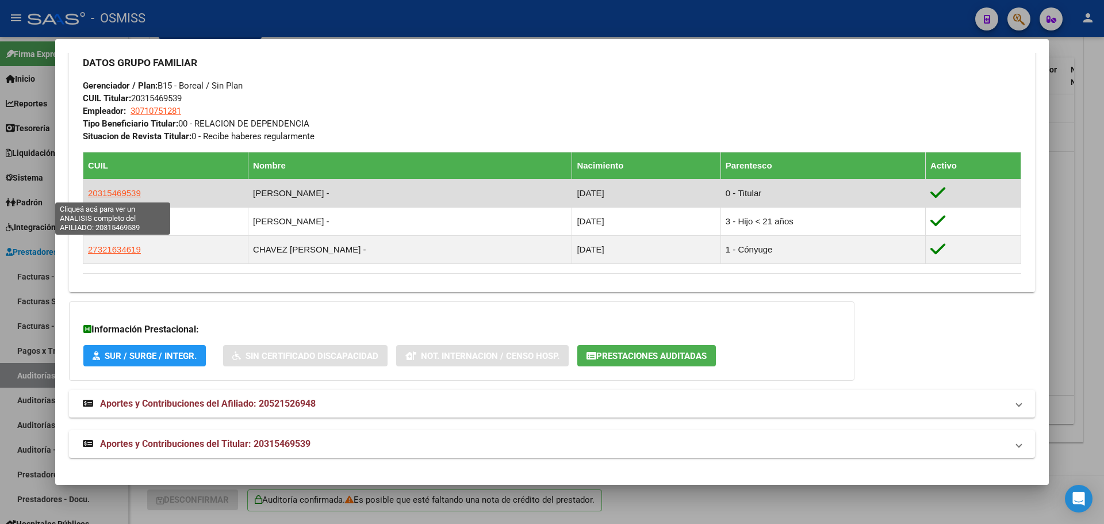
click at [124, 190] on span "20315469539" at bounding box center [114, 193] width 53 height 10
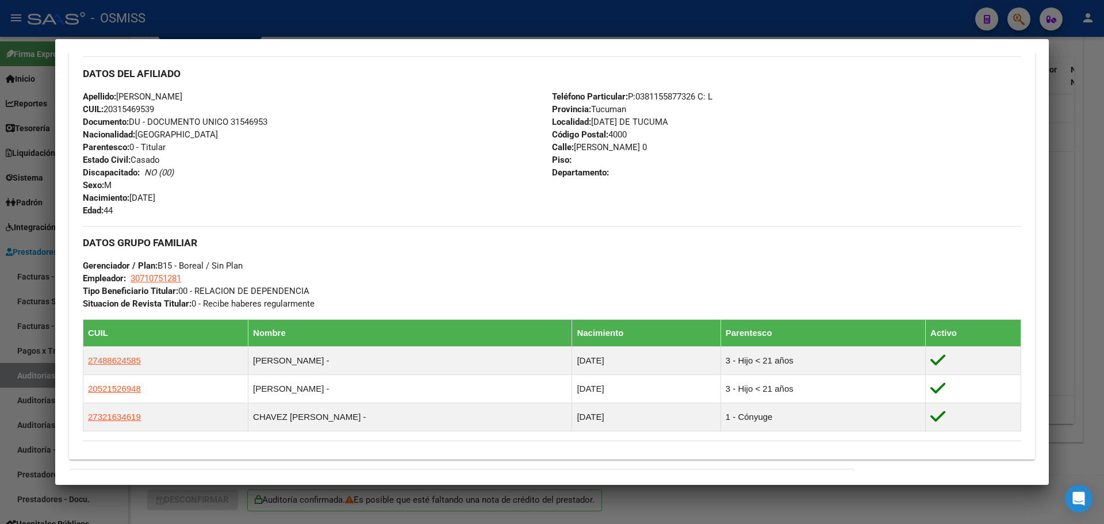
scroll to position [460, 0]
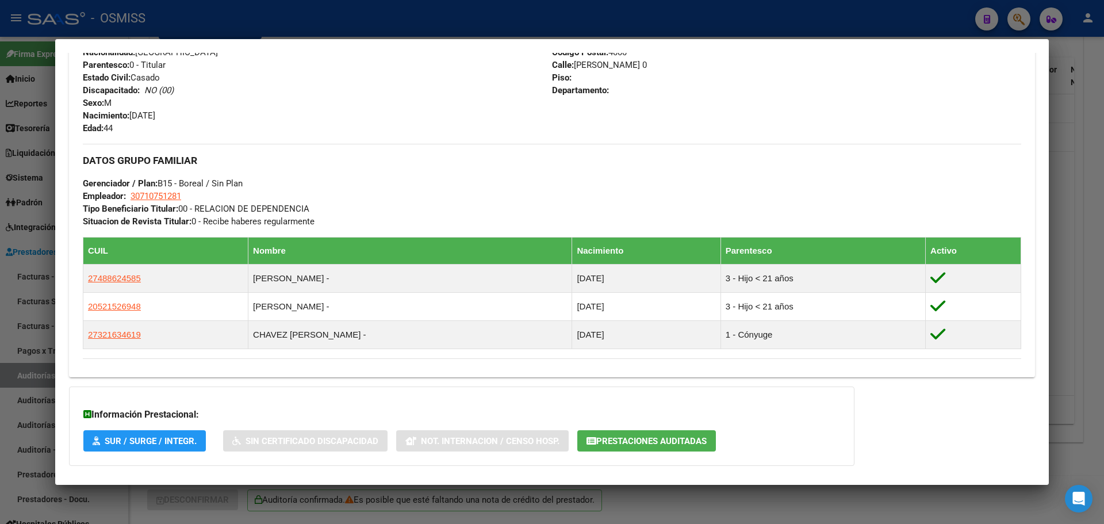
click at [621, 446] on span "Prestaciones Auditadas" at bounding box center [651, 441] width 110 height 10
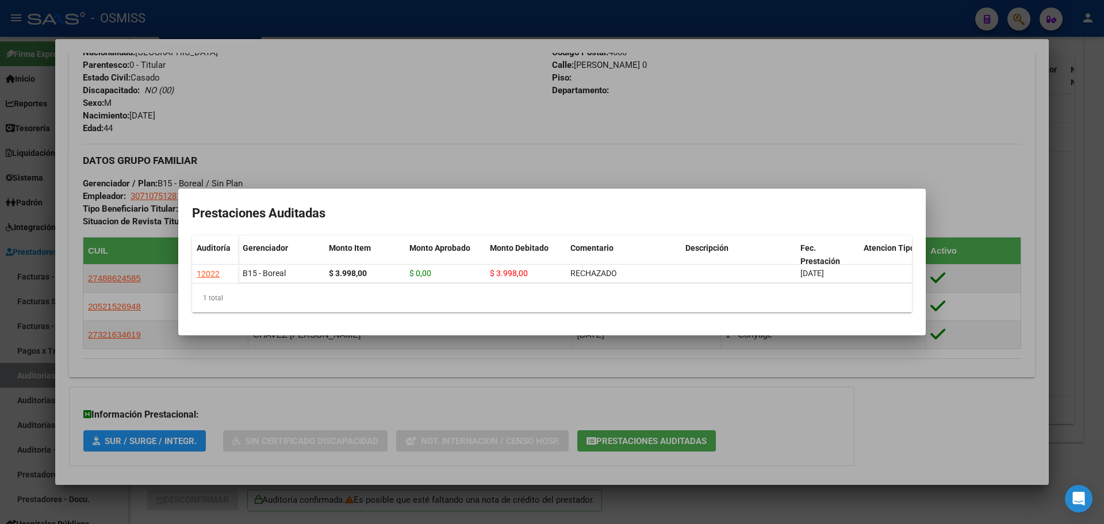
click at [0, 312] on div at bounding box center [552, 262] width 1104 height 524
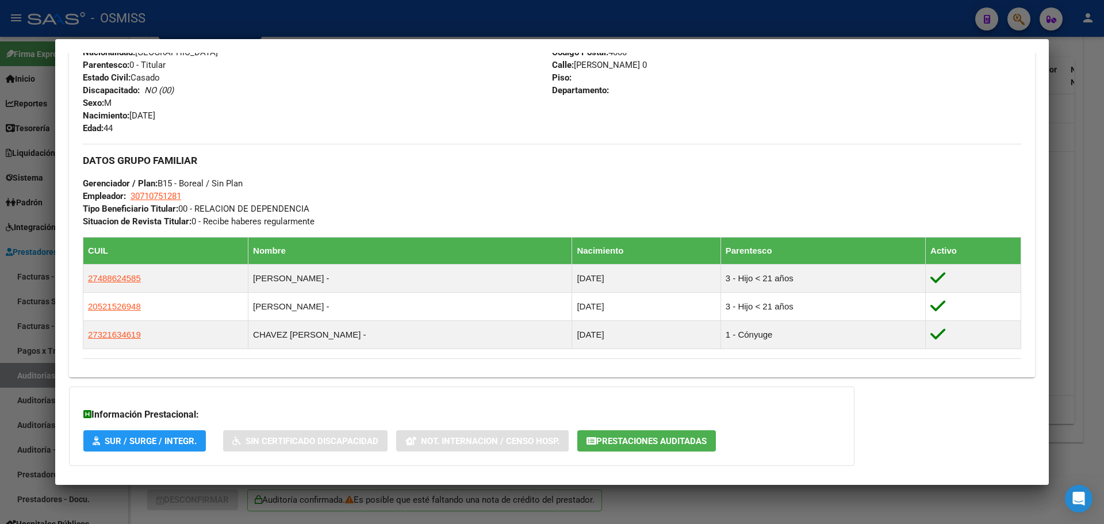
click at [0, 304] on div at bounding box center [552, 262] width 1104 height 524
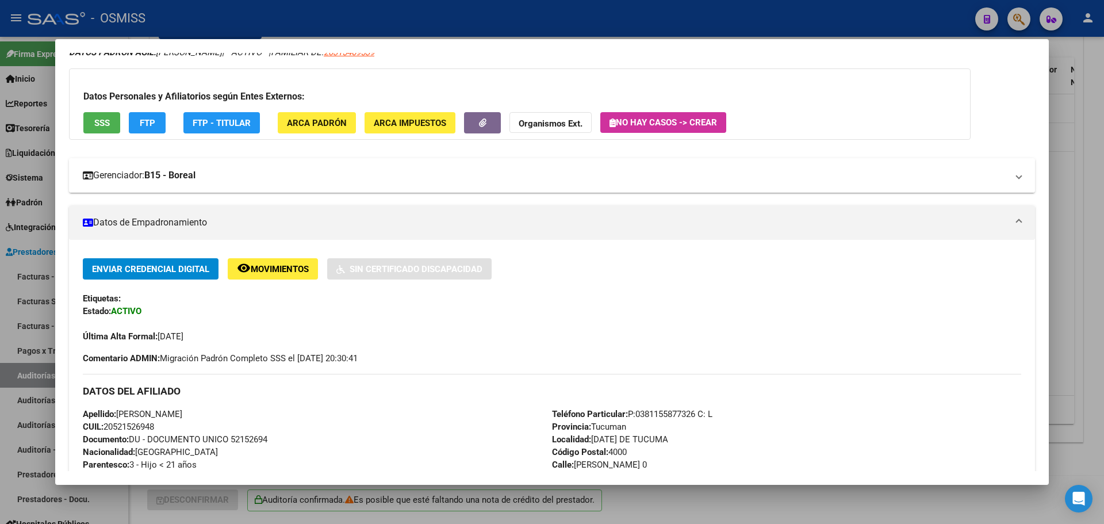
scroll to position [28, 0]
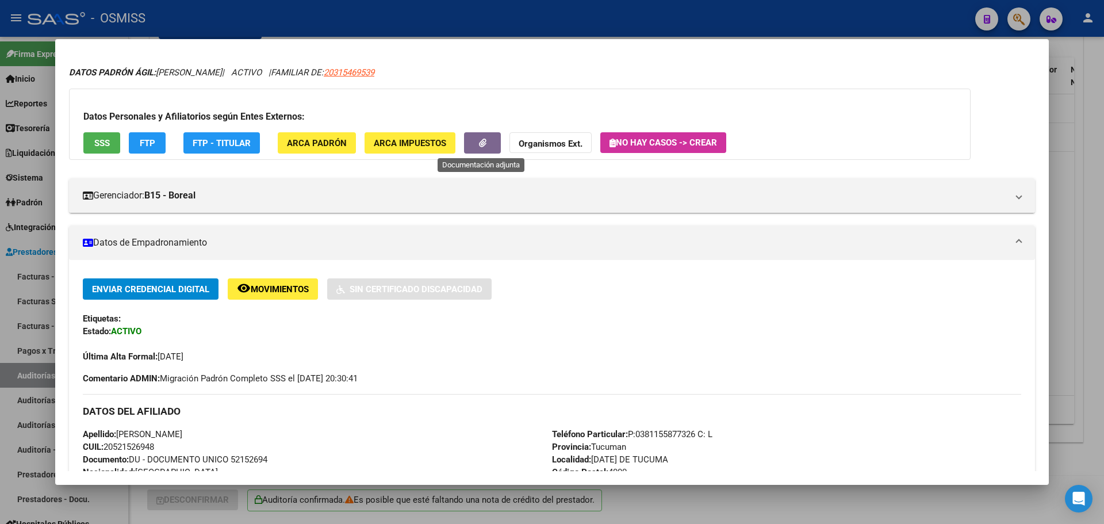
click at [485, 137] on span "button" at bounding box center [482, 142] width 7 height 10
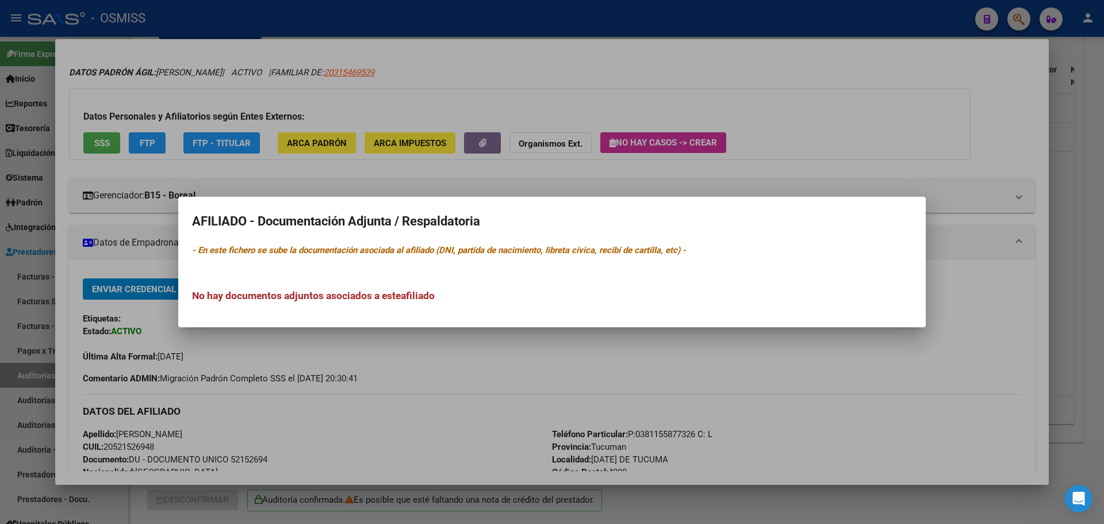
click at [512, 182] on div at bounding box center [552, 262] width 1104 height 524
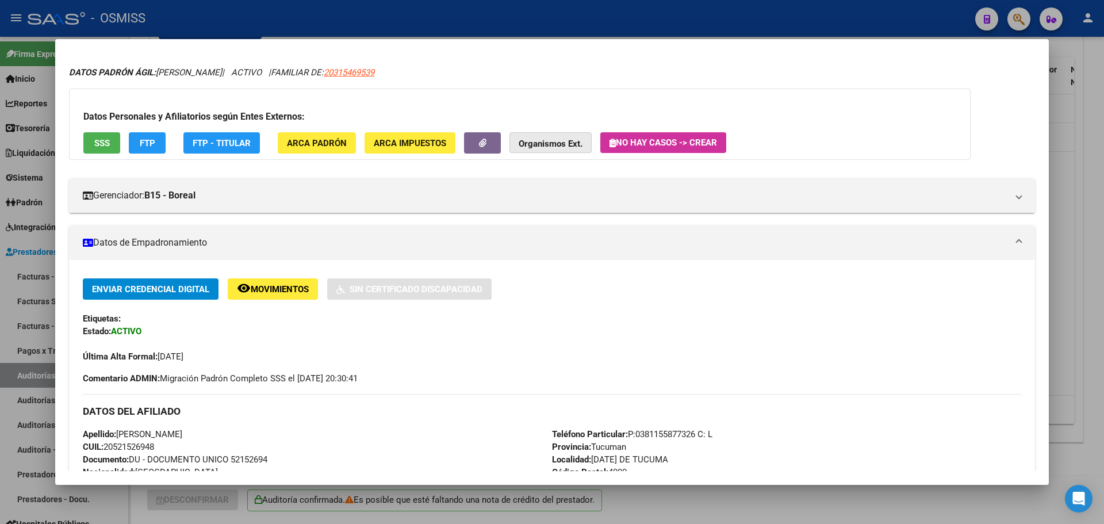
click at [545, 147] on strong "Organismos Ext." at bounding box center [551, 144] width 64 height 10
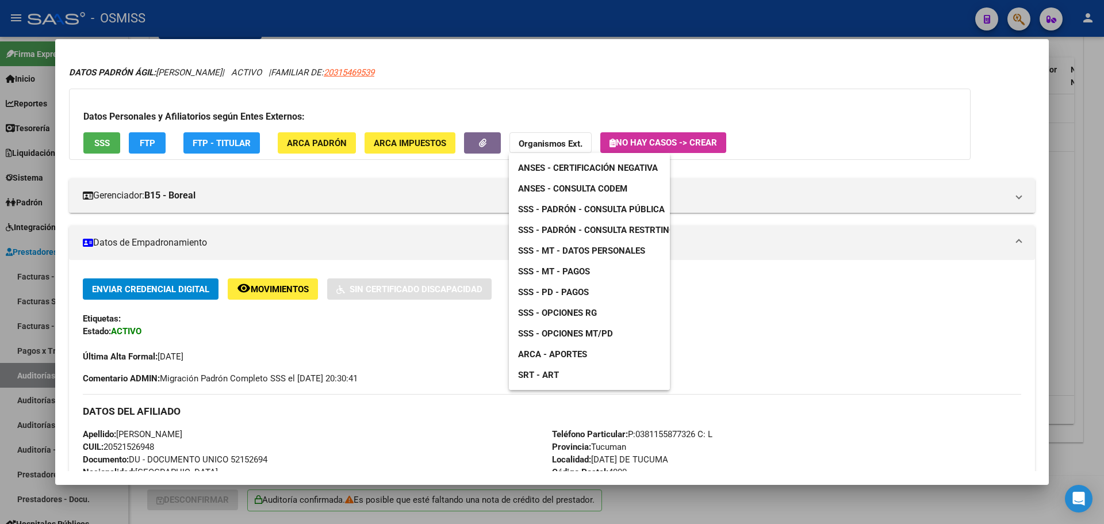
click at [569, 297] on span "SSS - PD - Pagos" at bounding box center [553, 292] width 71 height 10
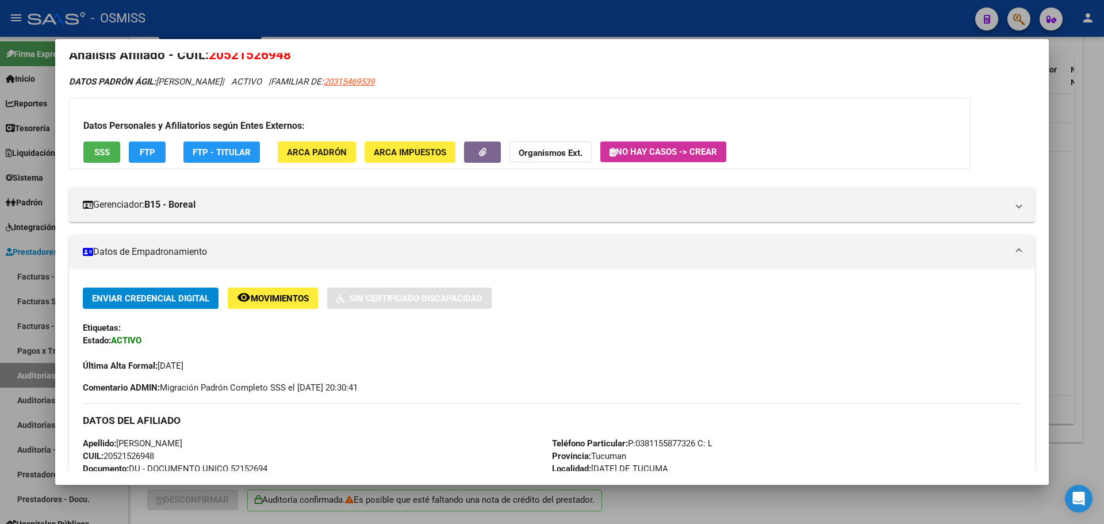
scroll to position [0, 0]
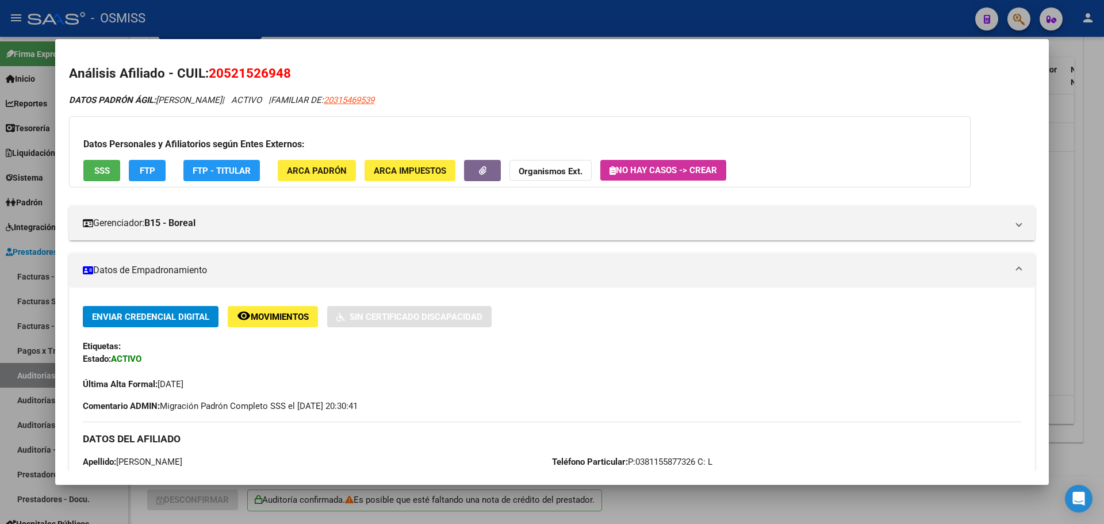
drag, startPoint x: 358, startPoint y: 99, endPoint x: 414, endPoint y: 101, distance: 56.4
click at [414, 101] on div "DATOS PADRÓN ÁGIL: [PERSON_NAME] | ACTIVO | FAMILIAR DE: 20315469539" at bounding box center [552, 100] width 966 height 13
copy span "20315469539"
click at [516, 175] on button "Organismos Ext." at bounding box center [550, 170] width 82 height 21
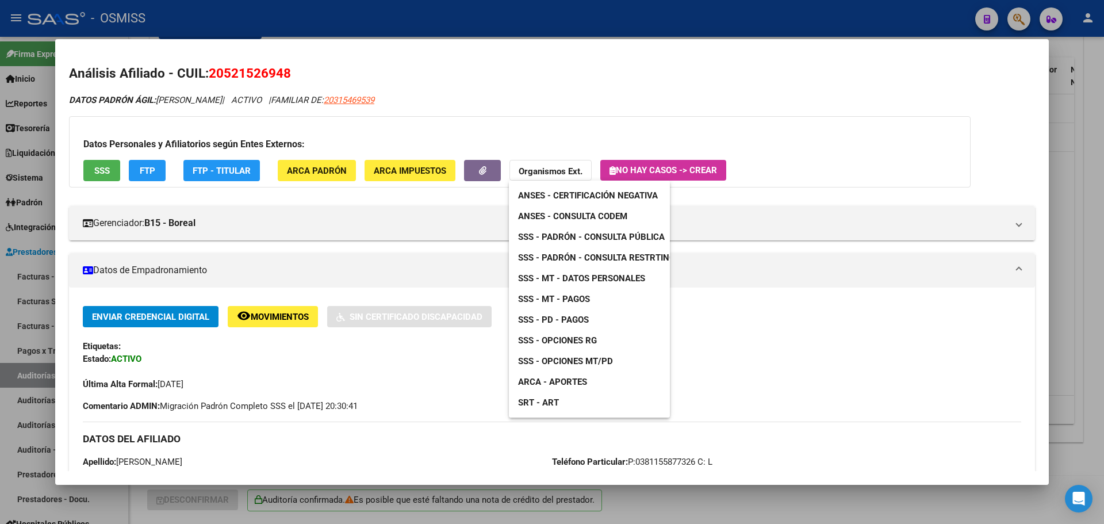
click at [457, 275] on div at bounding box center [552, 262] width 1104 height 524
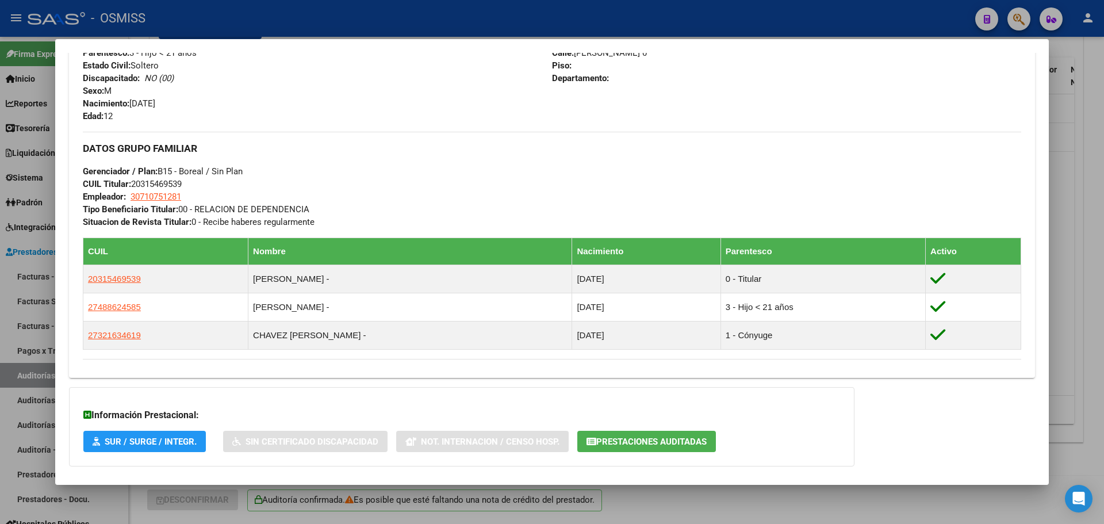
scroll to position [460, 0]
click at [165, 190] on app-link-go-to "30710751281" at bounding box center [156, 196] width 51 height 13
click at [160, 195] on span "30710751281" at bounding box center [156, 196] width 51 height 10
type textarea "30710751281"
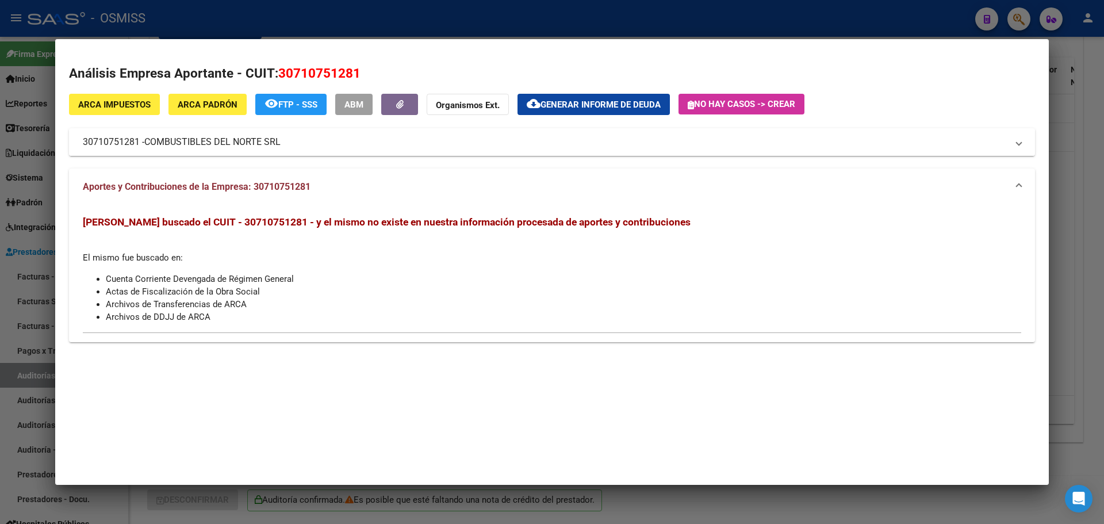
click at [169, 142] on span "COMBUSTIBLES DEL NORTE SRL" at bounding box center [212, 142] width 136 height 14
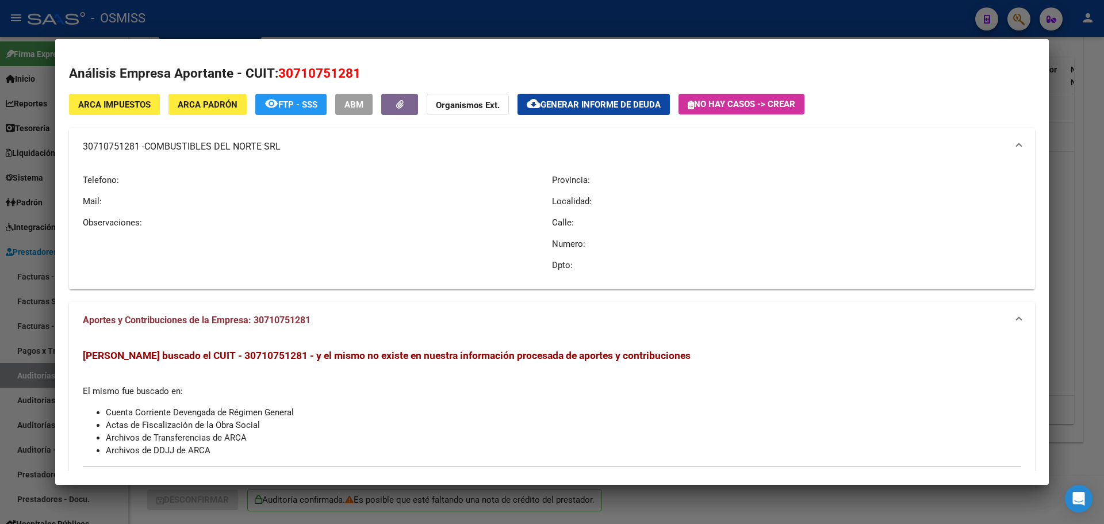
click at [169, 142] on span "COMBUSTIBLES DEL NORTE SRL" at bounding box center [212, 147] width 136 height 14
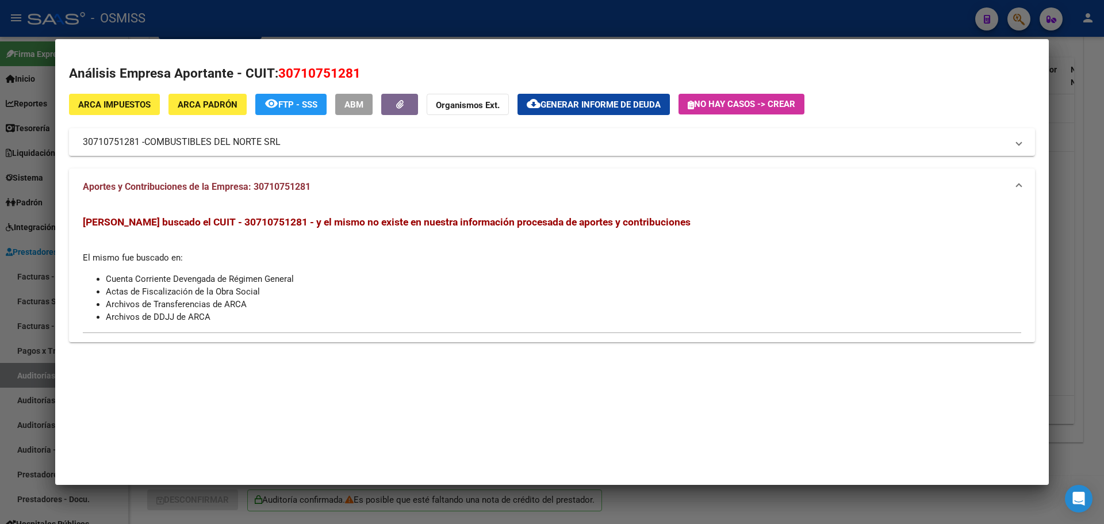
click at [0, 179] on div at bounding box center [552, 262] width 1104 height 524
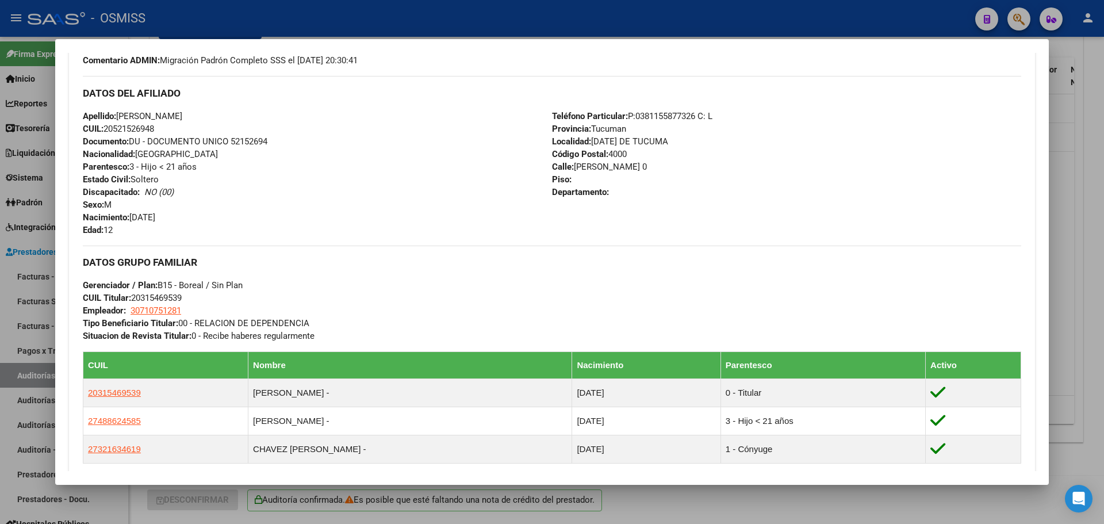
scroll to position [345, 0]
drag, startPoint x: 259, startPoint y: 332, endPoint x: 436, endPoint y: 320, distance: 177.5
click at [412, 331] on div "DATOS GRUPO FAMILIAR Gerenciador / Plan: B15 - Boreal / Sin Plan CUIL Titular: …" at bounding box center [552, 294] width 938 height 97
click at [447, 312] on div "DATOS GRUPO FAMILIAR Gerenciador / Plan: B15 - Boreal / Sin Plan CUIL Titular: …" at bounding box center [552, 294] width 938 height 97
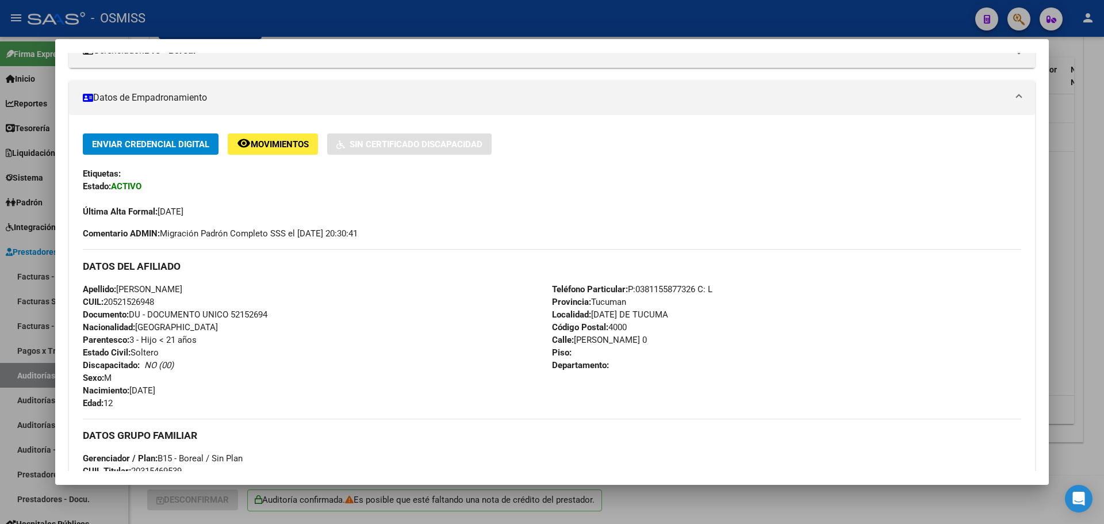
scroll to position [0, 0]
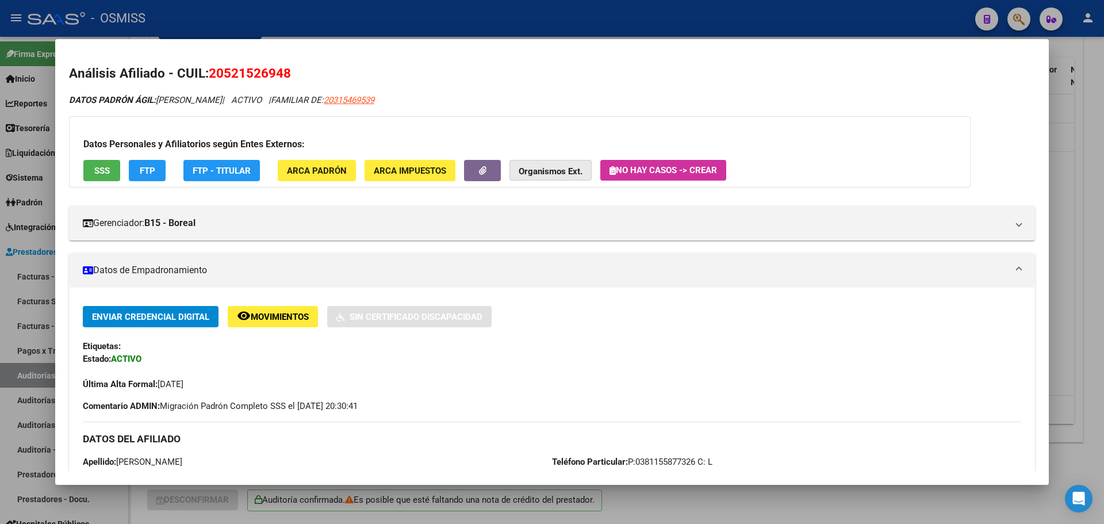
click at [572, 170] on strong "Organismos Ext." at bounding box center [551, 171] width 64 height 10
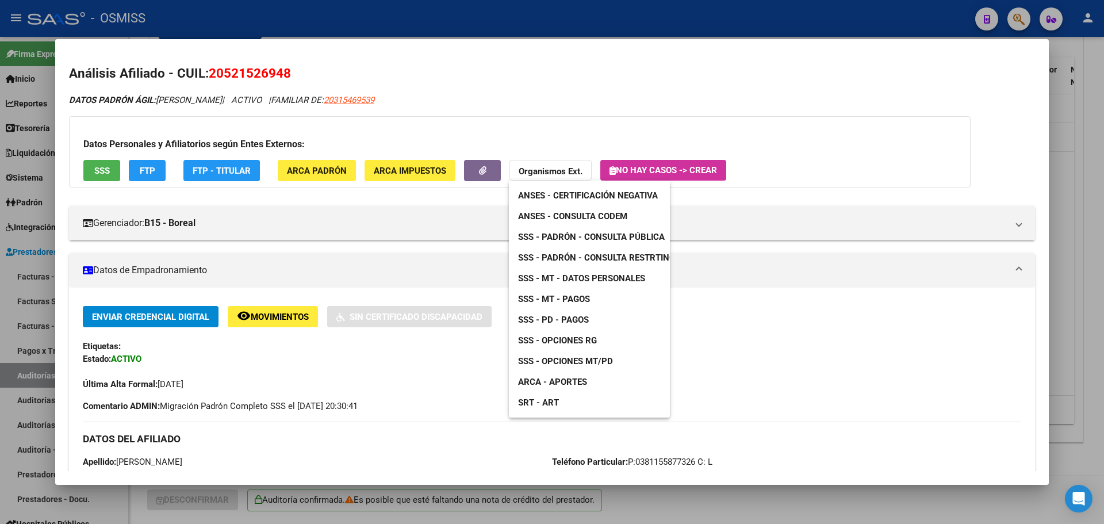
click at [755, 202] on div at bounding box center [552, 262] width 1104 height 524
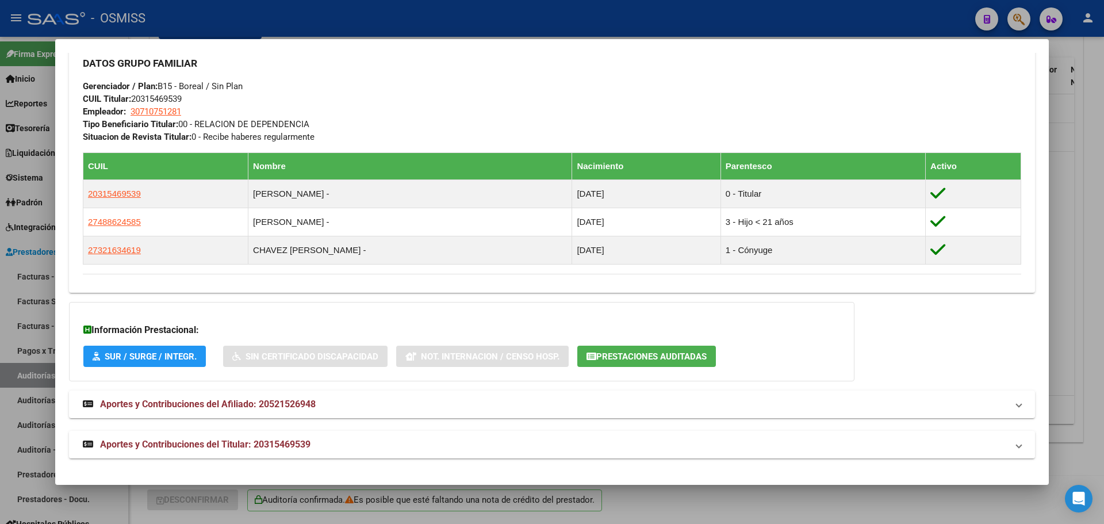
scroll to position [545, 0]
click at [673, 365] on button "Prestaciones Auditadas" at bounding box center [646, 355] width 139 height 21
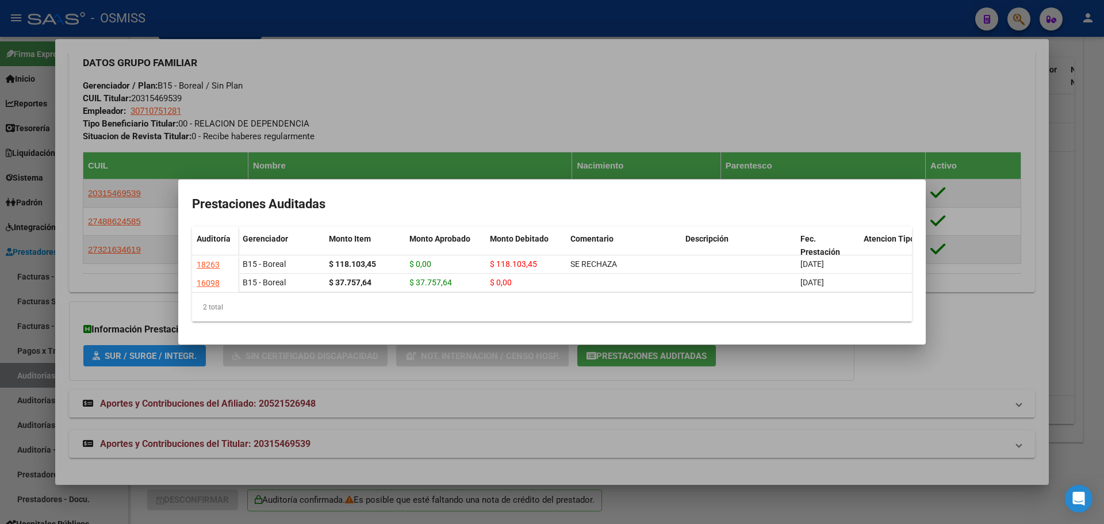
click at [548, 391] on div at bounding box center [552, 262] width 1104 height 524
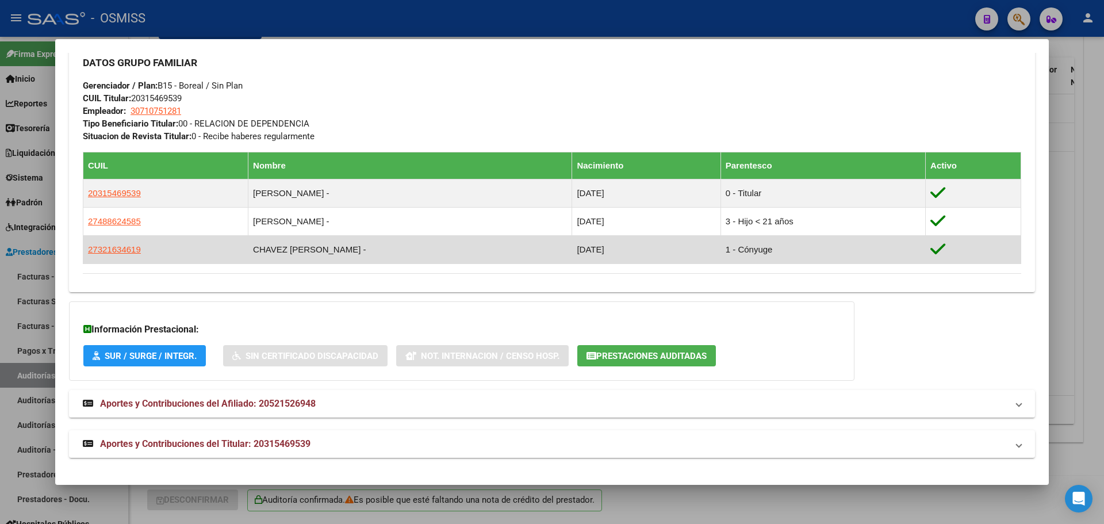
click at [279, 256] on td "CHAVEZ [PERSON_NAME] -" at bounding box center [410, 249] width 324 height 28
drag, startPoint x: 565, startPoint y: 245, endPoint x: 726, endPoint y: 248, distance: 161.0
click at [726, 248] on tr "27321634619 [PERSON_NAME] [PERSON_NAME] - [DATE] 1 - Cónyuge" at bounding box center [552, 249] width 938 height 28
click at [662, 254] on td "[DATE]" at bounding box center [646, 249] width 148 height 28
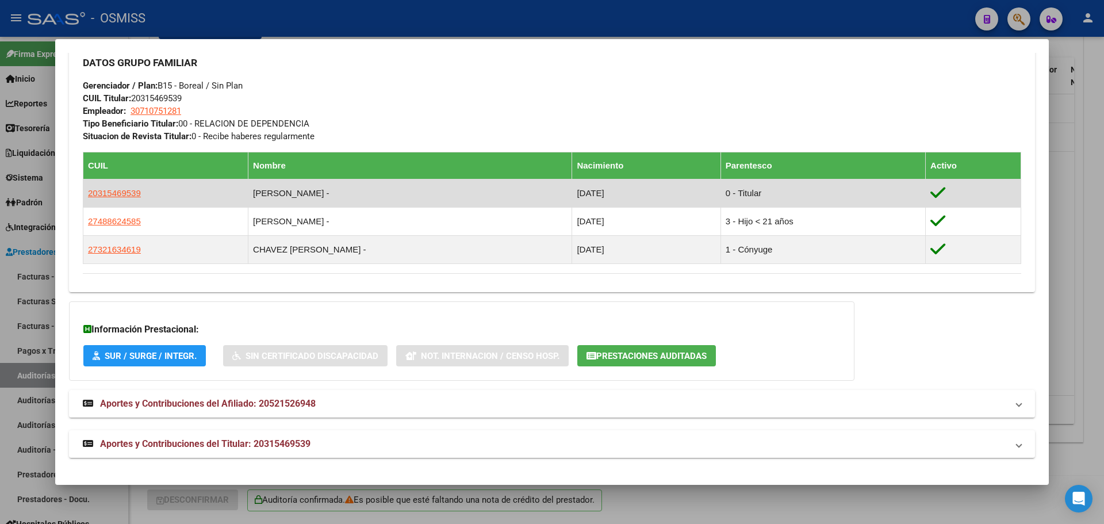
drag, startPoint x: 563, startPoint y: 194, endPoint x: 618, endPoint y: 196, distance: 55.2
click at [618, 196] on td "[DATE]" at bounding box center [646, 193] width 148 height 28
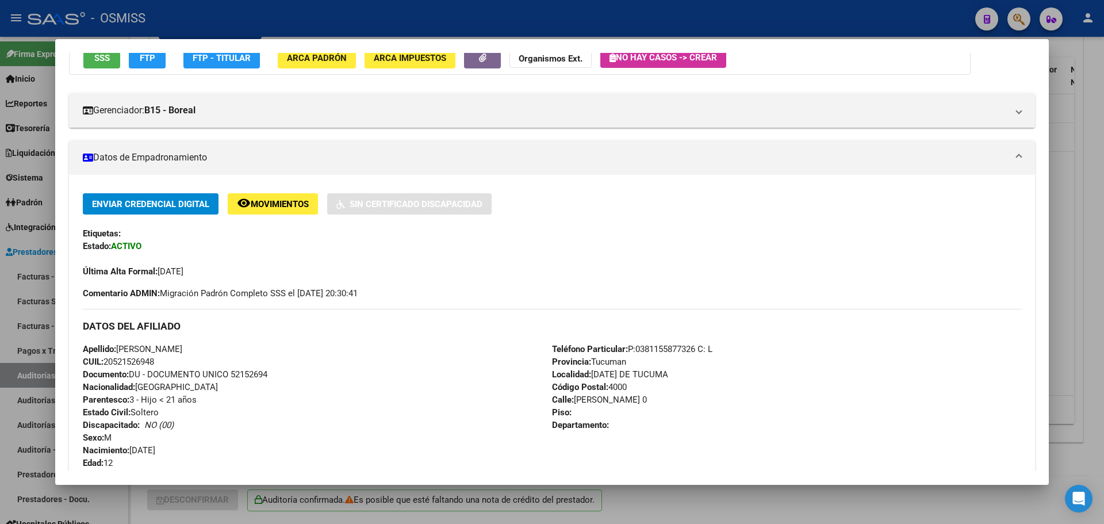
scroll to position [0, 0]
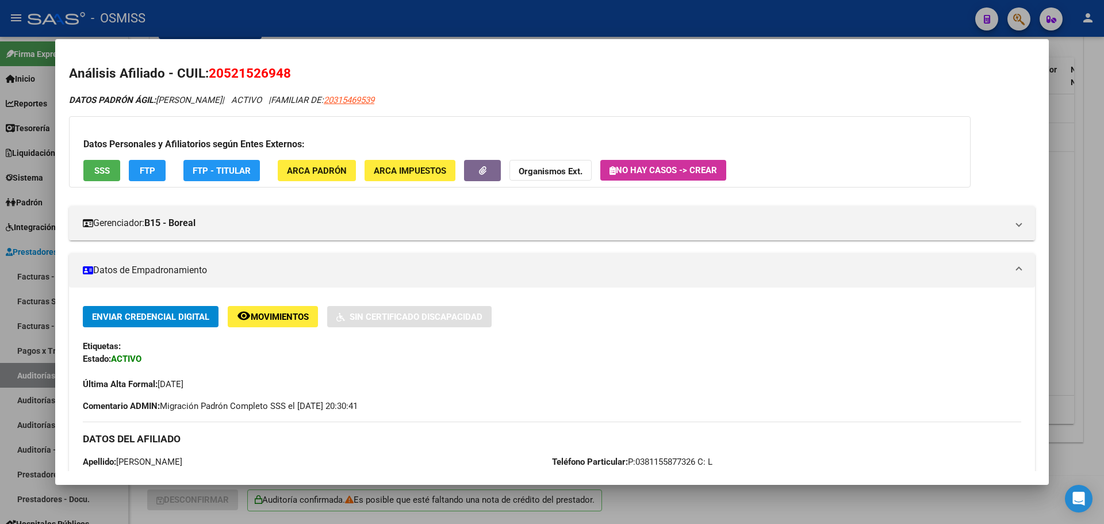
drag, startPoint x: 149, startPoint y: 228, endPoint x: 252, endPoint y: 242, distance: 103.8
click at [234, 223] on mat-panel-title "Gerenciador: B15 - Boreal" at bounding box center [545, 223] width 925 height 14
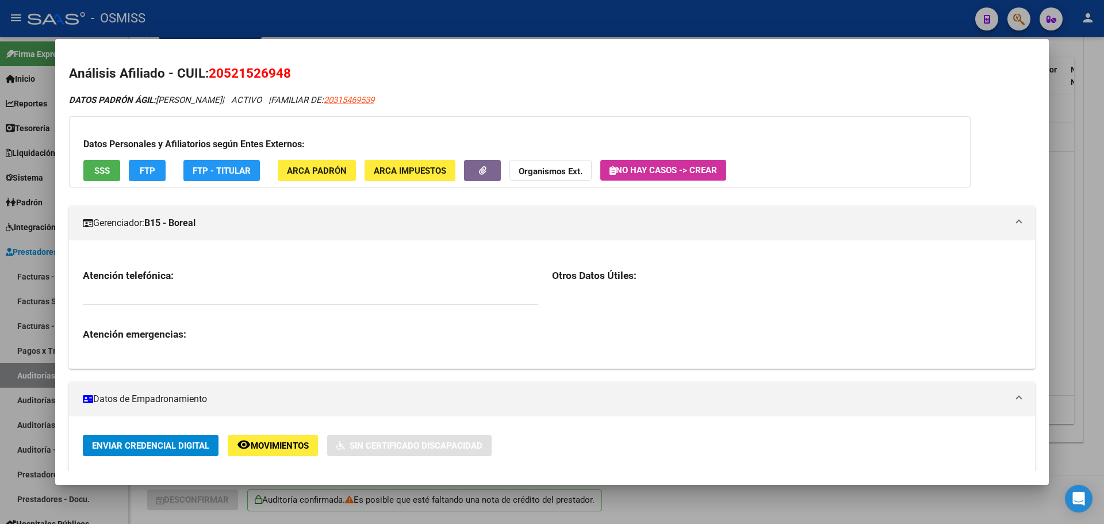
click at [1078, 105] on div at bounding box center [552, 262] width 1104 height 524
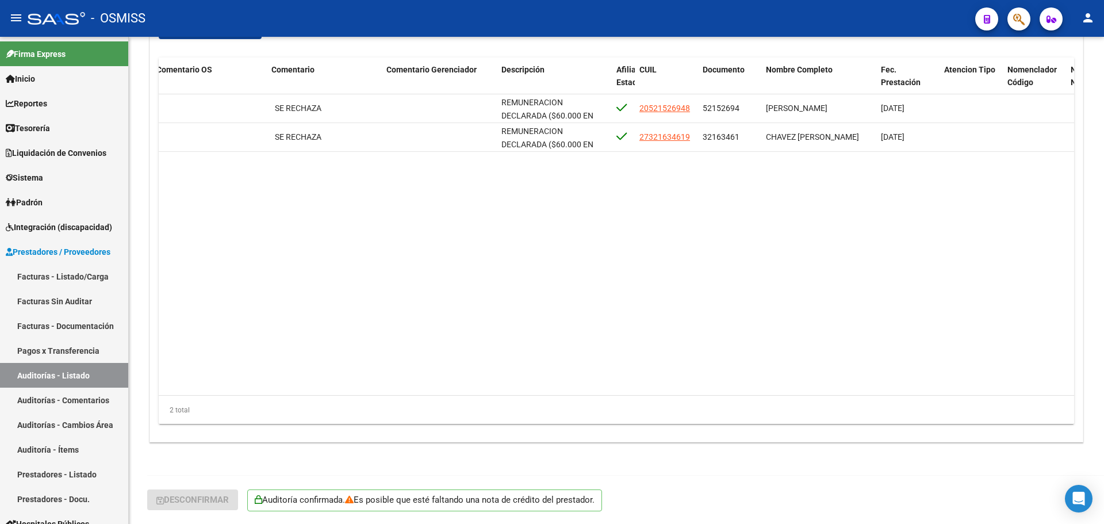
click at [1021, 15] on icon "button" at bounding box center [1019, 19] width 12 height 13
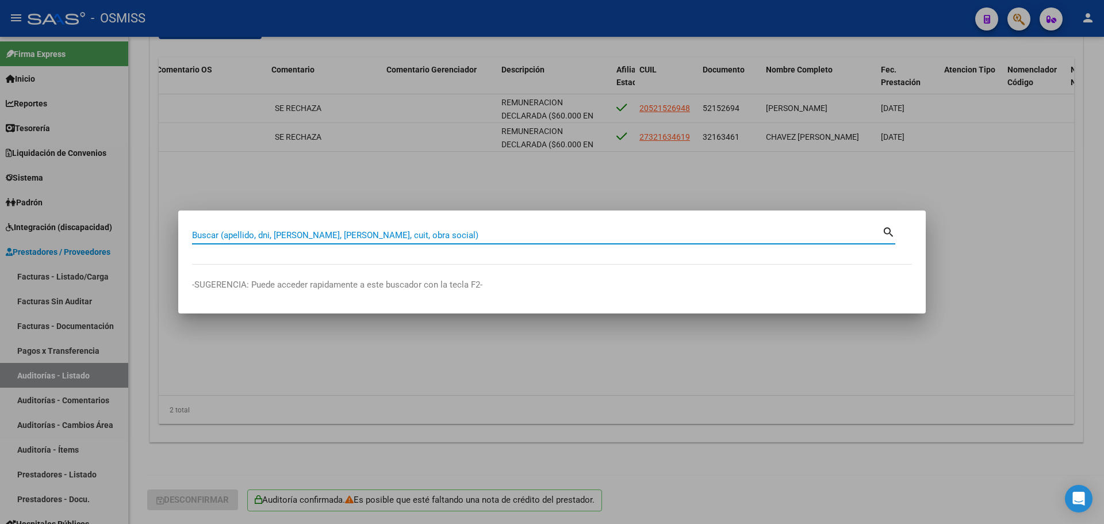
paste input "32163461"
type input "32163461"
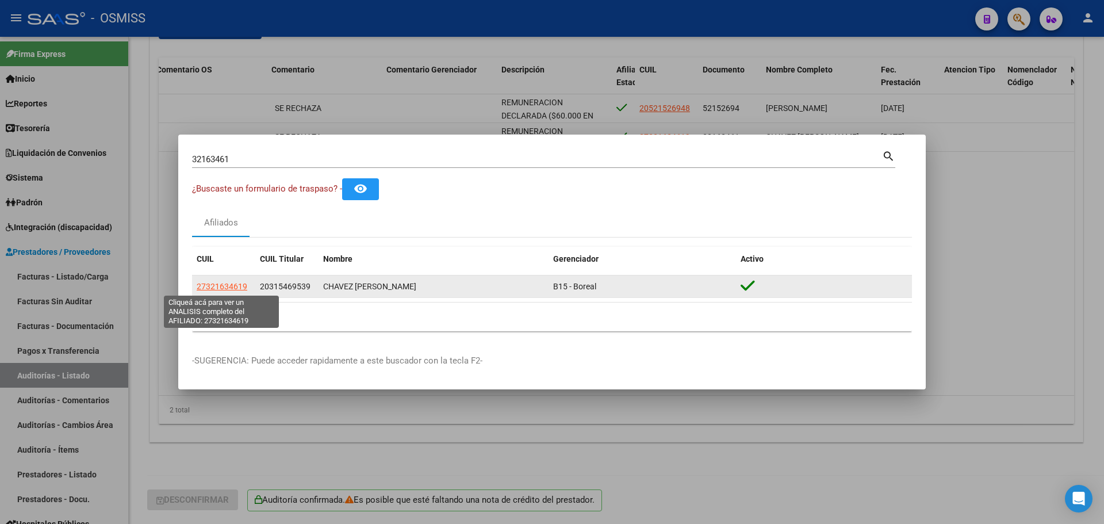
click at [231, 285] on span "27321634619" at bounding box center [222, 286] width 51 height 9
type textarea "27321634619"
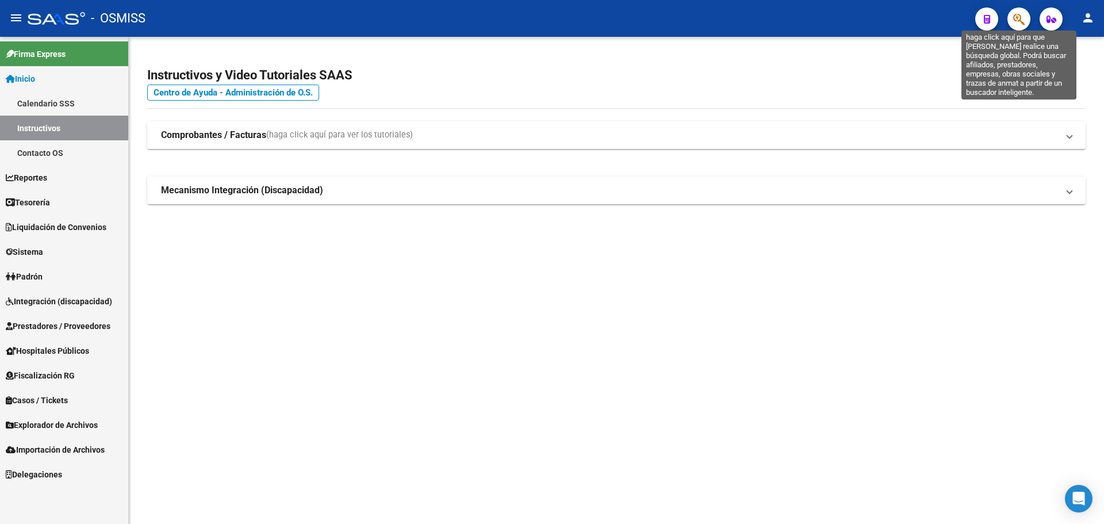
click at [1022, 22] on icon "button" at bounding box center [1019, 19] width 12 height 13
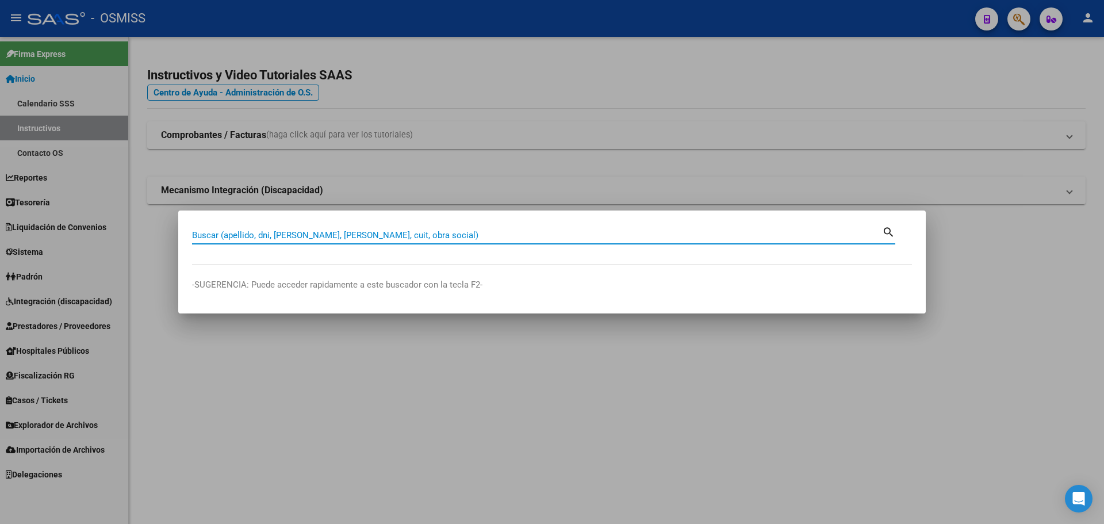
paste input "5-2566037"
type input "5-2566037"
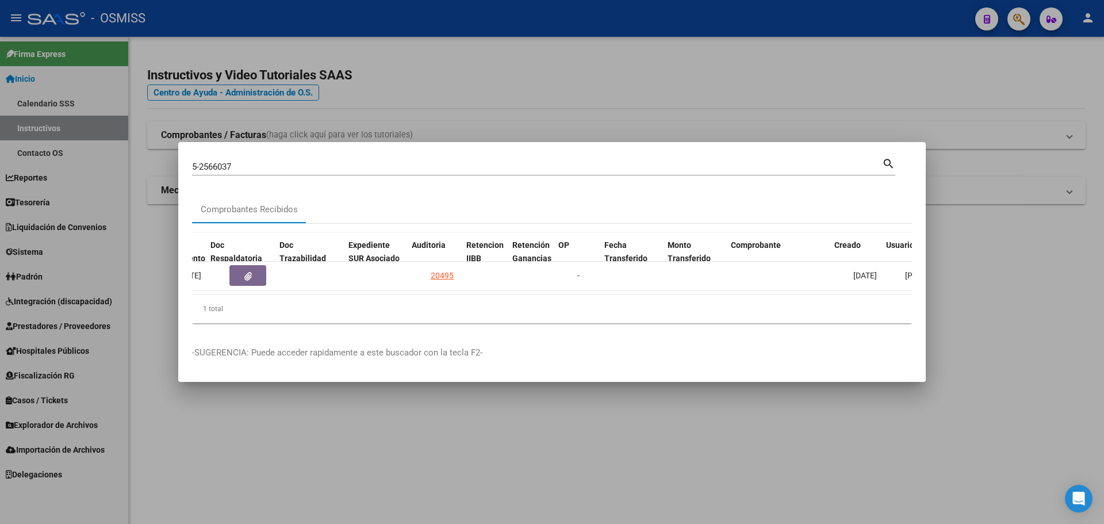
scroll to position [0, 687]
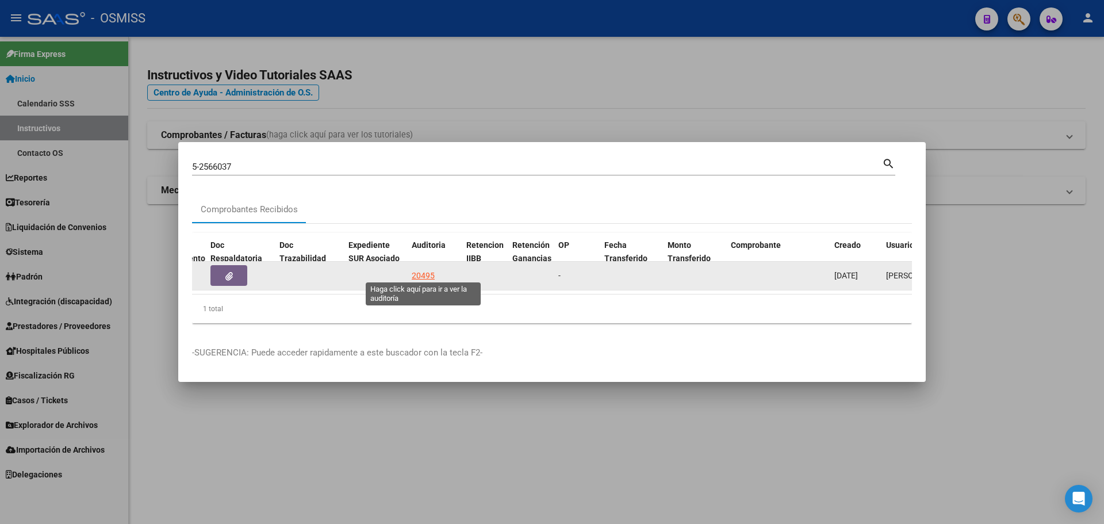
click at [413, 274] on div "20495" at bounding box center [423, 275] width 23 height 13
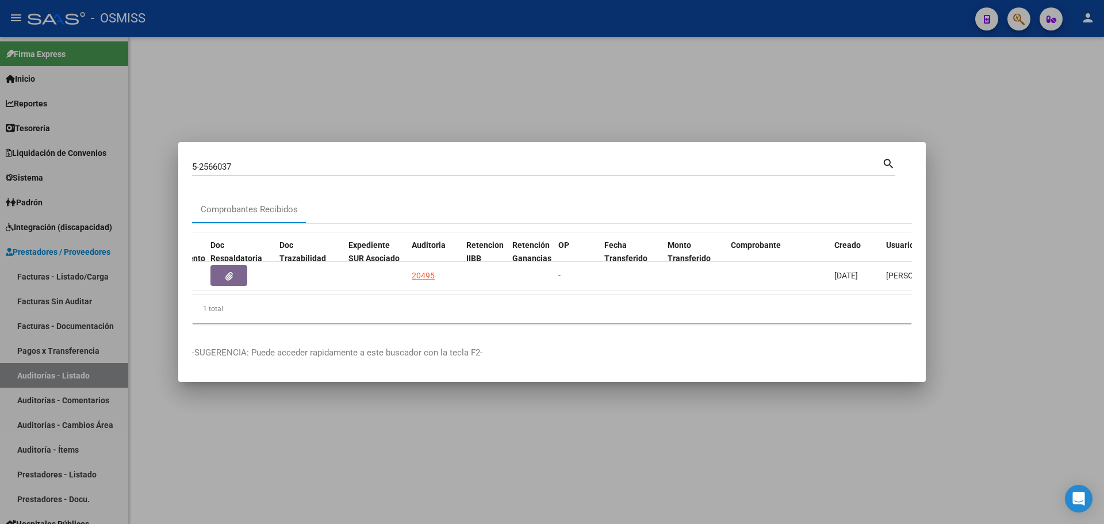
click at [455, 89] on div at bounding box center [552, 262] width 1104 height 524
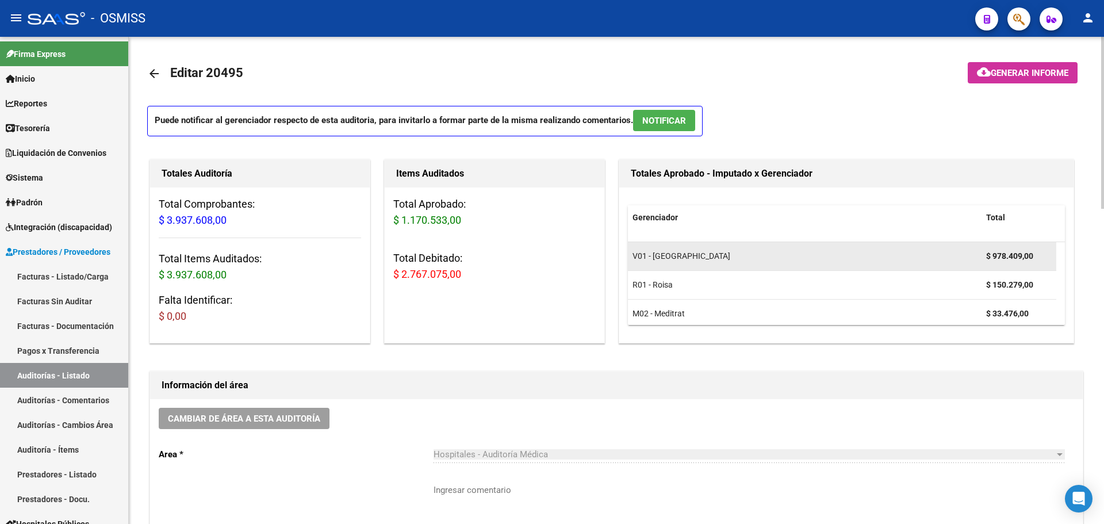
scroll to position [64, 0]
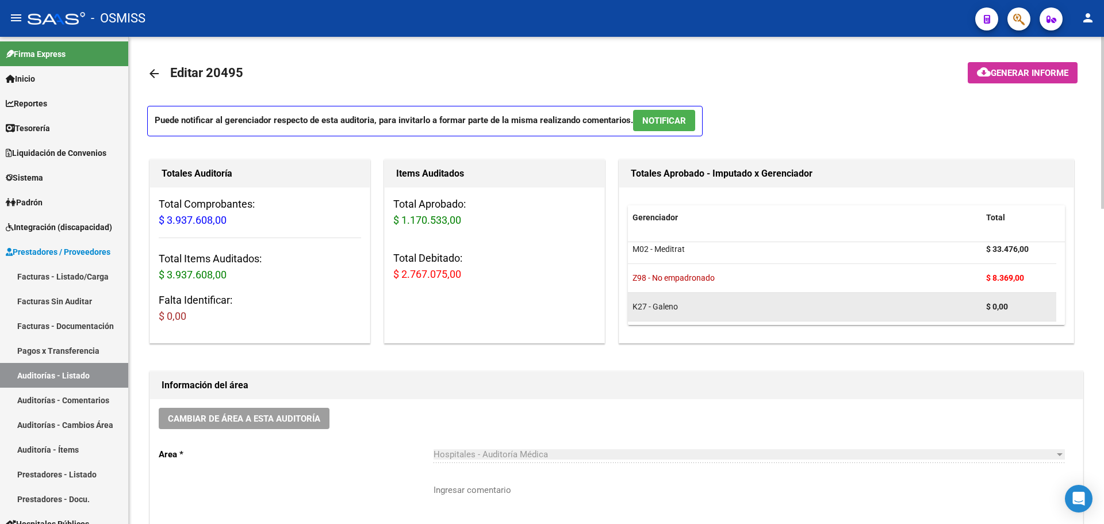
drag, startPoint x: 982, startPoint y: 305, endPoint x: 1029, endPoint y: 308, distance: 47.3
click at [1029, 308] on datatable-body-cell "$ 0,00" at bounding box center [1019, 307] width 75 height 28
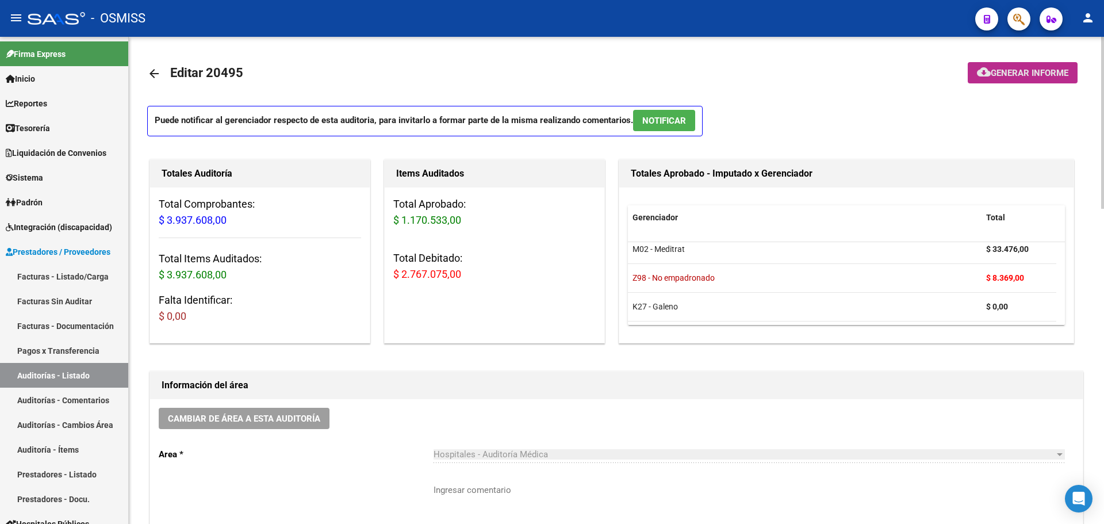
click at [1010, 68] on span "Generar informe" at bounding box center [1030, 73] width 78 height 10
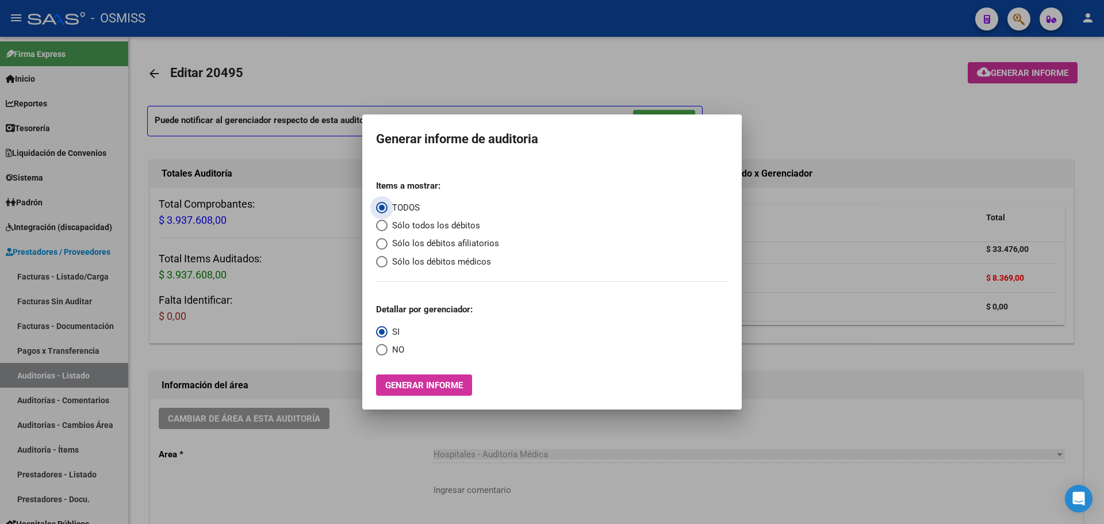
click at [450, 221] on span "Sólo todos los débitos" at bounding box center [434, 225] width 93 height 13
click at [388, 221] on input "Sólo todos los débitos" at bounding box center [382, 226] width 12 height 12
radio input "true"
click at [409, 388] on span "Generar informe" at bounding box center [424, 385] width 78 height 10
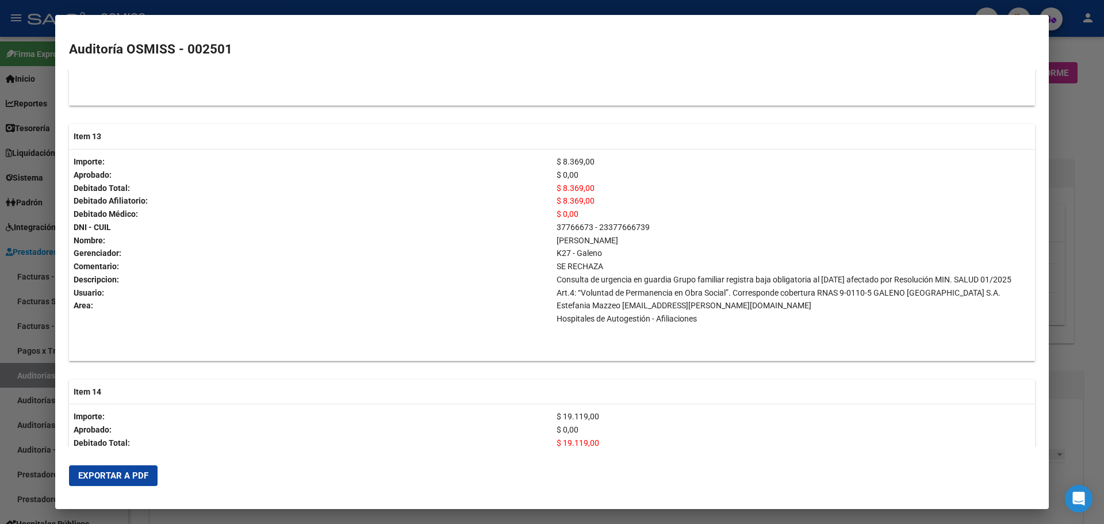
scroll to position [3680, 0]
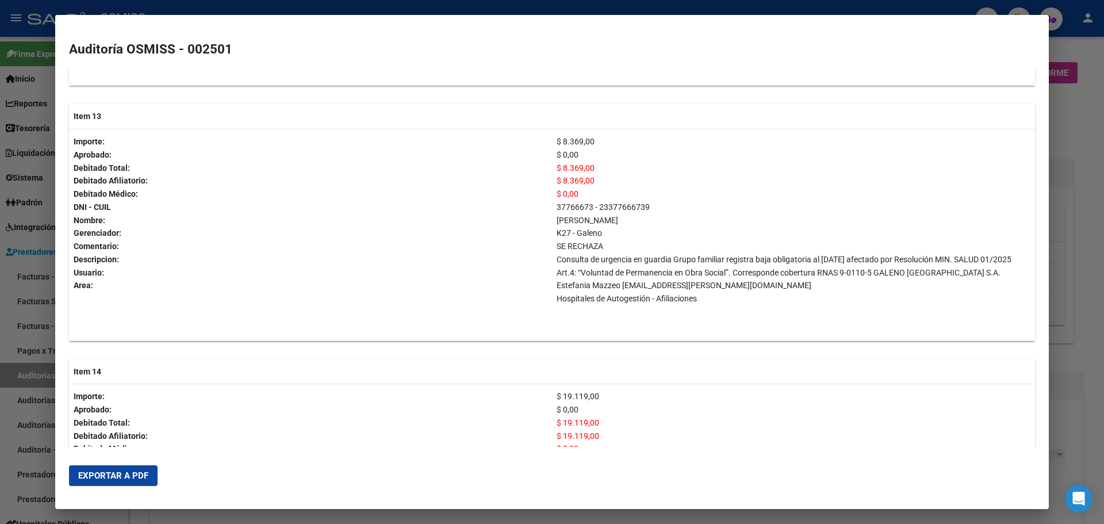
drag, startPoint x: 562, startPoint y: 259, endPoint x: 589, endPoint y: 258, distance: 27.1
click at [589, 253] on p "SE RECHAZA" at bounding box center [794, 246] width 474 height 13
drag, startPoint x: 566, startPoint y: 176, endPoint x: 572, endPoint y: 200, distance: 24.3
click at [573, 173] on span "$ 8.369,00" at bounding box center [576, 167] width 38 height 9
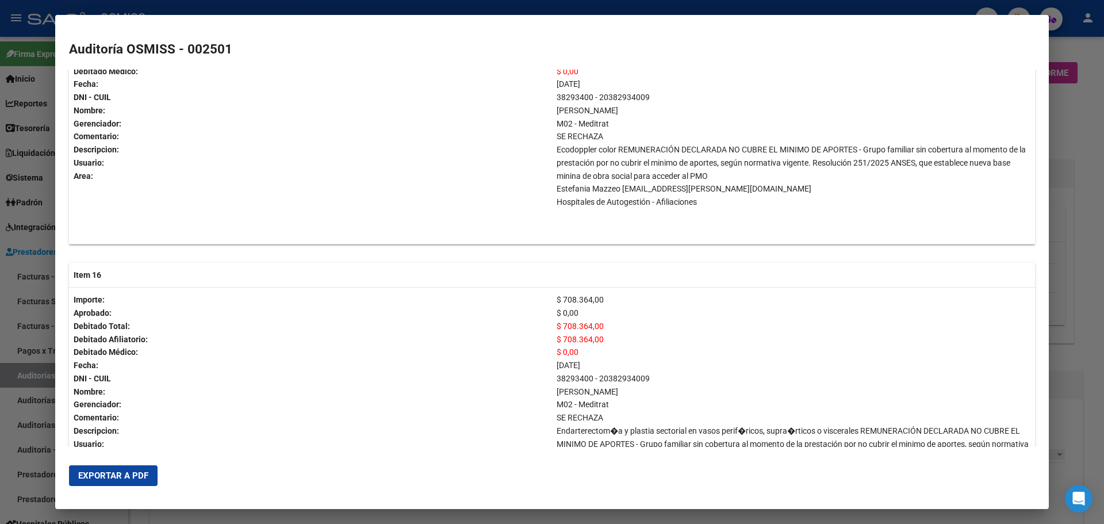
scroll to position [4543, 0]
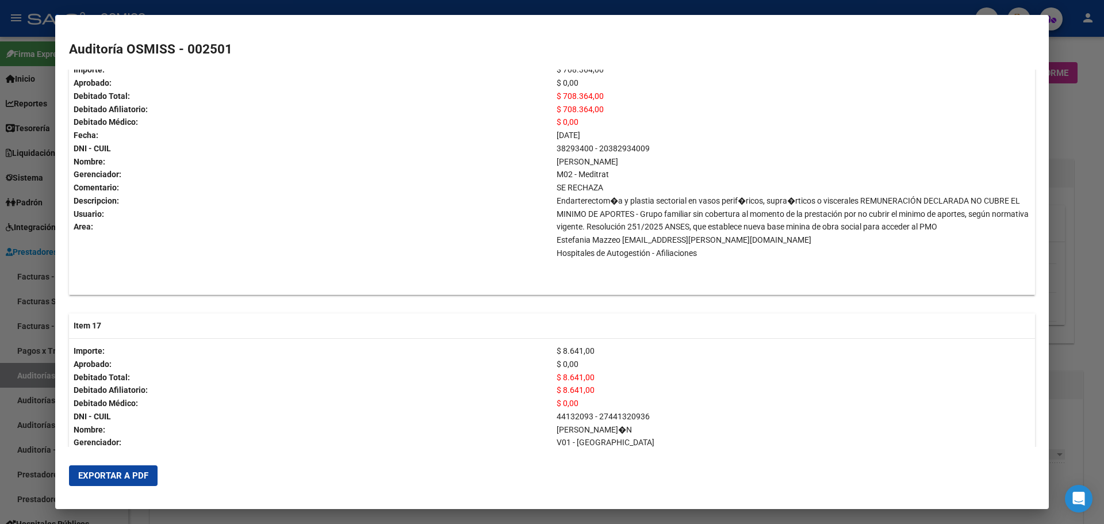
click at [1075, 155] on div at bounding box center [552, 262] width 1104 height 524
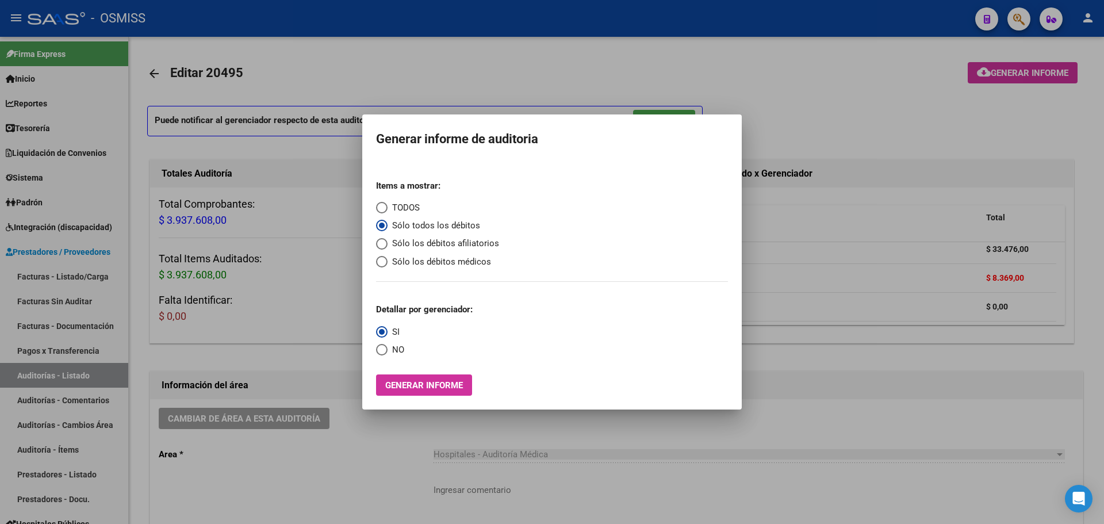
click at [928, 319] on div at bounding box center [552, 262] width 1104 height 524
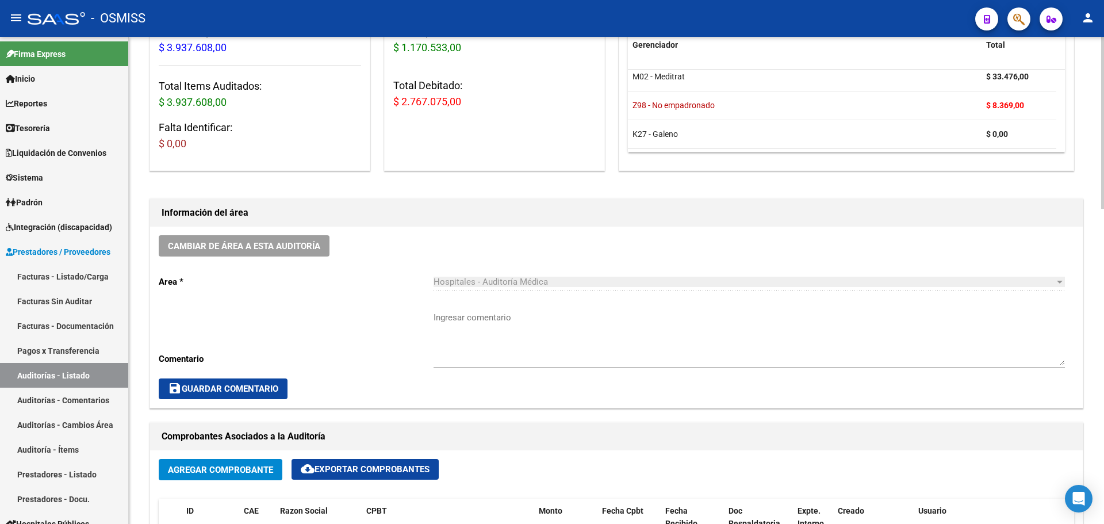
scroll to position [345, 0]
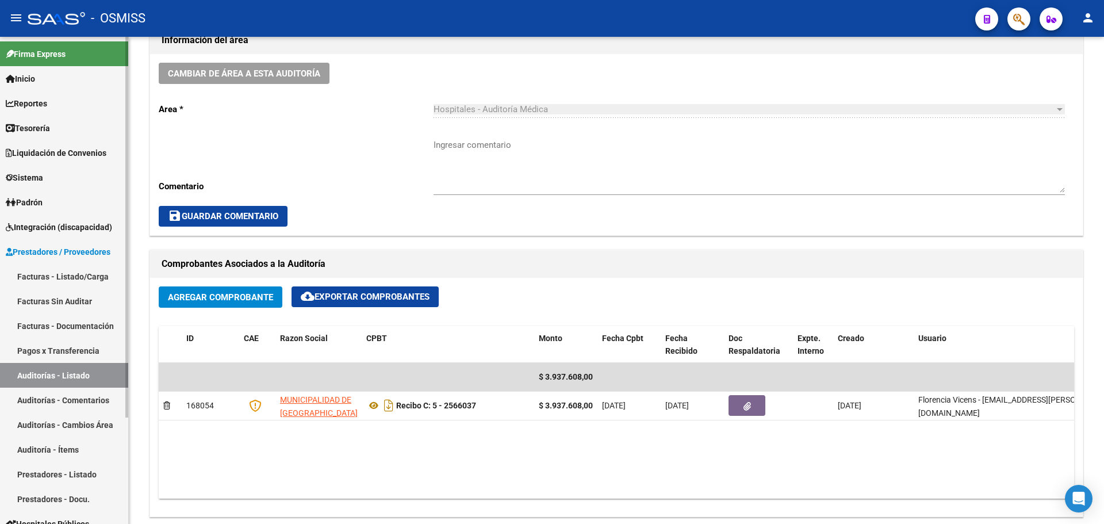
click at [28, 125] on span "Tesorería" at bounding box center [28, 128] width 44 height 13
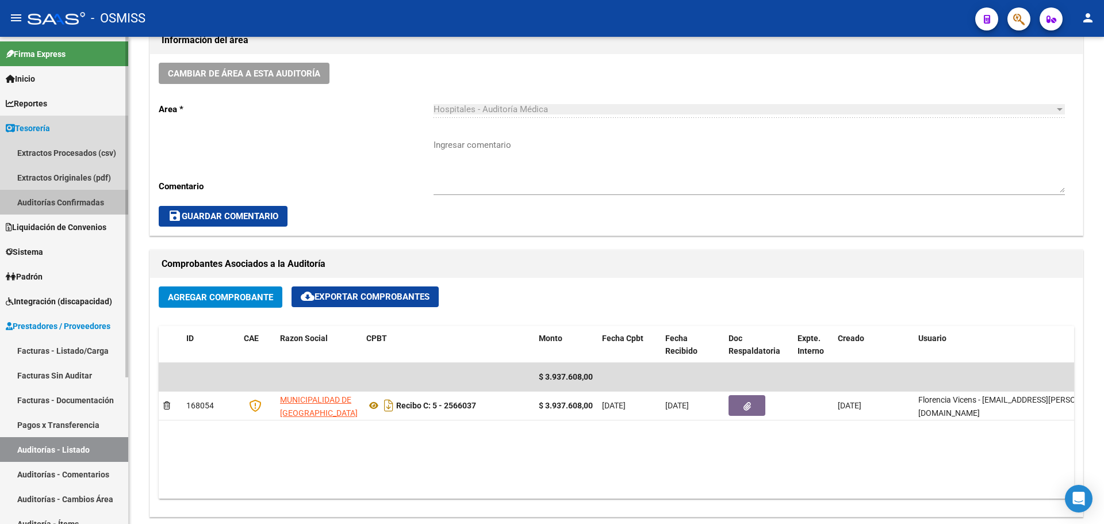
click at [89, 198] on link "Auditorías Confirmadas" at bounding box center [64, 202] width 128 height 25
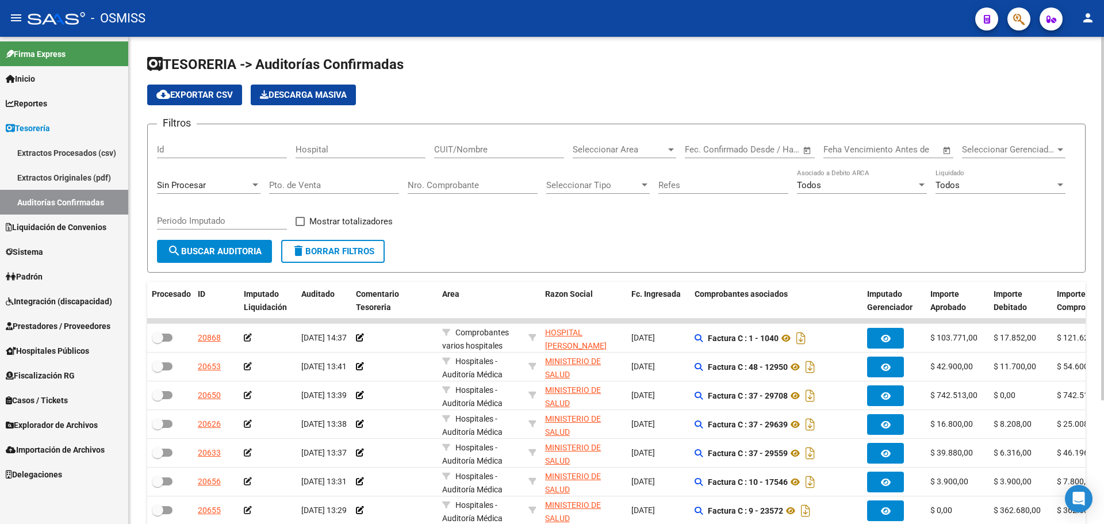
click at [226, 186] on div "Sin Procesar" at bounding box center [203, 185] width 93 height 10
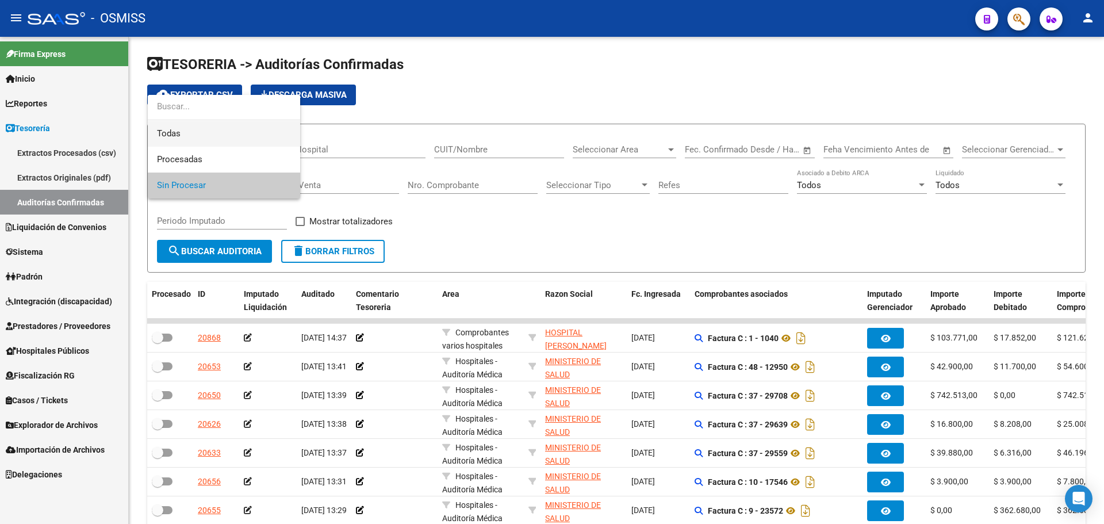
click at [223, 139] on span "Todas" at bounding box center [224, 134] width 134 height 26
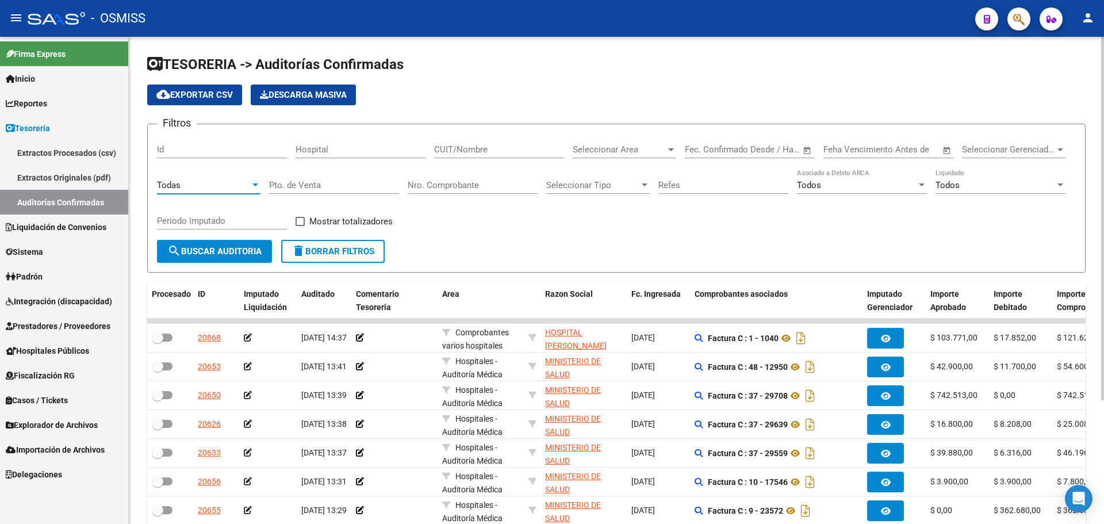
click at [442, 181] on input "Nro. Comprobante" at bounding box center [473, 185] width 130 height 10
type input "2596"
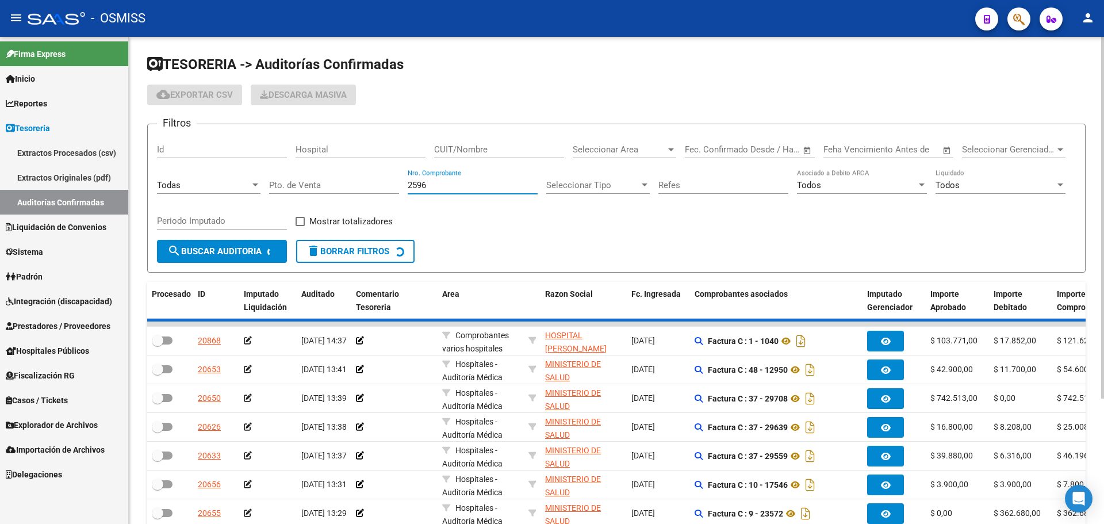
checkbox input "true"
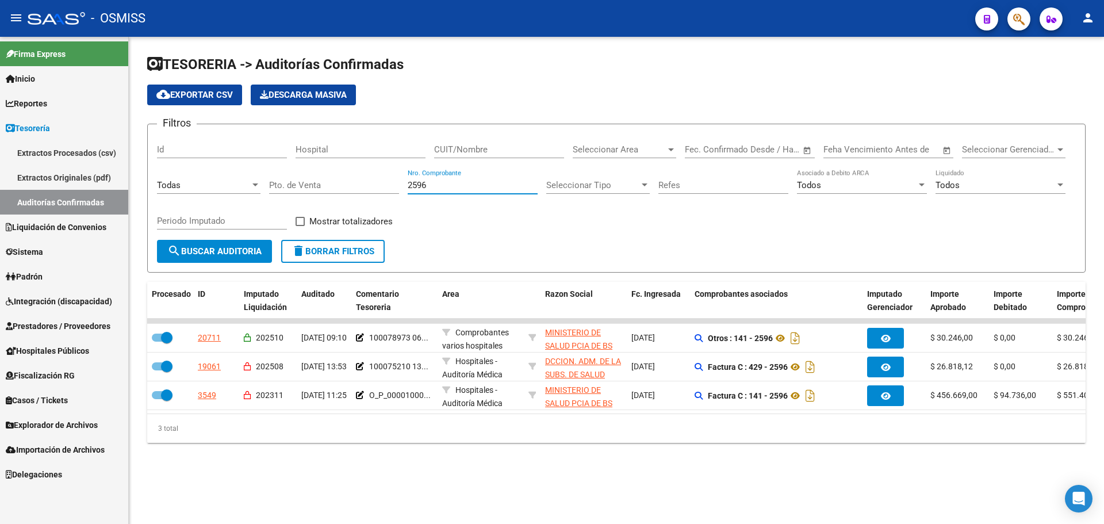
type input "2596"
click at [520, 232] on div "Filtros Id Hospital CUIT/Nombre Seleccionar Area Seleccionar Area Fecha inicio …" at bounding box center [616, 186] width 919 height 106
drag, startPoint x: 467, startPoint y: 184, endPoint x: 149, endPoint y: 162, distance: 318.8
click at [149, 162] on form "Filtros Id Hospital CUIT/Nombre Seleccionar Area Seleccionar Area Fecha inicio …" at bounding box center [616, 198] width 938 height 149
click at [1012, 190] on div "Todos Liquidado" at bounding box center [1001, 181] width 130 height 25
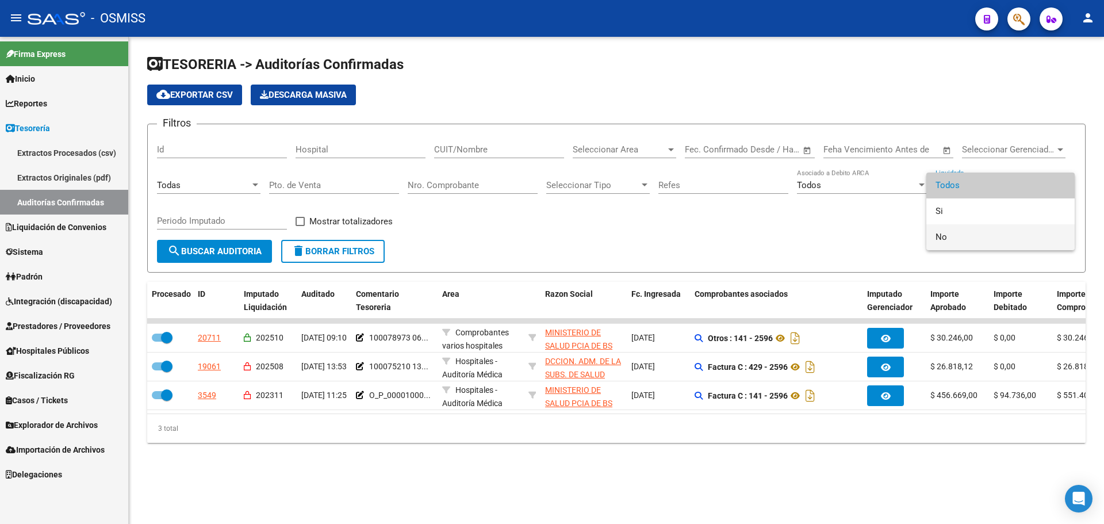
click at [989, 234] on span "No" at bounding box center [1001, 237] width 130 height 26
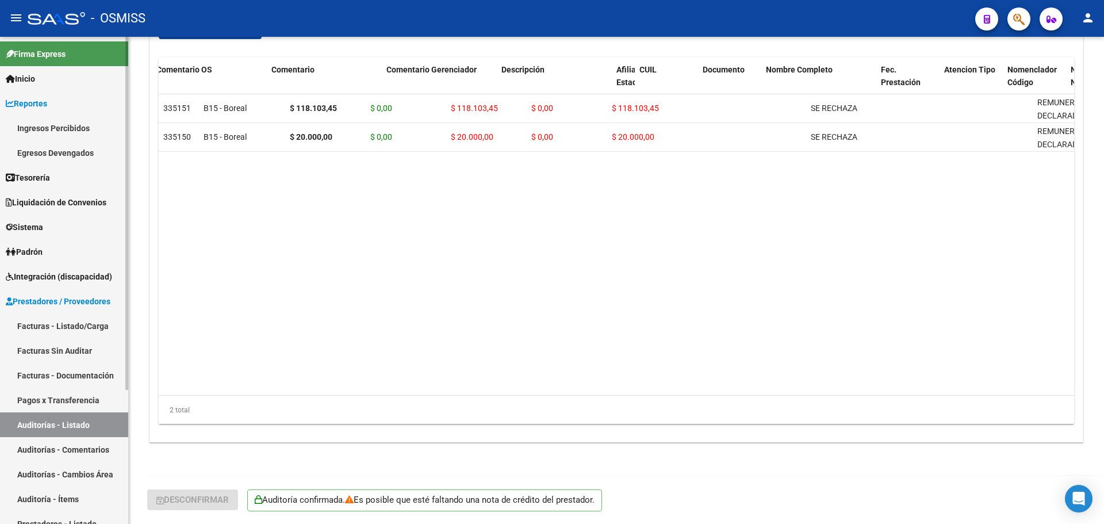
scroll to position [0, 536]
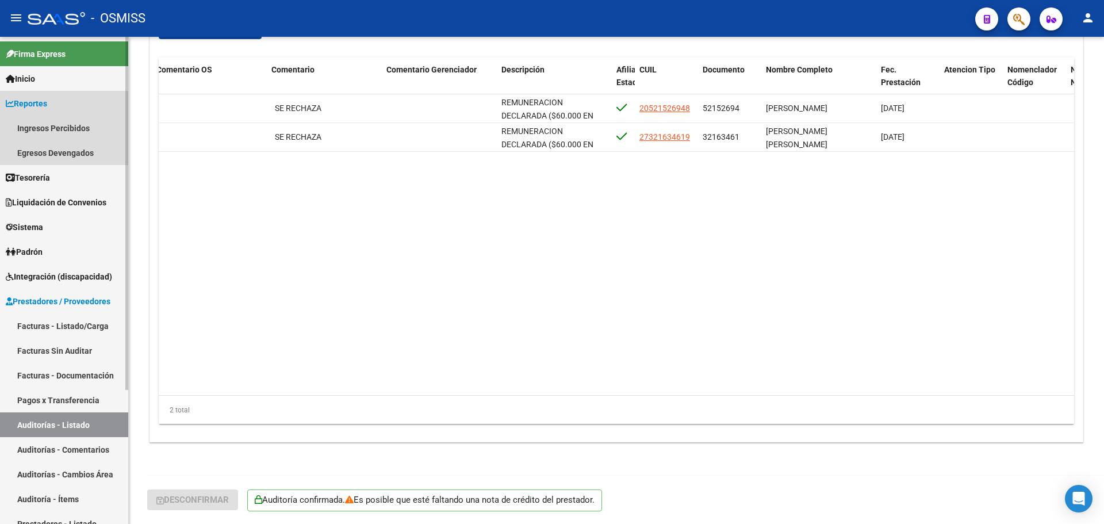
click at [56, 98] on link "Reportes" at bounding box center [64, 103] width 128 height 25
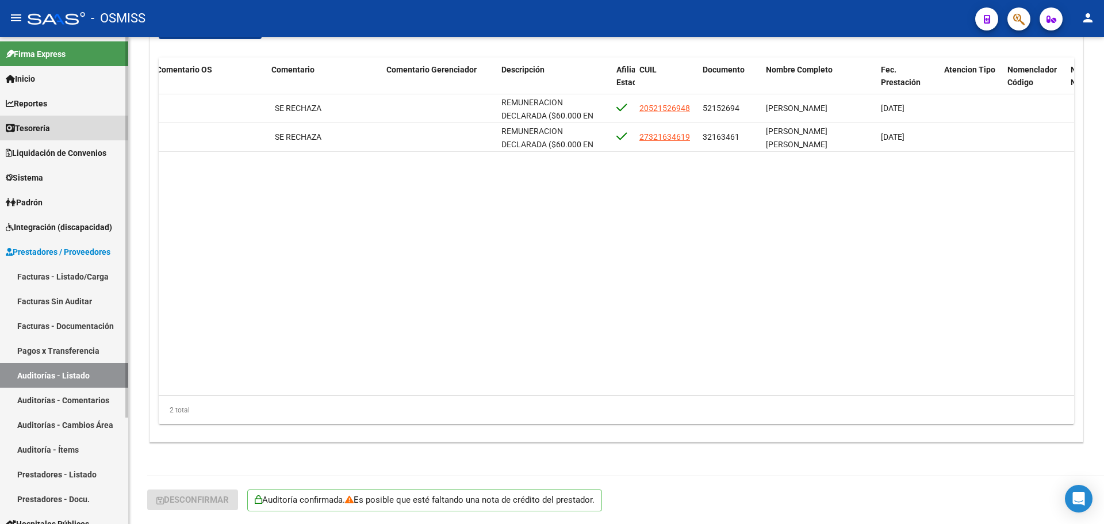
click at [58, 131] on link "Tesorería" at bounding box center [64, 128] width 128 height 25
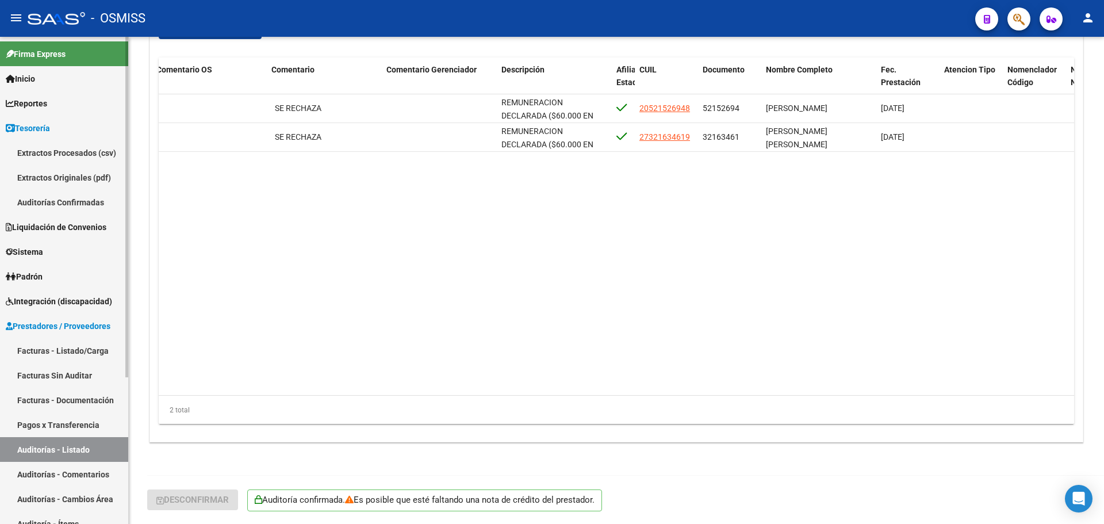
click at [77, 194] on link "Auditorías Confirmadas" at bounding box center [64, 202] width 128 height 25
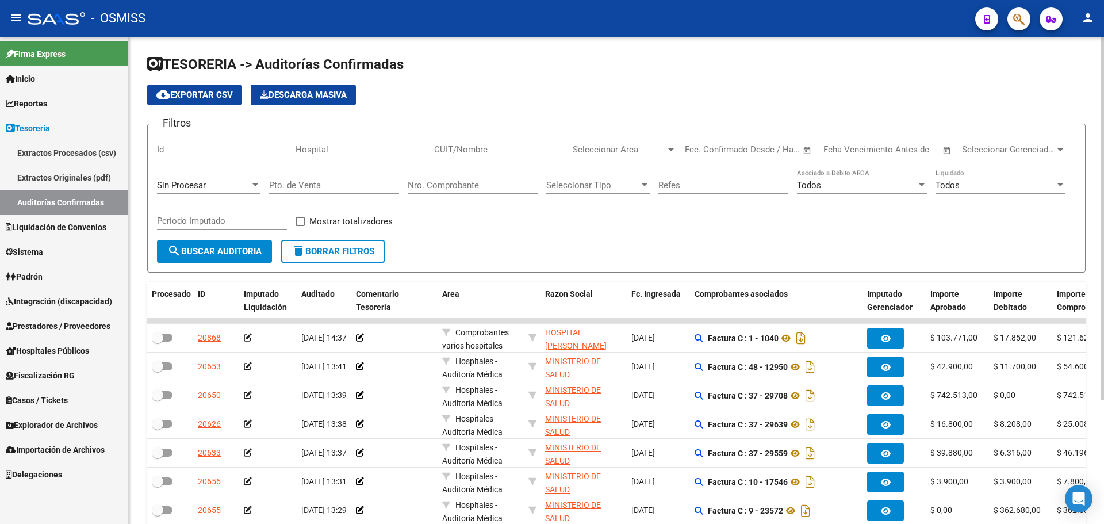
click at [482, 185] on input "Nro. Comprobante" at bounding box center [473, 185] width 130 height 10
type input "9668"
click at [190, 183] on span "Sin Procesar" at bounding box center [181, 185] width 49 height 10
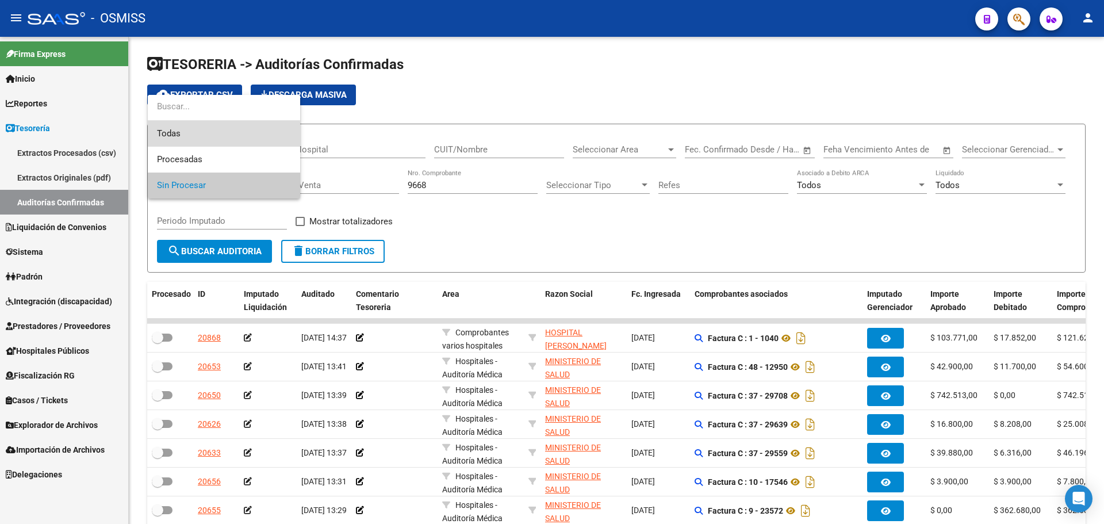
click at [195, 137] on span "Todas" at bounding box center [224, 134] width 134 height 26
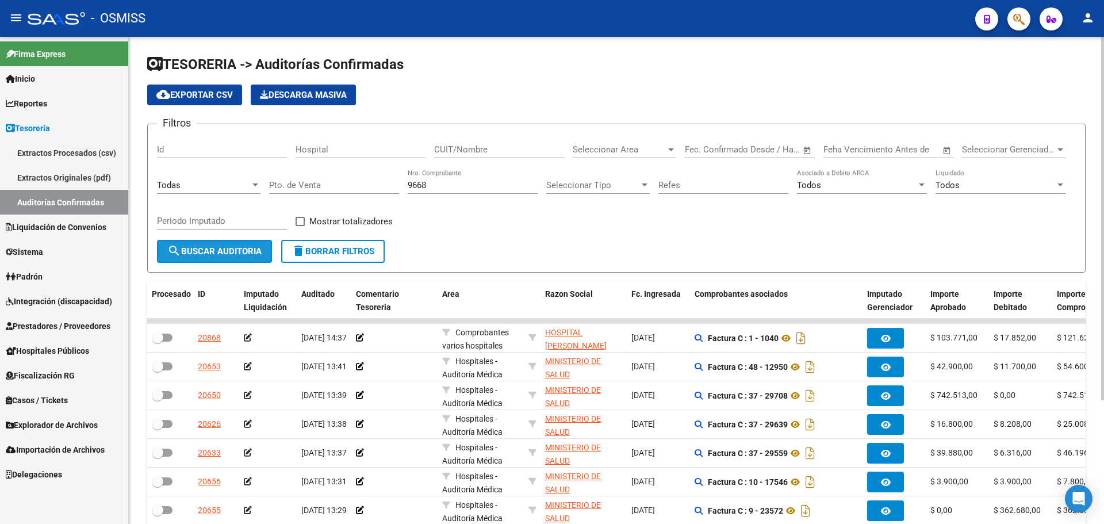
click at [210, 252] on span "search Buscar Auditoria" at bounding box center [214, 251] width 94 height 10
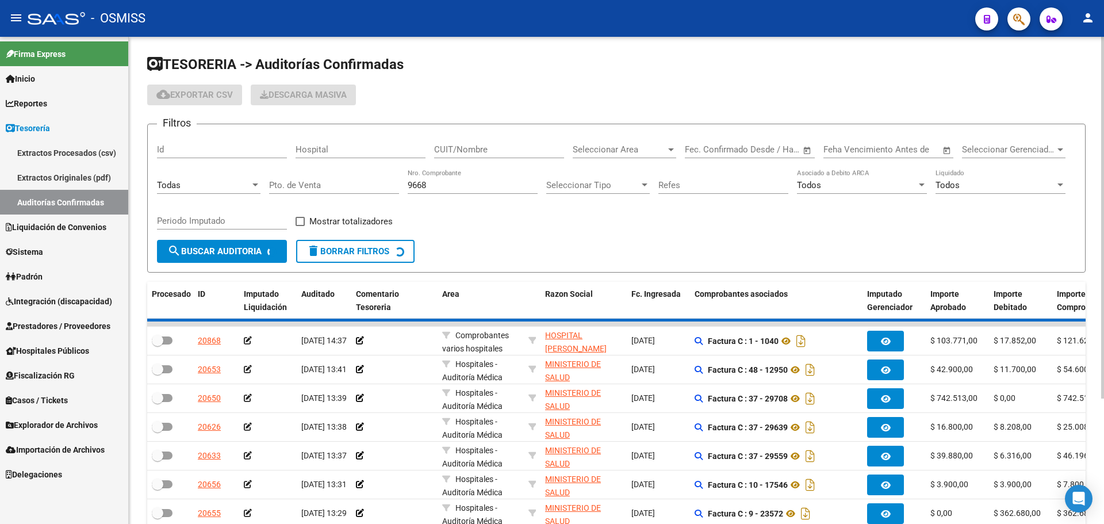
checkbox input "true"
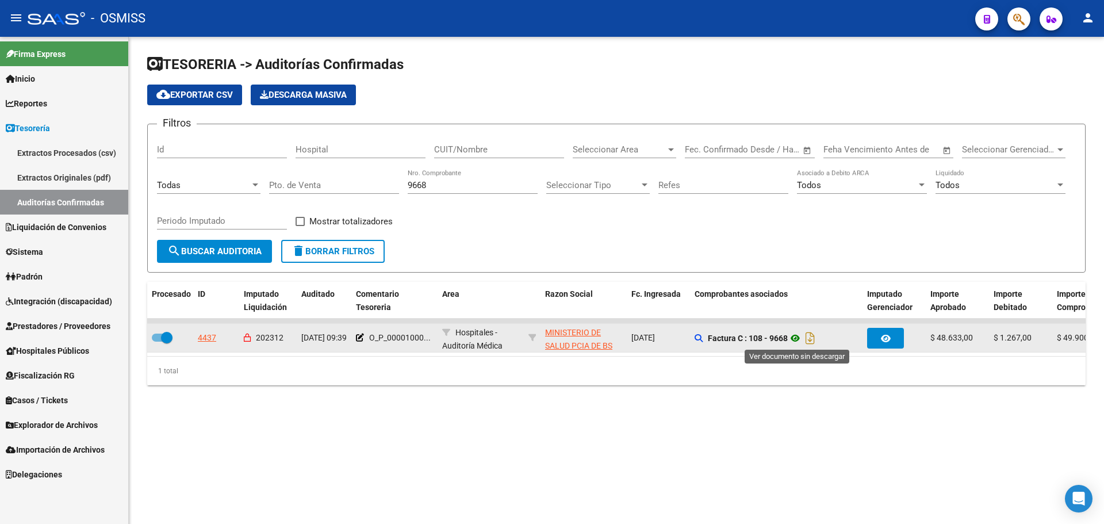
click at [796, 339] on icon at bounding box center [795, 338] width 15 height 14
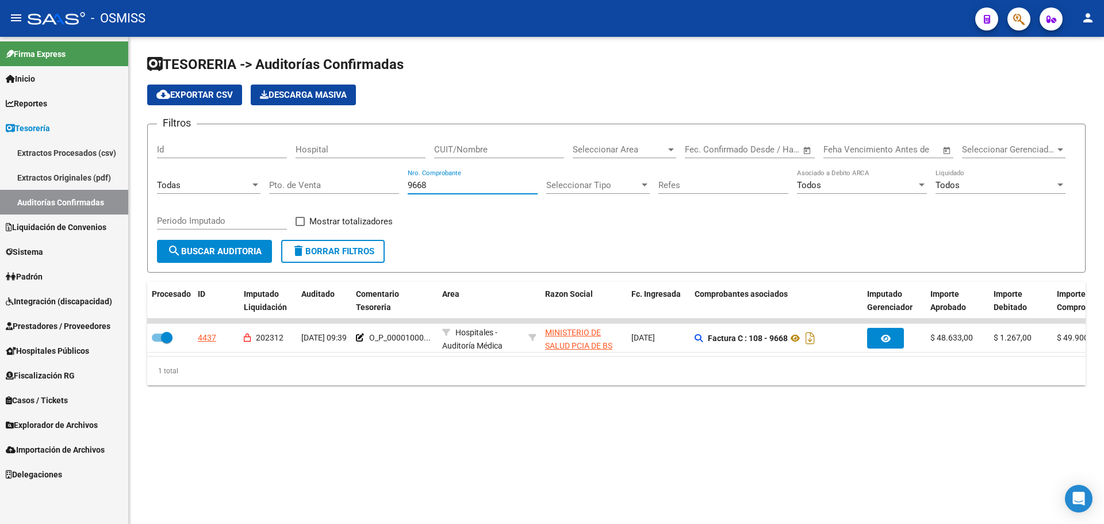
click at [435, 180] on input "9668" at bounding box center [473, 185] width 130 height 10
drag, startPoint x: 438, startPoint y: 183, endPoint x: 123, endPoint y: 136, distance: 318.0
click at [127, 136] on mat-sidenav-container "Firma Express Inicio Calendario SSS Instructivos Contacto OS Reportes Ingresos …" at bounding box center [552, 280] width 1104 height 487
type input "9877"
click at [634, 244] on form "Filtros Id Hospital CUIT/Nombre Seleccionar Area Seleccionar Area Fecha inicio …" at bounding box center [616, 198] width 938 height 149
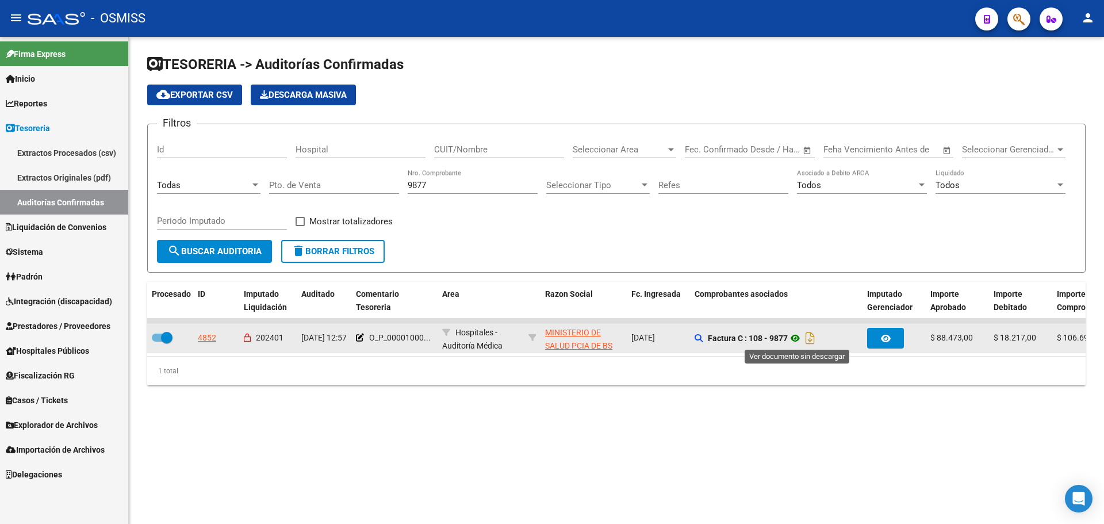
click at [794, 338] on icon at bounding box center [795, 338] width 15 height 14
